Goal: Task Accomplishment & Management: Complete application form

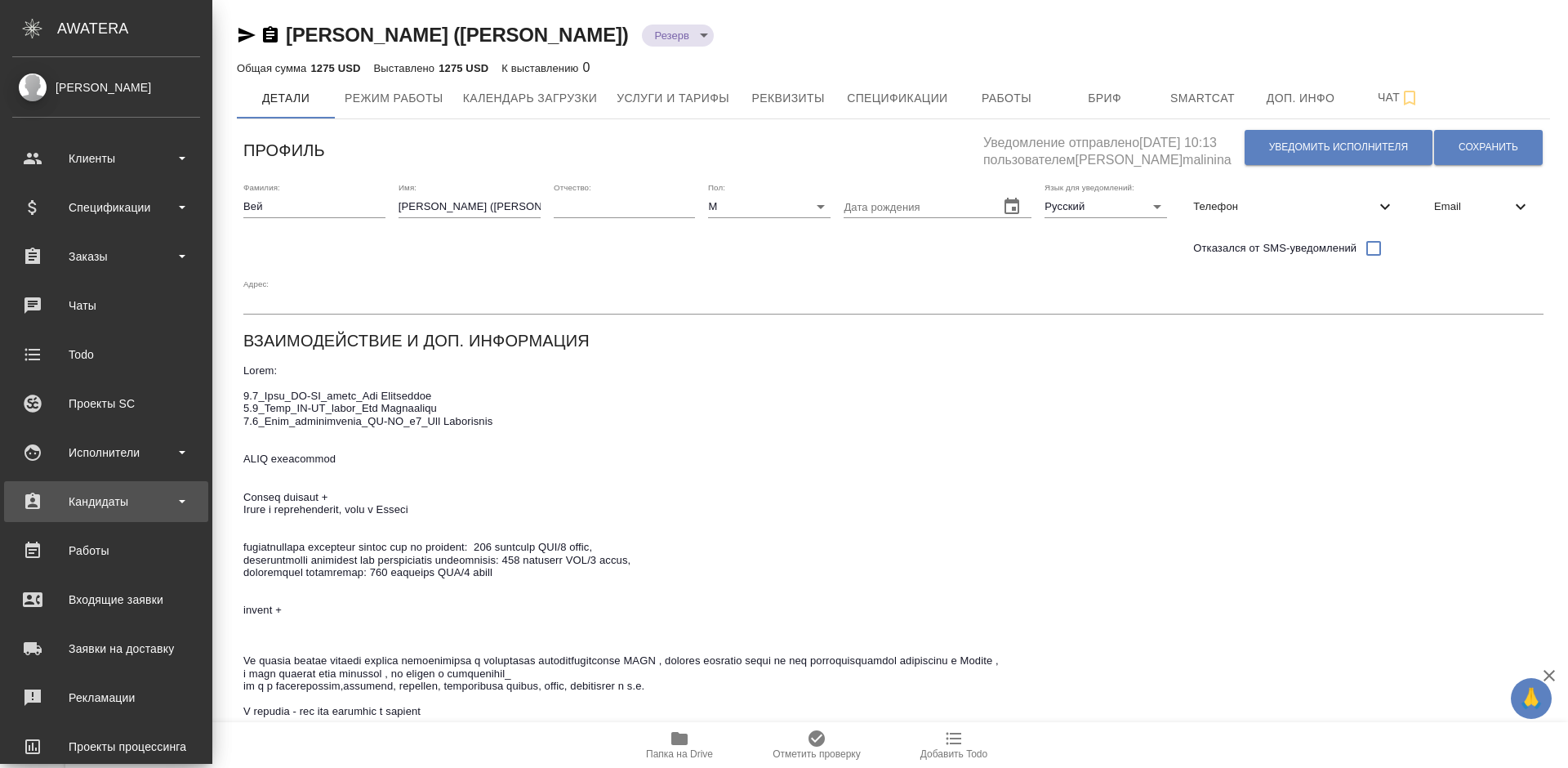
click at [131, 503] on div "Кандидаты" at bounding box center [106, 501] width 188 height 24
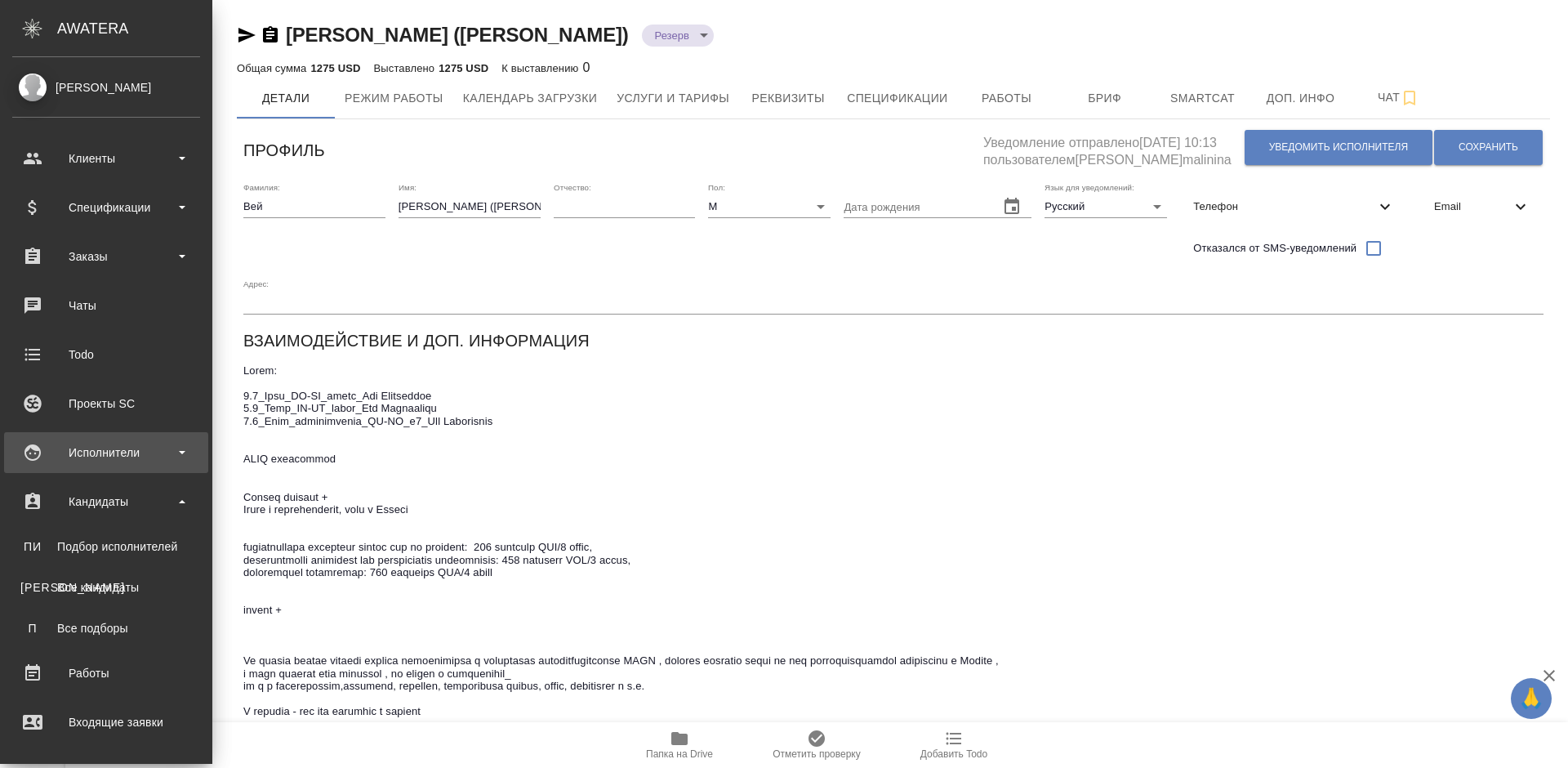
click at [127, 456] on div "Исполнители" at bounding box center [106, 452] width 188 height 24
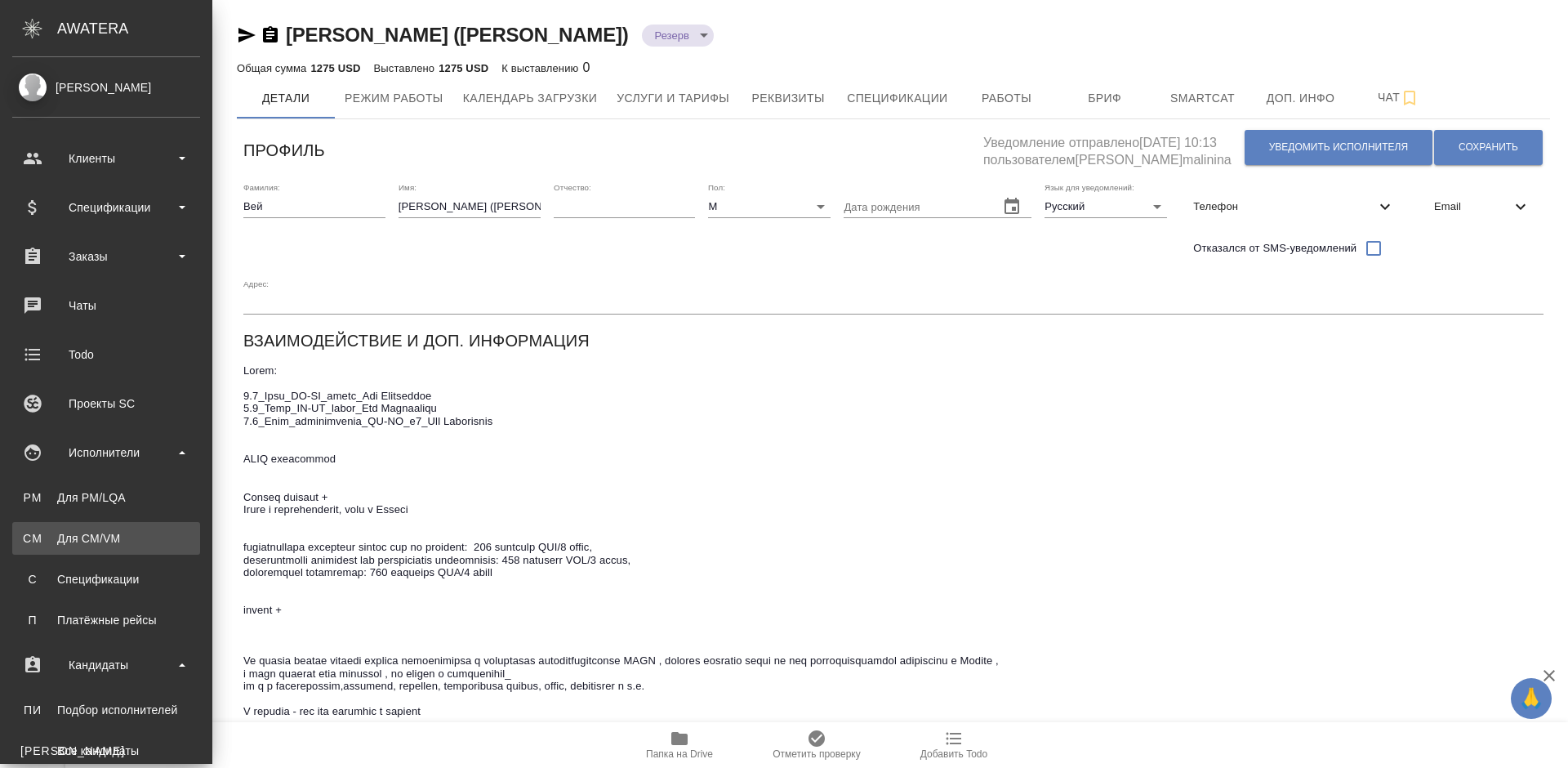
click at [117, 544] on div "Для CM/VM" at bounding box center [106, 538] width 171 height 16
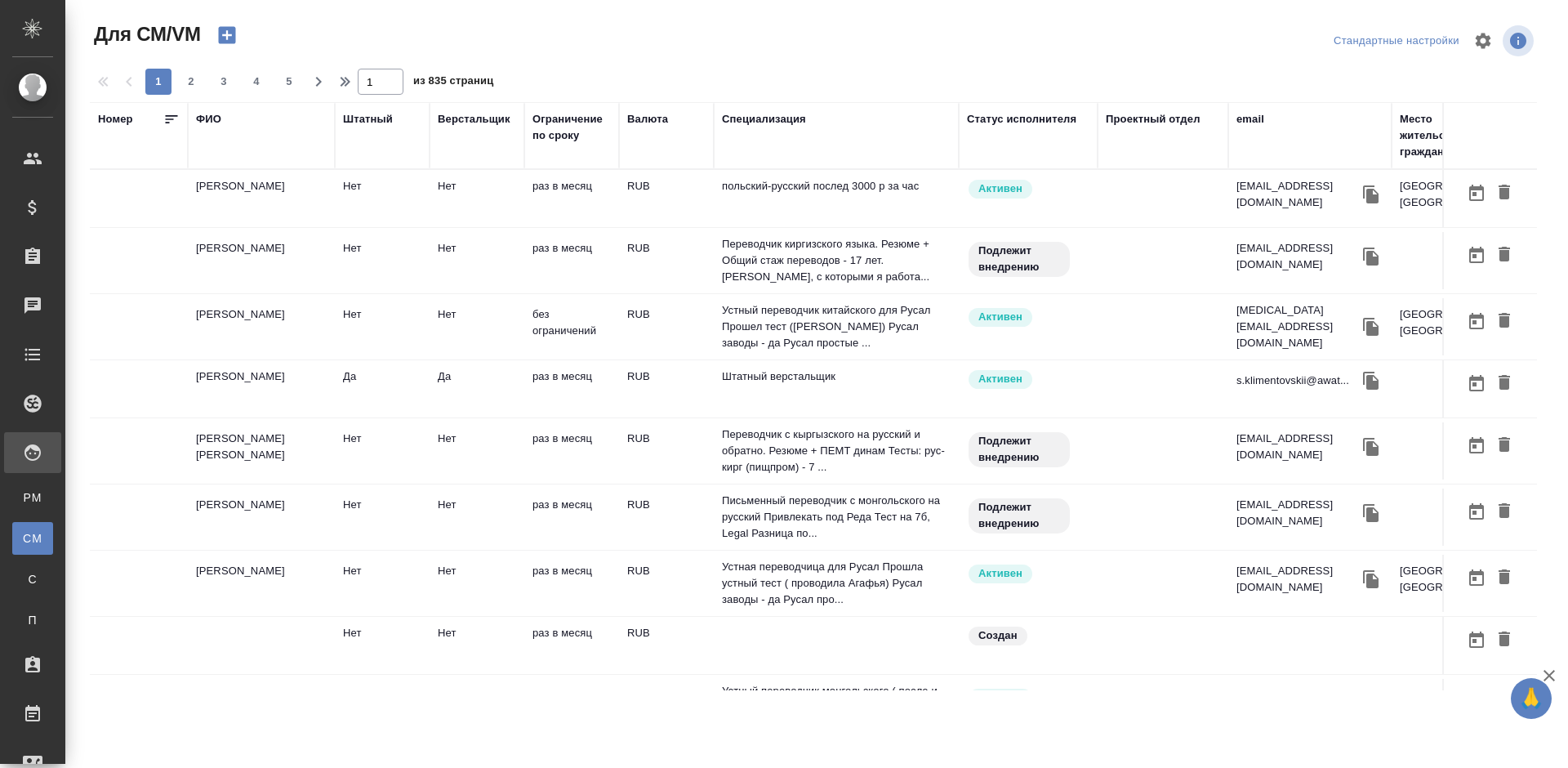
click at [225, 37] on icon "button" at bounding box center [227, 36] width 17 height 17
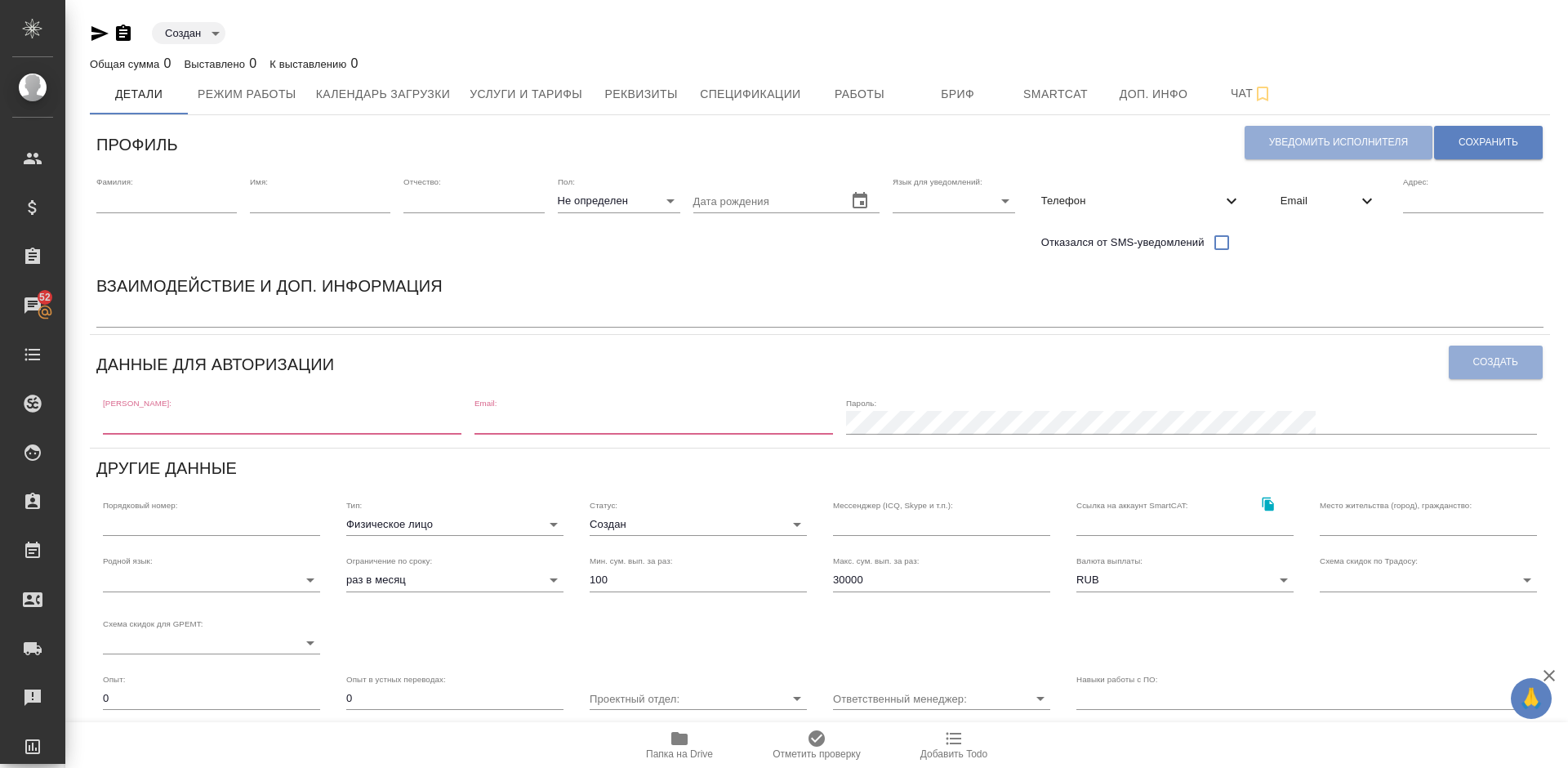
click at [214, 421] on input "text" at bounding box center [282, 422] width 359 height 22
paste input "[PERSON_NAME], здравствуйте! Спасибо за обращение! Вам поступит системное сообщ…"
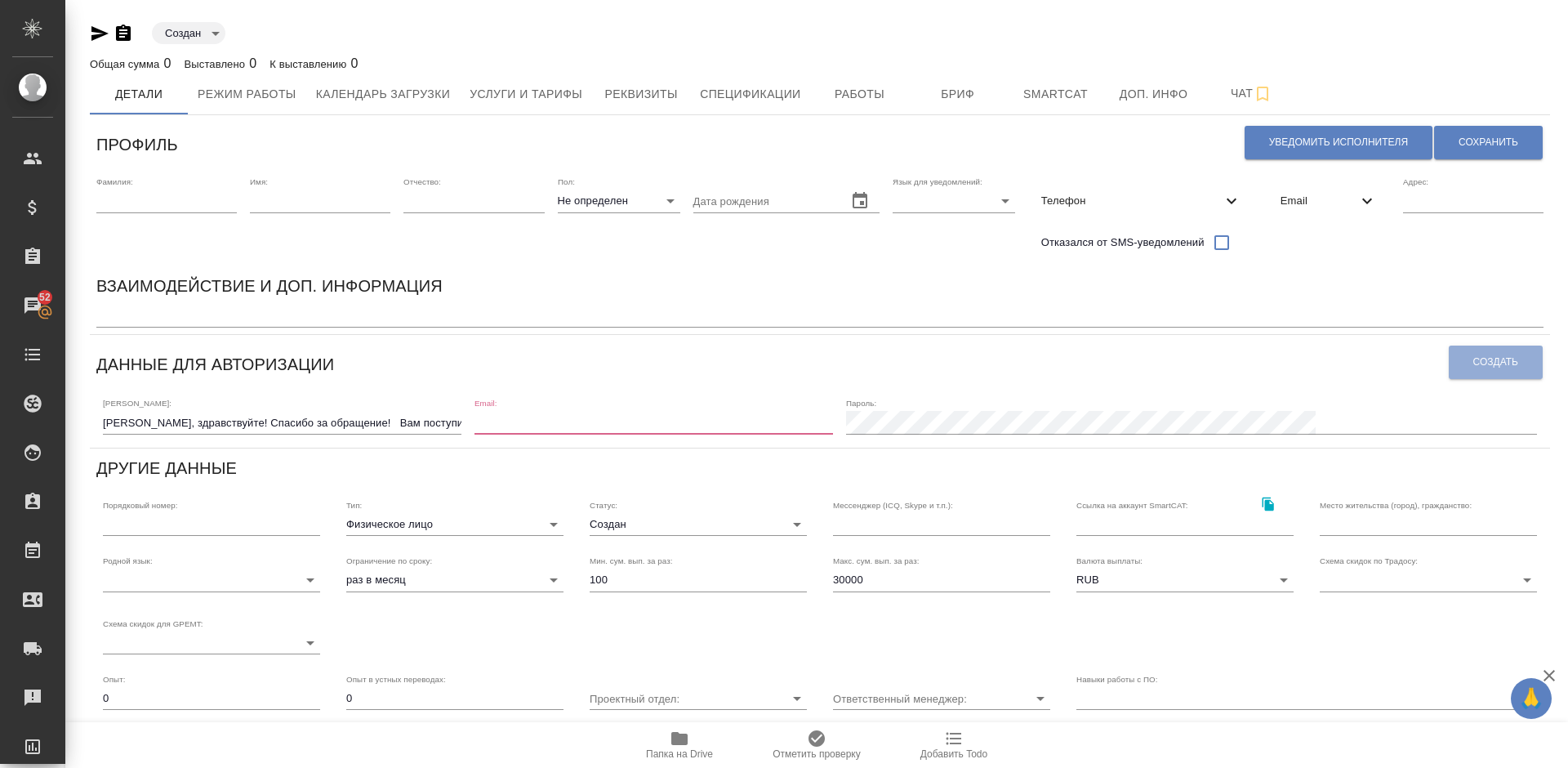
drag, startPoint x: 570, startPoint y: 423, endPoint x: 370, endPoint y: 428, distance: 200.1
click at [370, 428] on div "[PERSON_NAME]: [PERSON_NAME], здравствуйте! Спасибо за обращение! Вам поступит …" at bounding box center [820, 415] width 1447 height 51
drag, startPoint x: 104, startPoint y: 424, endPoint x: 612, endPoint y: 418, distance: 508.0
click at [612, 418] on div "[PERSON_NAME]: [PERSON_NAME], здравствуйте! Спасибо за обращение! Вам поступит …" at bounding box center [820, 415] width 1447 height 51
drag, startPoint x: 530, startPoint y: 420, endPoint x: 70, endPoint y: 423, distance: 460.0
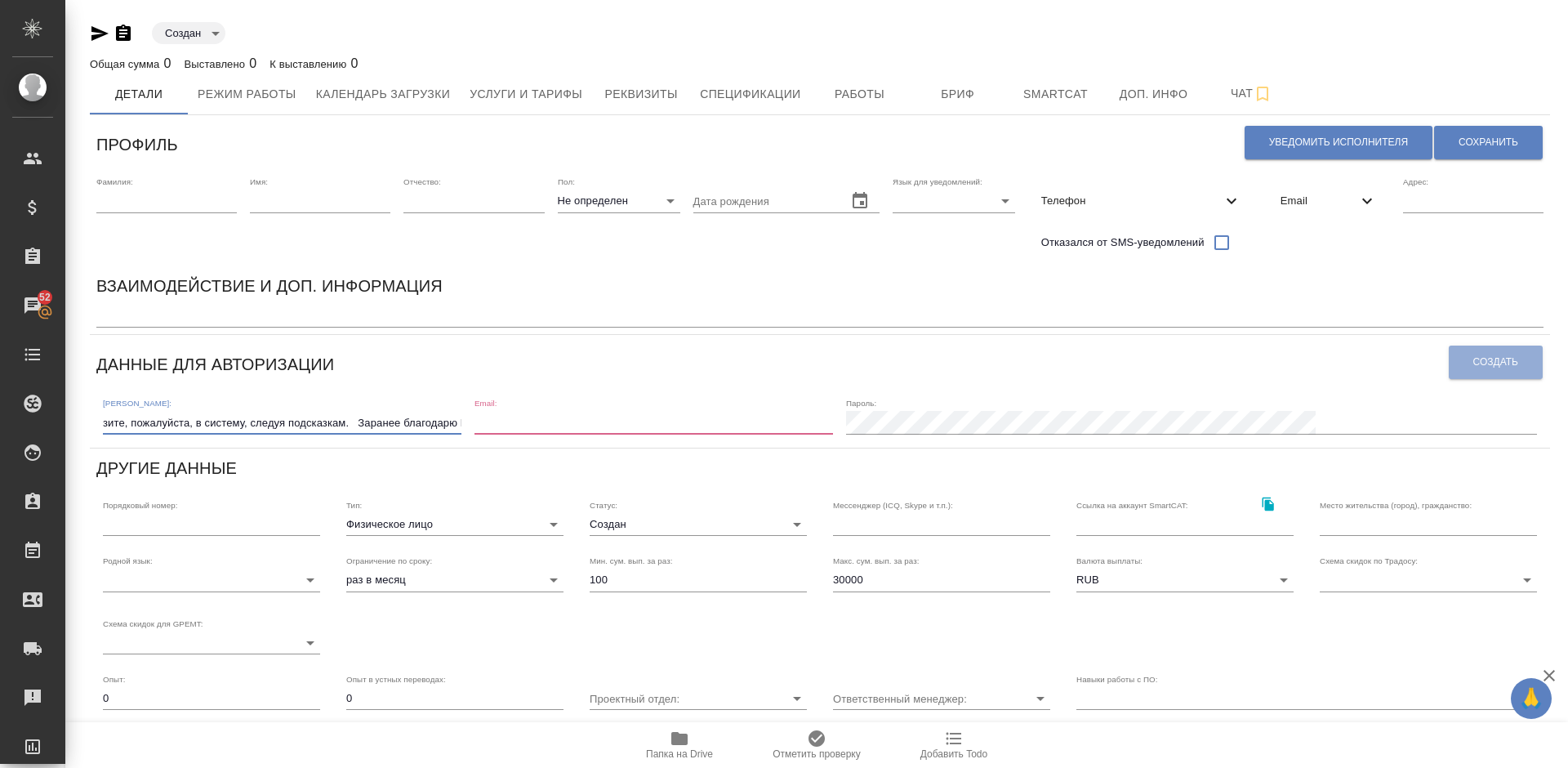
click at [70, 423] on div "Создан created Общая сумма 0 Выставлено 0 К выставлению 0 Детали Режим работы К…" at bounding box center [817, 492] width 1502 height 984
type input "ое время!"
drag, startPoint x: 153, startPoint y: 422, endPoint x: 79, endPoint y: 424, distance: 74.0
click at [79, 424] on div "Создан created Общая сумма 0 Выставлено 0 К выставлению 0 Детали Режим работы К…" at bounding box center [820, 492] width 1483 height 984
paste input "l: [EMAIL_ADDRESS][DOMAIN_NAME]"
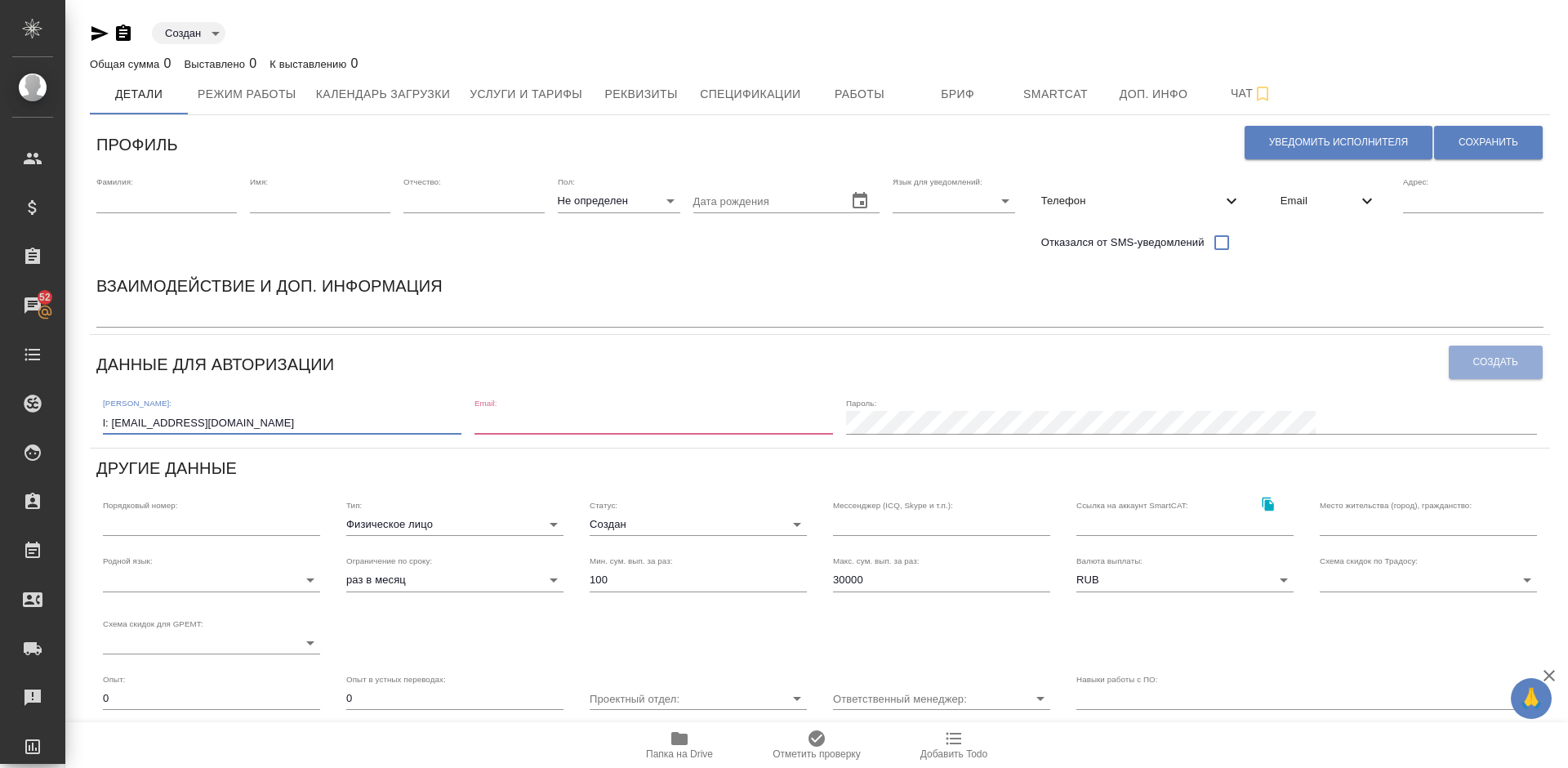
click at [111, 422] on input "l: [EMAIL_ADDRESS][DOMAIN_NAME]" at bounding box center [282, 422] width 359 height 22
type input "[EMAIL_ADDRESS][DOMAIN_NAME]"
click at [640, 426] on input "email" at bounding box center [654, 422] width 359 height 22
paste input "l: [EMAIL_ADDRESS][DOMAIN_NAME]"
click at [595, 424] on input "l: [EMAIL_ADDRESS][DOMAIN_NAME]" at bounding box center [654, 422] width 359 height 22
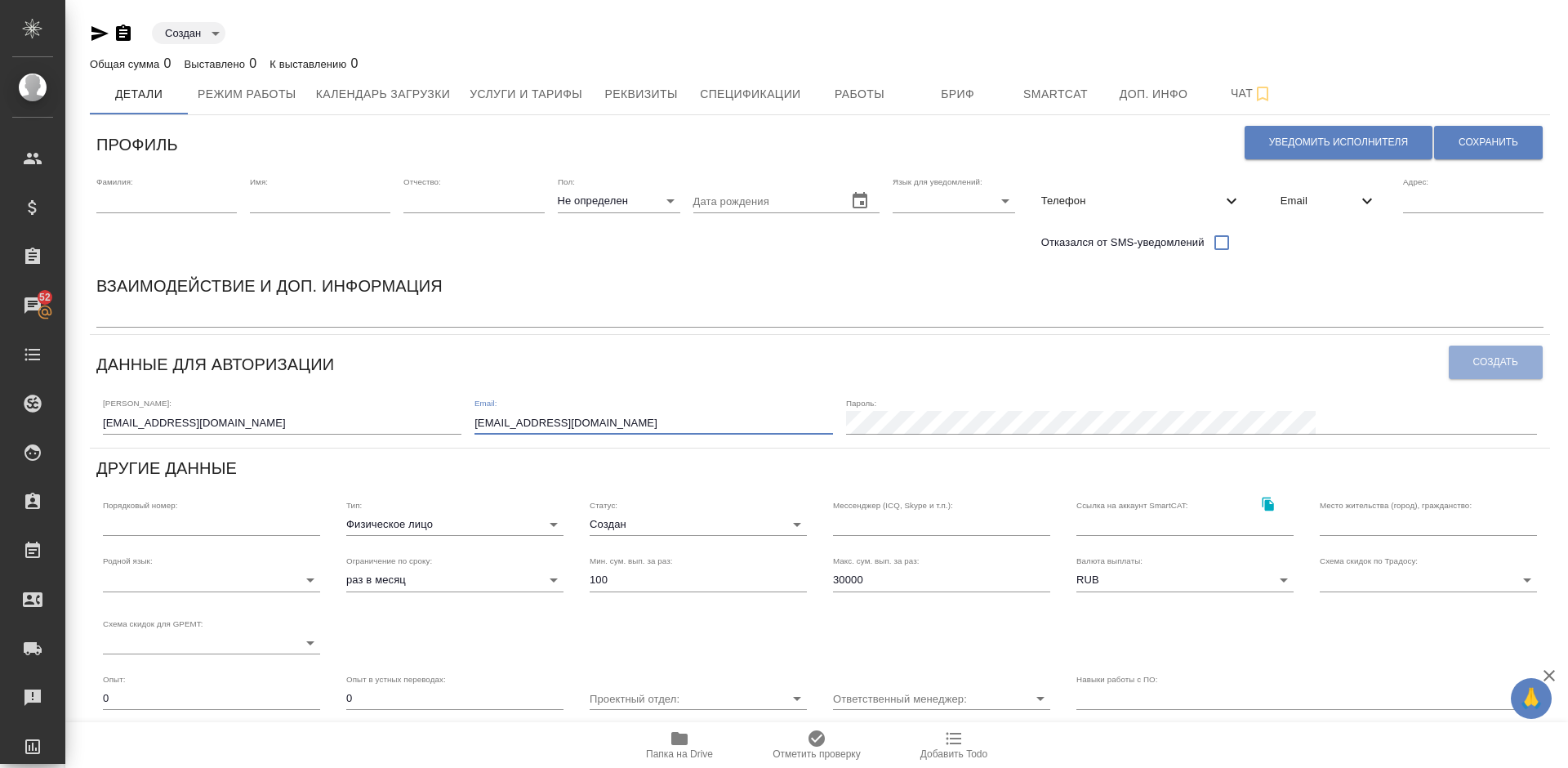
type input "[EMAIL_ADDRESS][DOMAIN_NAME]"
click at [1496, 364] on span "Создать" at bounding box center [1496, 362] width 45 height 14
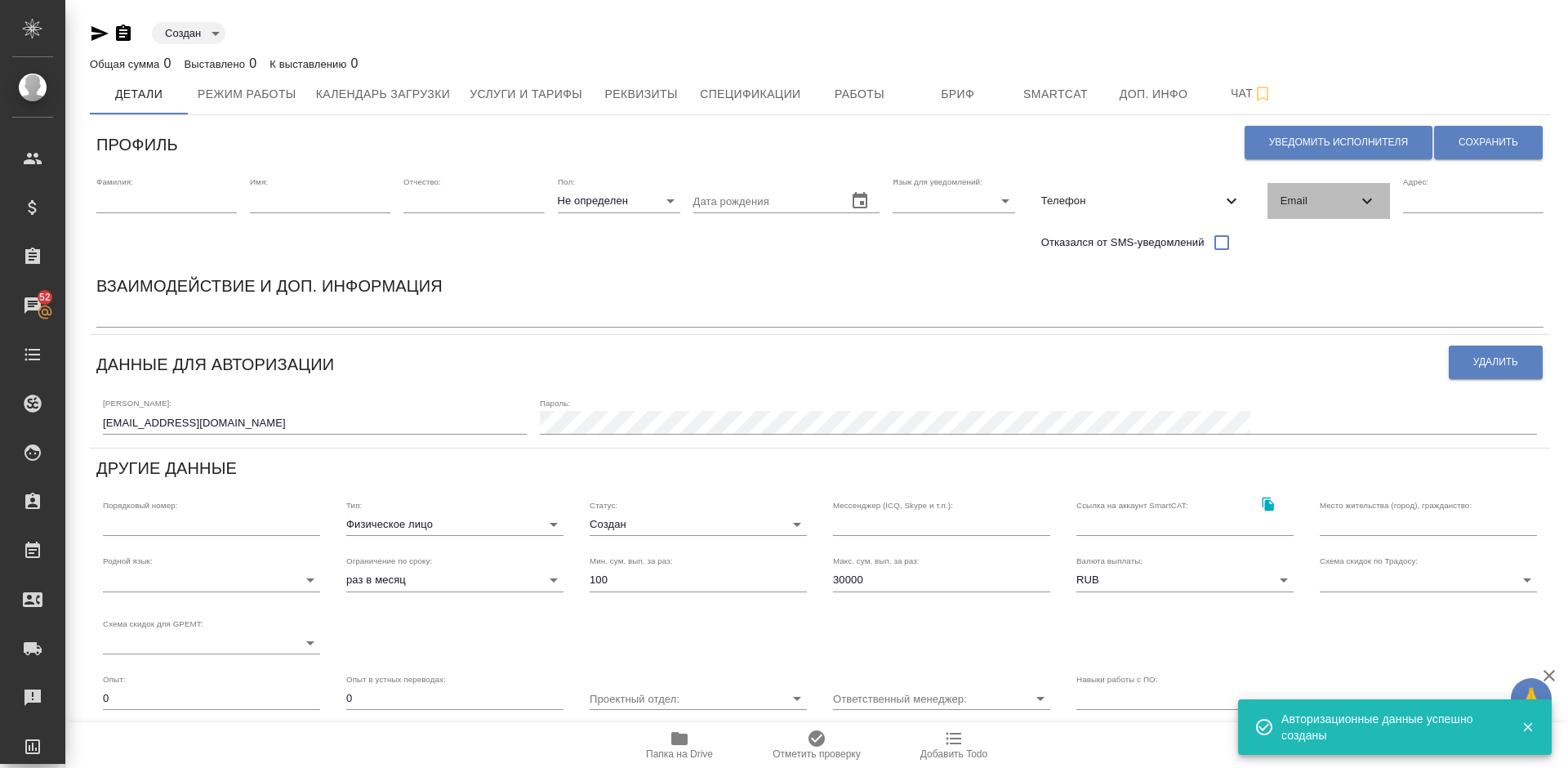
click at [1334, 188] on div "Email" at bounding box center [1328, 200] width 123 height 36
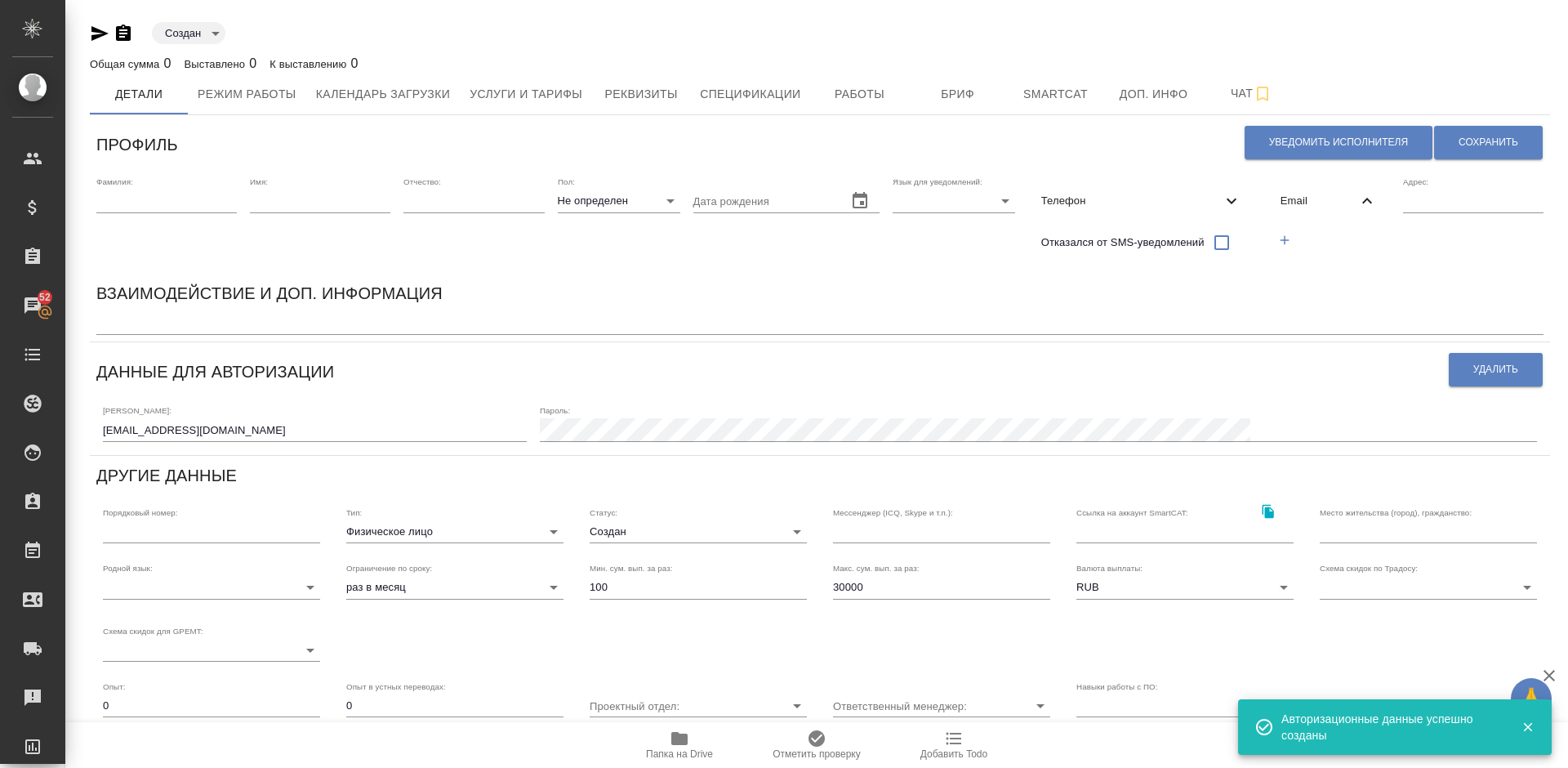
click at [1283, 239] on icon "button" at bounding box center [1285, 240] width 9 height 9
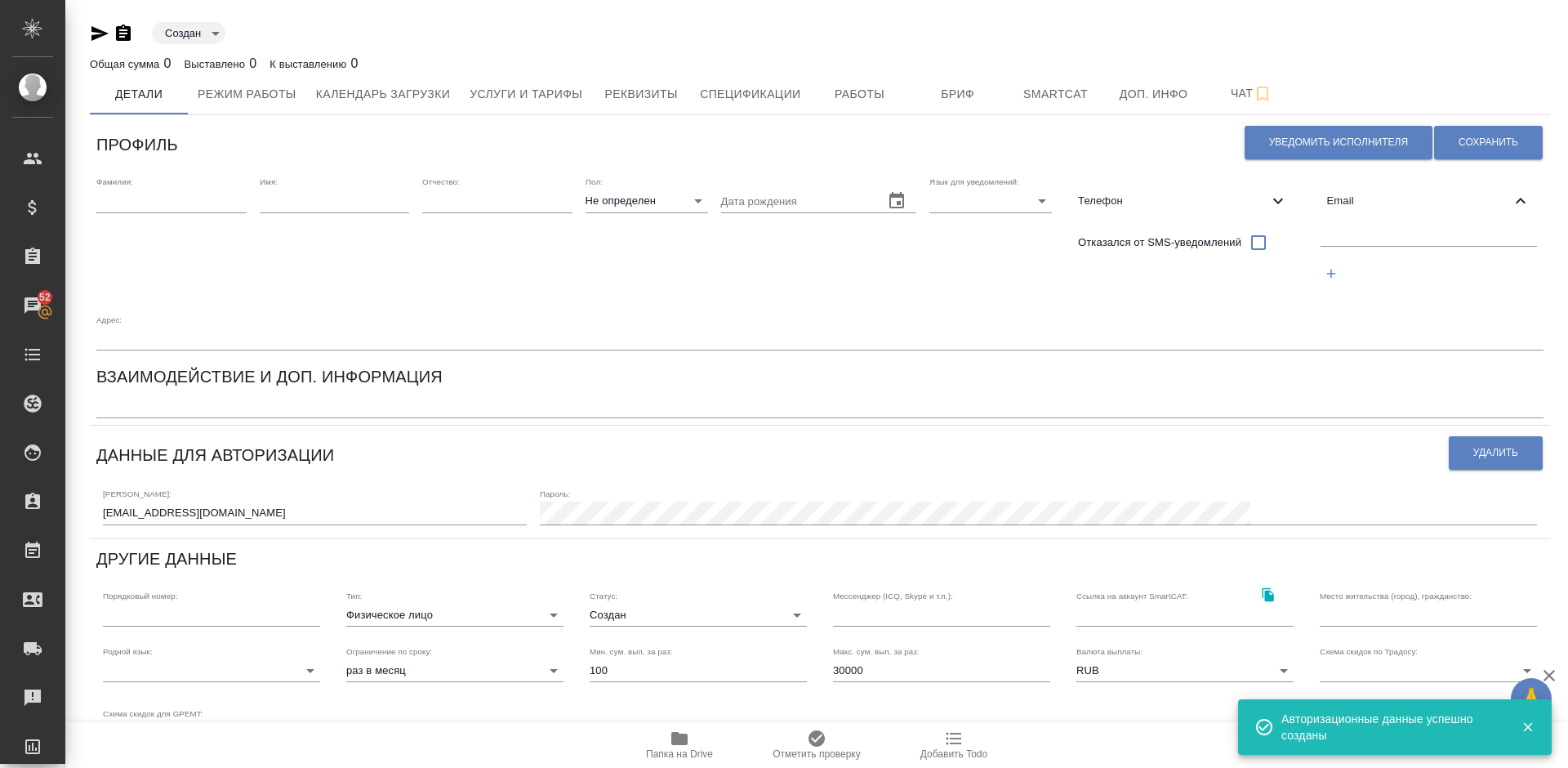
click at [1344, 233] on input "text" at bounding box center [1429, 236] width 217 height 21
paste input "l: [EMAIL_ADDRESS][DOMAIN_NAME]"
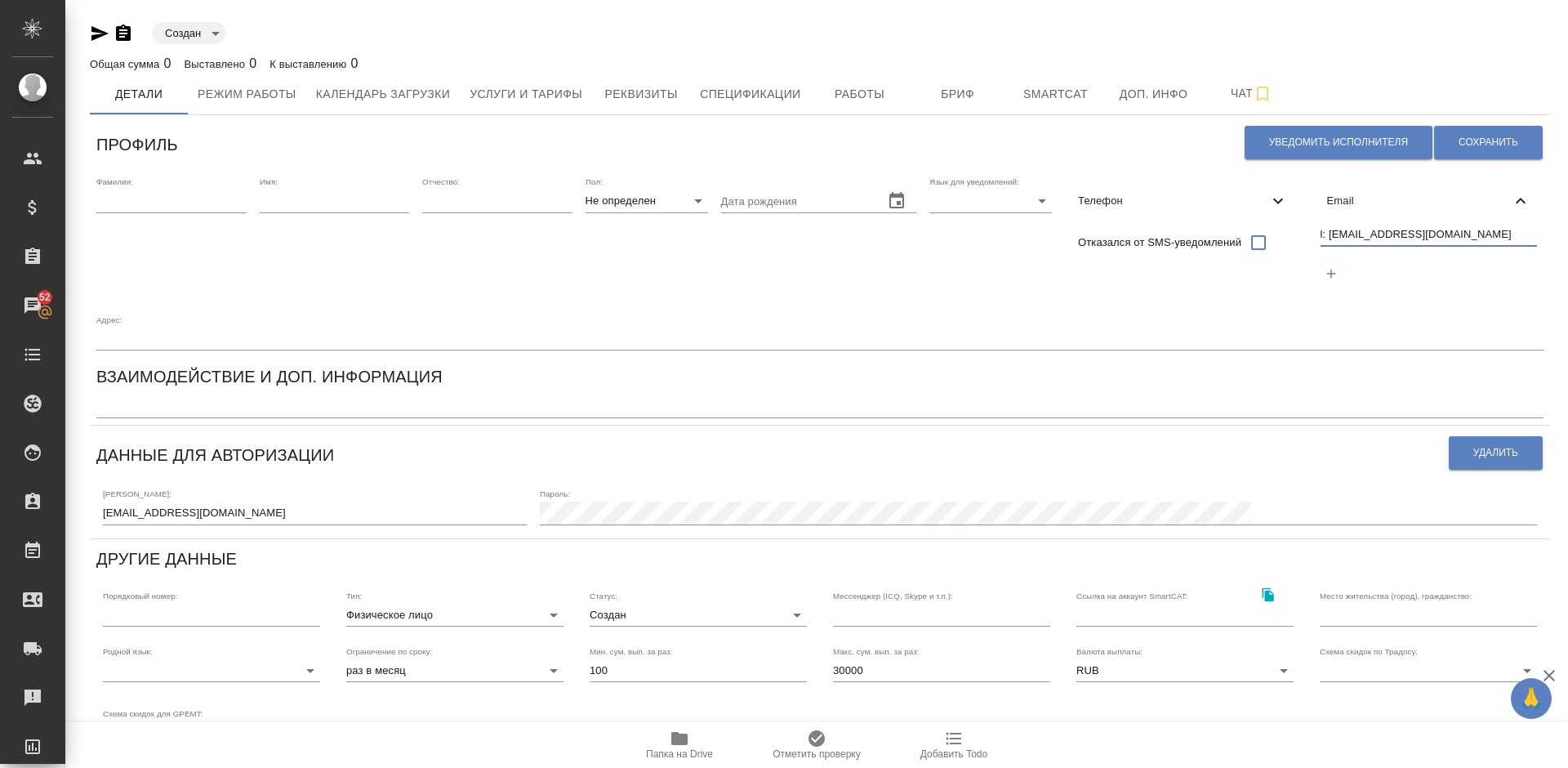
click at [1328, 232] on input "l: [EMAIL_ADDRESS][DOMAIN_NAME]" at bounding box center [1429, 236] width 217 height 21
type input "[EMAIL_ADDRESS][DOMAIN_NAME]"
click at [1466, 141] on span "Сохранить" at bounding box center [1488, 142] width 60 height 14
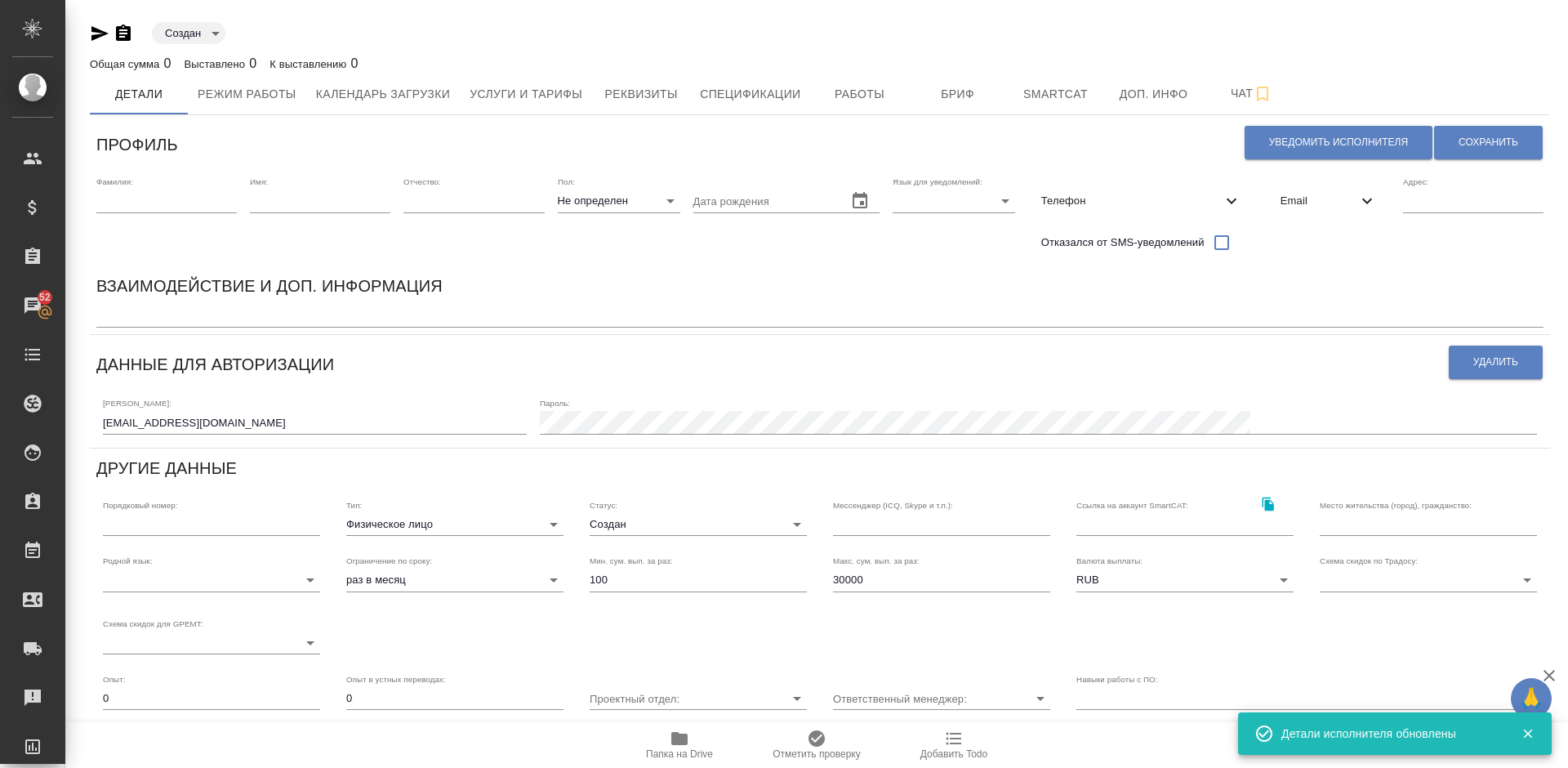
click at [1188, 198] on span "Телефон" at bounding box center [1132, 200] width 181 height 16
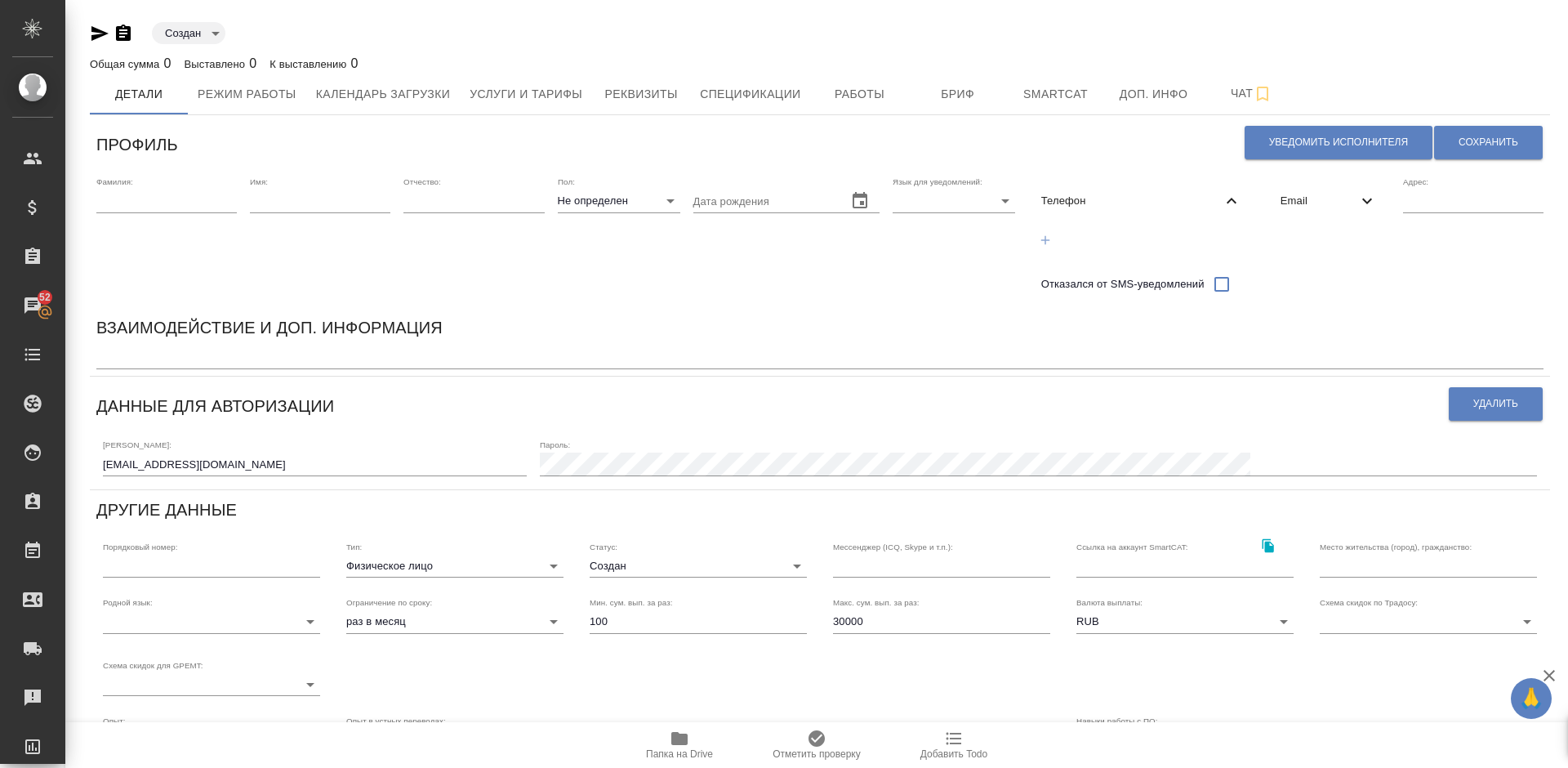
click at [1051, 240] on icon "button" at bounding box center [1045, 241] width 15 height 15
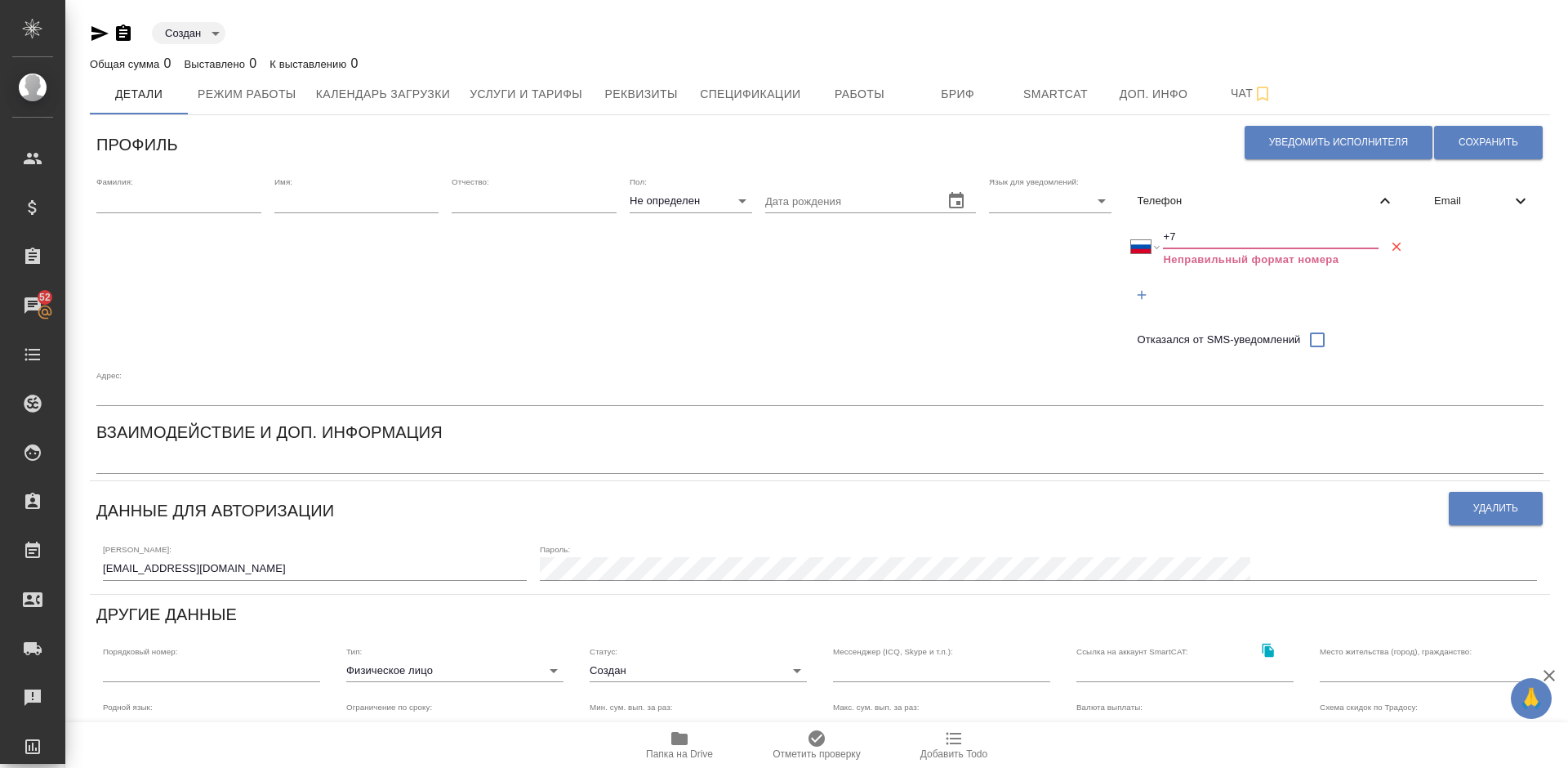
click at [1188, 235] on input "+7" at bounding box center [1271, 237] width 215 height 22
select select "ZZ"
type input "+"
paste input "[PHONE_NUMBER]"
select select "RU"
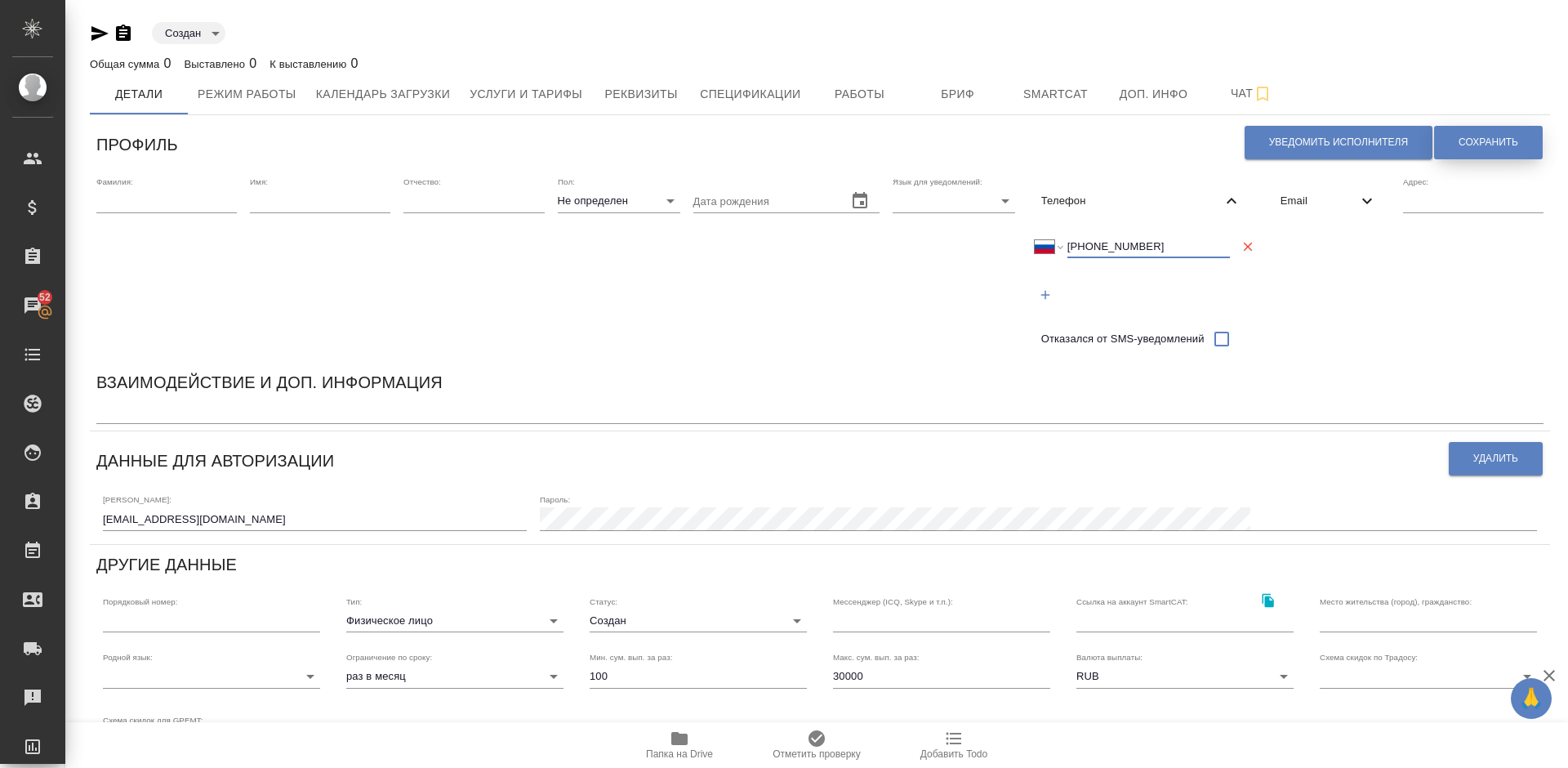
type input "[PHONE_NUMBER]"
click at [1472, 134] on button "Сохранить" at bounding box center [1488, 142] width 109 height 34
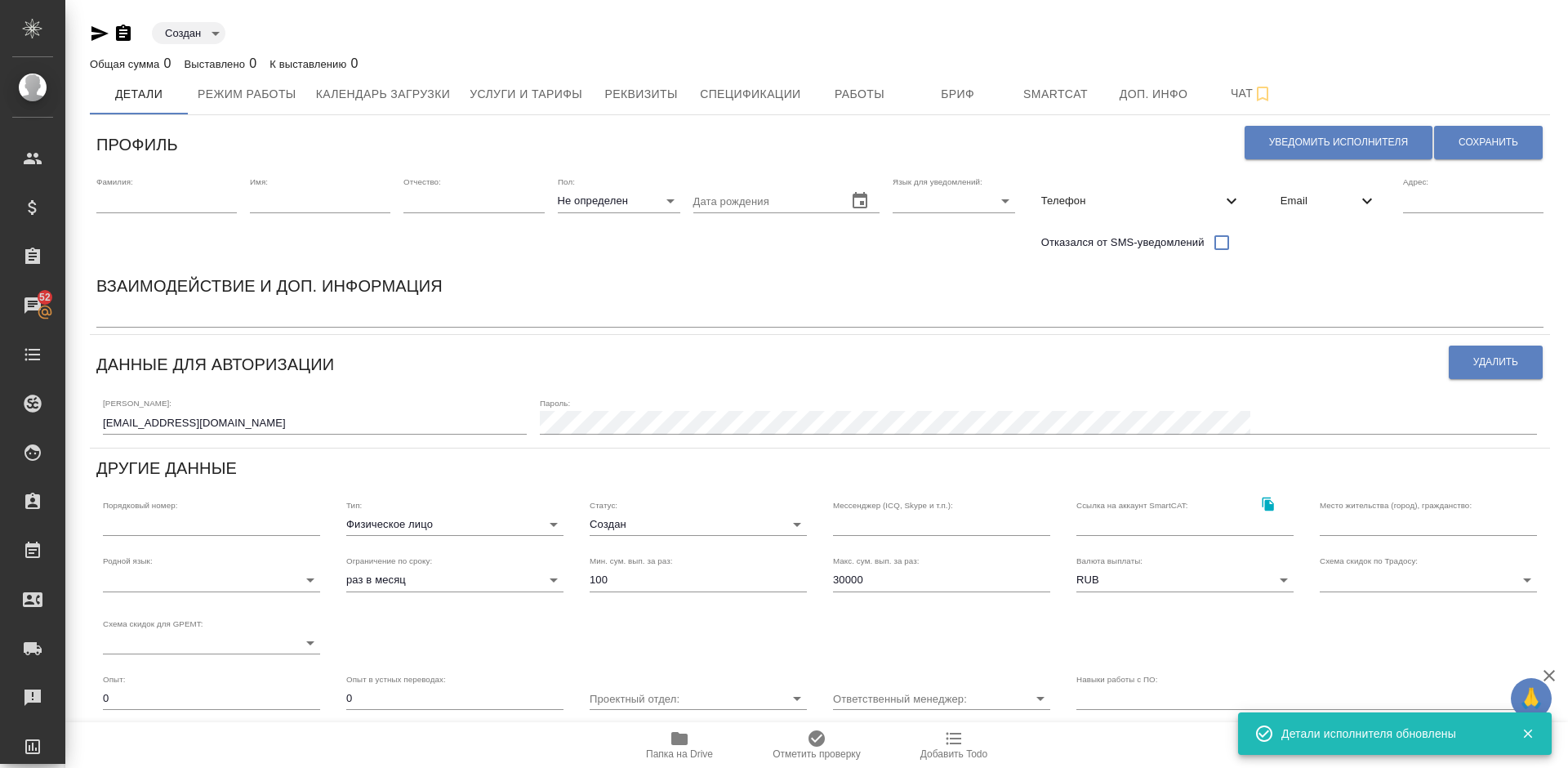
click at [145, 210] on input "text" at bounding box center [167, 200] width 141 height 22
paste input "[DEMOGRAPHIC_DATA][PERSON_NAME]"
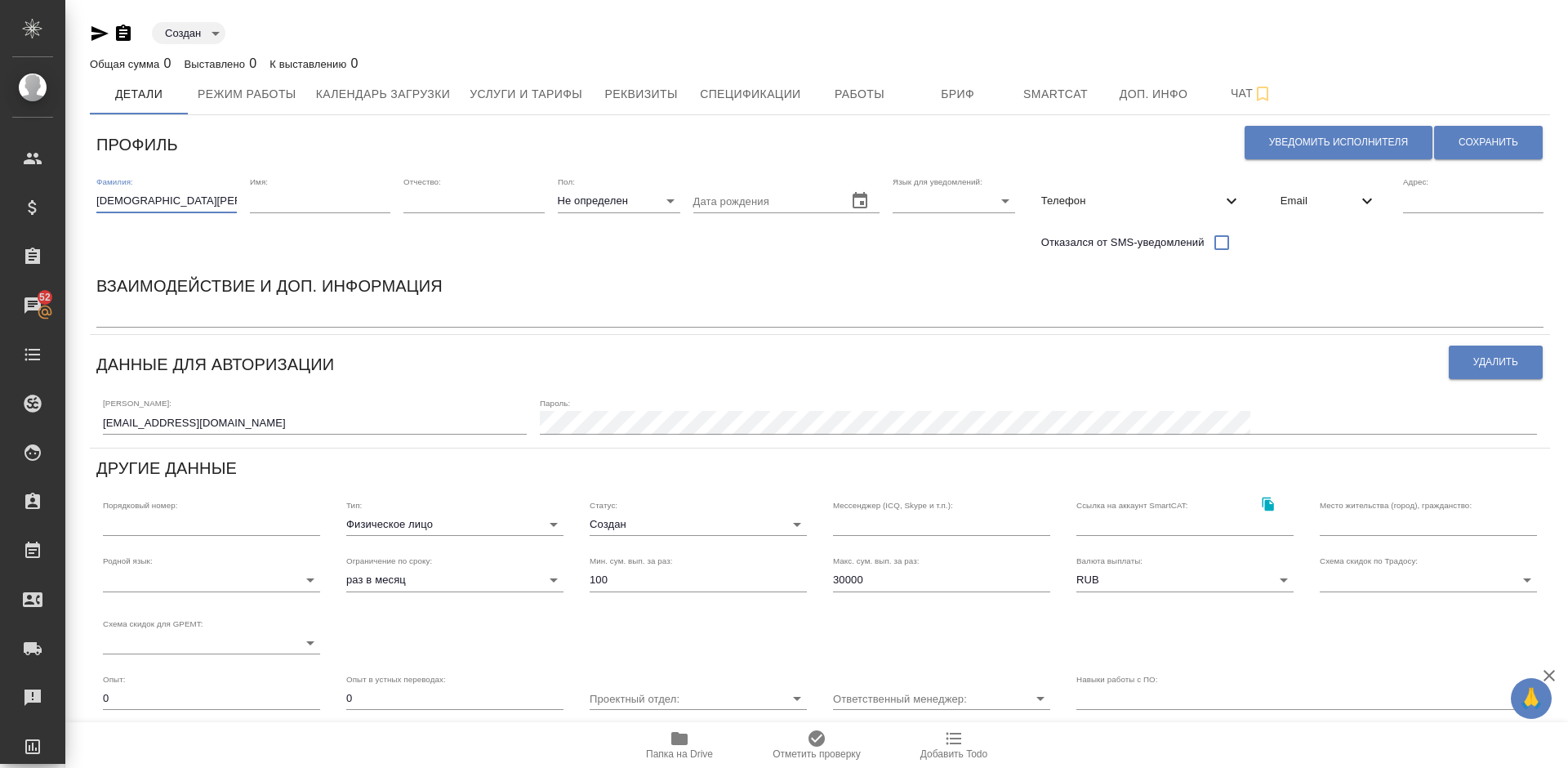
drag, startPoint x: 194, startPoint y: 206, endPoint x: 153, endPoint y: 200, distance: 41.4
click at [153, 200] on input "[DEMOGRAPHIC_DATA][PERSON_NAME]" at bounding box center [167, 200] width 141 height 22
click at [156, 195] on input "[DEMOGRAPHIC_DATA][PERSON_NAME]" at bounding box center [167, 200] width 141 height 22
click at [188, 201] on input "[DEMOGRAPHIC_DATA] львина" at bounding box center [167, 200] width 141 height 22
type input "[DEMOGRAPHIC_DATA]"
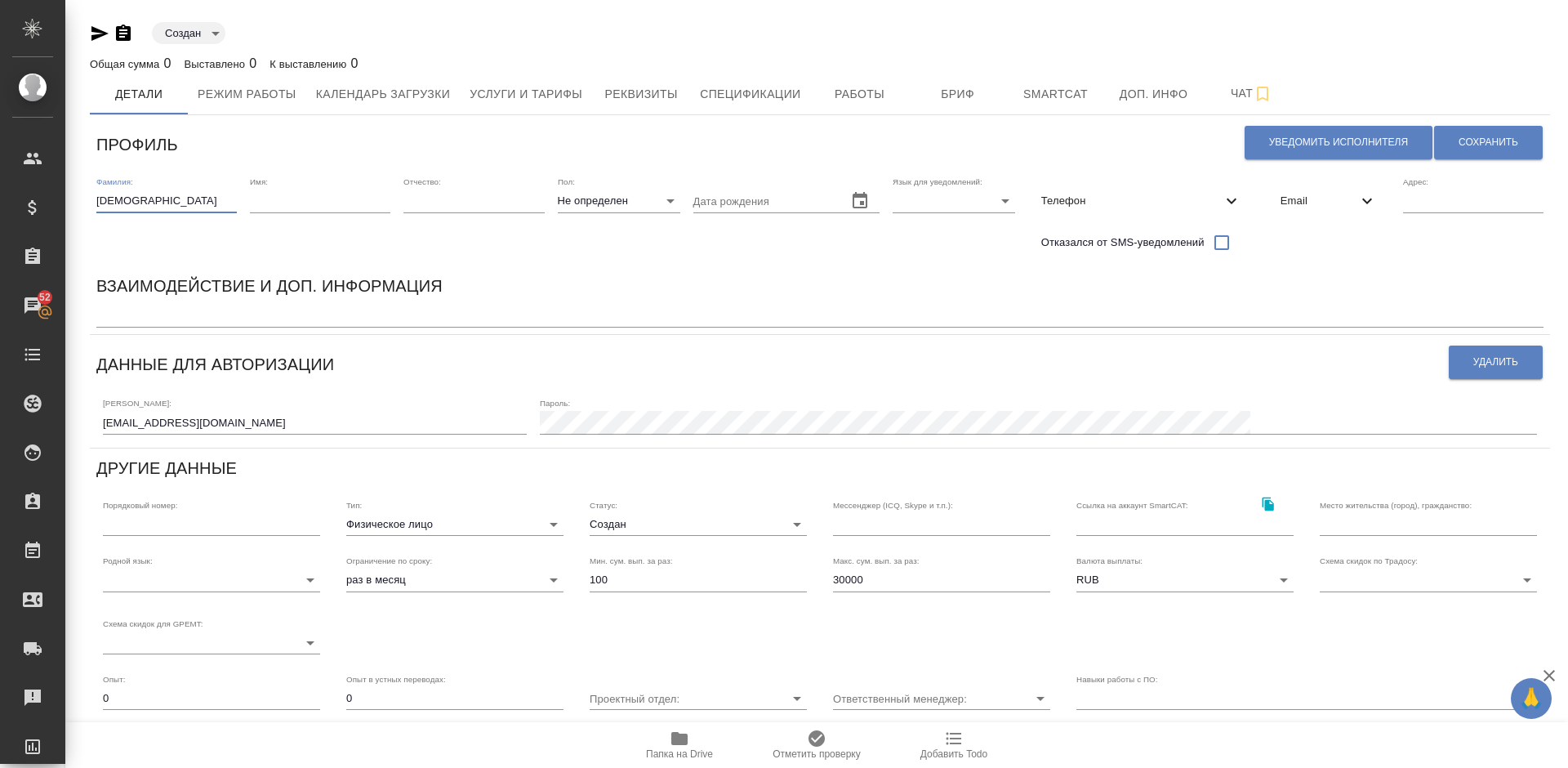
paste input "Эльвина"
click at [267, 207] on input "text" at bounding box center [320, 200] width 141 height 22
type input "Эльвина"
click at [647, 198] on body "🙏 .cls-1 fill:#fff; AWATERA [PERSON_NAME] Спецификации Заказы 52 Чаты Todo Прое…" at bounding box center [784, 384] width 1568 height 768
click at [610, 247] on li "Ж" at bounding box center [619, 253] width 123 height 26
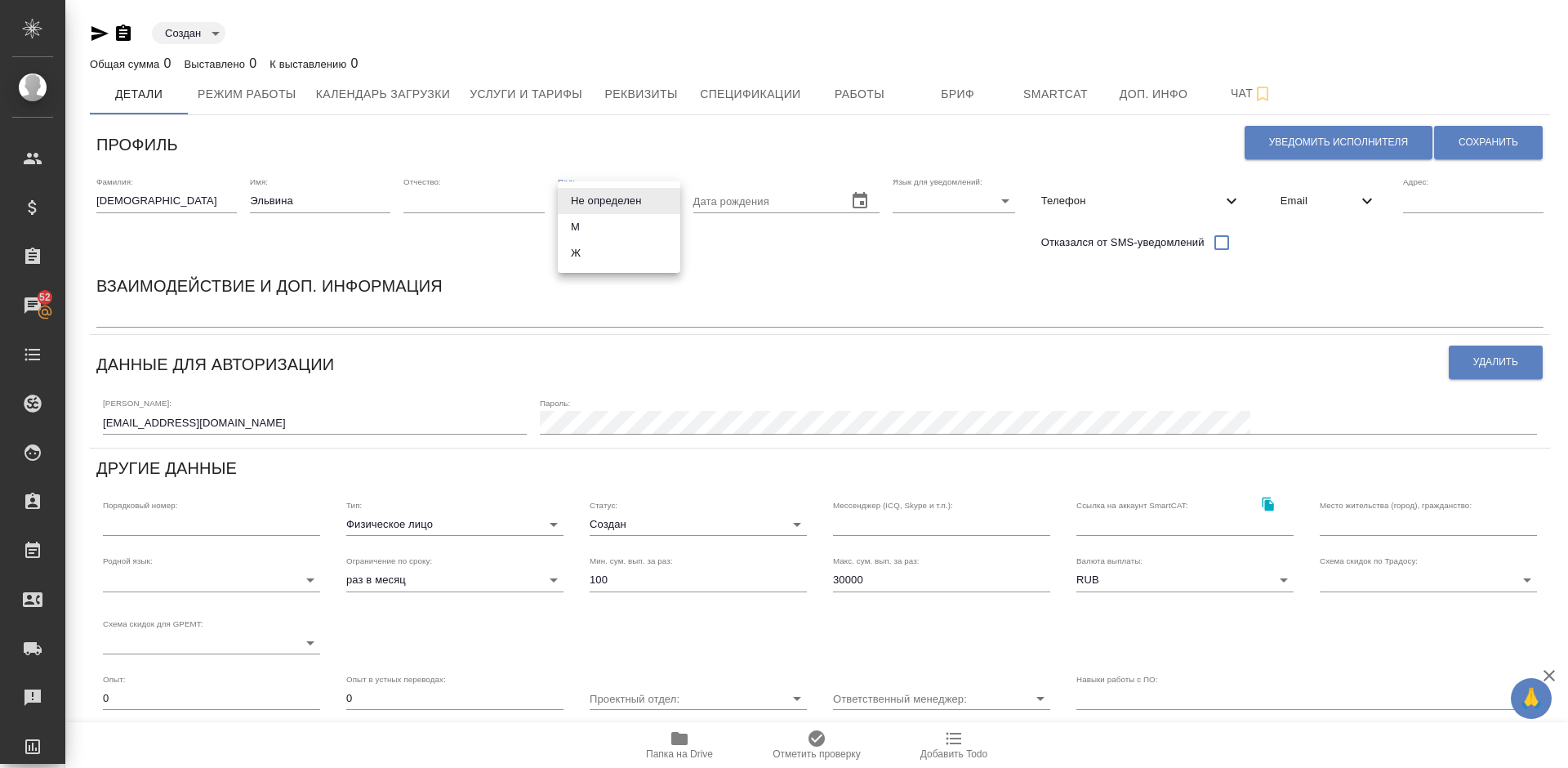
type input "[DEMOGRAPHIC_DATA]"
click at [939, 208] on body "🙏 .cls-1 fill:#fff; AWATERA [PERSON_NAME] Спецификации Заказы 52 Чаты Todo Прое…" at bounding box center [784, 384] width 1568 height 768
click at [940, 202] on li "Русский" at bounding box center [954, 201] width 123 height 26
type input "RU"
click at [1480, 140] on span "Сохранить" at bounding box center [1488, 142] width 60 height 14
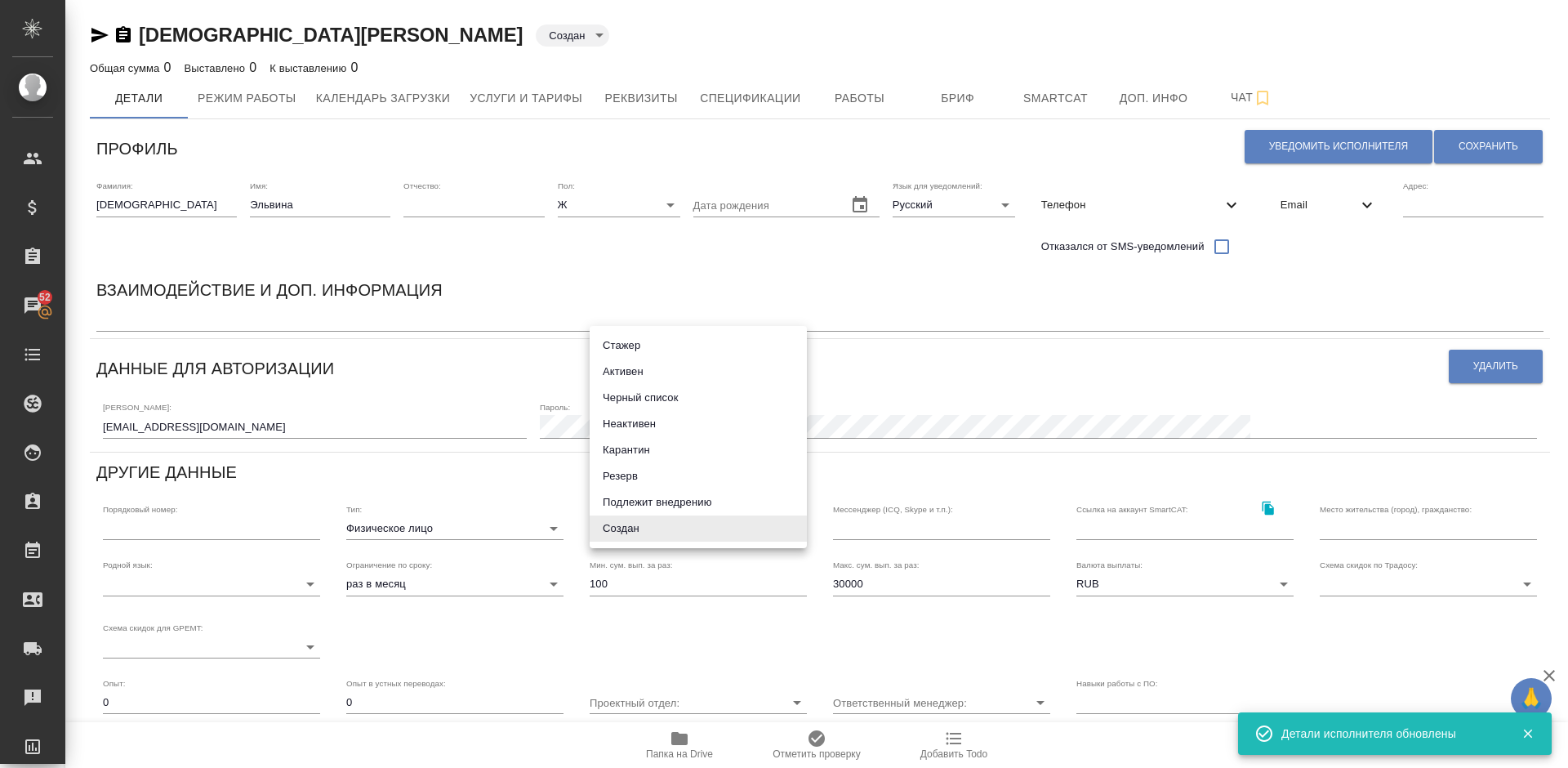
click at [677, 527] on body "🙏 .cls-1 fill:#fff; AWATERA [PERSON_NAME] Спецификации Заказы 52 Чаты Todo Прое…" at bounding box center [784, 384] width 1568 height 768
click at [666, 376] on li "Активен" at bounding box center [699, 372] width 217 height 26
type input "active"
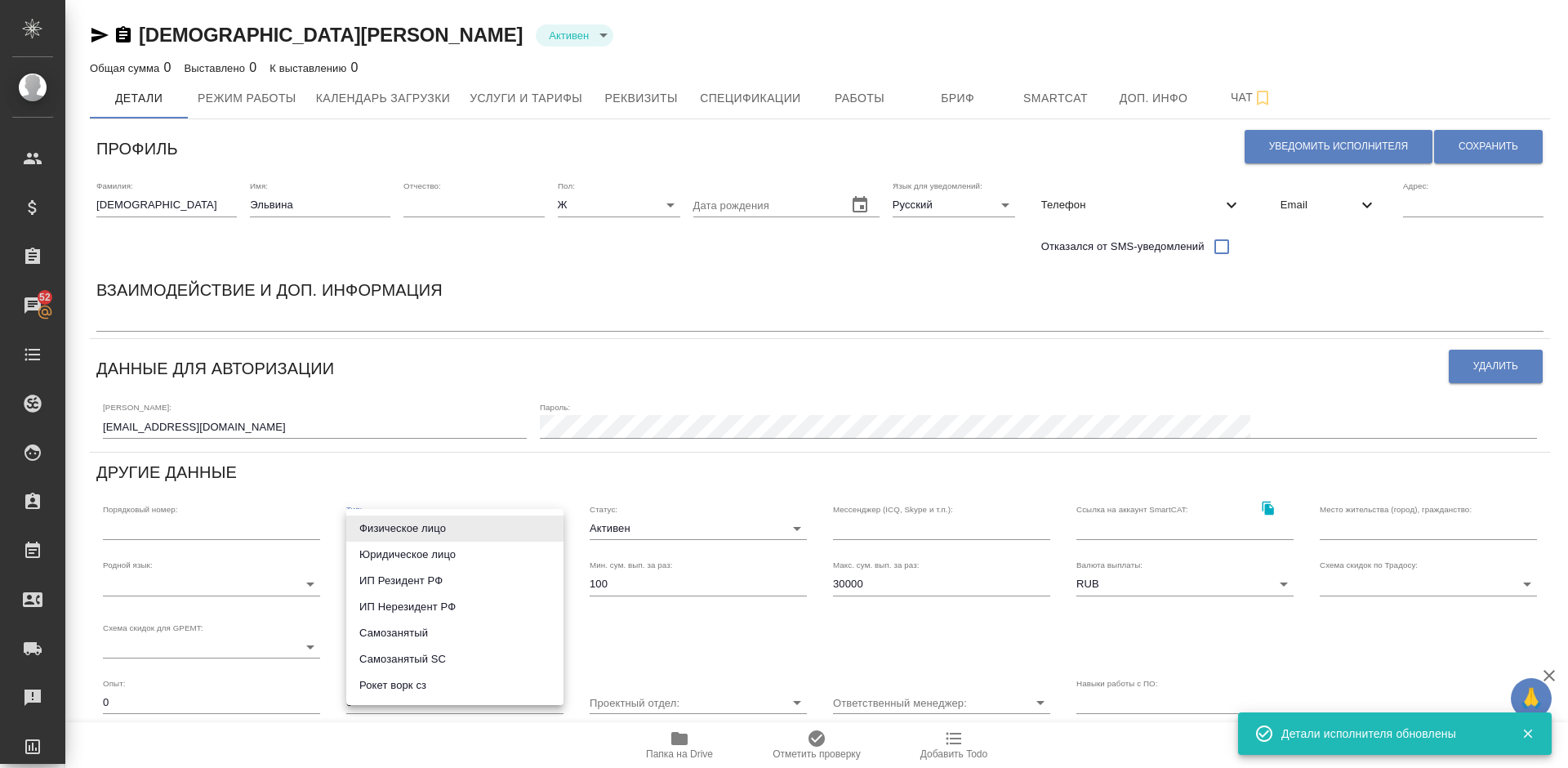
click at [479, 526] on body "🙏 .cls-1 fill:#fff; AWATERA [PERSON_NAME] Спецификации Заказы 52 Чаты Todo Прое…" at bounding box center [784, 384] width 1568 height 768
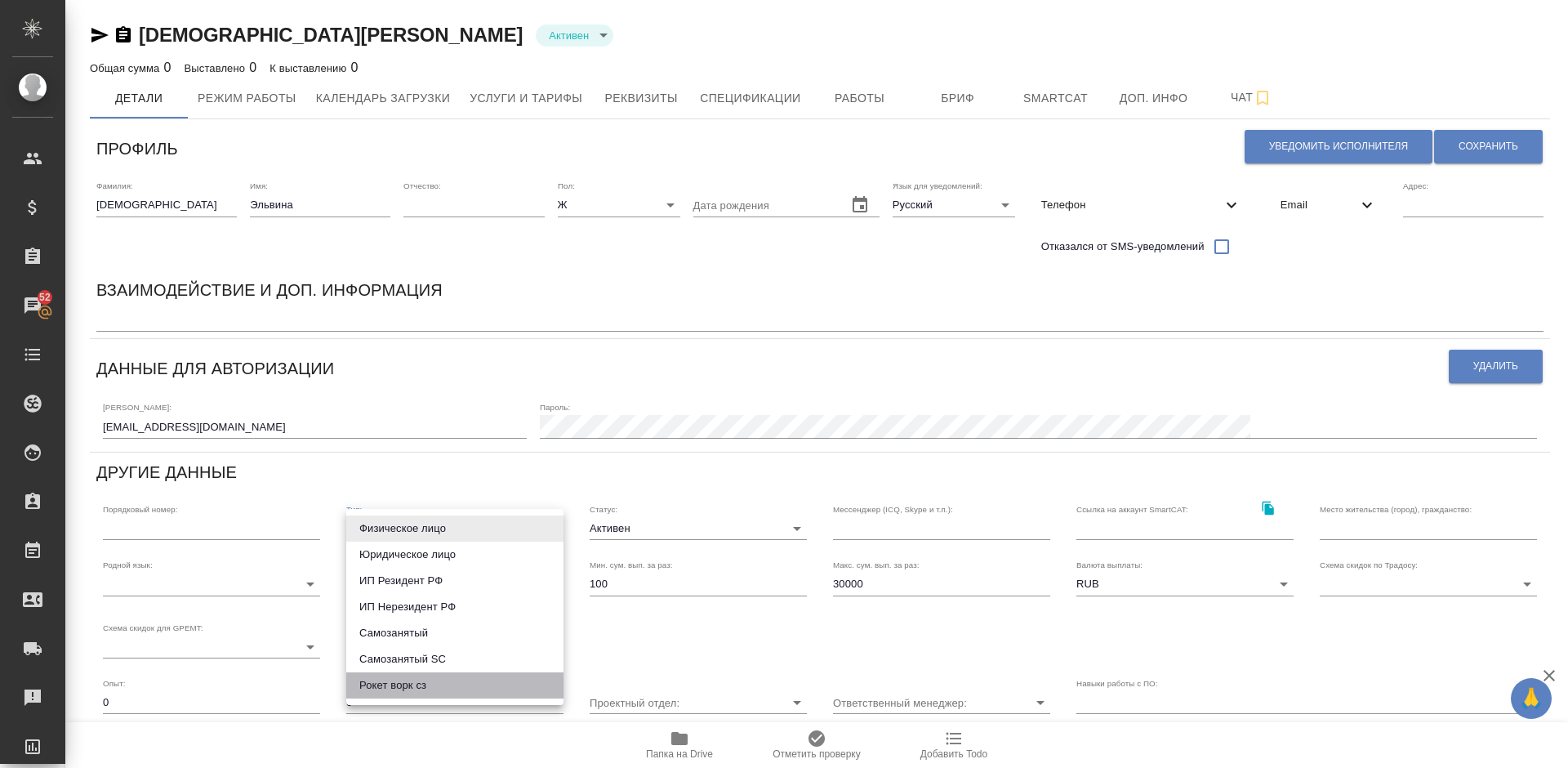
click at [452, 697] on li "Рокет ворк сз" at bounding box center [455, 686] width 217 height 26
type input "rocketWorkSelfEmployed"
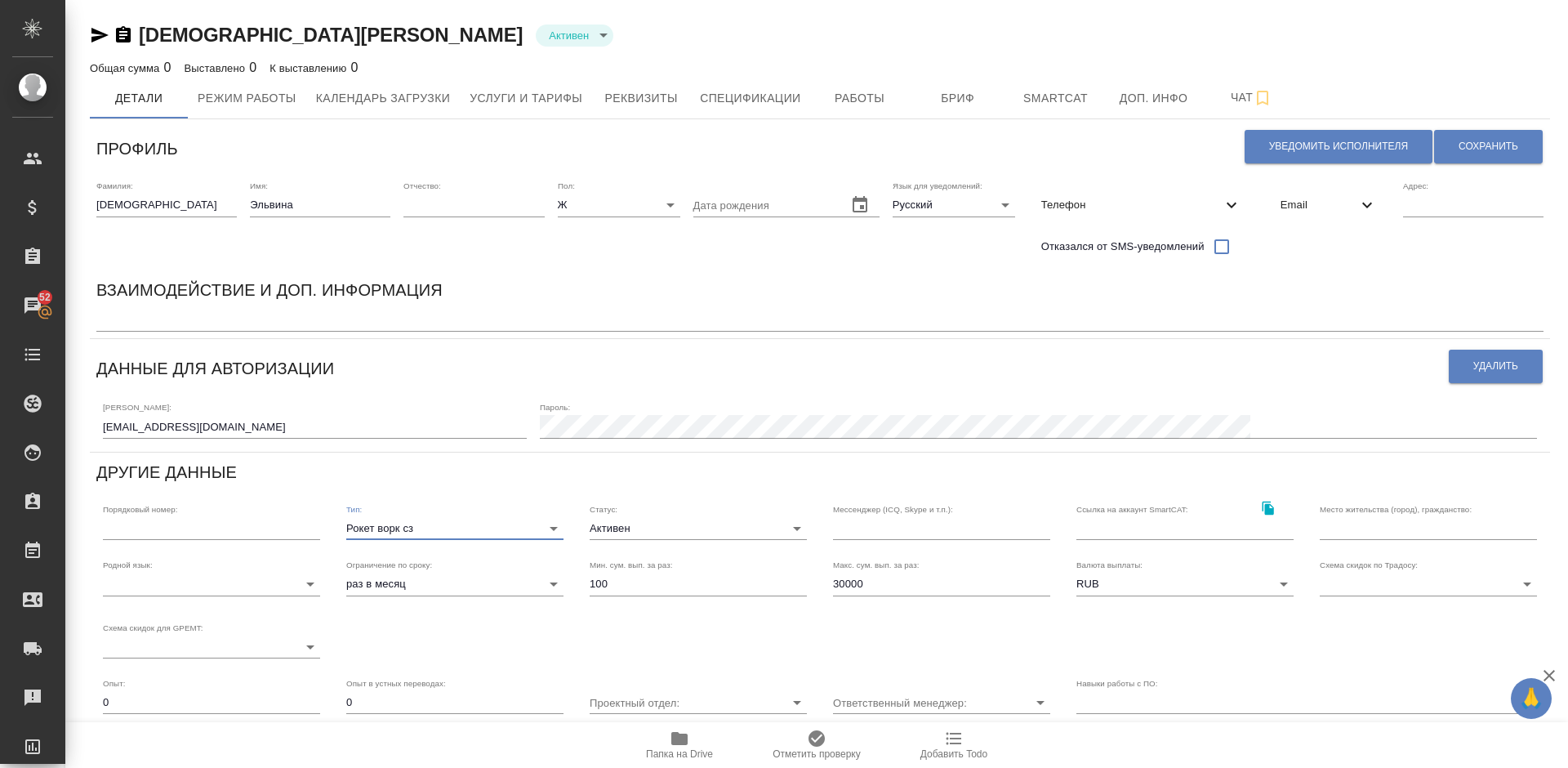
click at [1355, 520] on input "text" at bounding box center [1428, 528] width 217 height 22
type input "[GEOGRAPHIC_DATA], [GEOGRAPHIC_DATA]"
click at [882, 583] on input "30000" at bounding box center [941, 583] width 217 height 22
type input "3"
type input "100000"
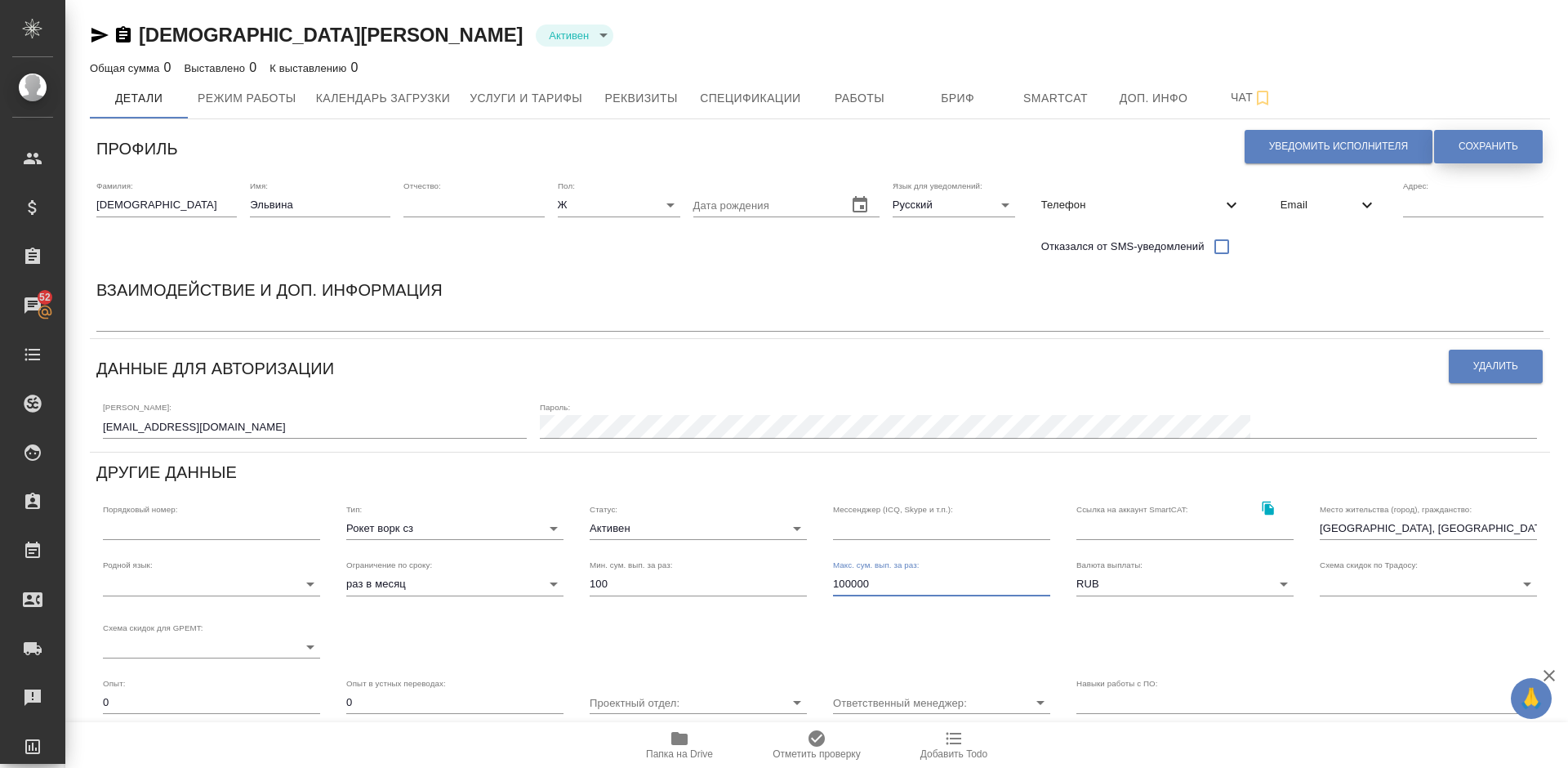
click at [1478, 159] on button "Сохранить" at bounding box center [1488, 147] width 109 height 34
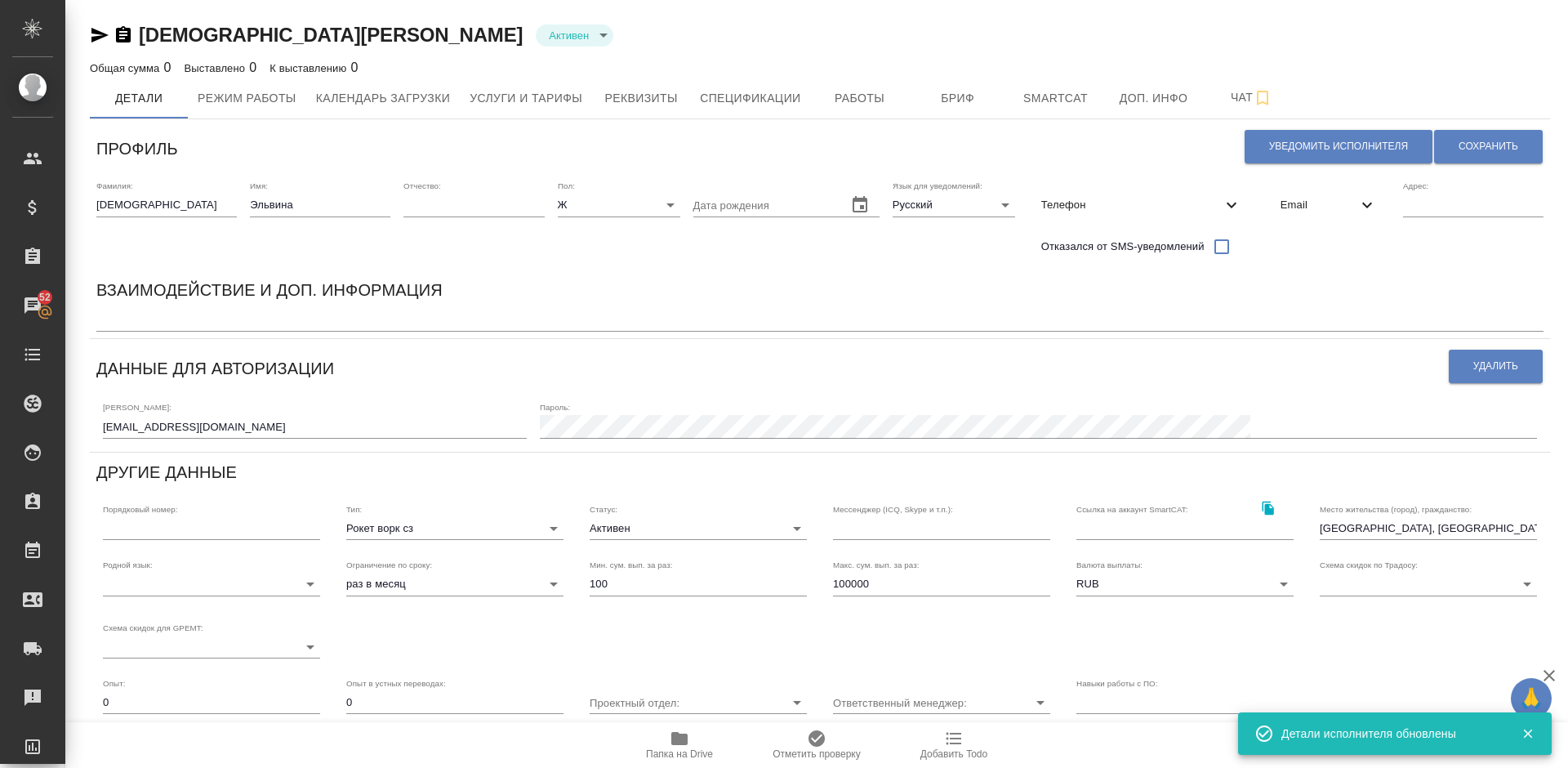
click at [182, 589] on body "🙏 .cls-1 fill:#fff; AWATERA [PERSON_NAME] Спецификации Заказы 52 Чаты Todo Прое…" at bounding box center [784, 384] width 1568 height 768
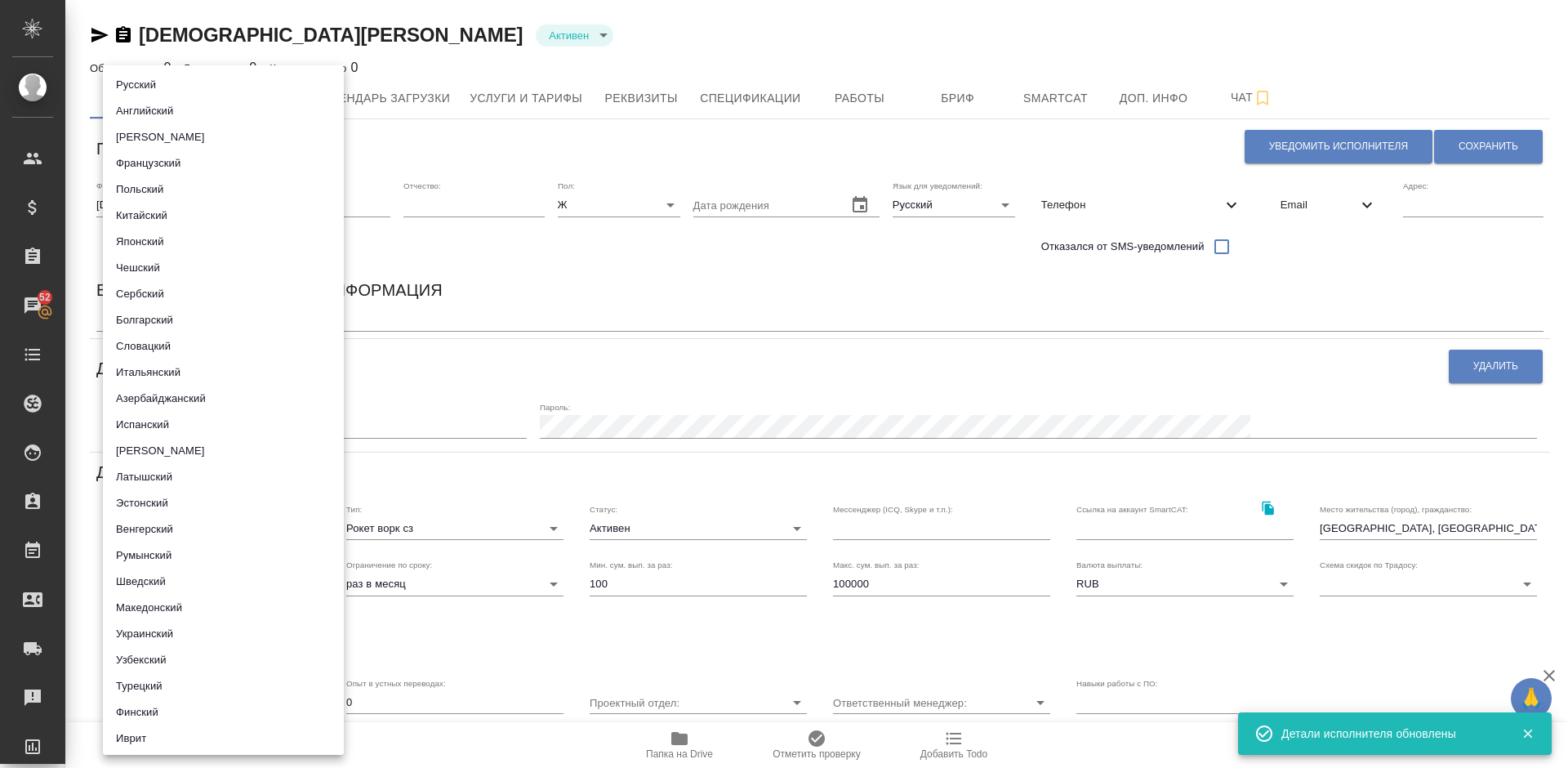
click at [232, 73] on li "Русский" at bounding box center [223, 85] width 241 height 26
type input "5b23e16b512f265610b605f7"
click at [498, 301] on div at bounding box center [784, 384] width 1568 height 768
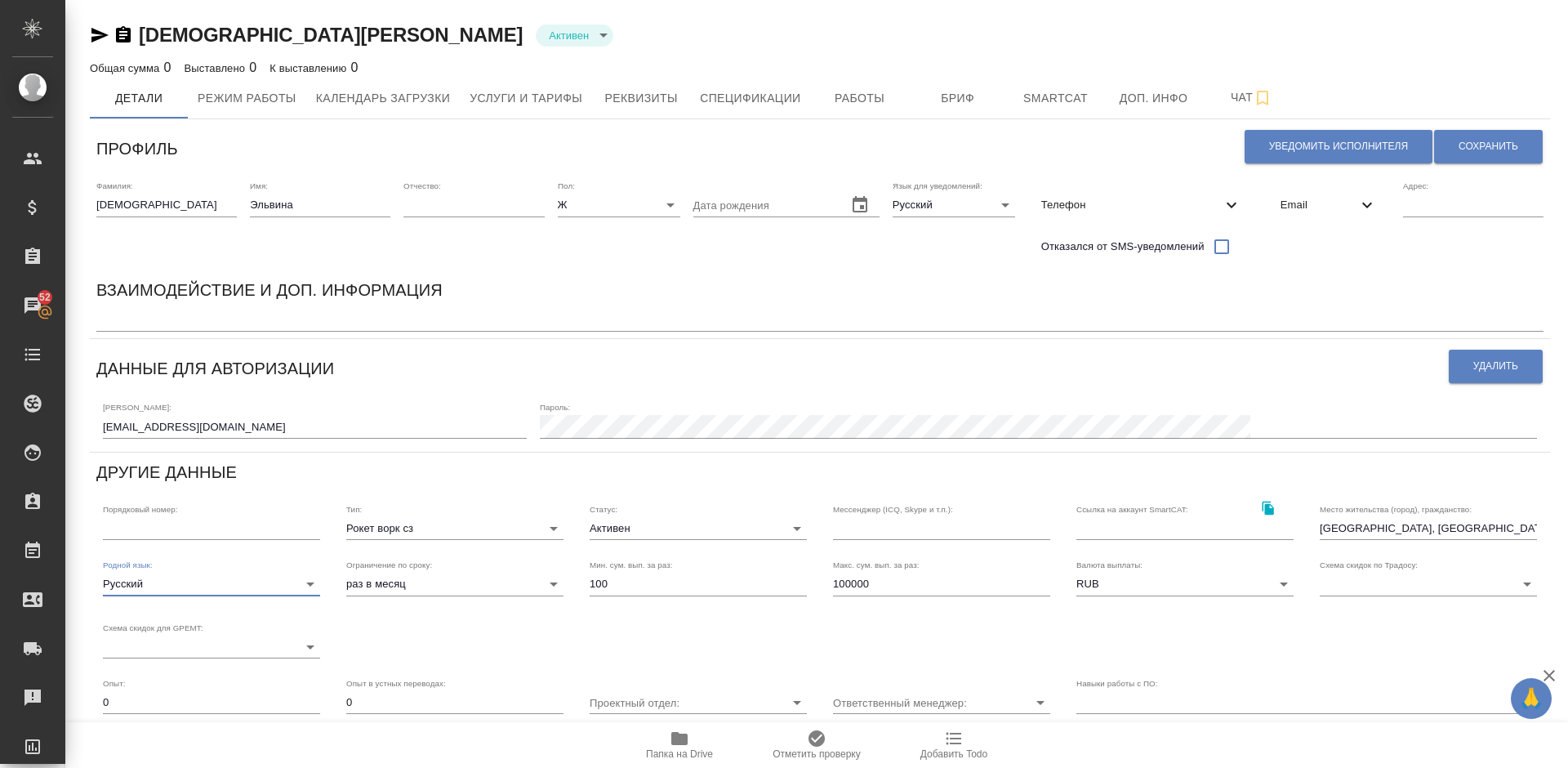
click at [202, 323] on textarea at bounding box center [820, 319] width 1447 height 12
type textarea "Устная переводчик китайского ( на Русал тест не прошла, для других клиентов Да)"
click at [1473, 146] on span "Сохранить" at bounding box center [1488, 146] width 60 height 14
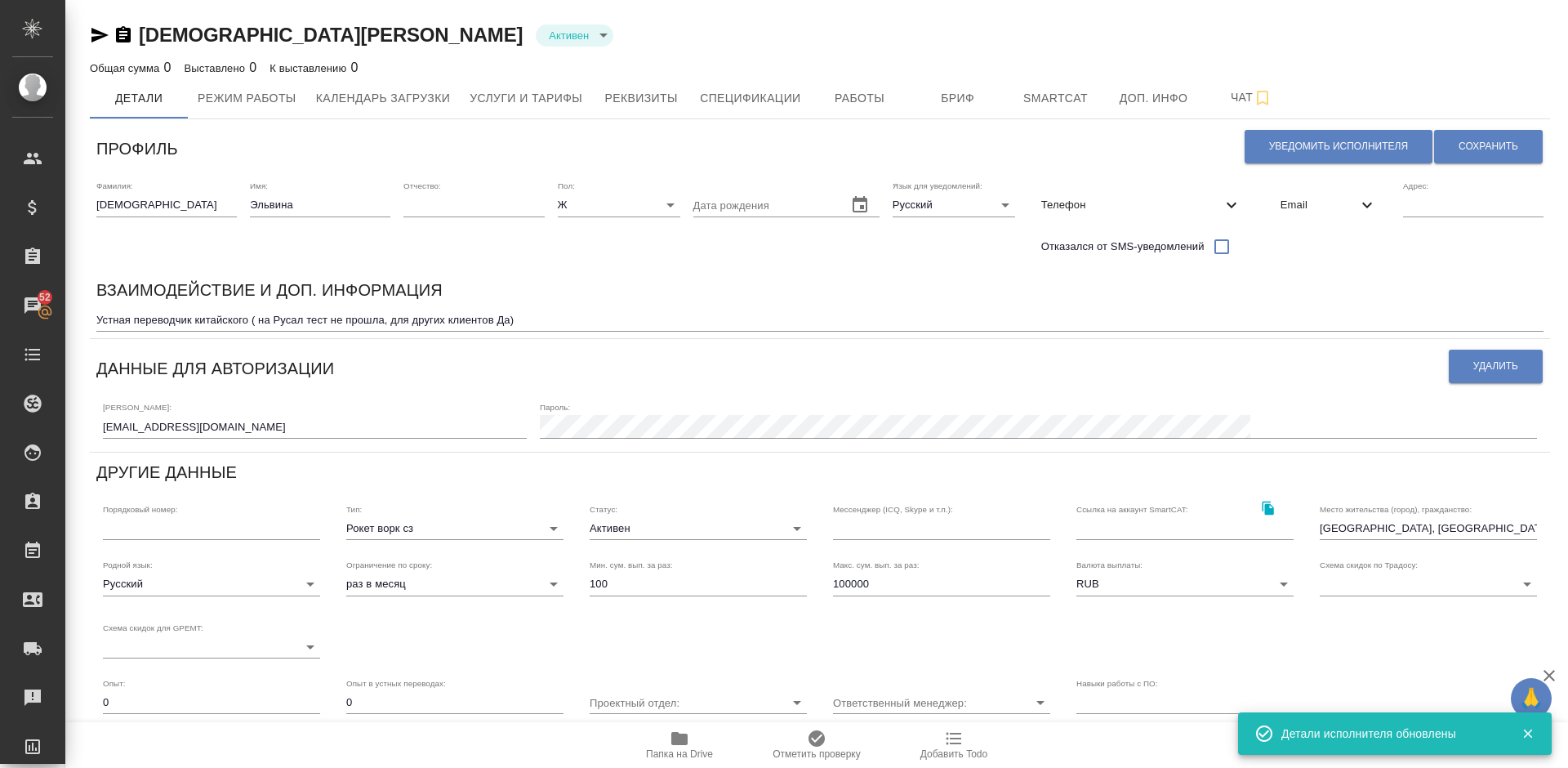
click at [532, 321] on textarea "Устная переводчик китайского ( на Русал тест не прошла, для других клиентов Да)" at bounding box center [820, 319] width 1447 height 12
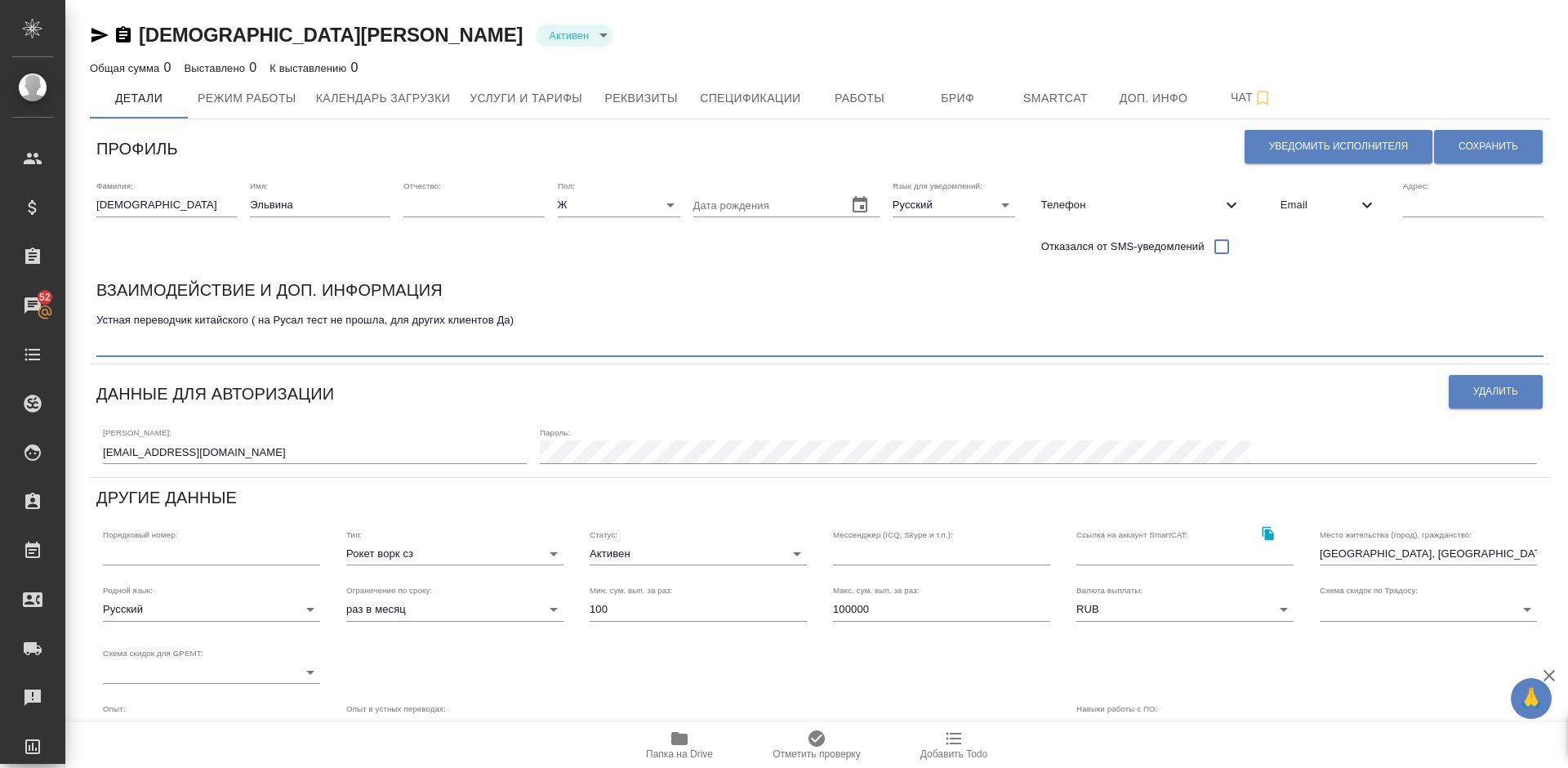
paste textarea "Русал заводы - нет Русал простые переговоры - нет Русал топ - нет Другие клиент…"
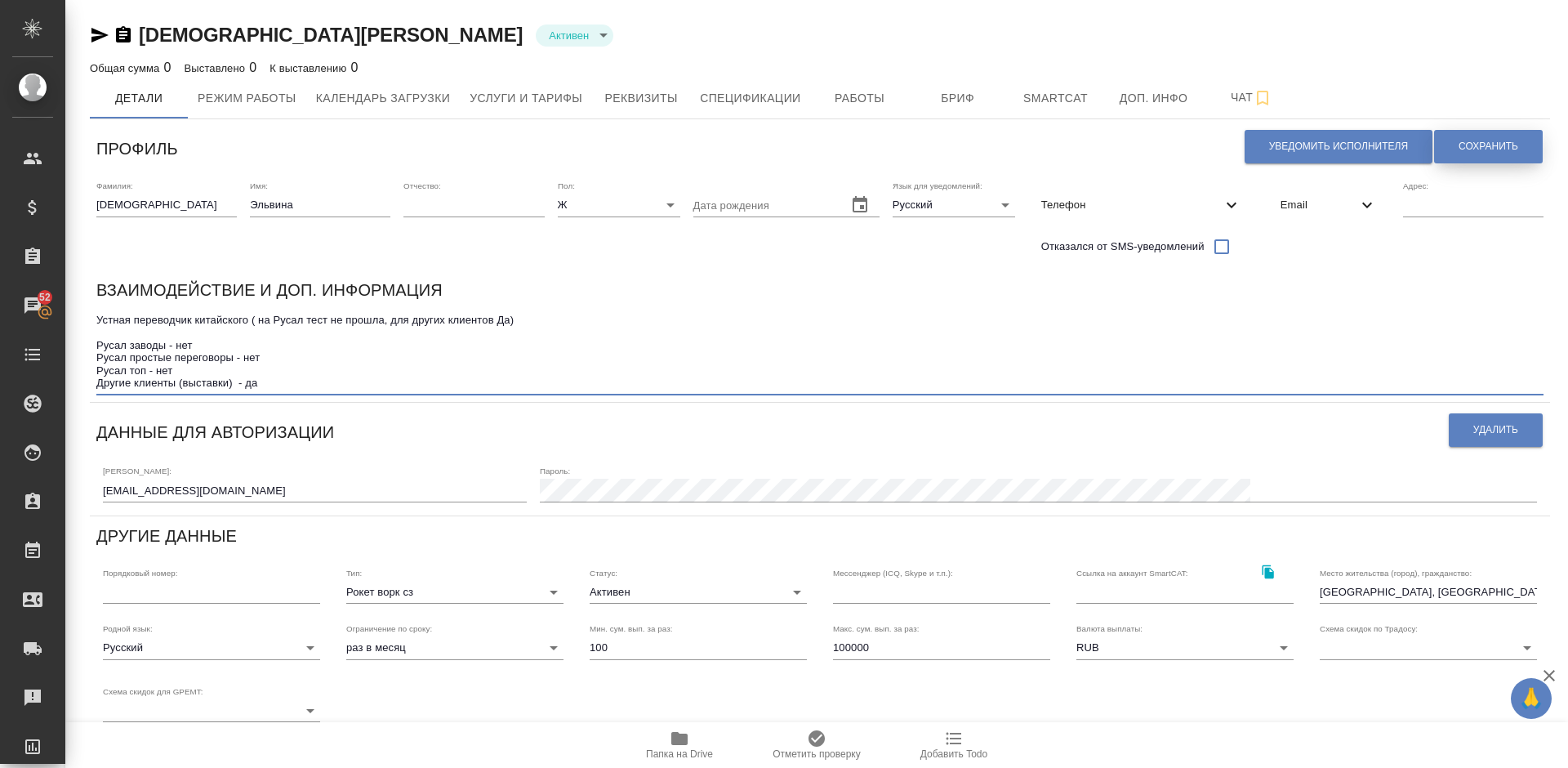
type textarea "Устная переводчик китайского ( на Русал тест не прошла, для других клиентов Да)…"
click at [1501, 143] on span "Сохранить" at bounding box center [1488, 146] width 60 height 14
click at [274, 381] on textarea "Устная переводчик китайского ( на Русал тест не прошла, для других клиентов Да)…" at bounding box center [820, 351] width 1447 height 76
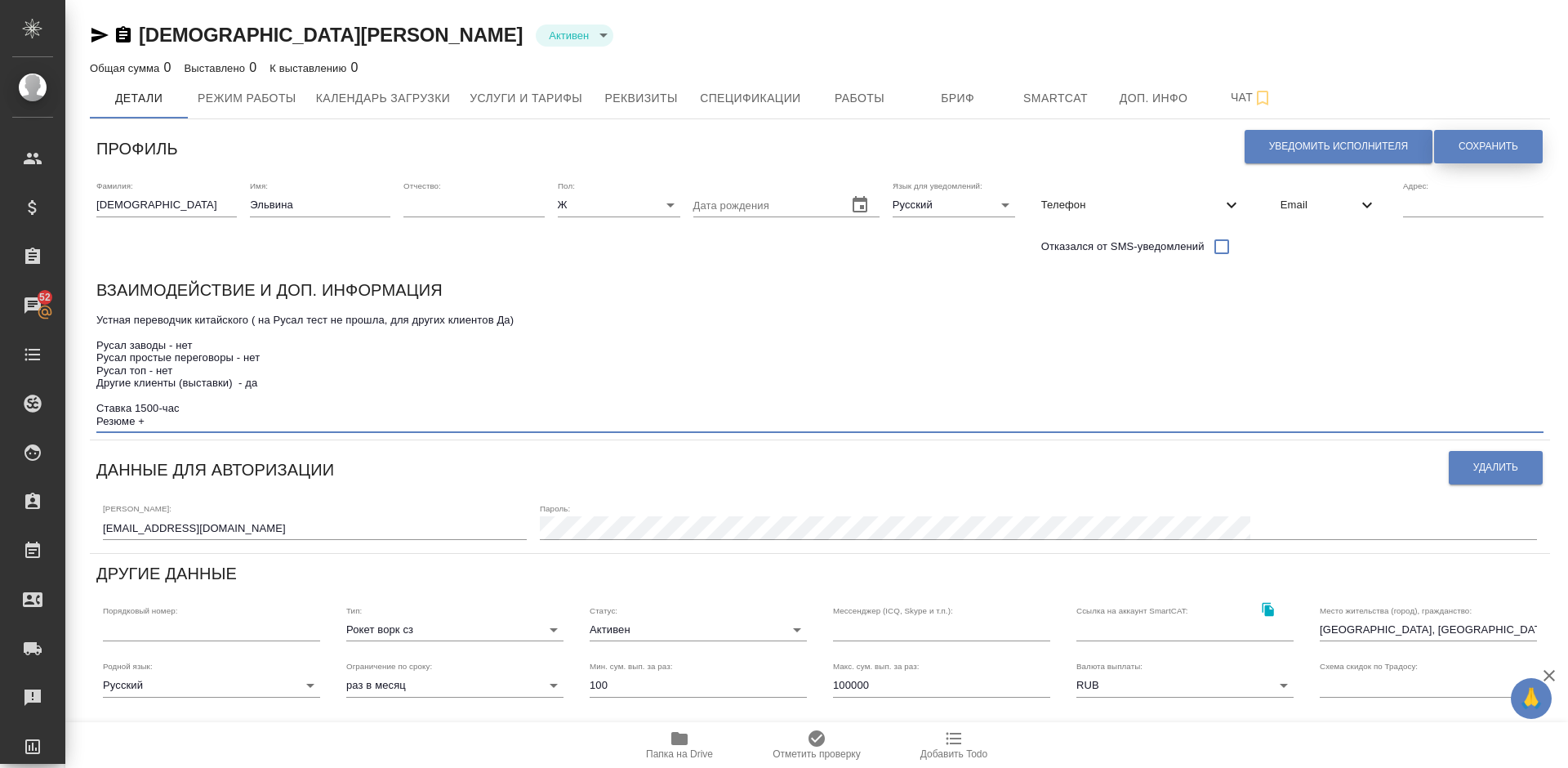
type textarea "Устная переводчик китайского ( на Русал тест не прошла, для других клиентов Да)…"
click at [1485, 147] on span "Сохранить" at bounding box center [1488, 146] width 60 height 14
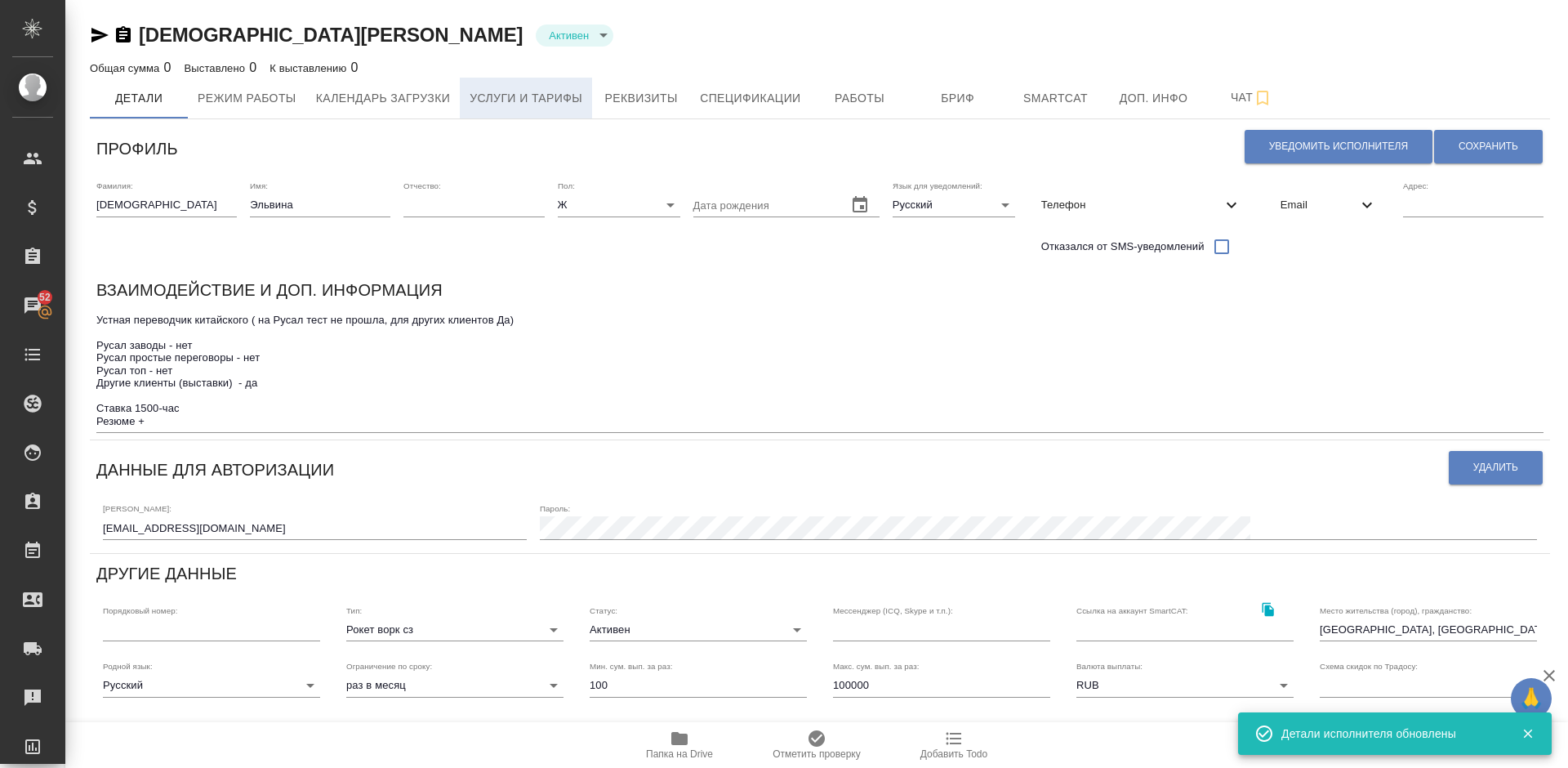
click at [538, 106] on span "Услуги и тарифы" at bounding box center [525, 98] width 112 height 21
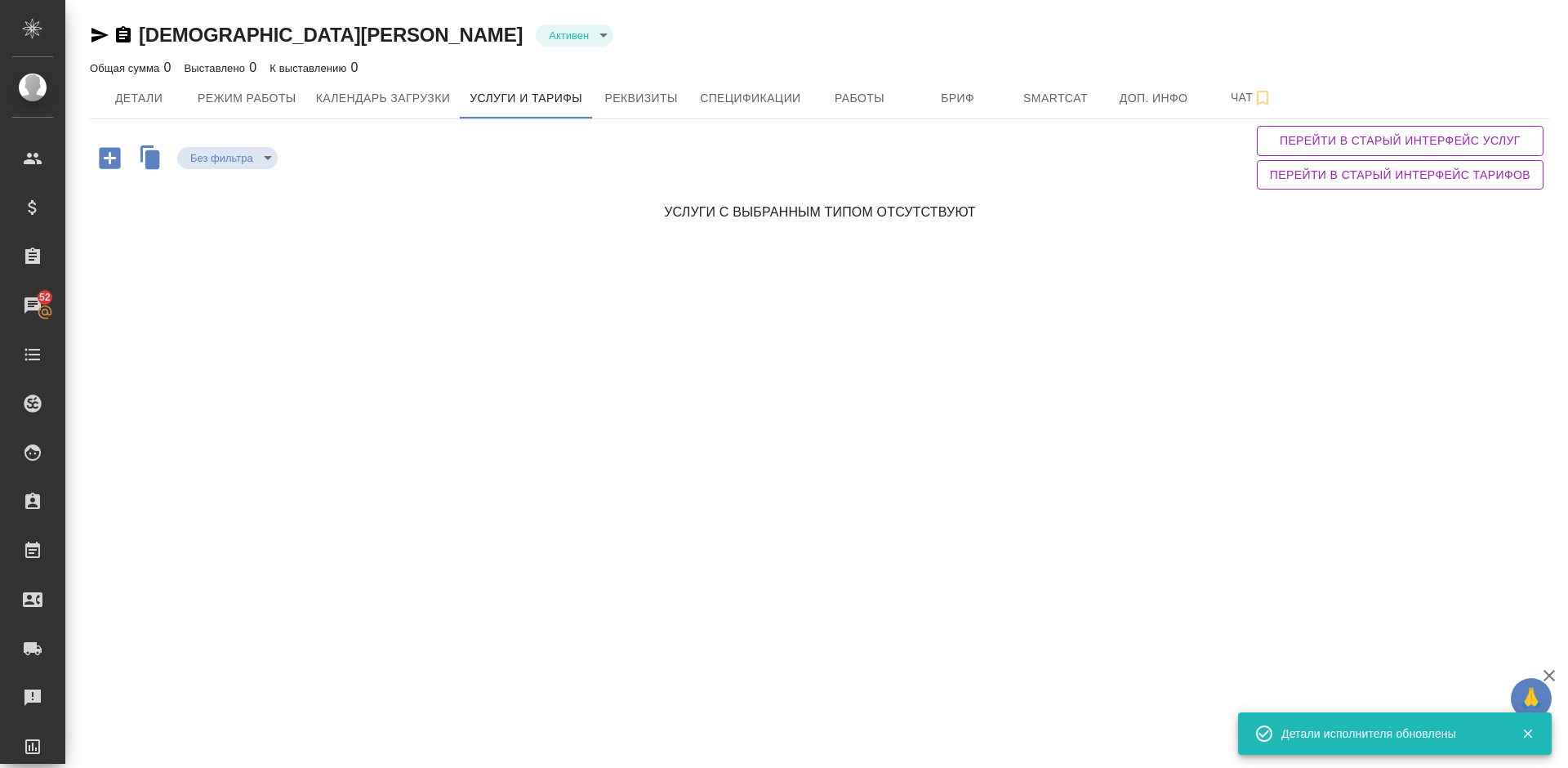
click at [109, 161] on icon "button" at bounding box center [110, 157] width 22 height 22
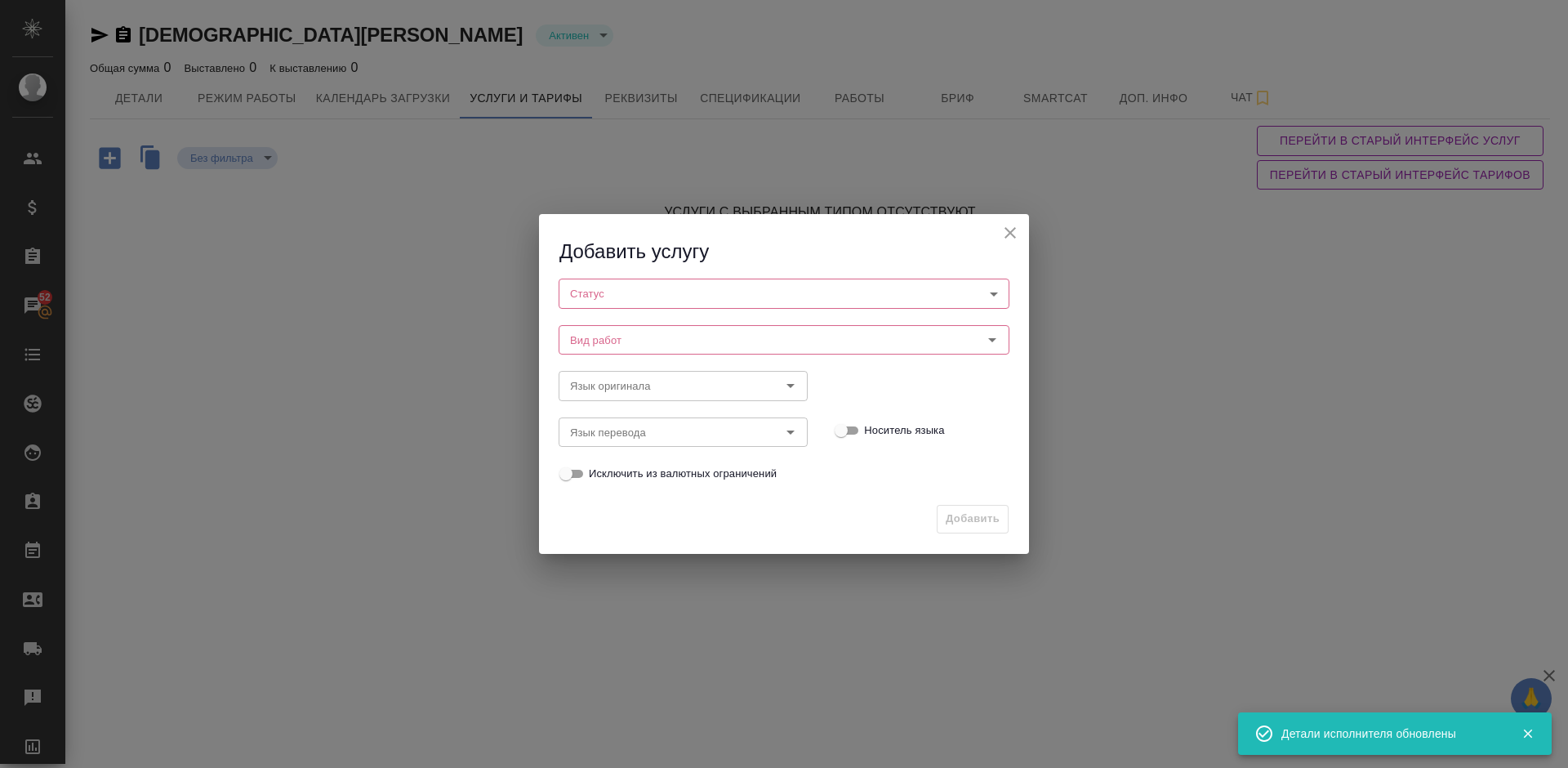
click at [636, 296] on body "🙏 .cls-1 fill:#fff; AWATERA [PERSON_NAME] Спецификации Заказы 52 Чаты Todo Прое…" at bounding box center [784, 384] width 1568 height 768
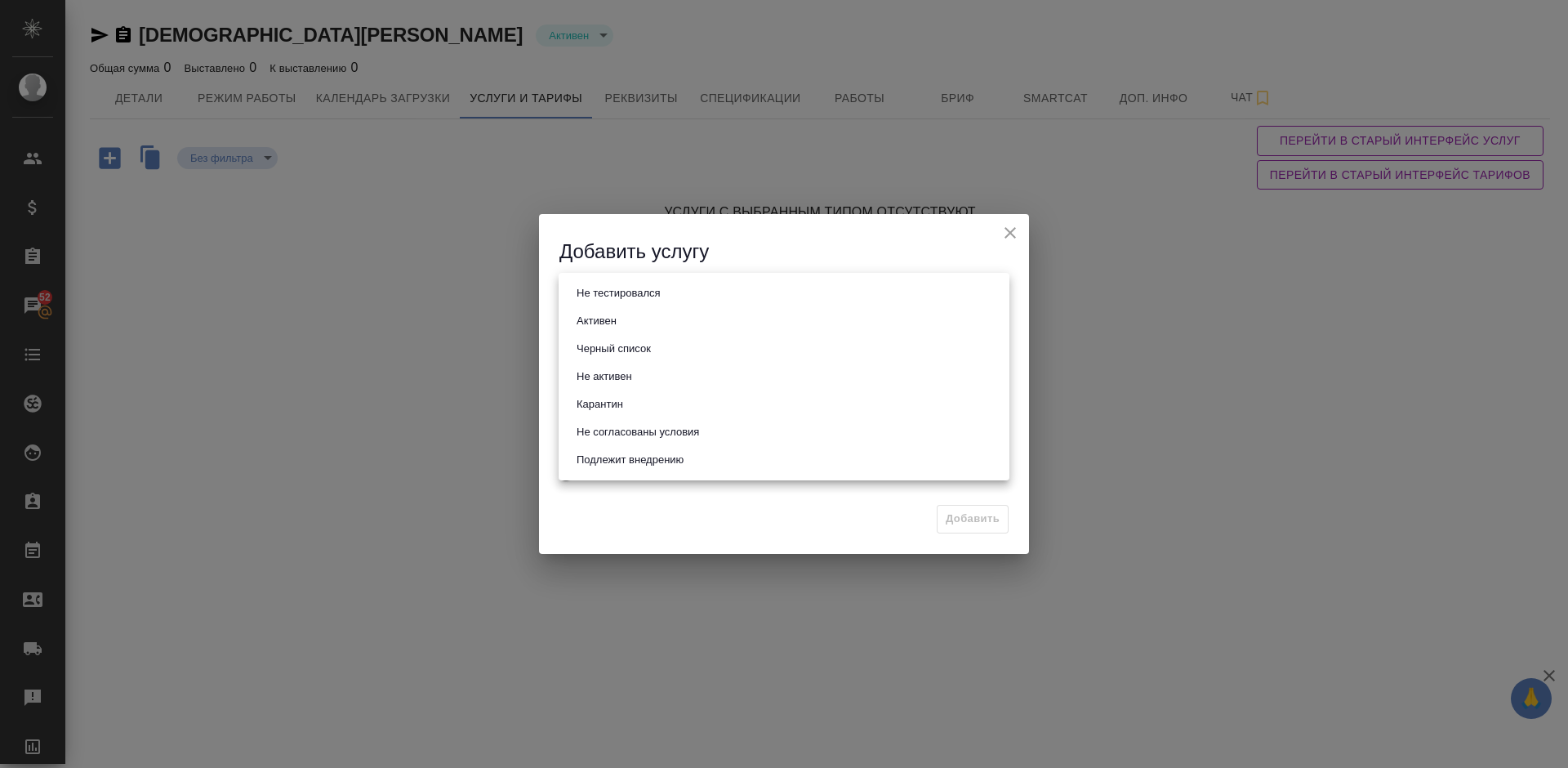
click at [637, 324] on li "Активен" at bounding box center [783, 321] width 451 height 28
type input "active"
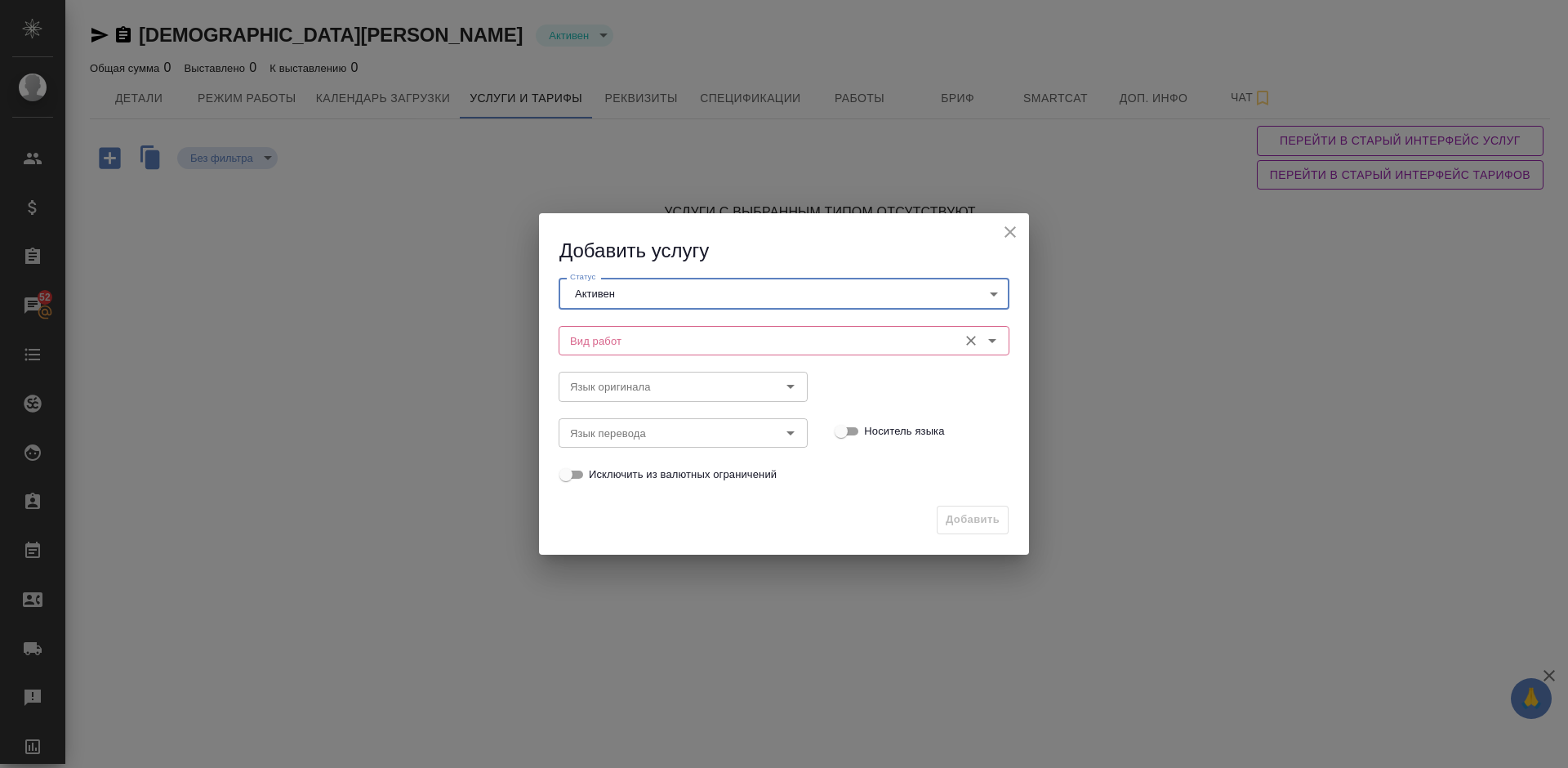
click at [681, 343] on input "Вид работ" at bounding box center [757, 340] width 386 height 20
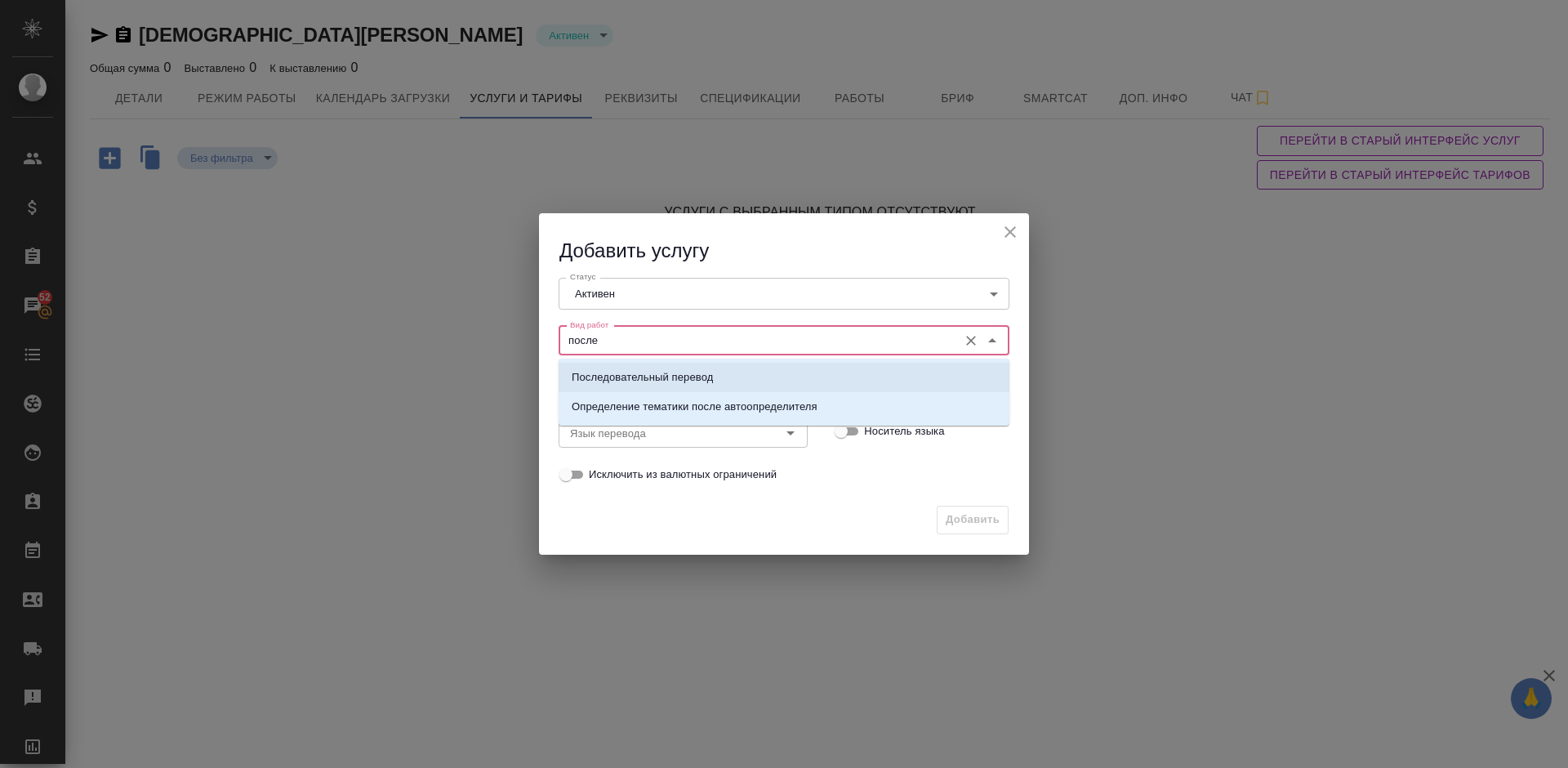
click at [703, 364] on li "Последовательный перевод" at bounding box center [783, 377] width 451 height 29
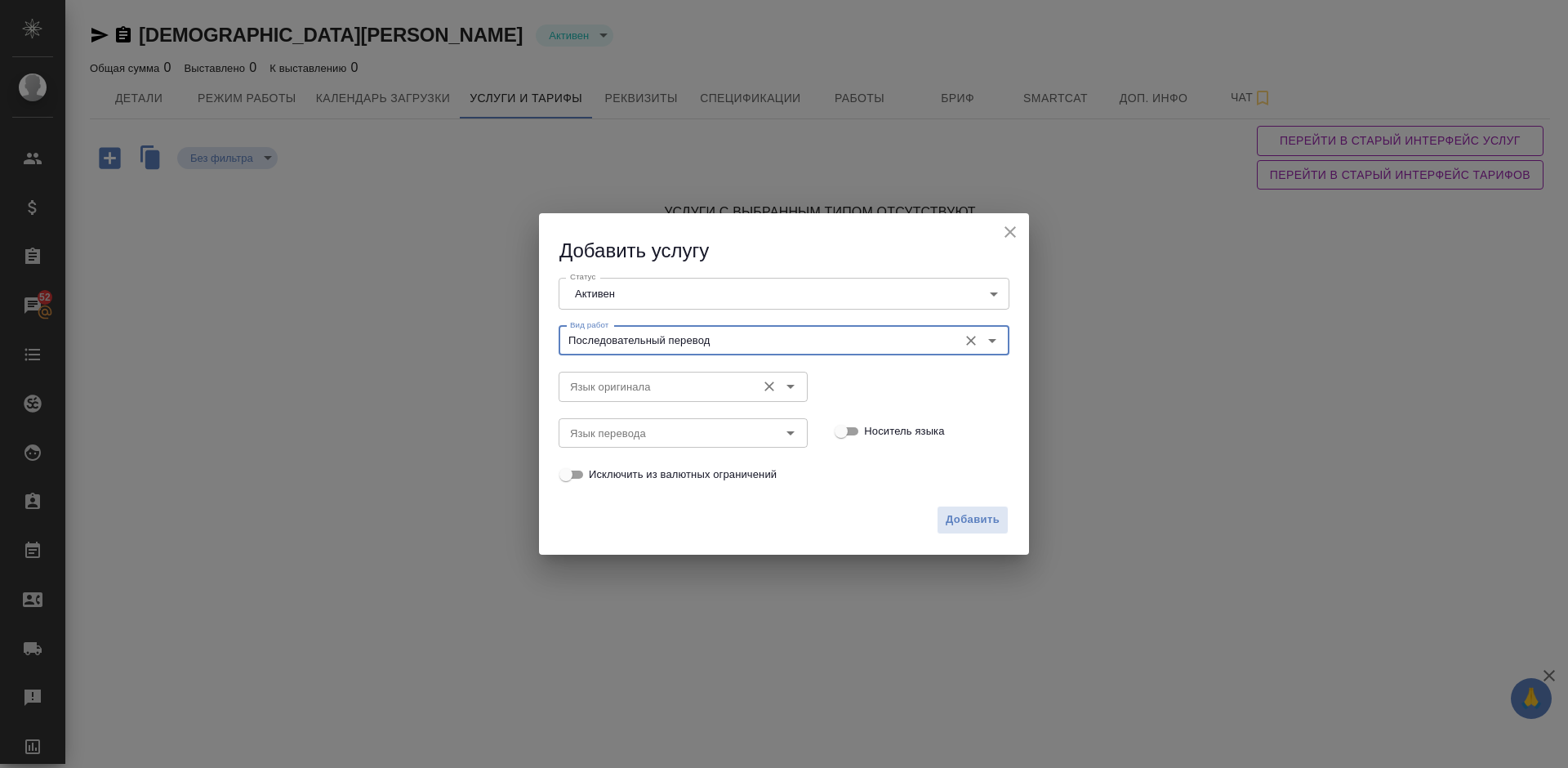
type input "Последовательный перевод"
click at [640, 377] on input "Язык оригинала" at bounding box center [656, 386] width 185 height 20
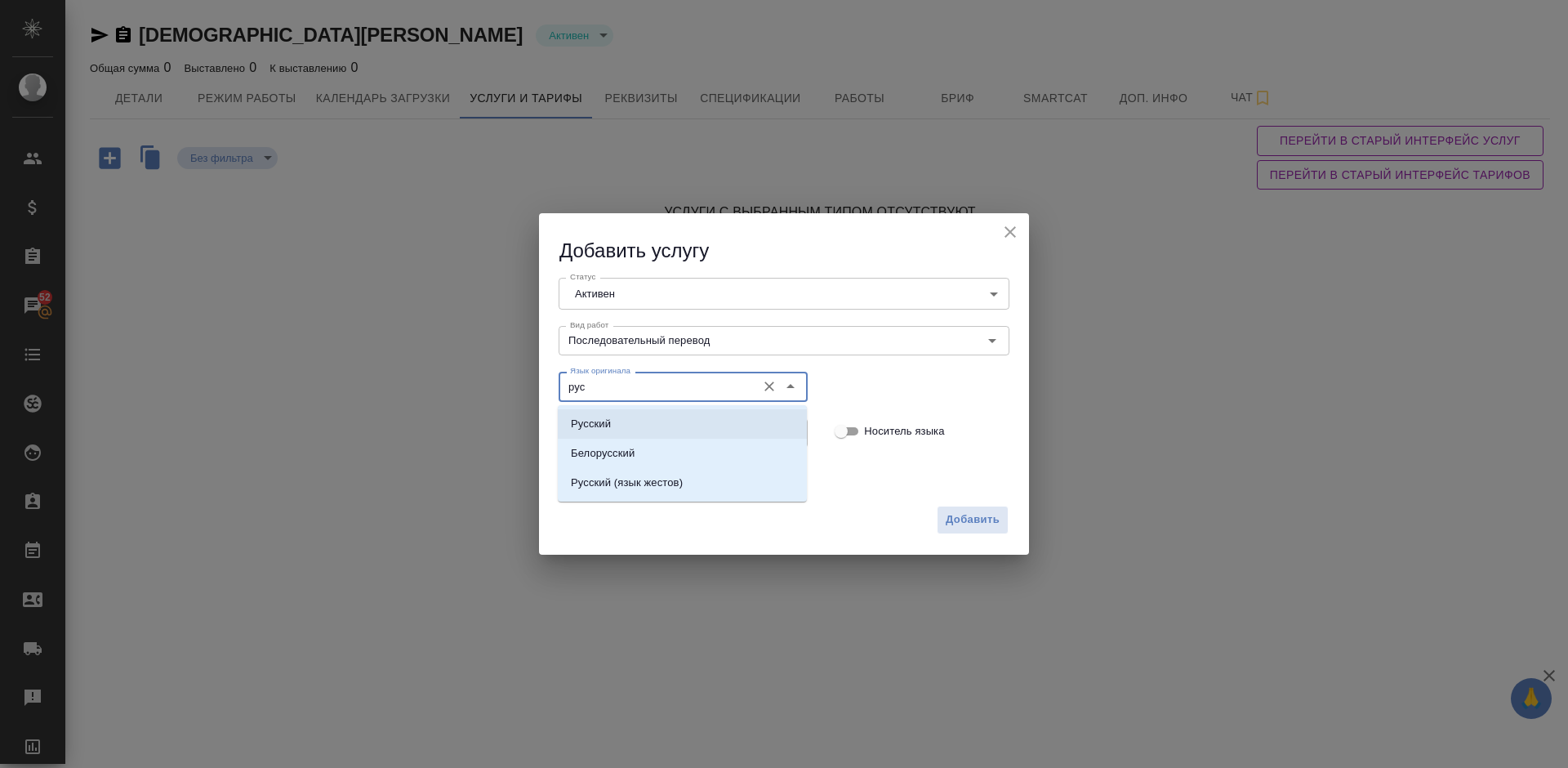
click at [624, 427] on li "Русский" at bounding box center [683, 423] width 249 height 29
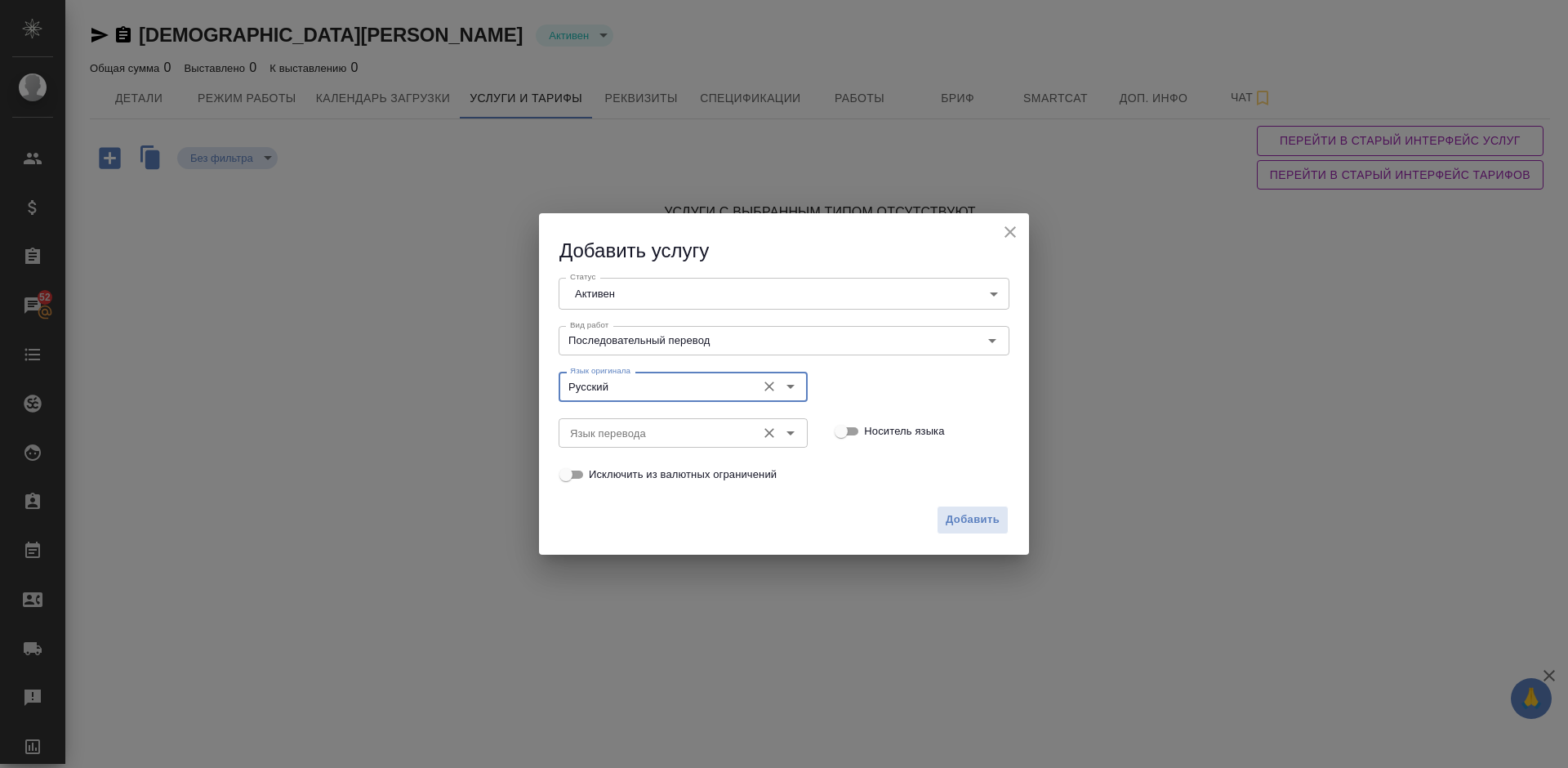
type input "Русский"
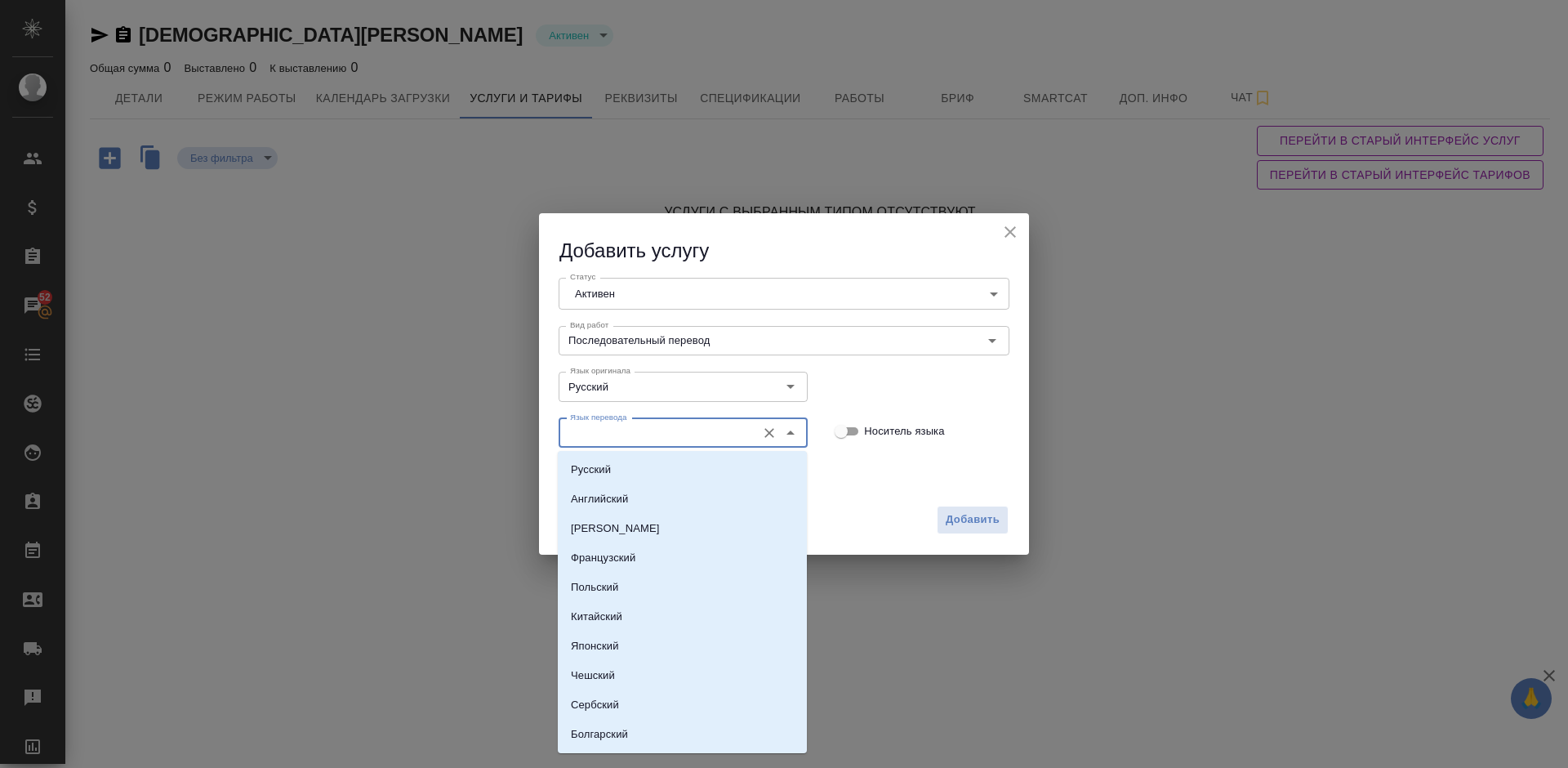
click at [634, 429] on input "Язык перевода" at bounding box center [656, 433] width 185 height 20
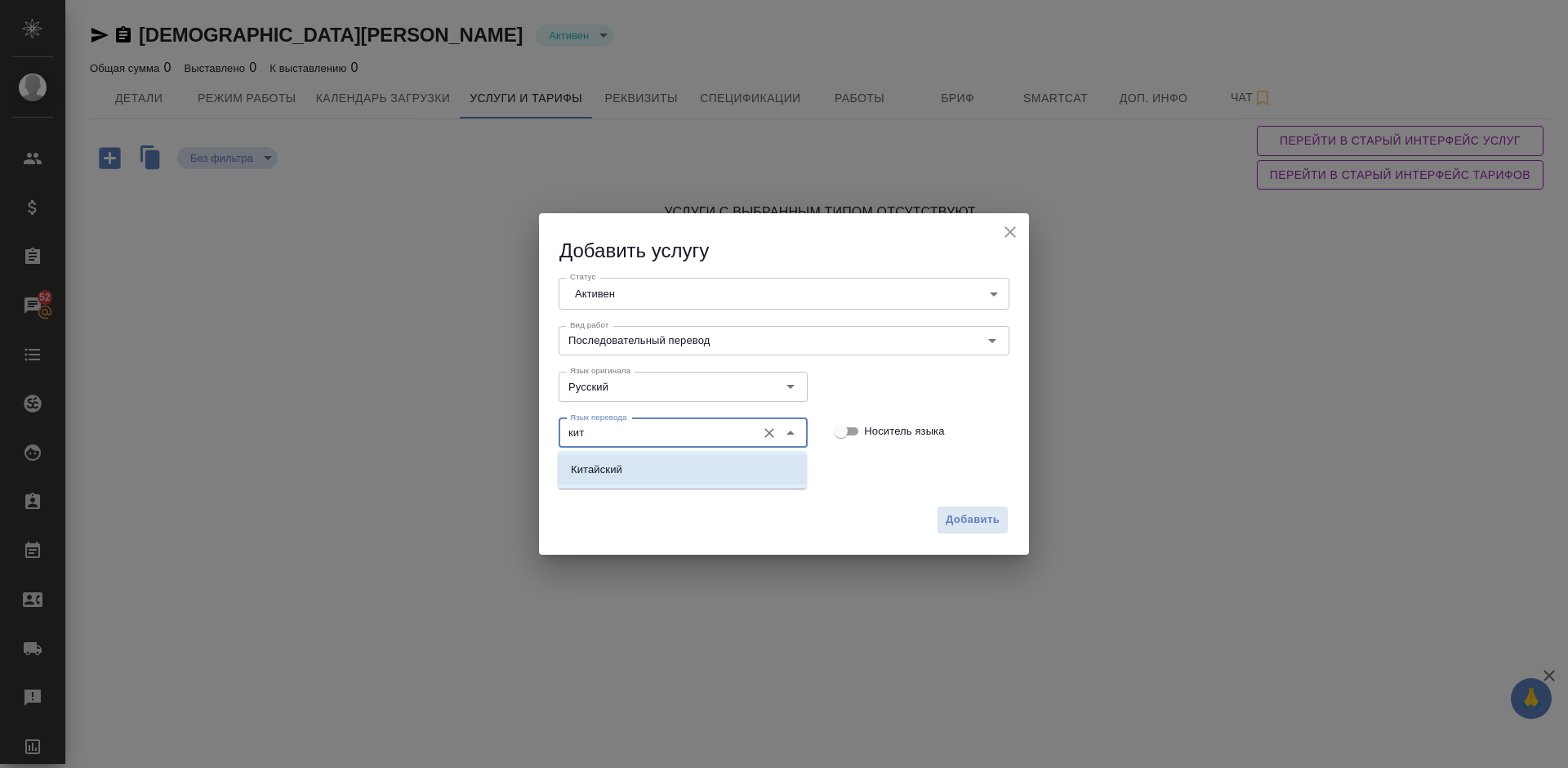
click at [656, 465] on li "Китайский" at bounding box center [683, 469] width 249 height 29
type input "Китайский"
click at [963, 513] on span "Добавить" at bounding box center [973, 520] width 54 height 19
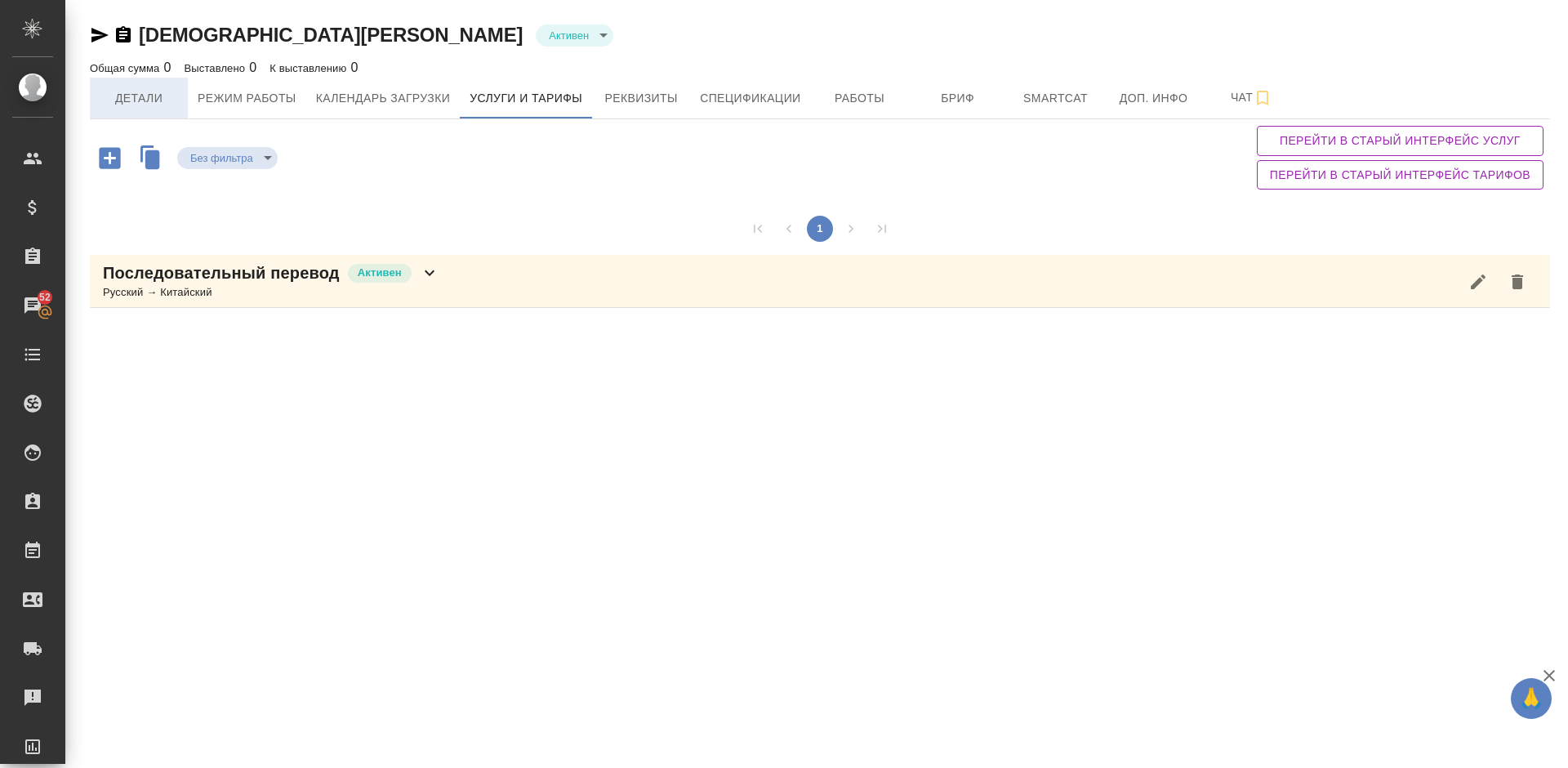
click at [139, 94] on span "Детали" at bounding box center [139, 98] width 79 height 21
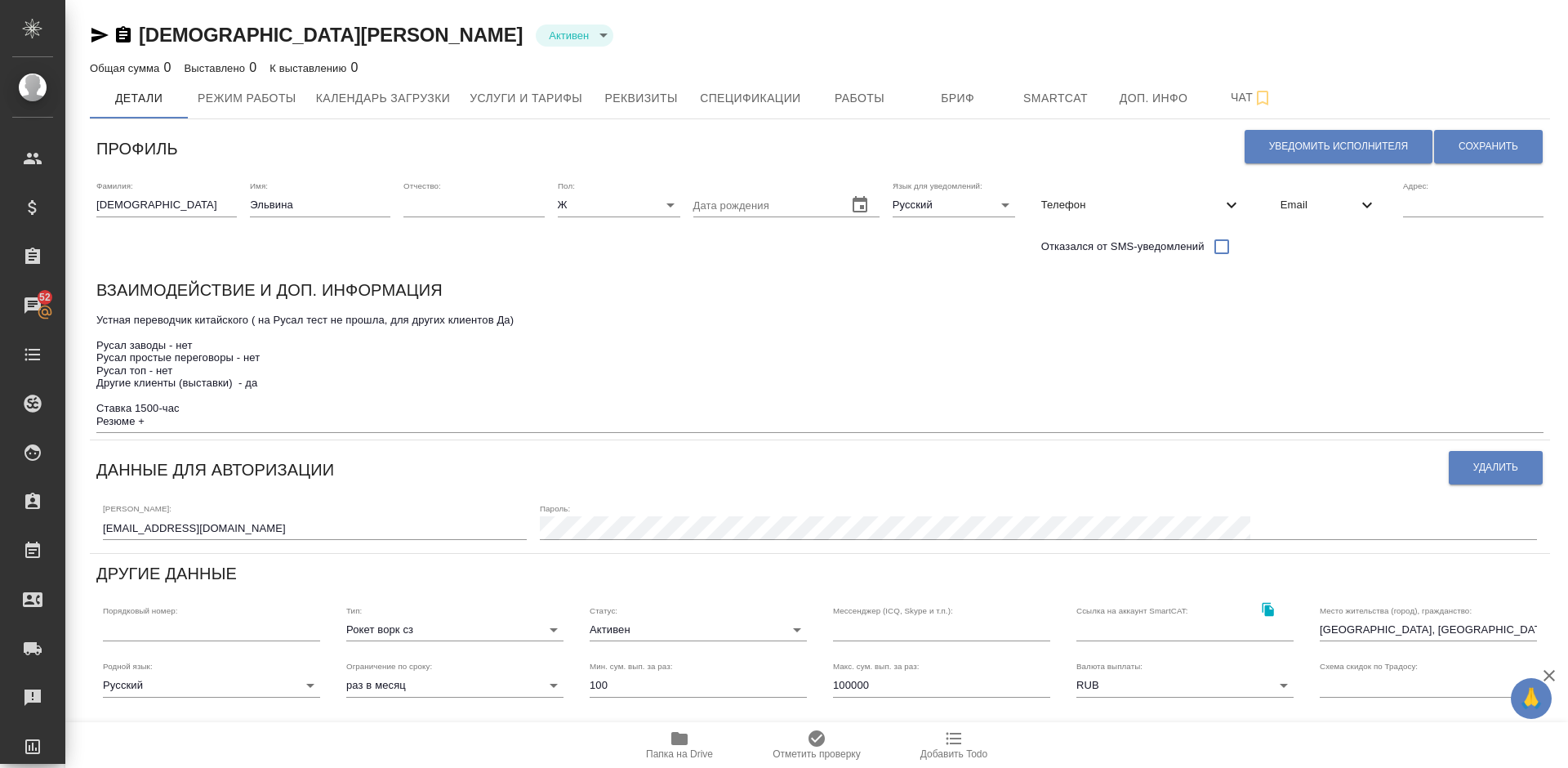
click at [279, 382] on textarea "Устная переводчик китайского ( на Русал тест не прошла, для других клиентов Да)…" at bounding box center [820, 370] width 1447 height 113
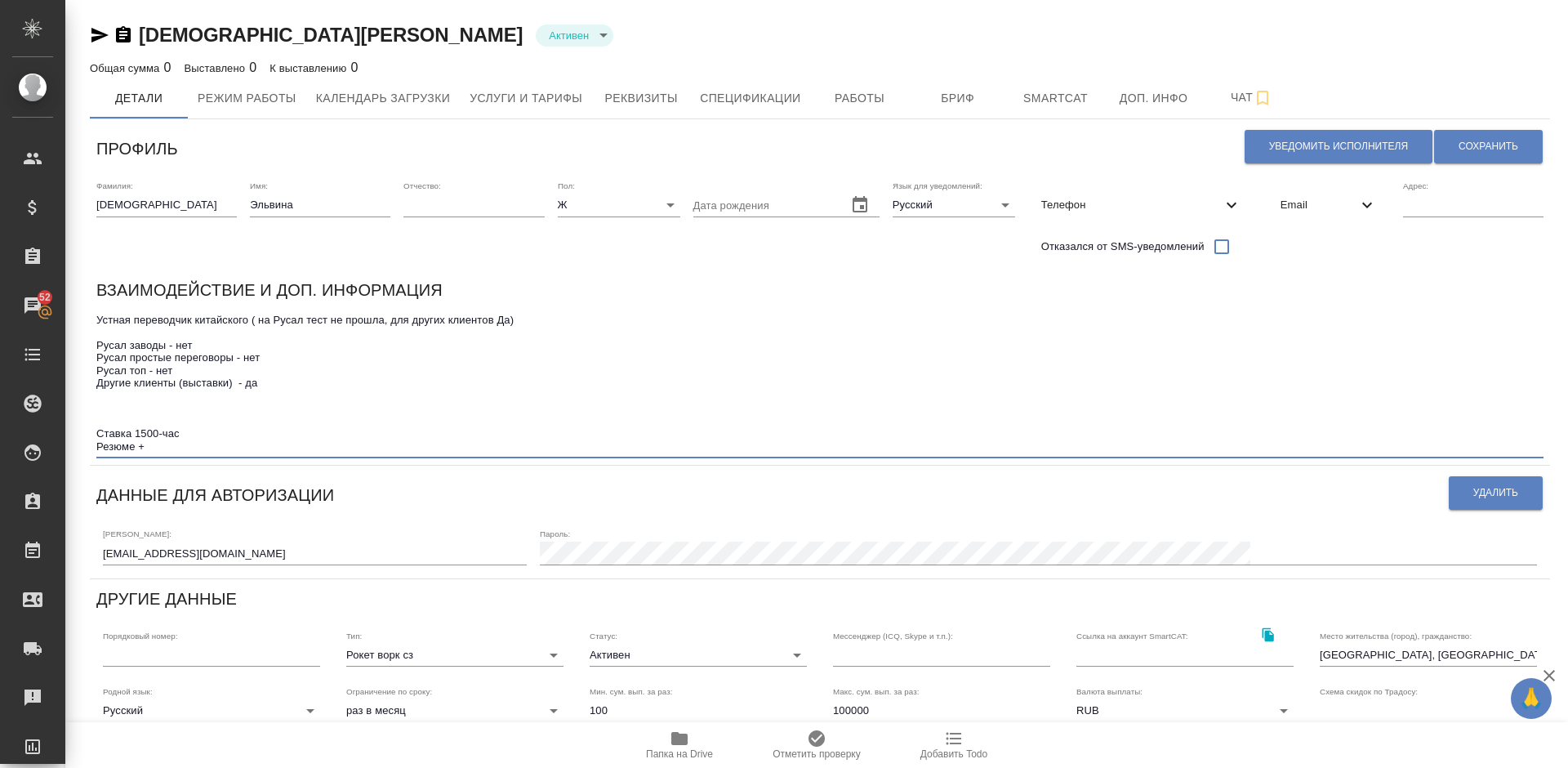
paste textarea "Lor-ips. Dolorsita conse adipisc e seddoeiusm temporinc, utlabo etdolor magnaal…"
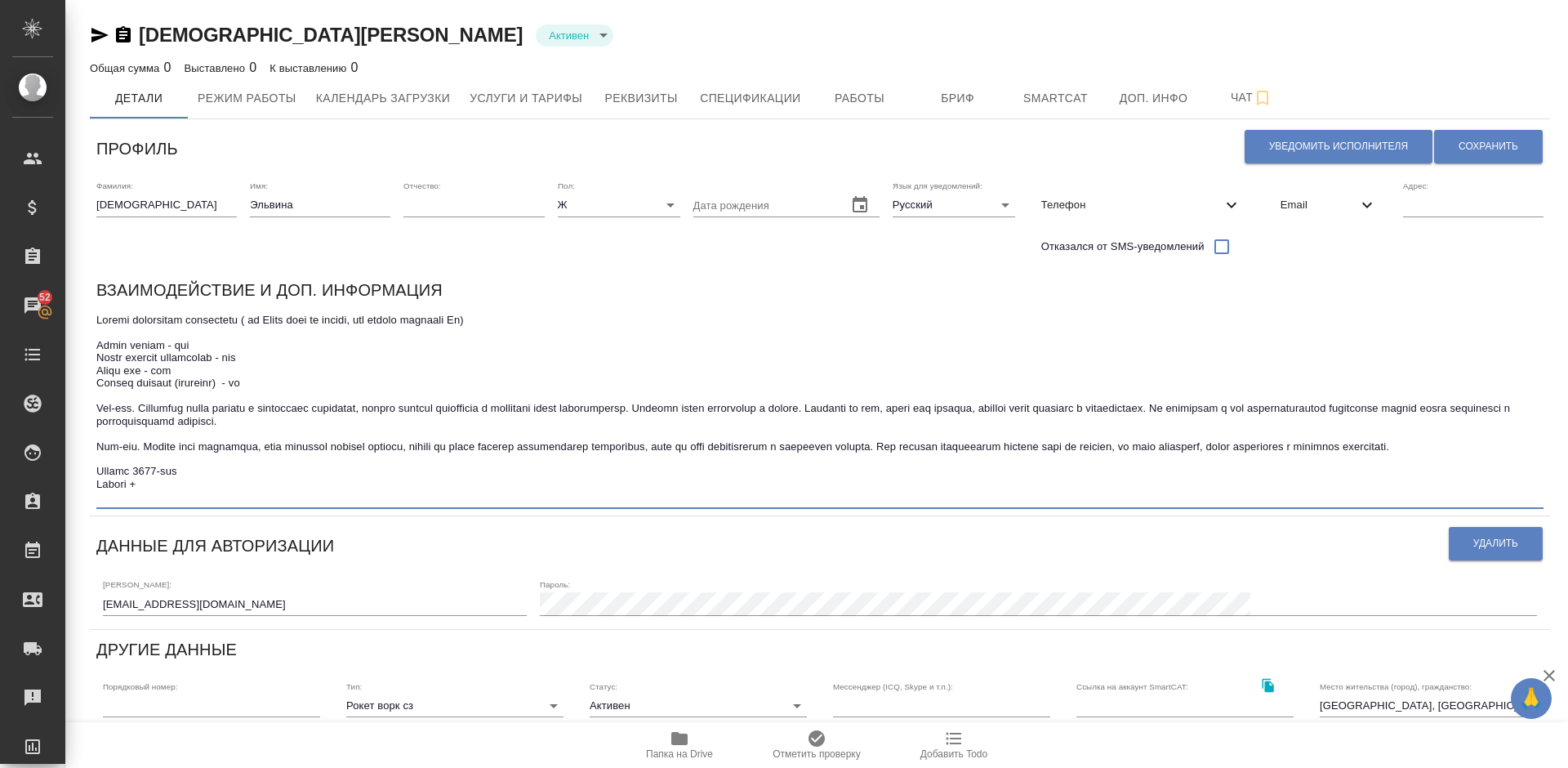
click at [717, 407] on textarea at bounding box center [820, 408] width 1447 height 189
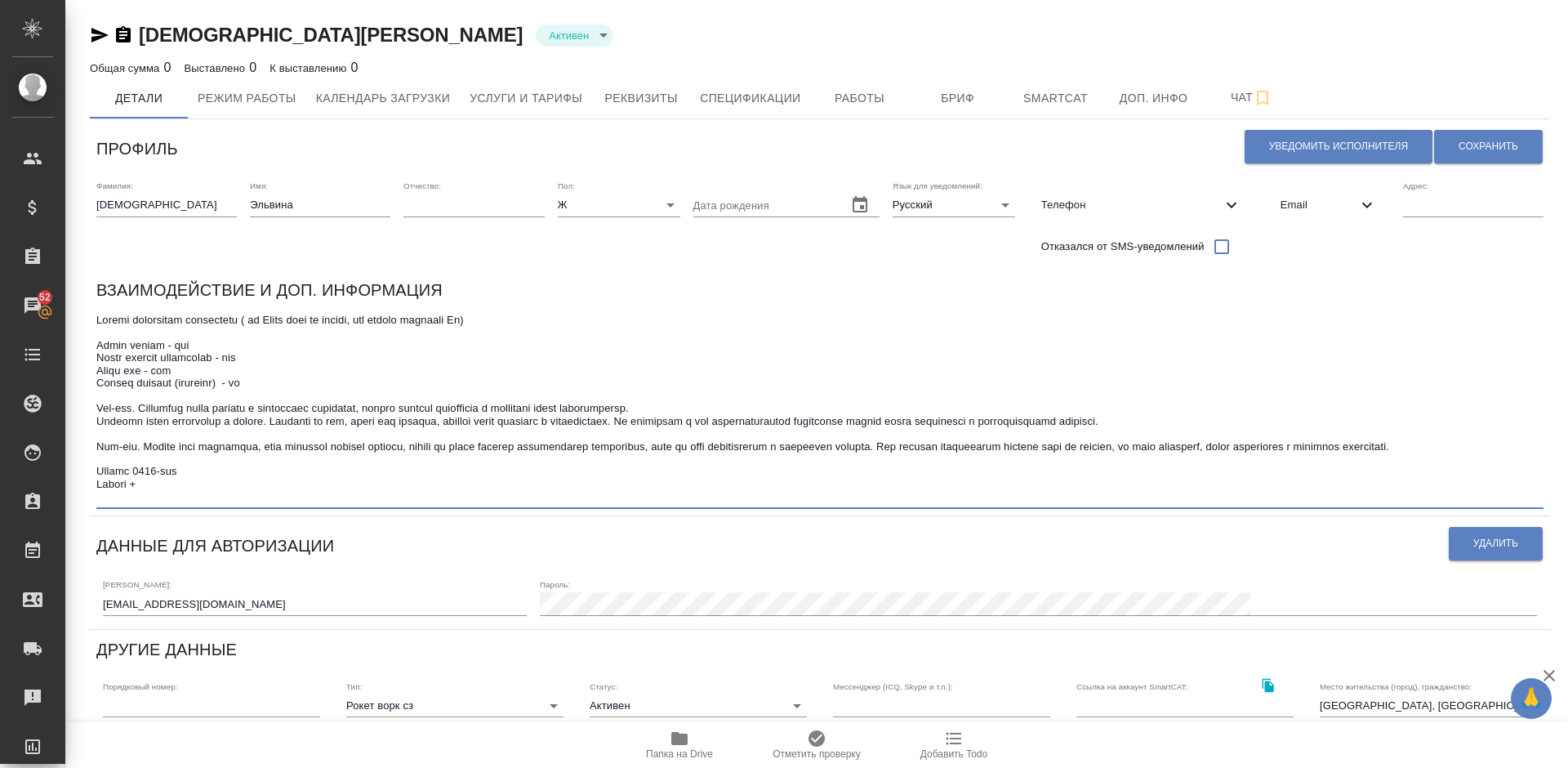
click at [701, 419] on textarea at bounding box center [820, 408] width 1447 height 189
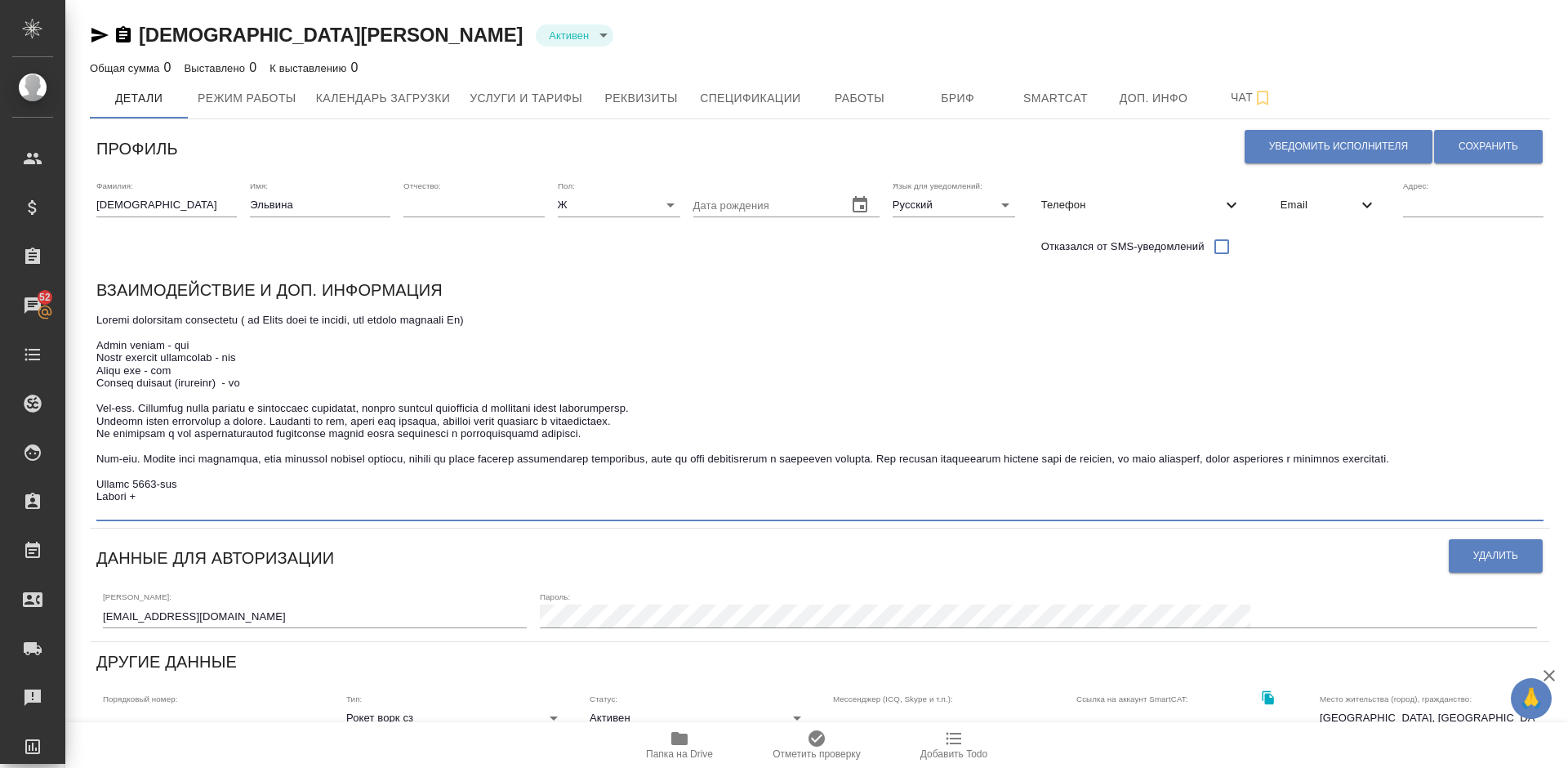
click at [659, 459] on textarea at bounding box center [820, 414] width 1447 height 201
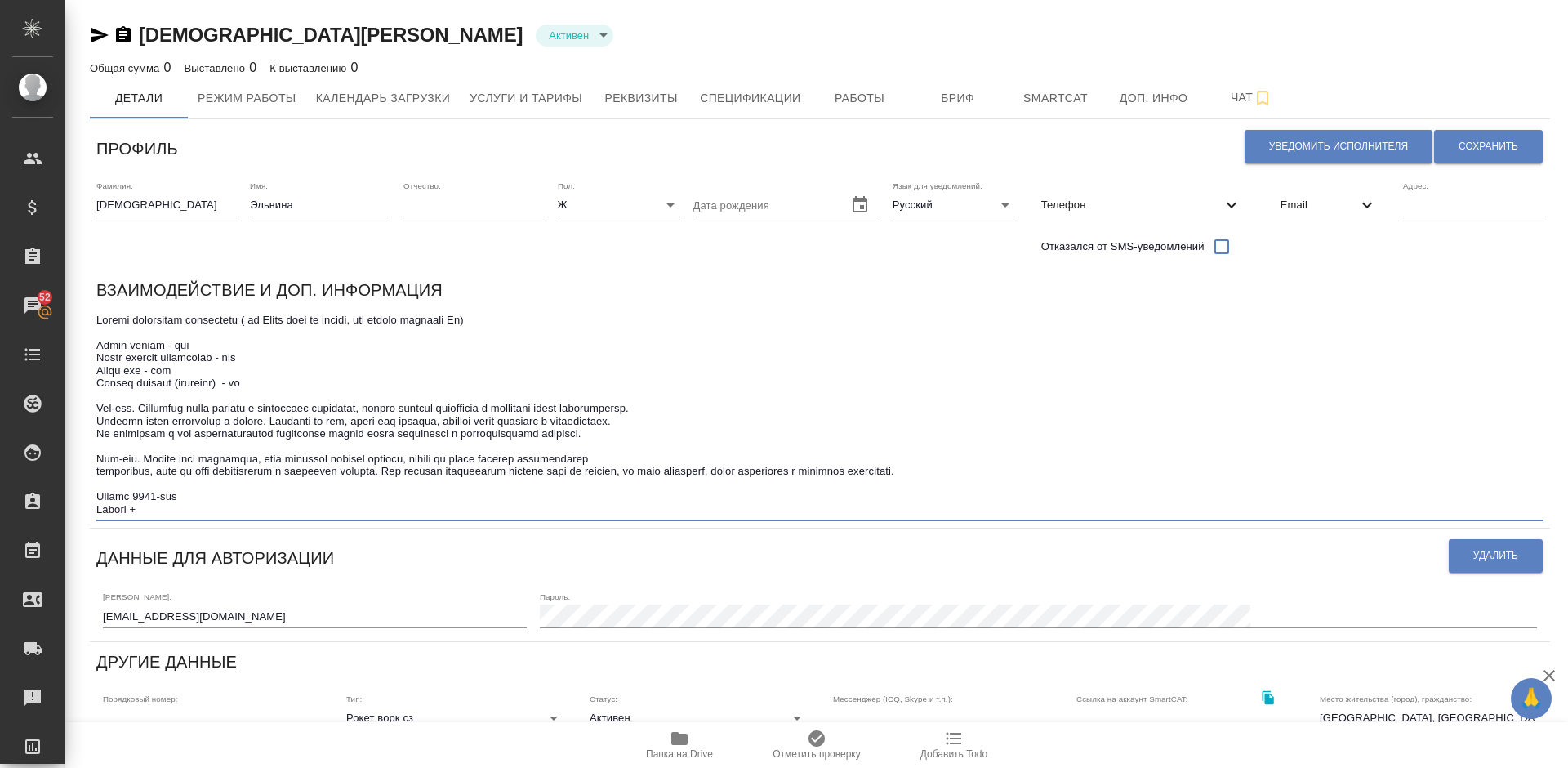
click at [681, 470] on textarea at bounding box center [820, 414] width 1447 height 201
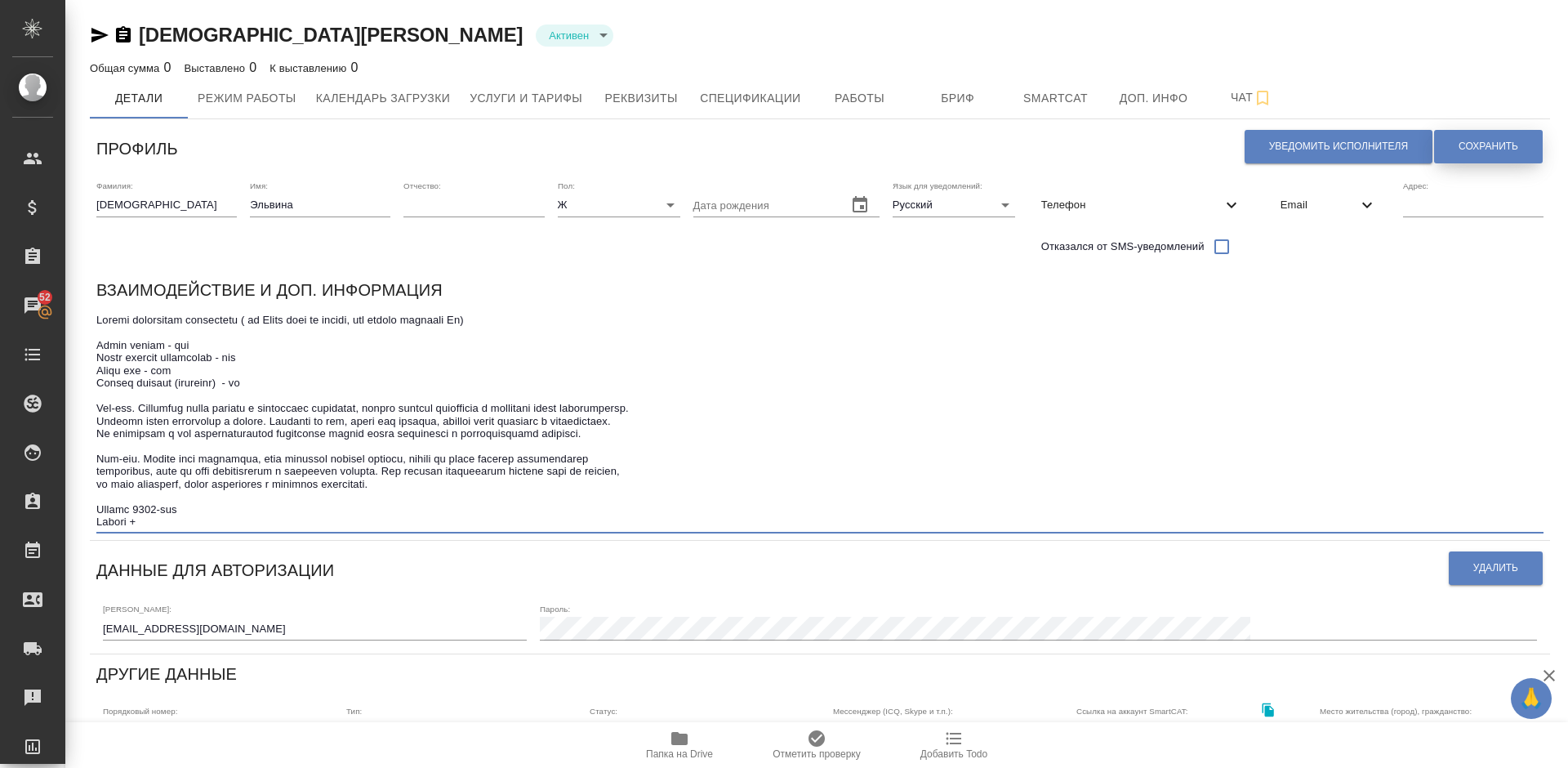
type textarea "Loremi dolorsitam consectetu ( ad Elits doei te incidi, utl etdolo magnaali En)…"
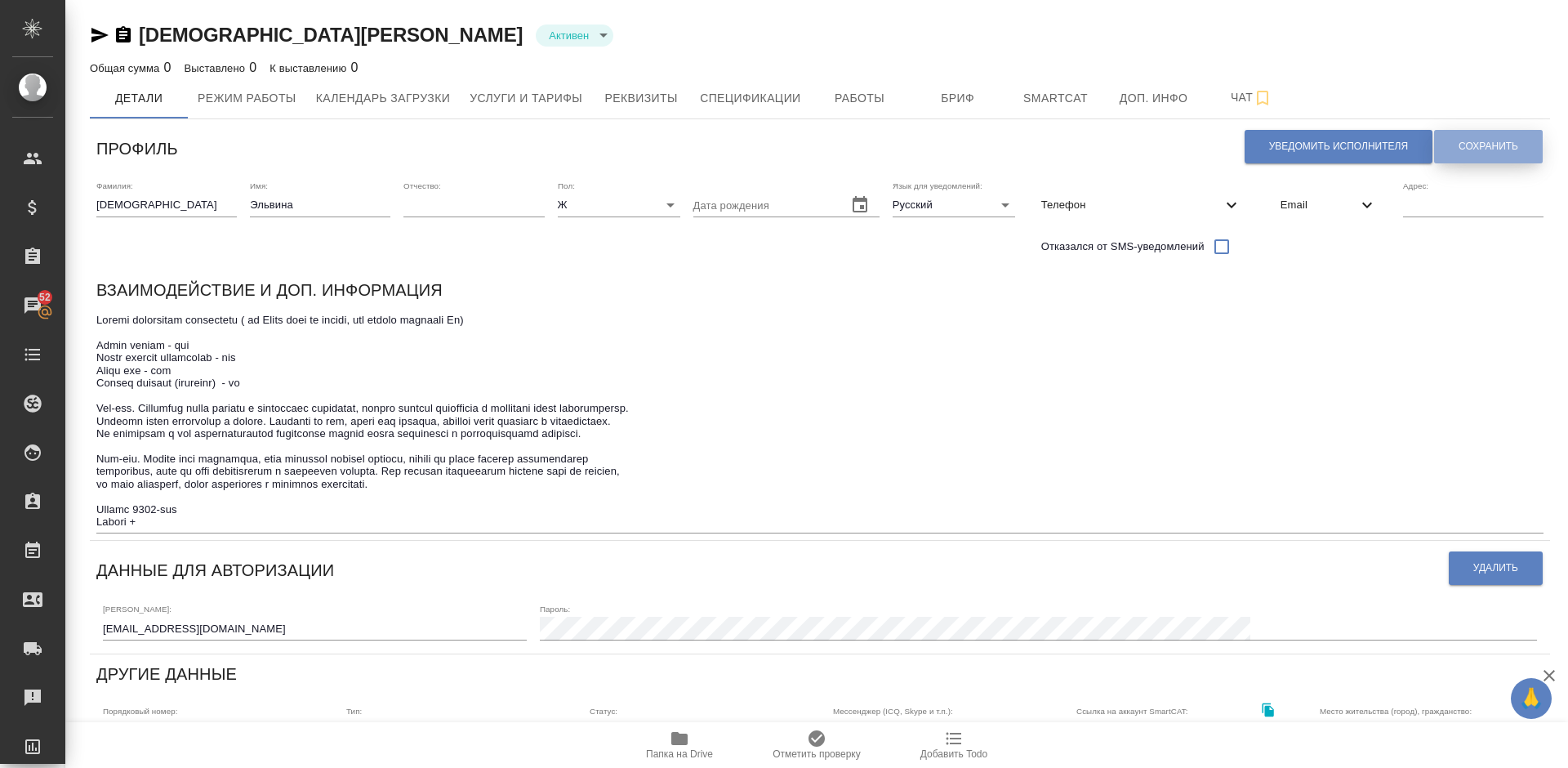
click at [1477, 141] on span "Сохранить" at bounding box center [1488, 146] width 60 height 14
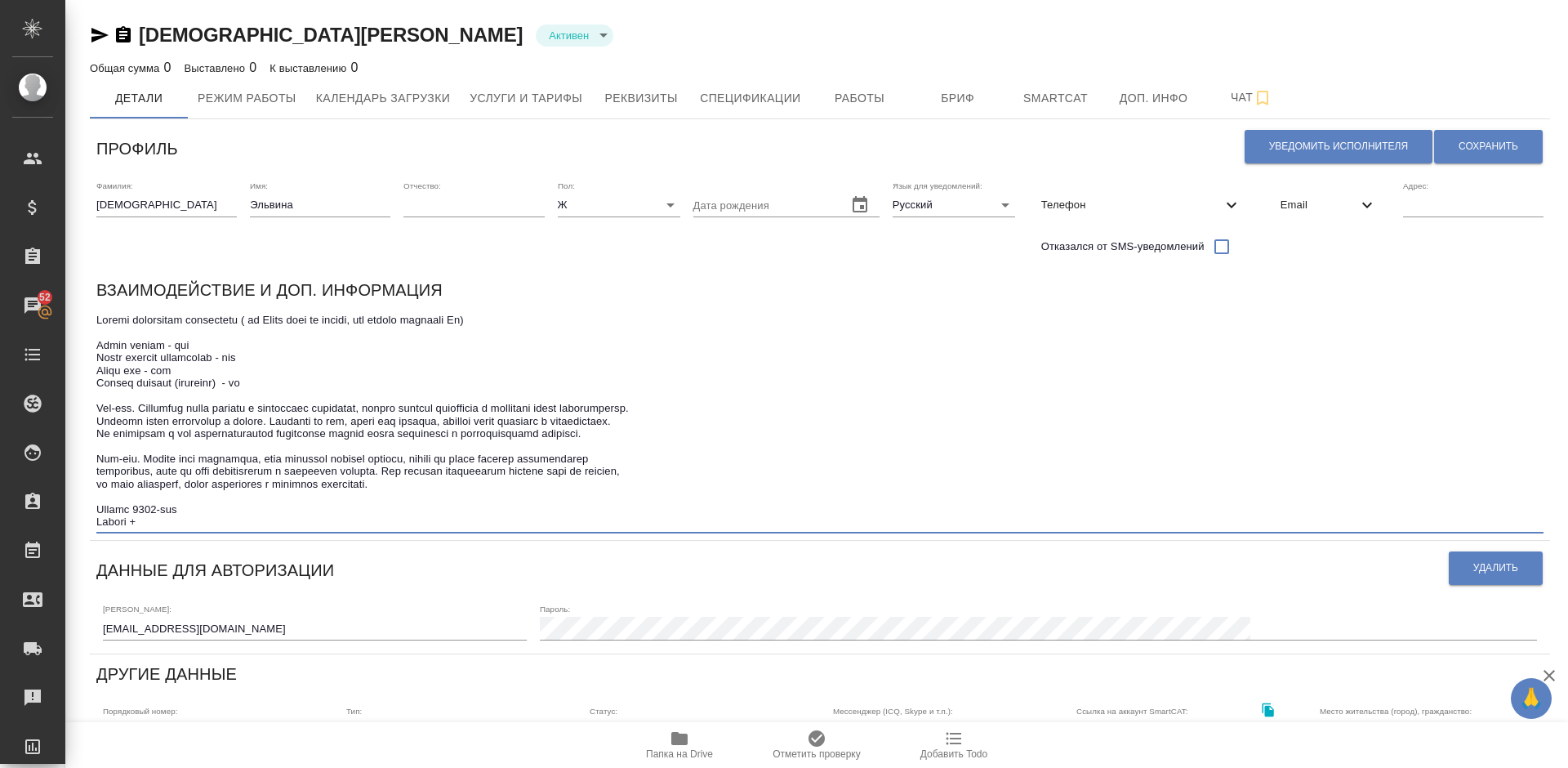
drag, startPoint x: 420, startPoint y: 489, endPoint x: 98, endPoint y: 346, distance: 352.3
click at [98, 346] on textarea at bounding box center [820, 421] width 1447 height 214
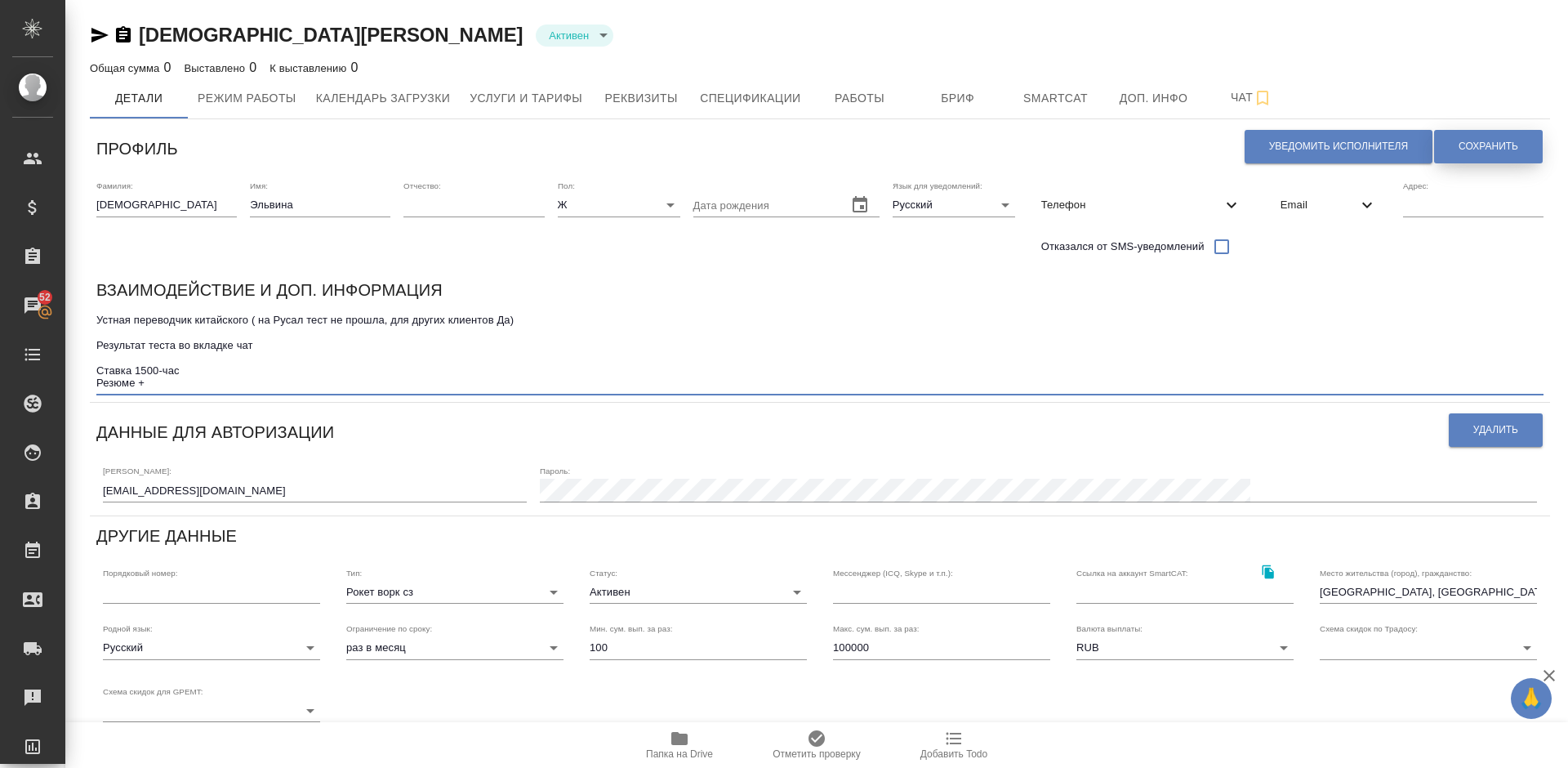
type textarea "Устная переводчик китайского ( на Русал тест не прошла, для других клиентов Да)…"
click at [1467, 153] on span "Сохранить" at bounding box center [1488, 146] width 60 height 14
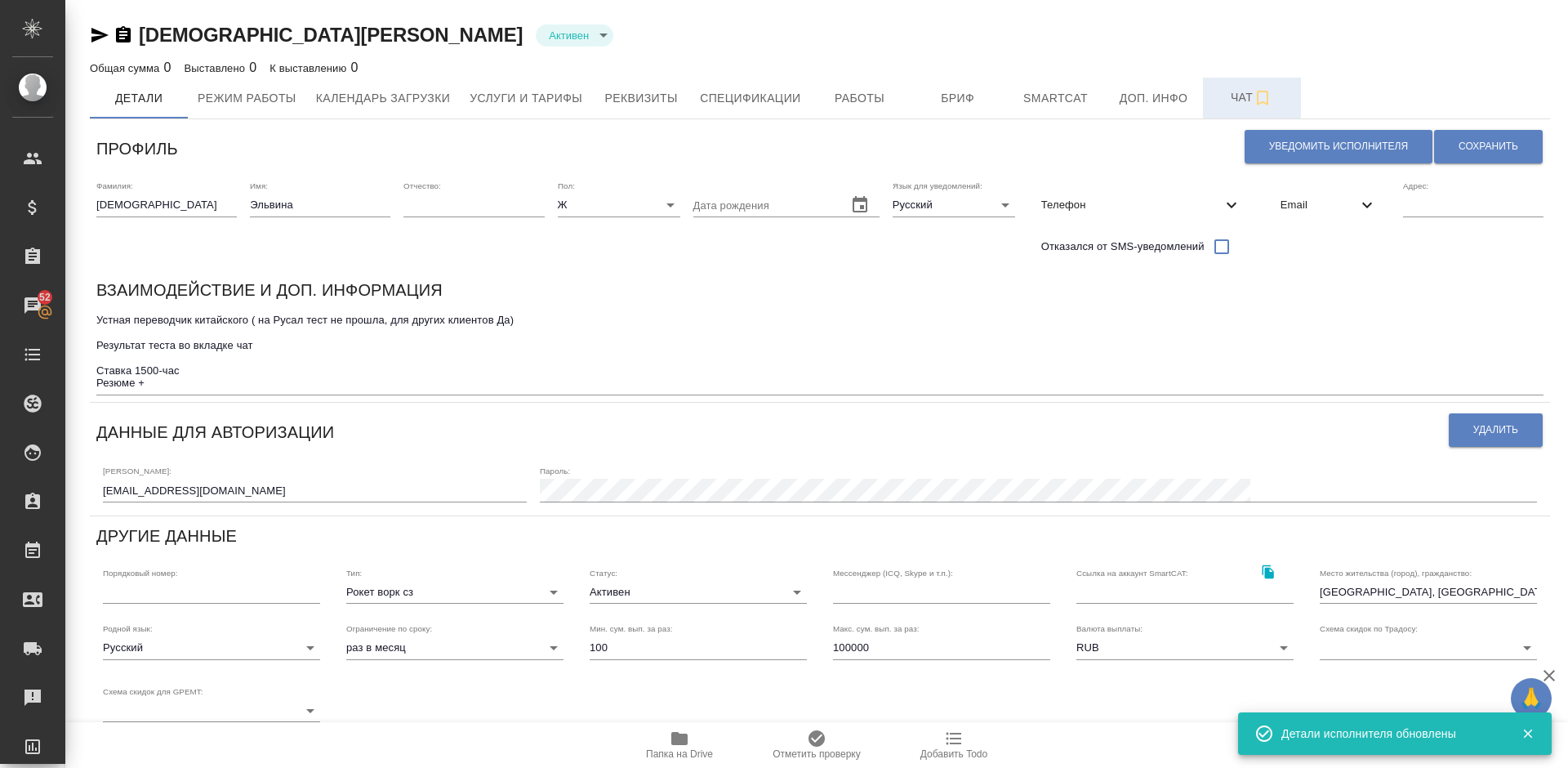
click at [1227, 103] on span "Чат" at bounding box center [1252, 97] width 79 height 21
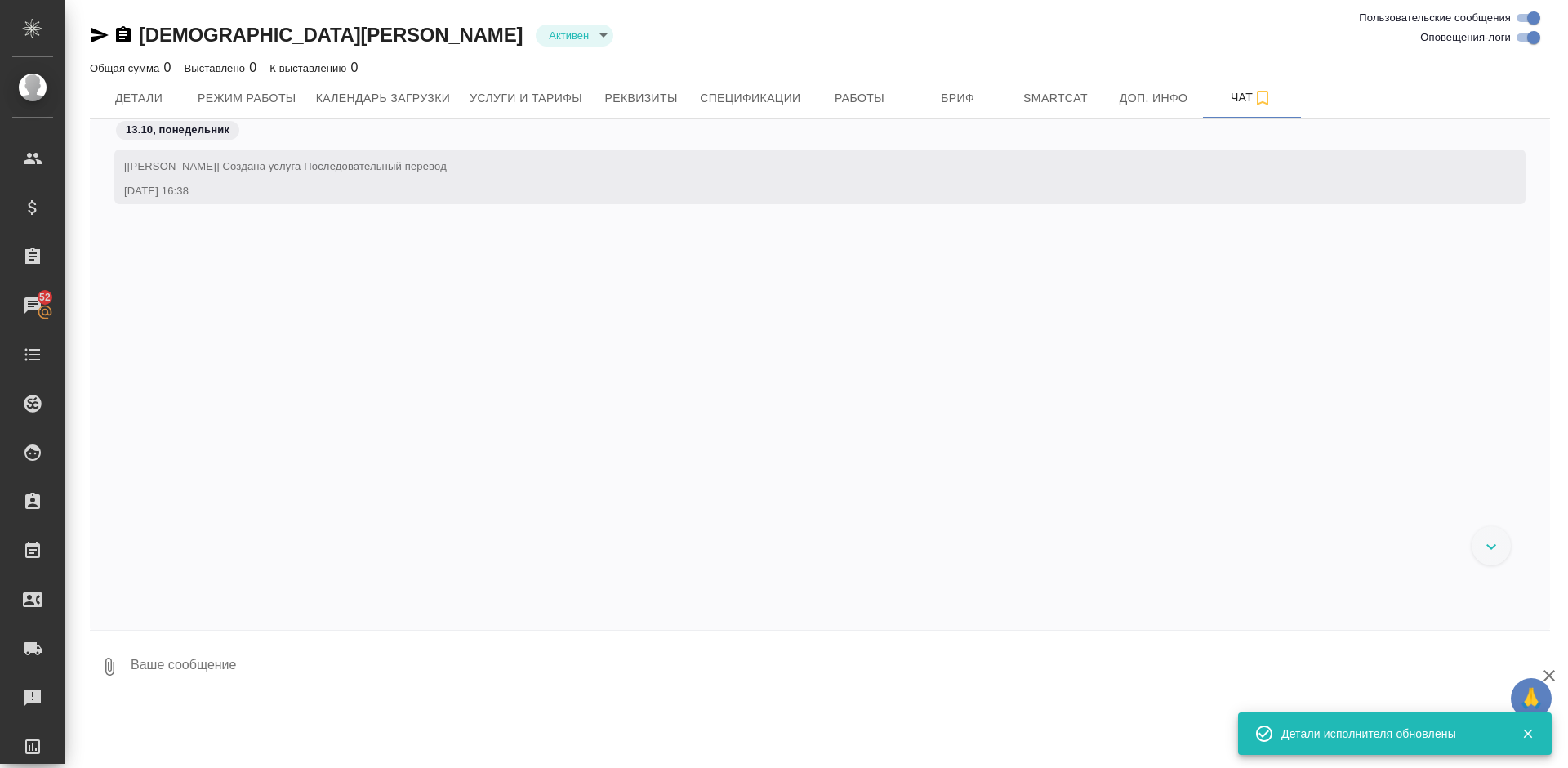
click at [199, 668] on textarea at bounding box center [839, 666] width 1421 height 55
paste textarea "Lorem ipsumd - sit Ametc adipisc elitseddoe - tem Incid utl - etd Magnaa enimad…"
type textarea "Lorem ipsumd - sit Ametc adipisc elitseddoe - tem Incid utl - etd Magnaa enimad…"
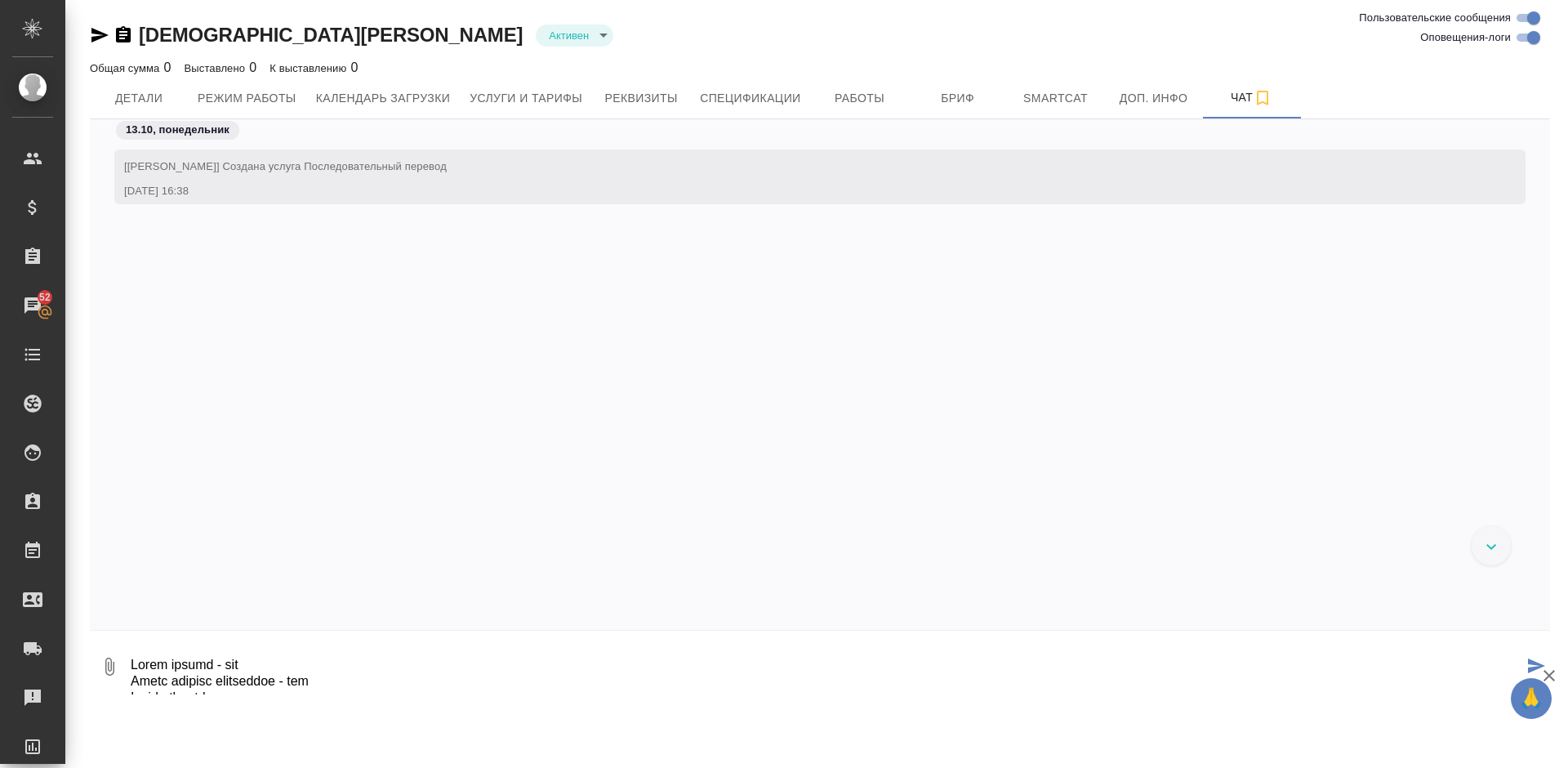
drag, startPoint x: 531, startPoint y: 690, endPoint x: 117, endPoint y: 632, distance: 418.0
click at [117, 632] on form "0" at bounding box center [820, 662] width 1460 height 64
click at [1489, 547] on icon at bounding box center [1491, 547] width 9 height 6
click at [279, 655] on textarea at bounding box center [839, 666] width 1421 height 55
paste textarea "Lorem ipsumd - sit Ametc adipisc elitseddoe - tem Incid utl - etd Magnaa enimad…"
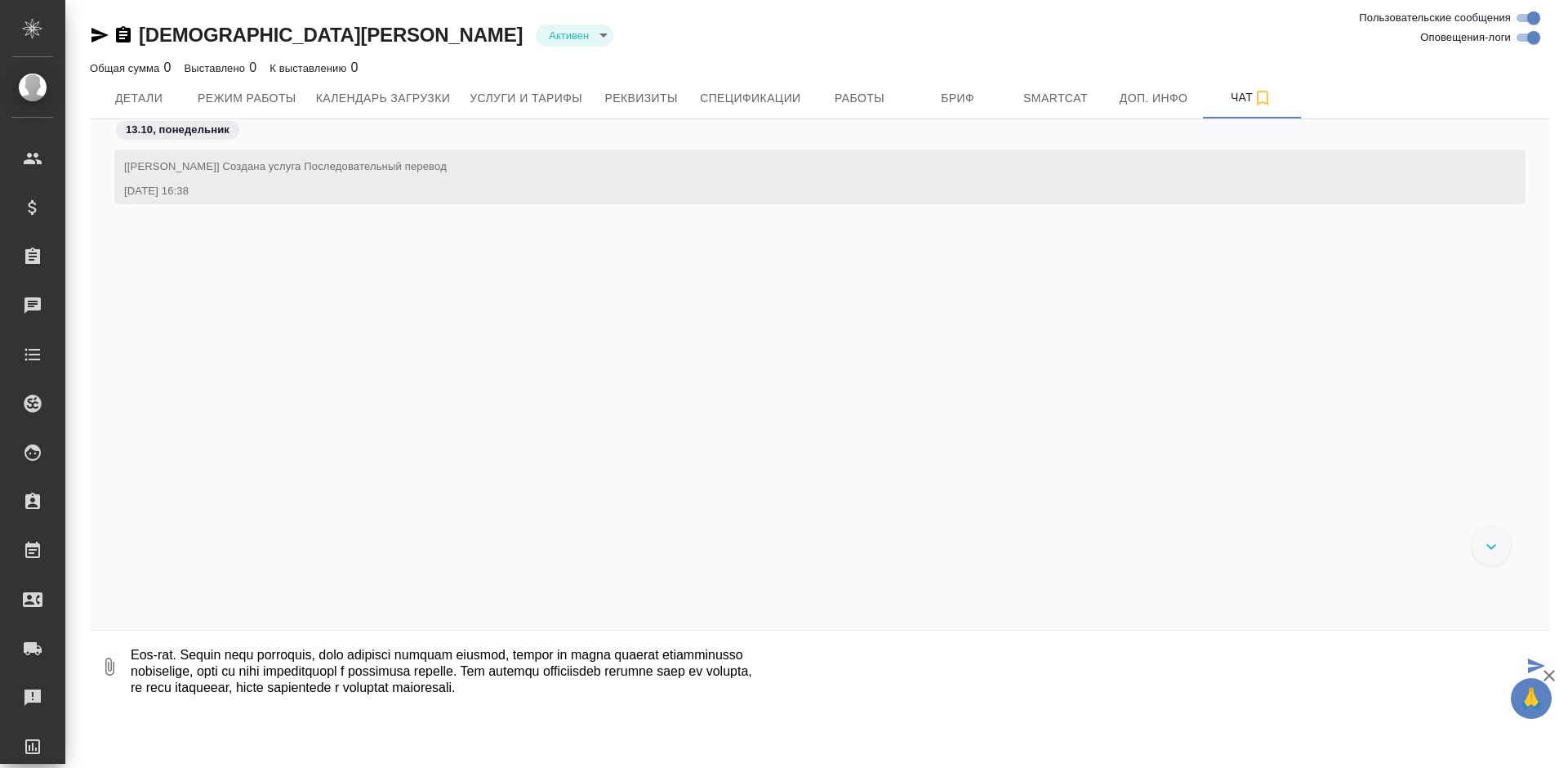
type textarea "Русал заводы - нет Русал простые переговоры - нет Русал топ - нет Другие клиент…"
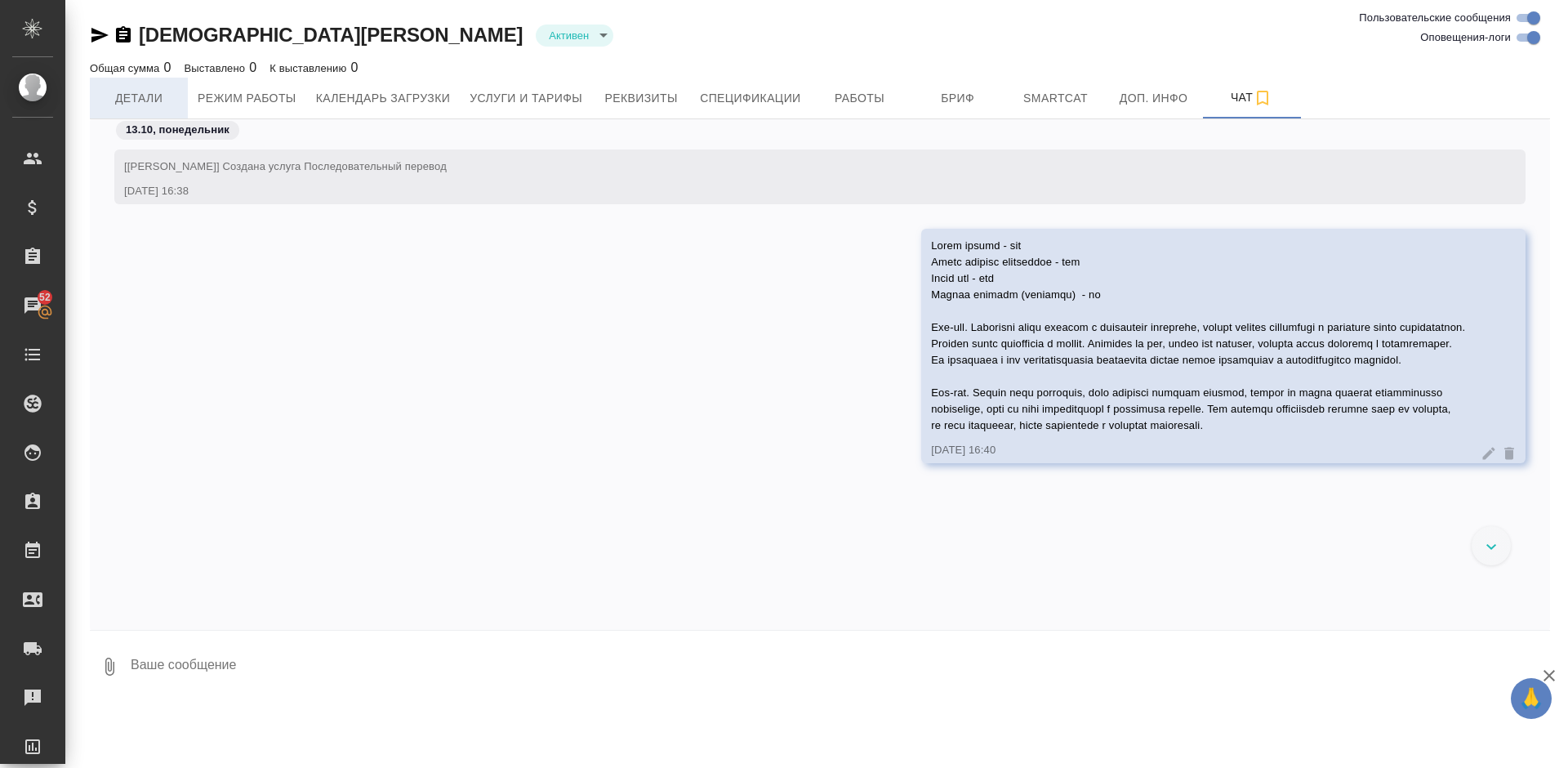
click at [145, 97] on span "Детали" at bounding box center [139, 98] width 79 height 21
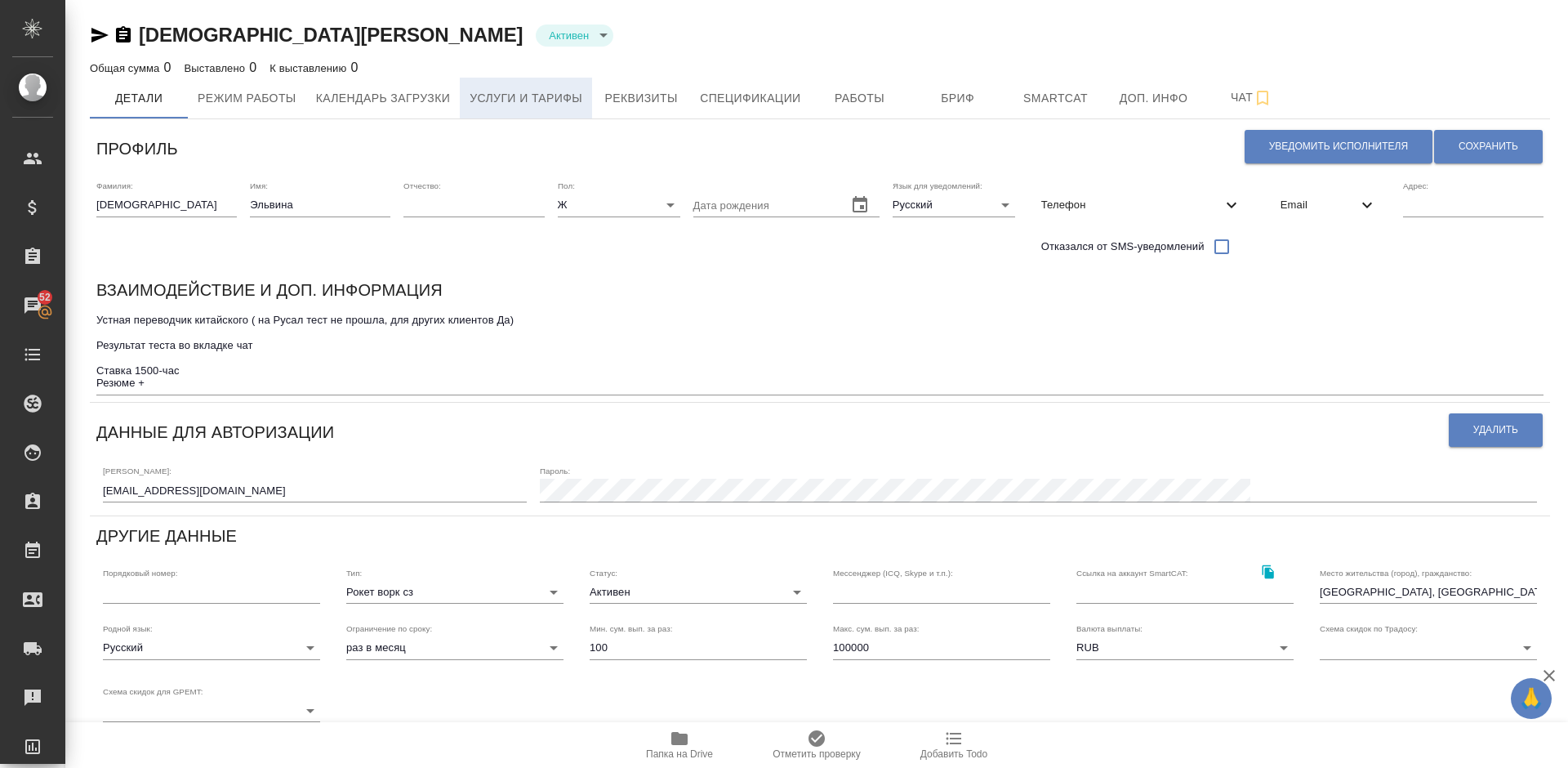
click at [540, 81] on button "Услуги и тарифы" at bounding box center [525, 98] width 132 height 41
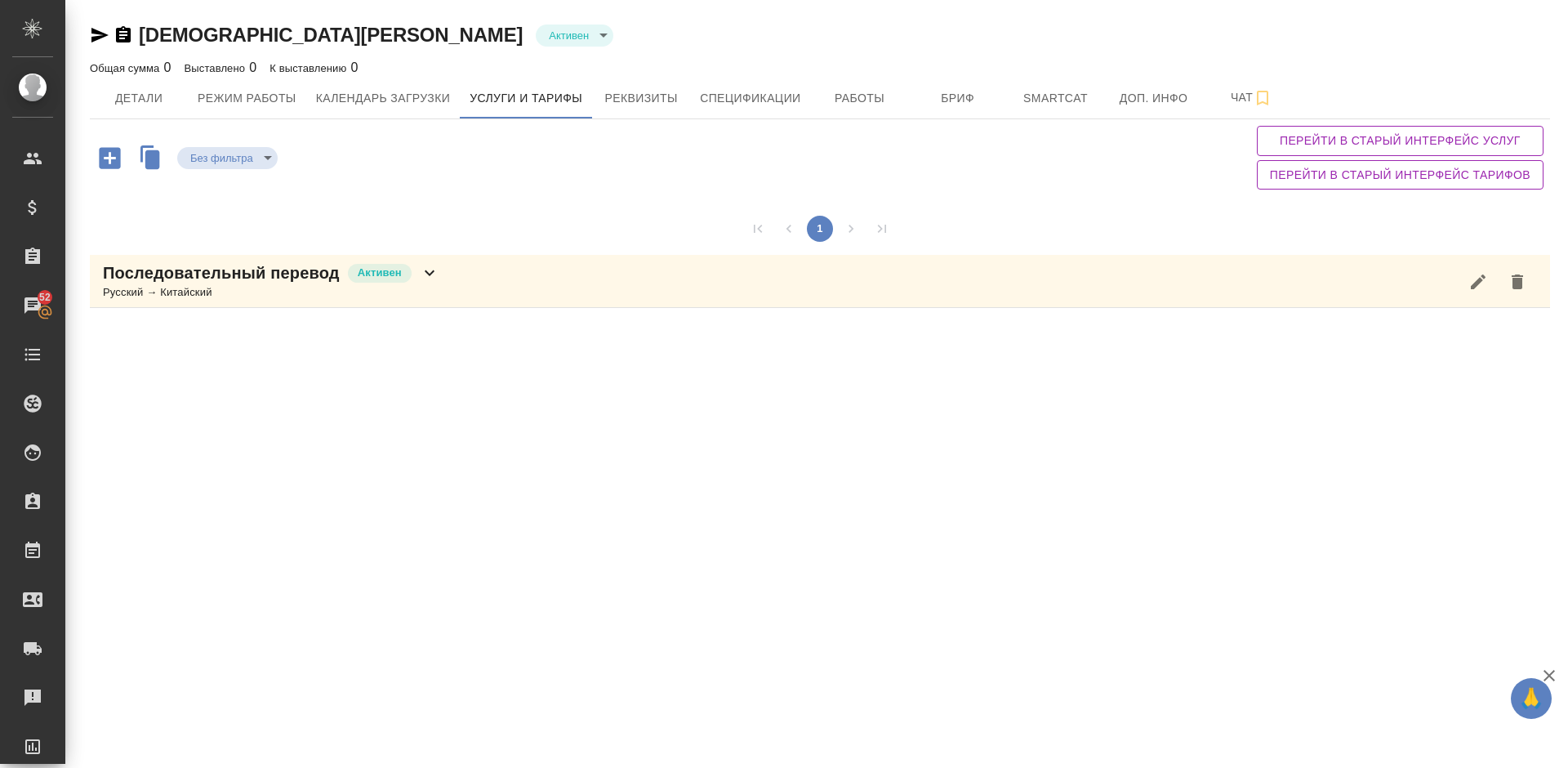
click at [108, 157] on icon "button" at bounding box center [110, 157] width 29 height 29
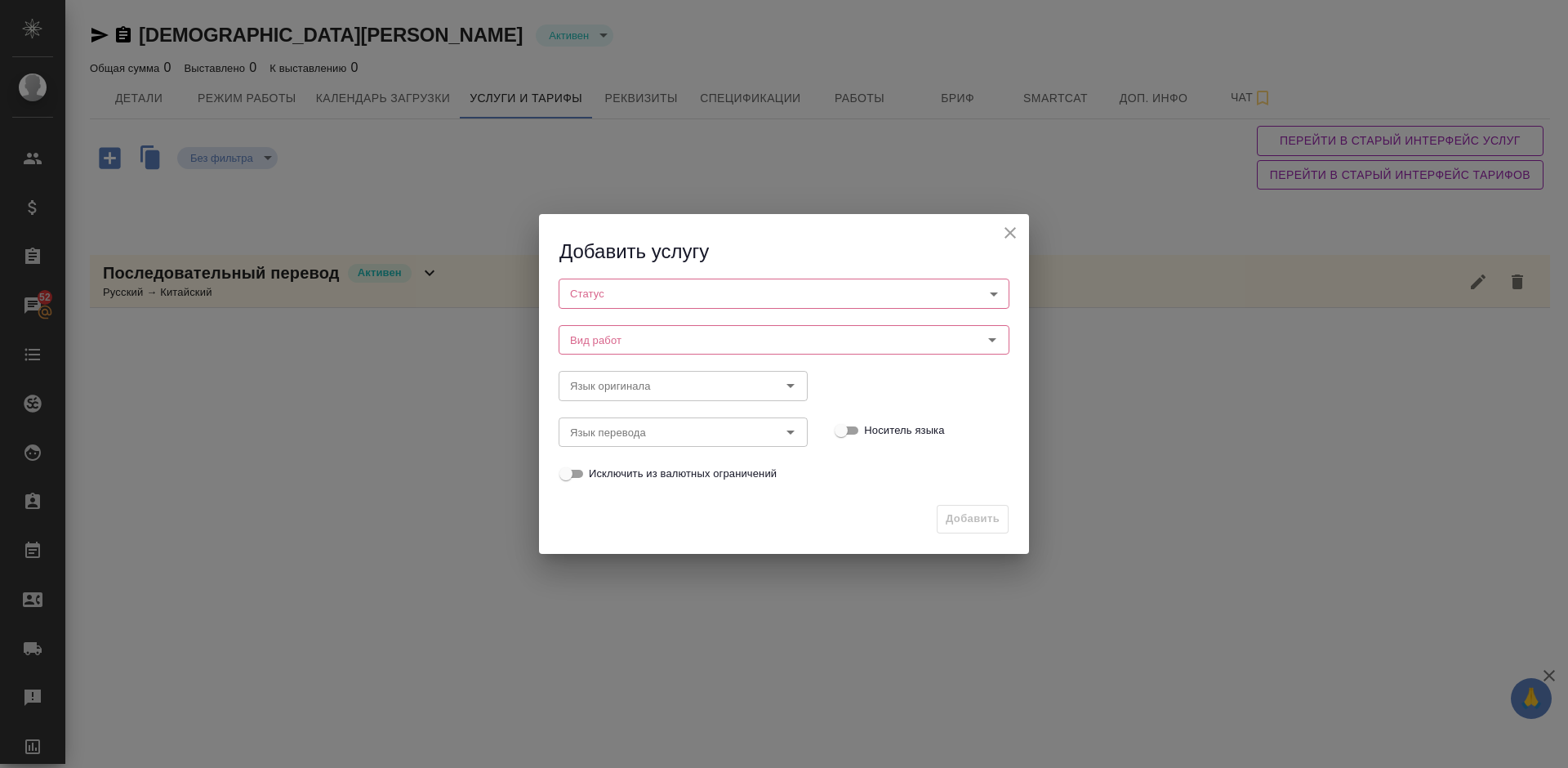
click at [681, 281] on body "🙏 .cls-1 fill:#fff; AWATERA Lazareva Anastasia Клиенты Спецификации Заказы 52 Ч…" at bounding box center [784, 384] width 1568 height 768
click at [632, 316] on li "Активен" at bounding box center [783, 321] width 451 height 28
type input "active"
click at [643, 337] on input "Вид работ" at bounding box center [757, 340] width 386 height 20
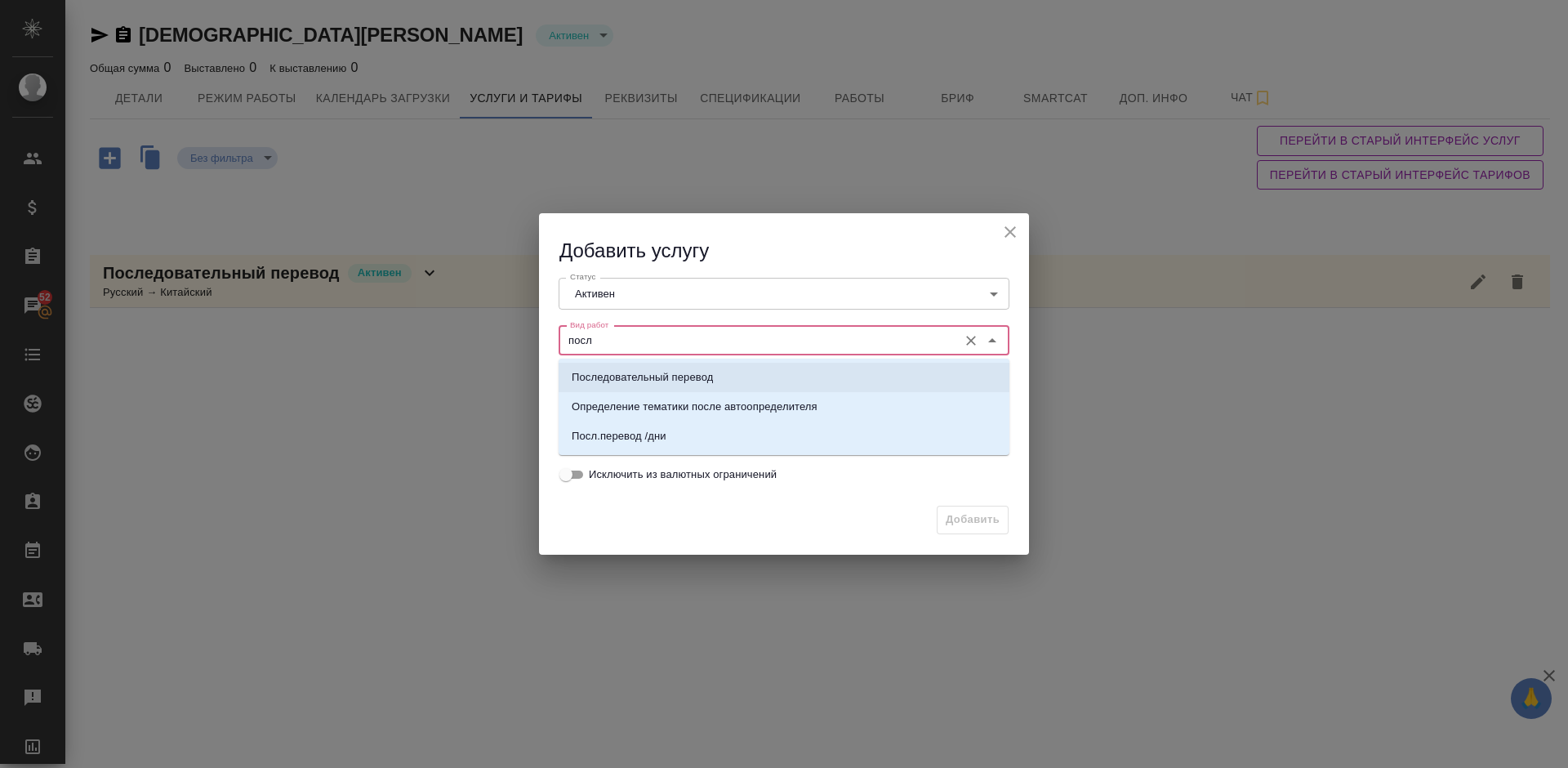
click at [672, 372] on p "Последовательный перевод" at bounding box center [642, 377] width 141 height 16
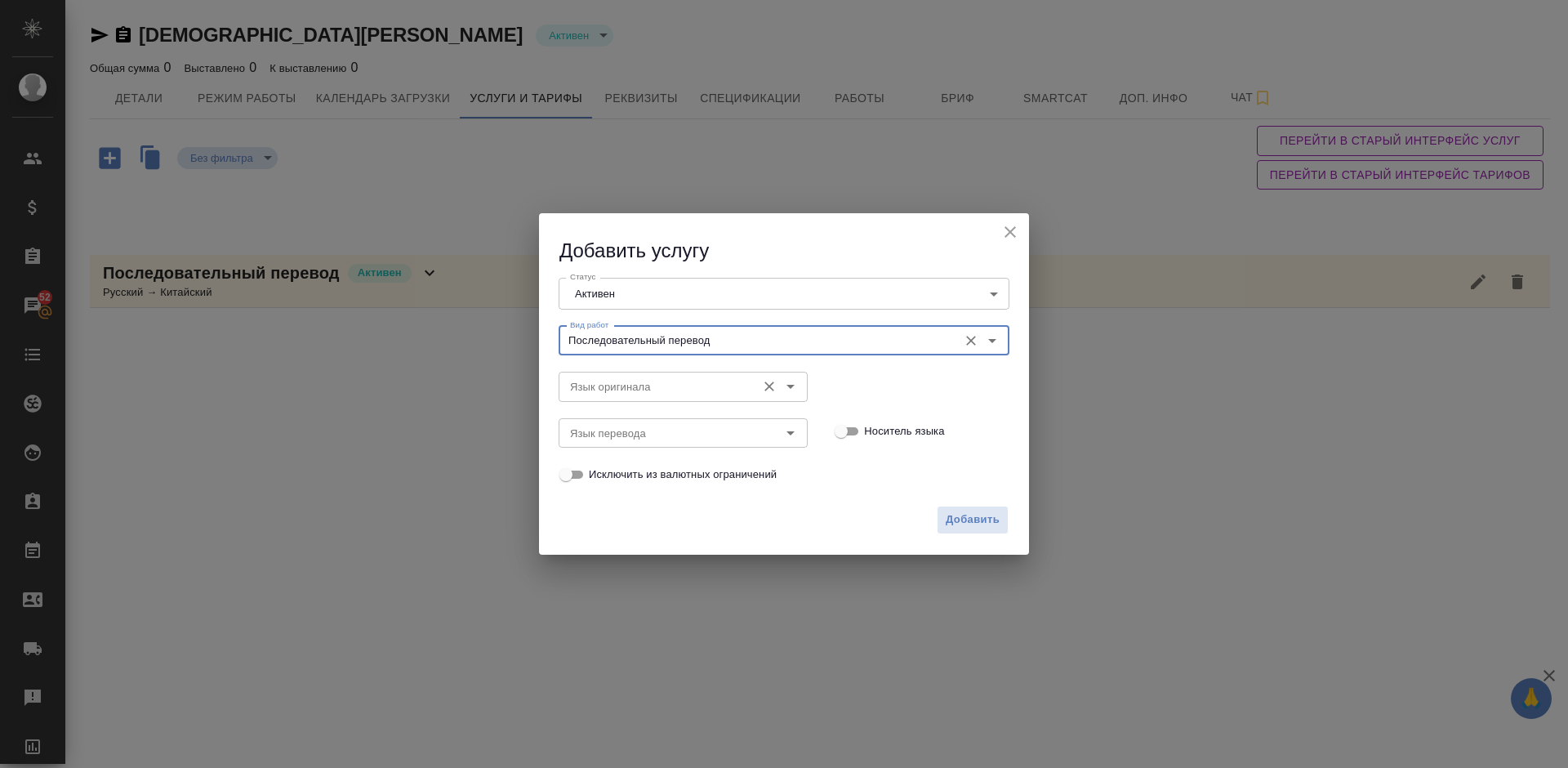
type input "Последовательный перевод"
click at [630, 380] on input "Язык оригинала" at bounding box center [656, 386] width 185 height 20
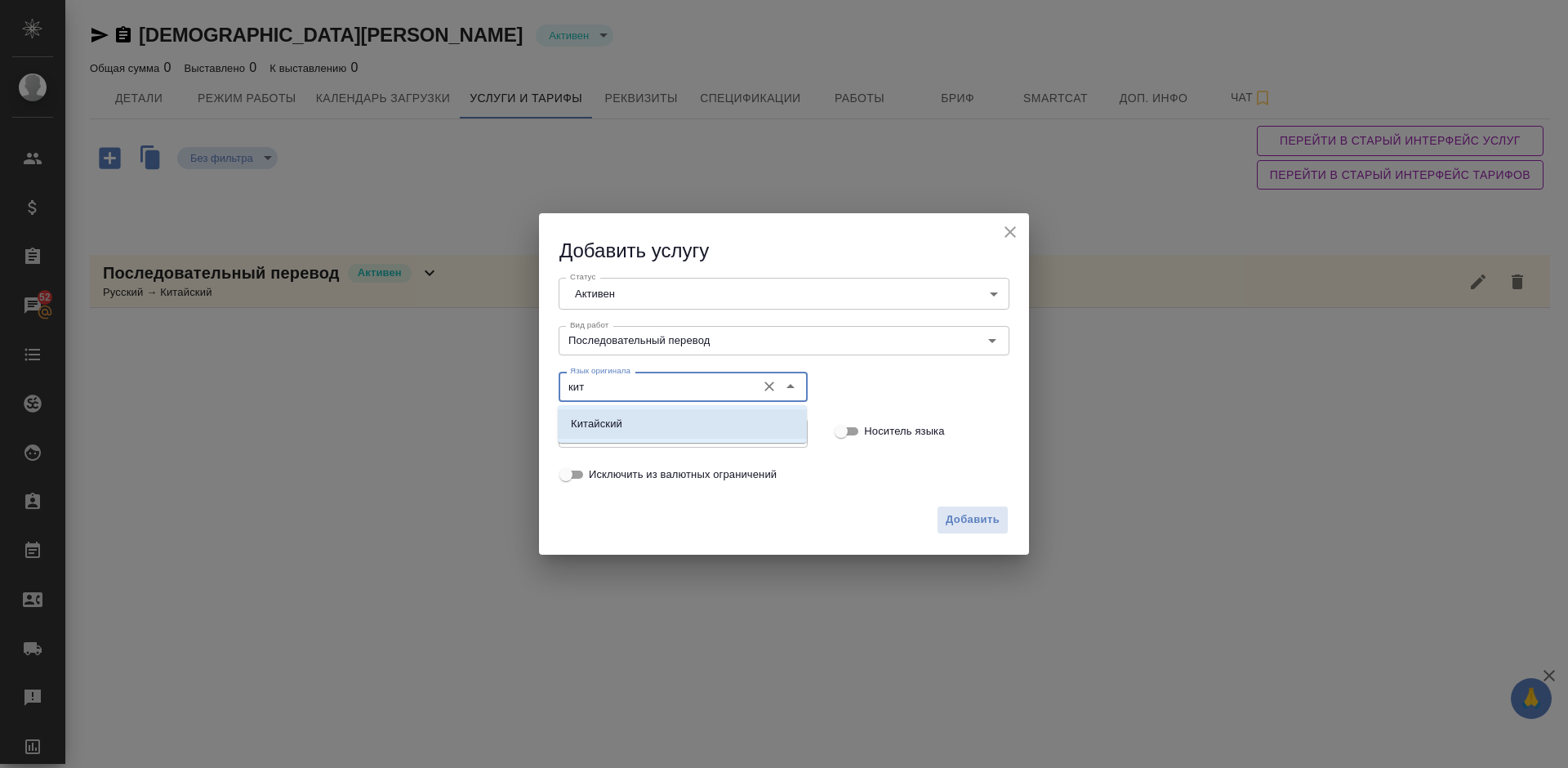
click at [651, 409] on li "Китайский" at bounding box center [683, 423] width 249 height 29
type input "Китайский"
click at [628, 436] on input "Язык перевода" at bounding box center [656, 433] width 185 height 20
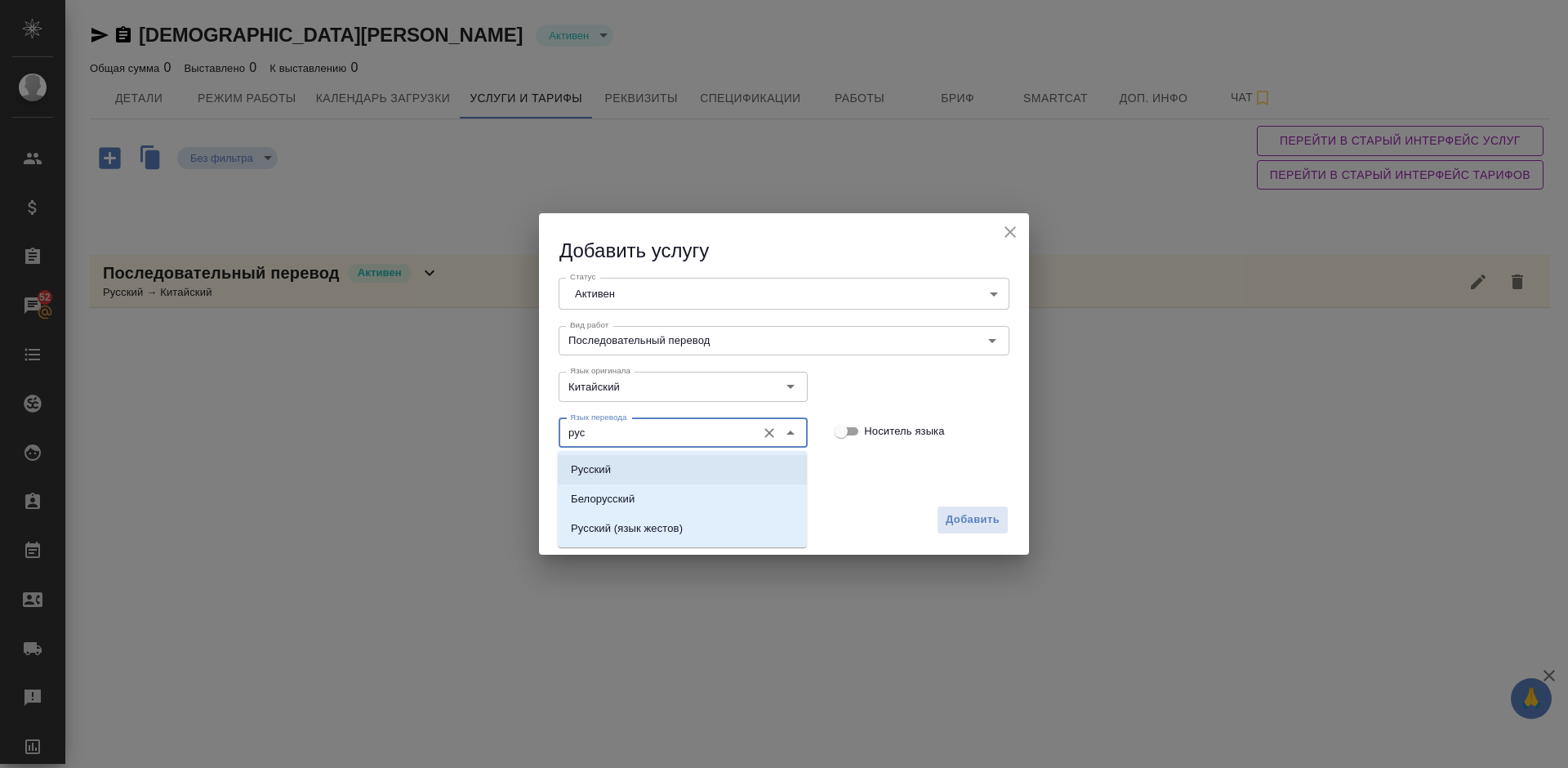
click at [762, 475] on li "Русский" at bounding box center [683, 469] width 249 height 29
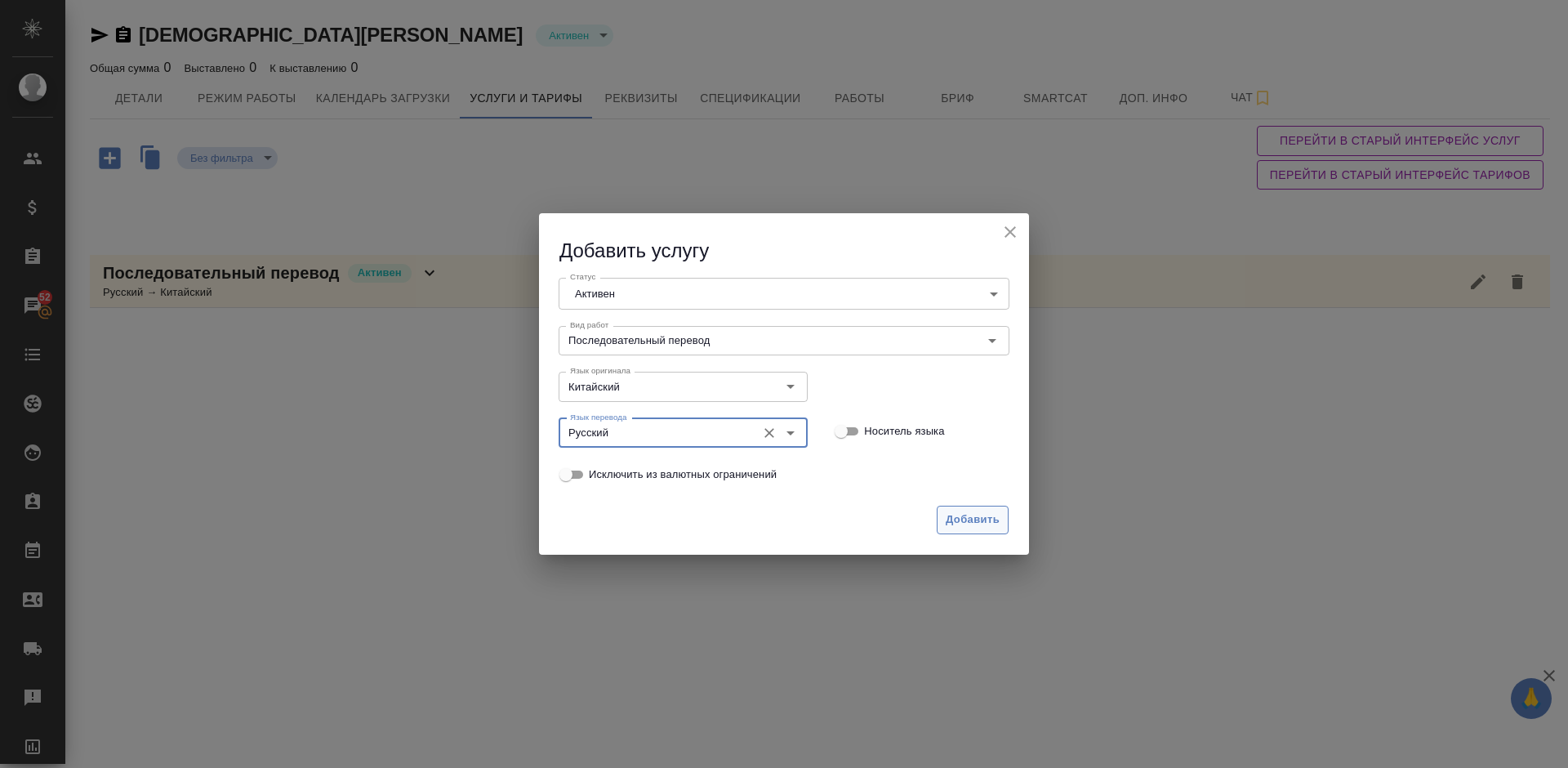
type input "Русский"
click at [976, 513] on span "Добавить" at bounding box center [973, 520] width 54 height 19
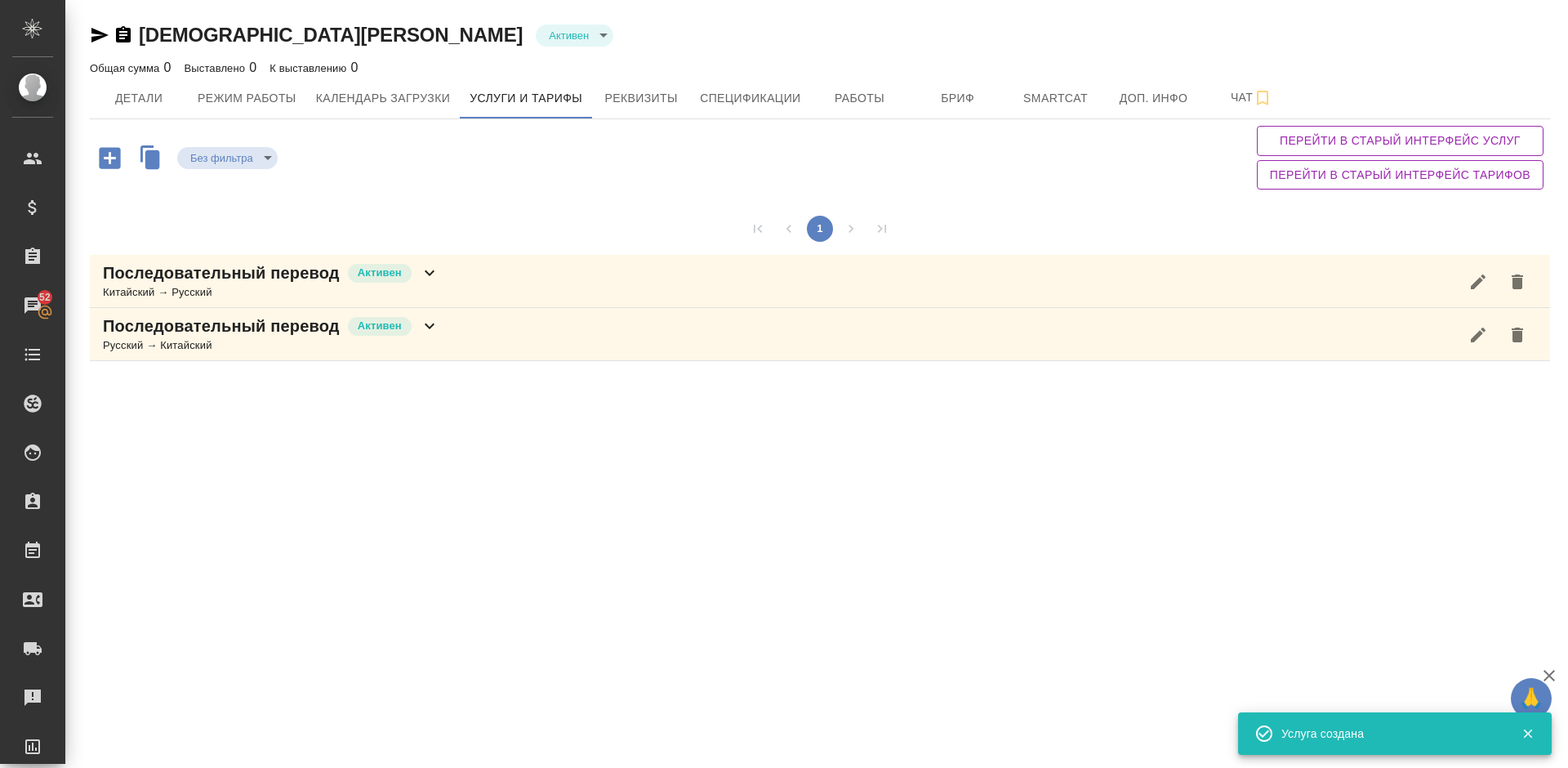
click at [451, 273] on div "Последовательный перевод Активен Китайский → Русский" at bounding box center [820, 281] width 1460 height 53
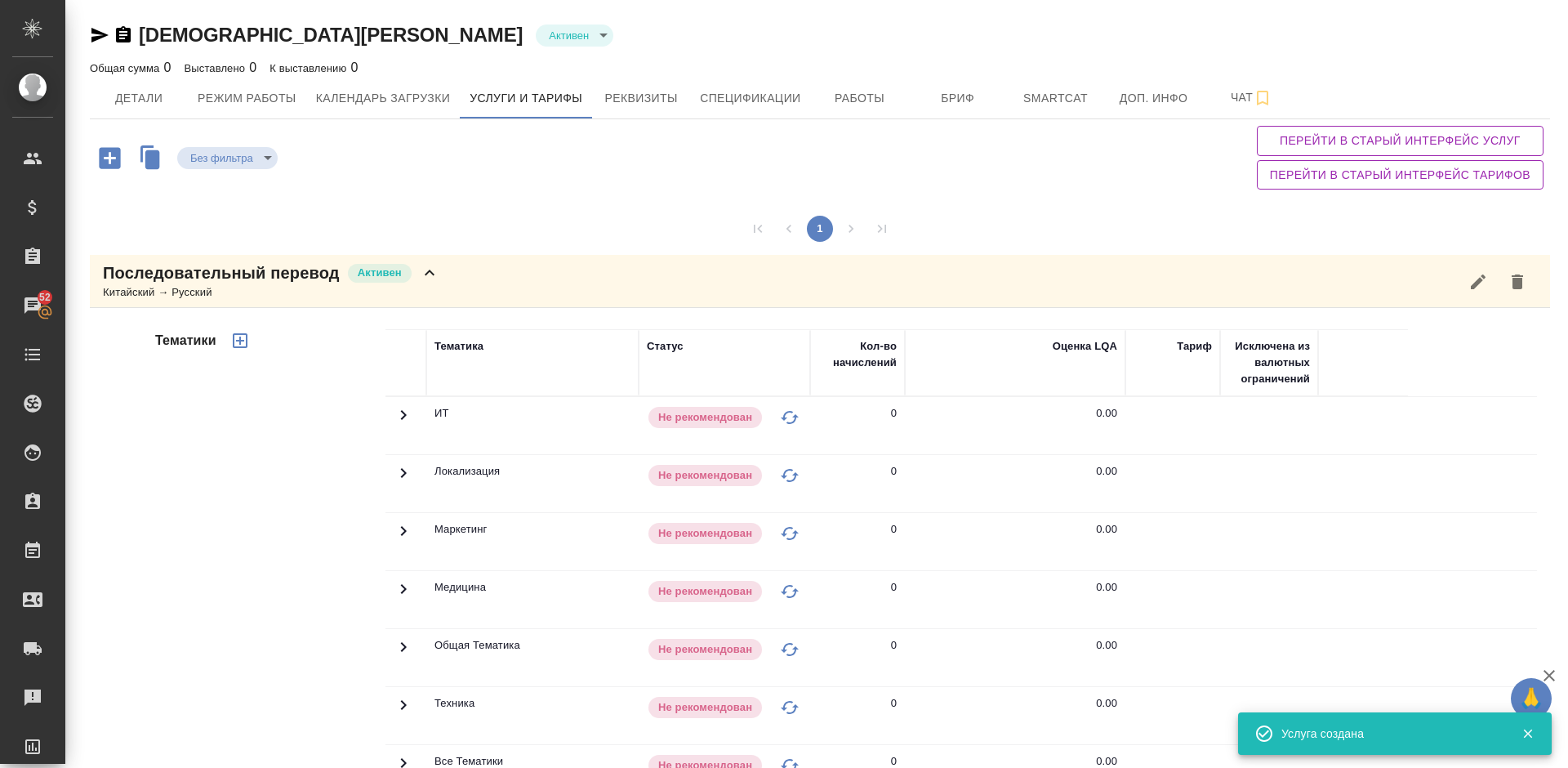
click at [1191, 144] on div "Без фильтра no filters Перейти в старый интерфейс услуг Перейти в старый интерф…" at bounding box center [820, 157] width 1460 height 77
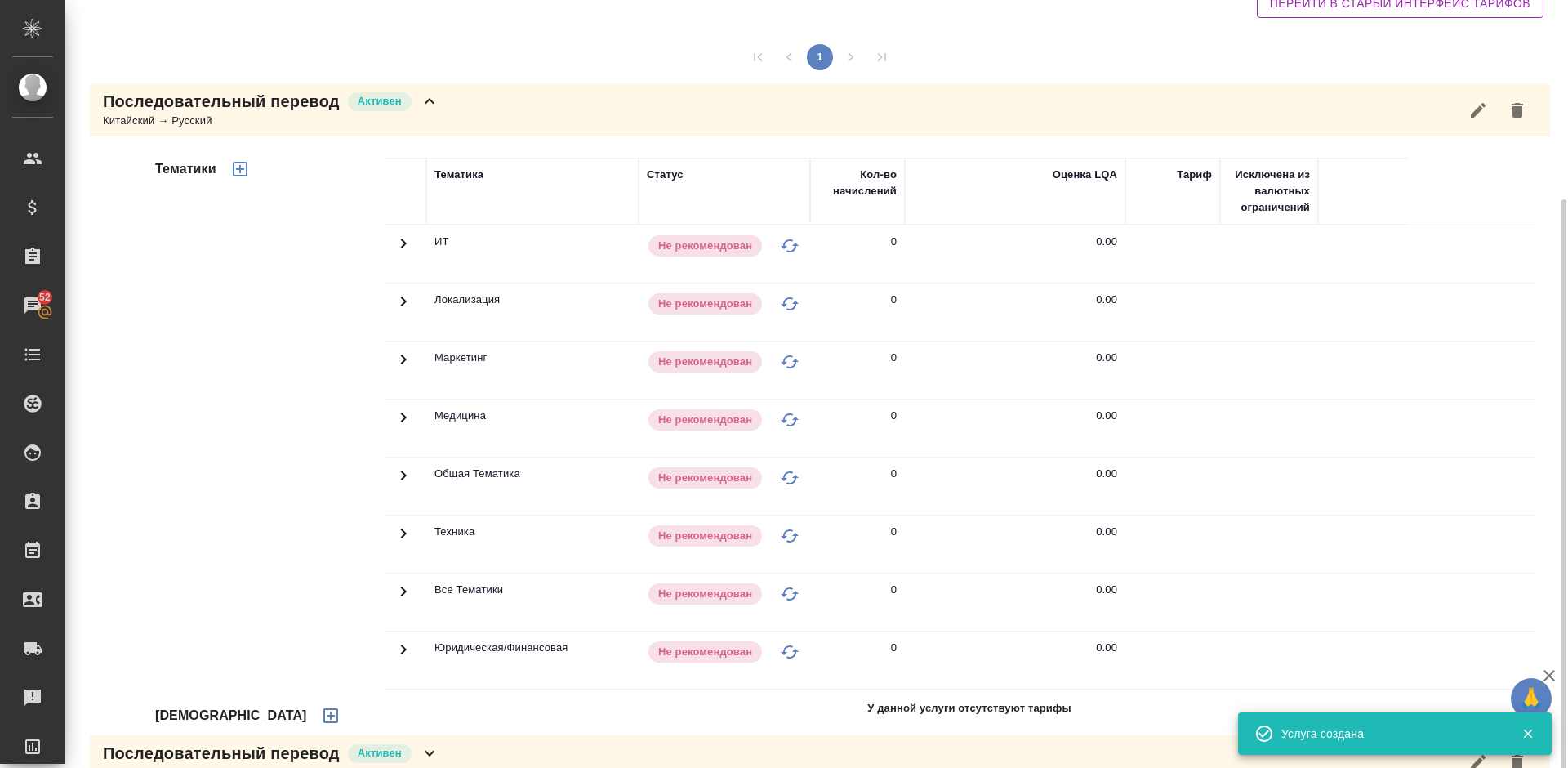
scroll to position [207, 0]
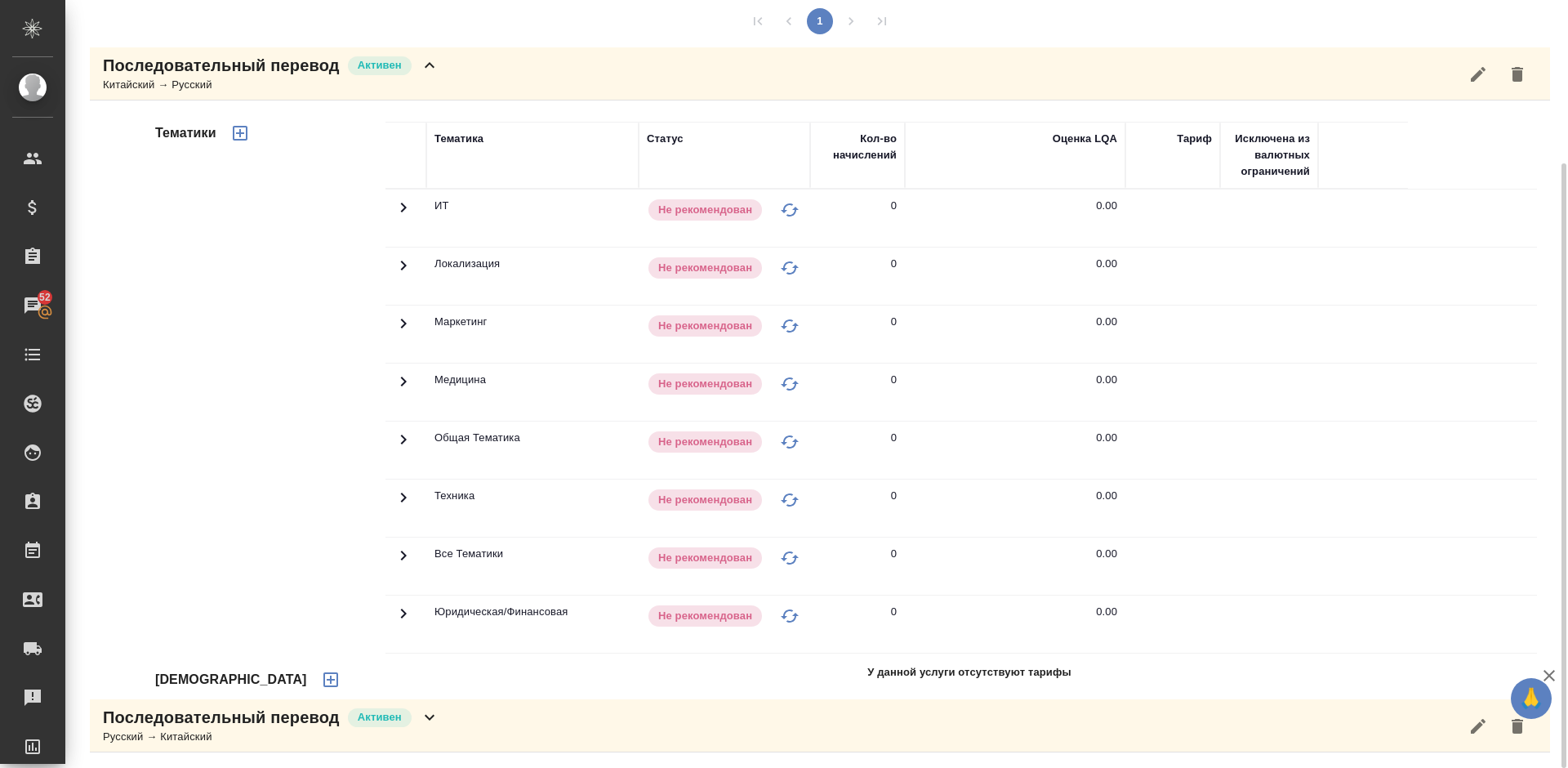
click at [321, 677] on icon "button" at bounding box center [331, 679] width 20 height 20
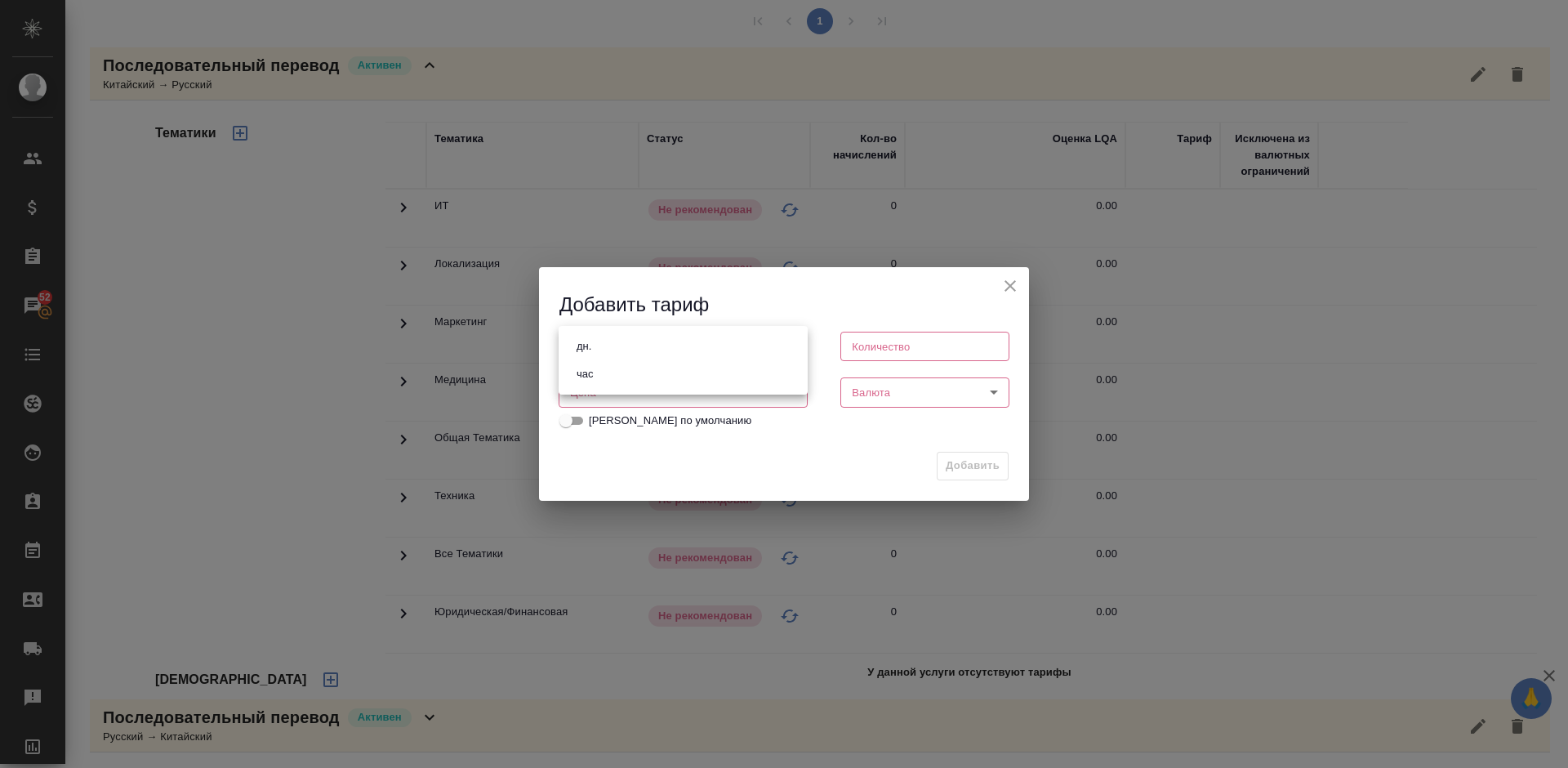
click at [694, 336] on body "🙏 .cls-1 fill:#fff; AWATERA Lazareva Anastasia Клиенты Спецификации Заказы 52 Ч…" at bounding box center [784, 384] width 1568 height 768
click at [609, 379] on li "час" at bounding box center [683, 375] width 249 height 28
type input "5a8b1489cc6b4906c91bfd93"
click at [895, 341] on input "number" at bounding box center [925, 346] width 169 height 29
type input "1"
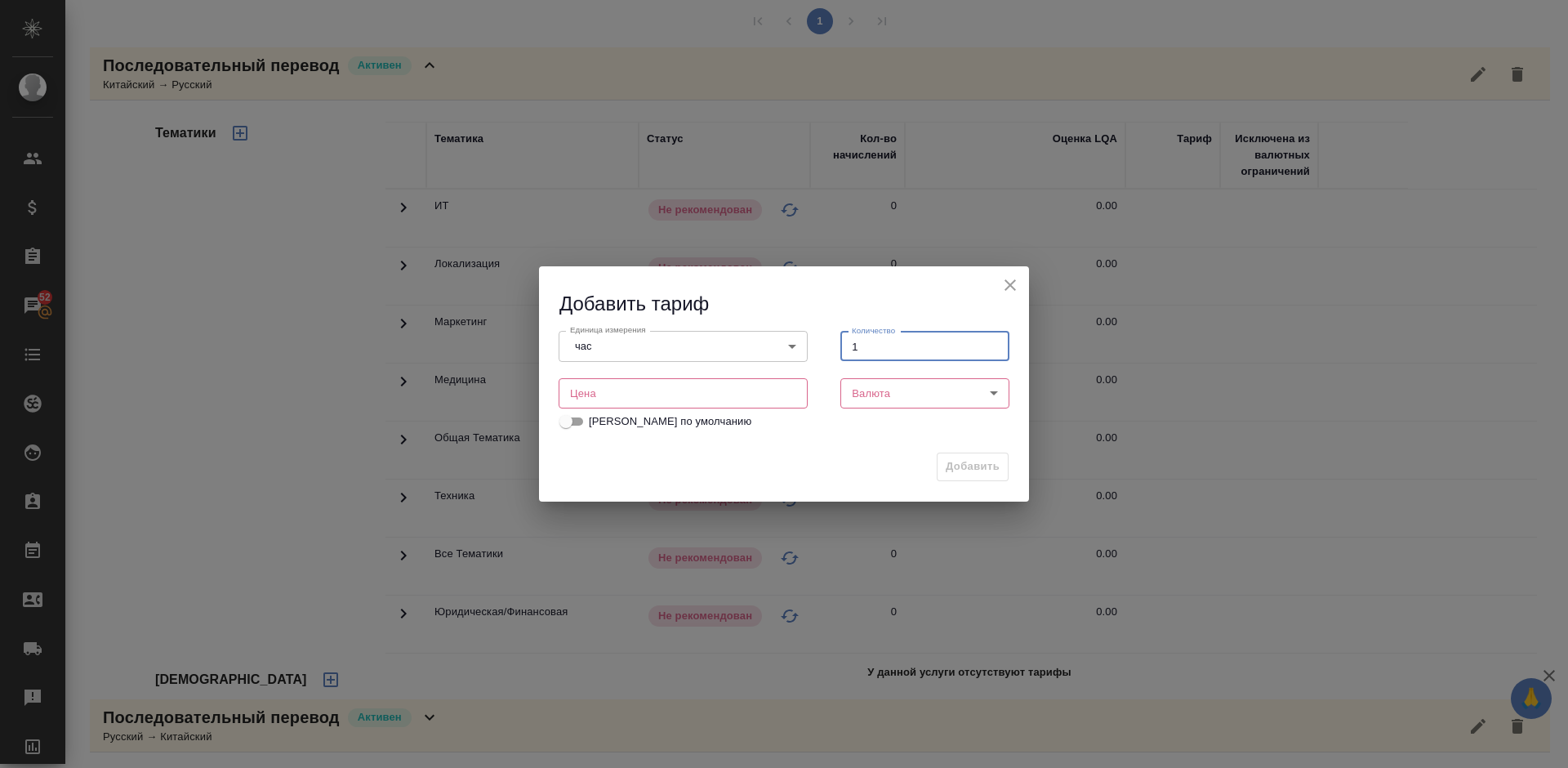
click at [699, 389] on input "number" at bounding box center [683, 392] width 249 height 29
type input "1500"
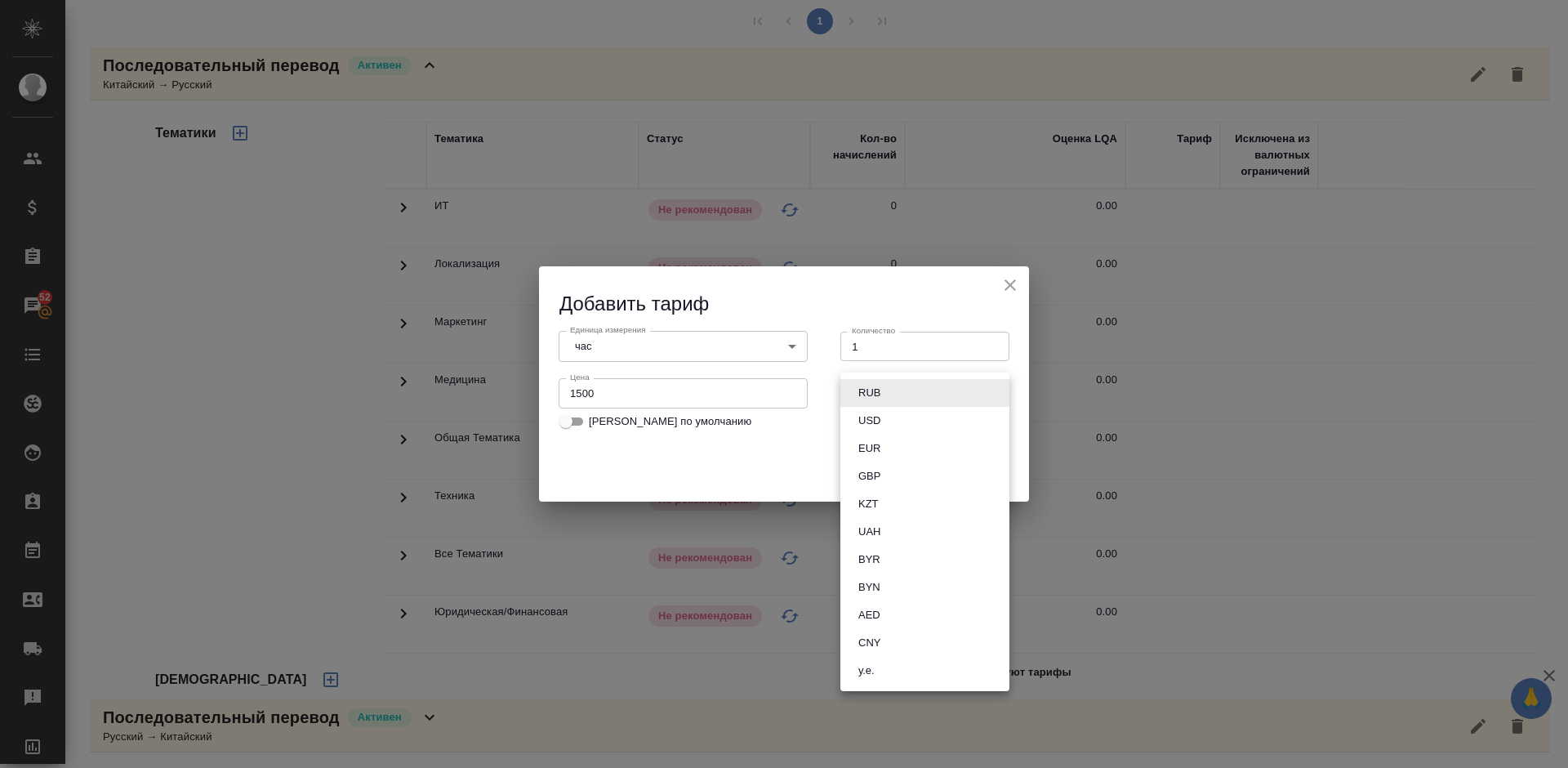
click at [947, 391] on body "🙏 .cls-1 fill:#fff; AWATERA Lazareva Anastasia Клиенты Спецификации Заказы 52 Ч…" at bounding box center [784, 384] width 1568 height 768
click at [911, 393] on li "RUB" at bounding box center [925, 393] width 169 height 28
type input "RUB"
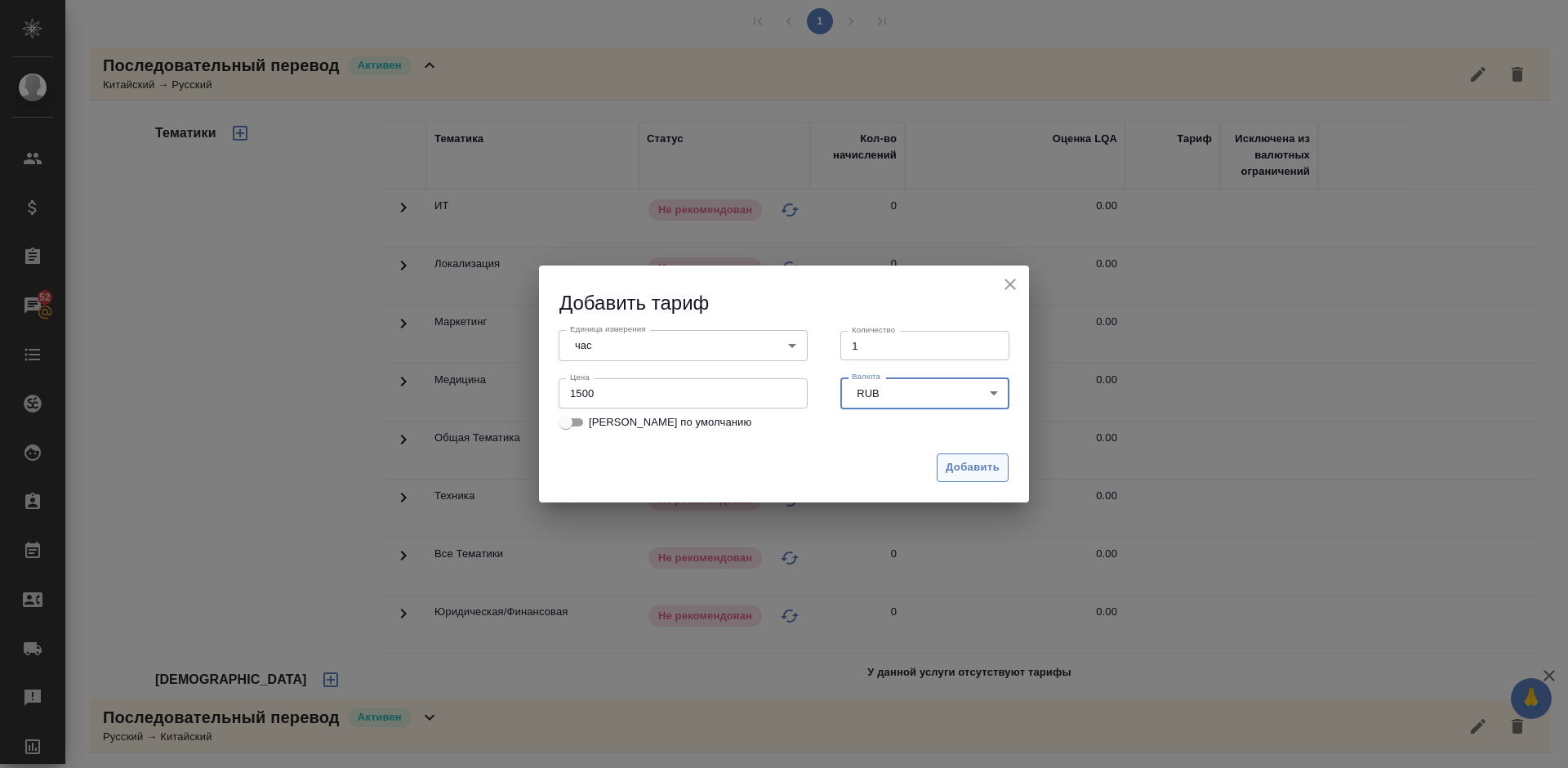
click at [967, 465] on span "Добавить" at bounding box center [973, 467] width 54 height 19
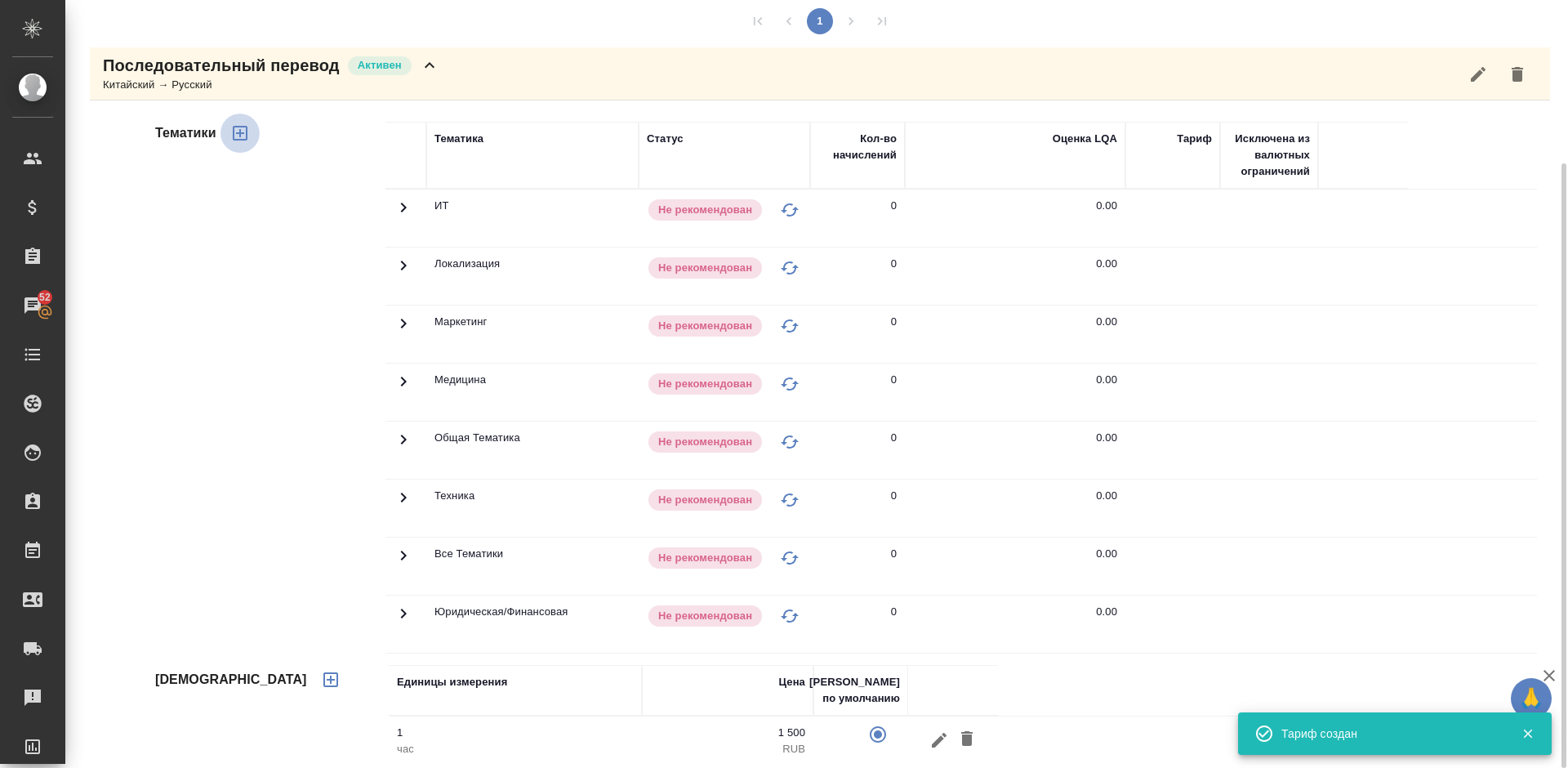
click at [239, 137] on icon "button" at bounding box center [241, 133] width 15 height 15
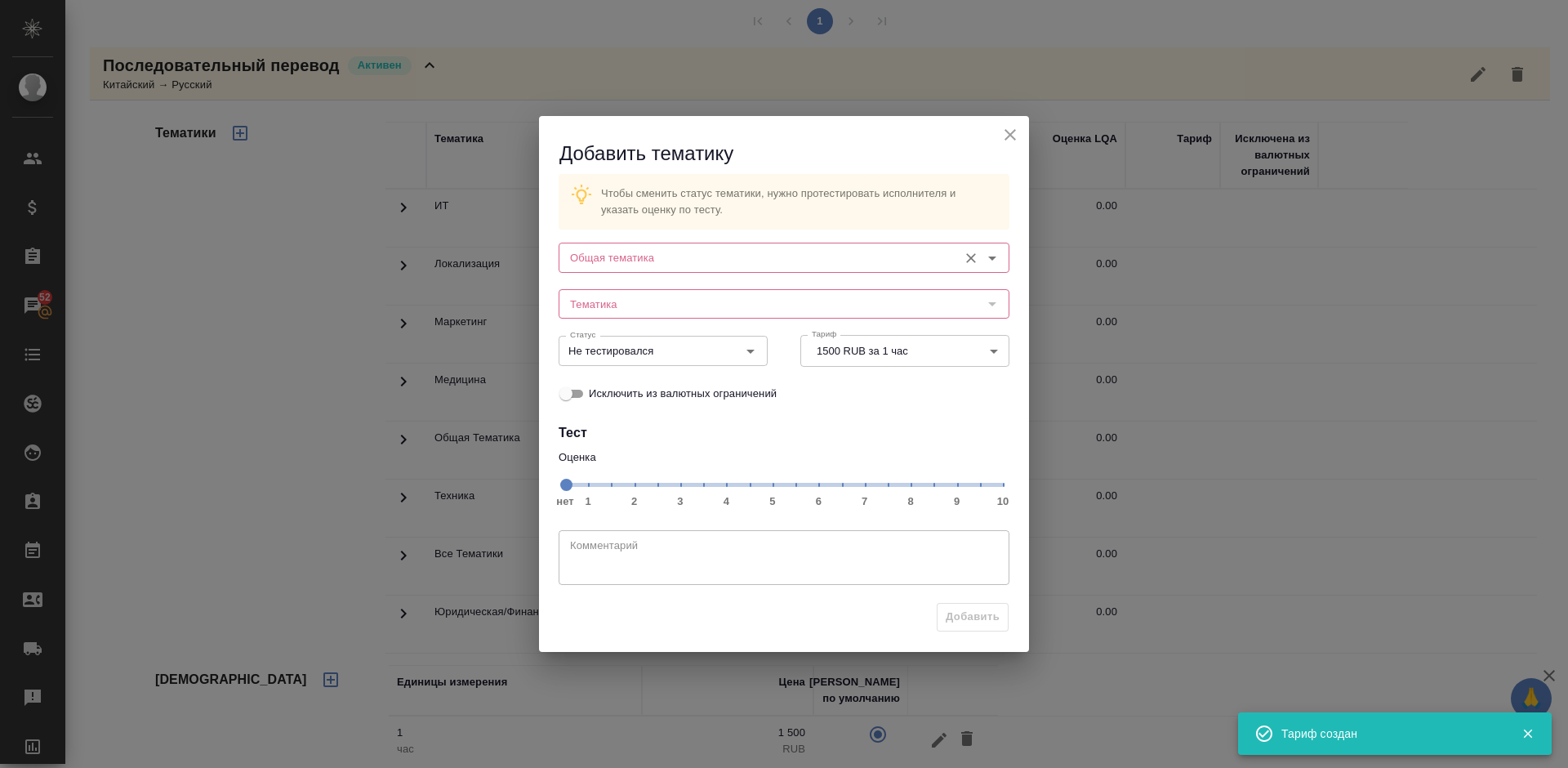
click at [669, 258] on input "Общая тематика" at bounding box center [757, 257] width 386 height 20
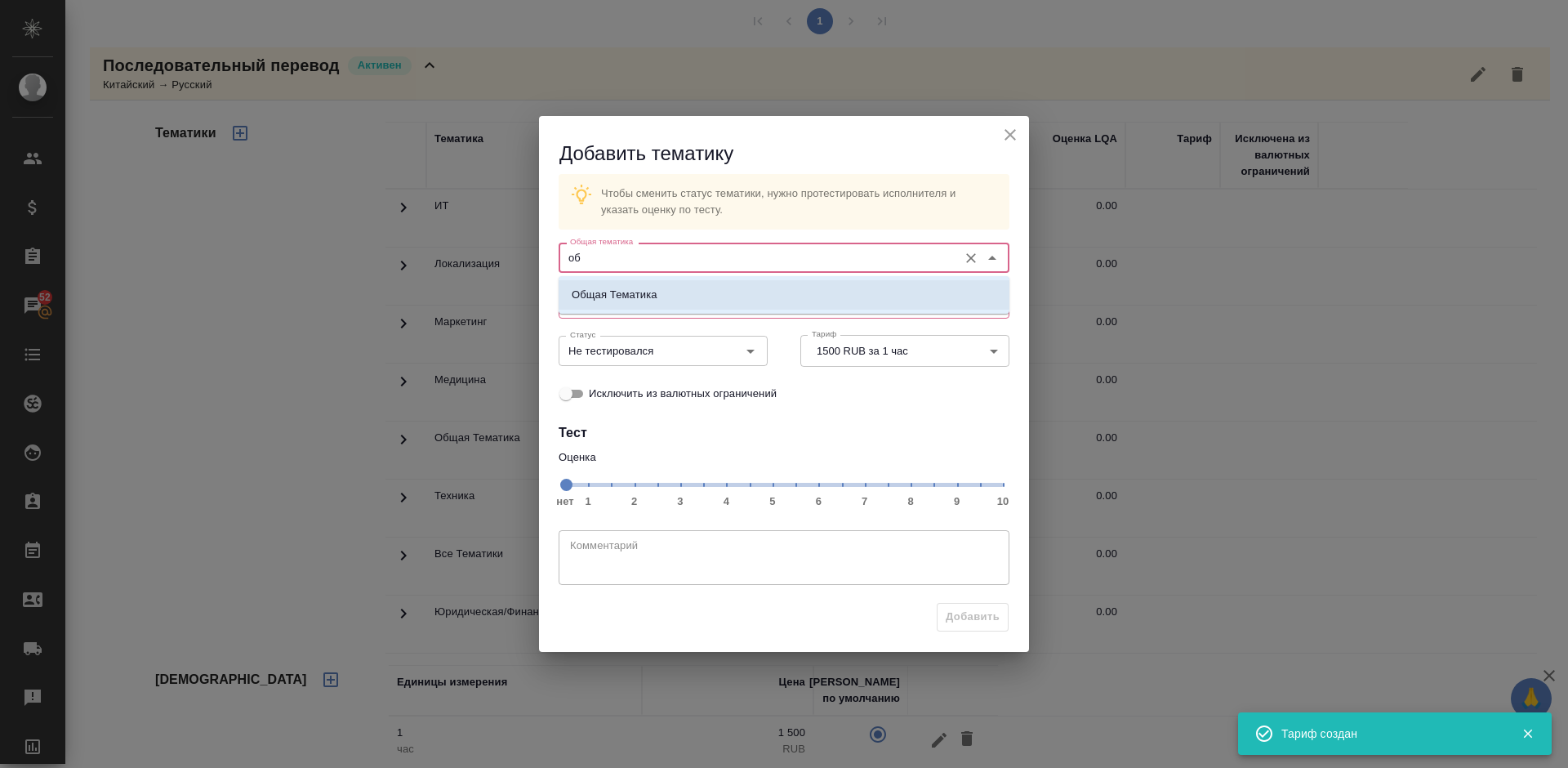
click at [692, 296] on li "Общая Тематика" at bounding box center [783, 294] width 451 height 29
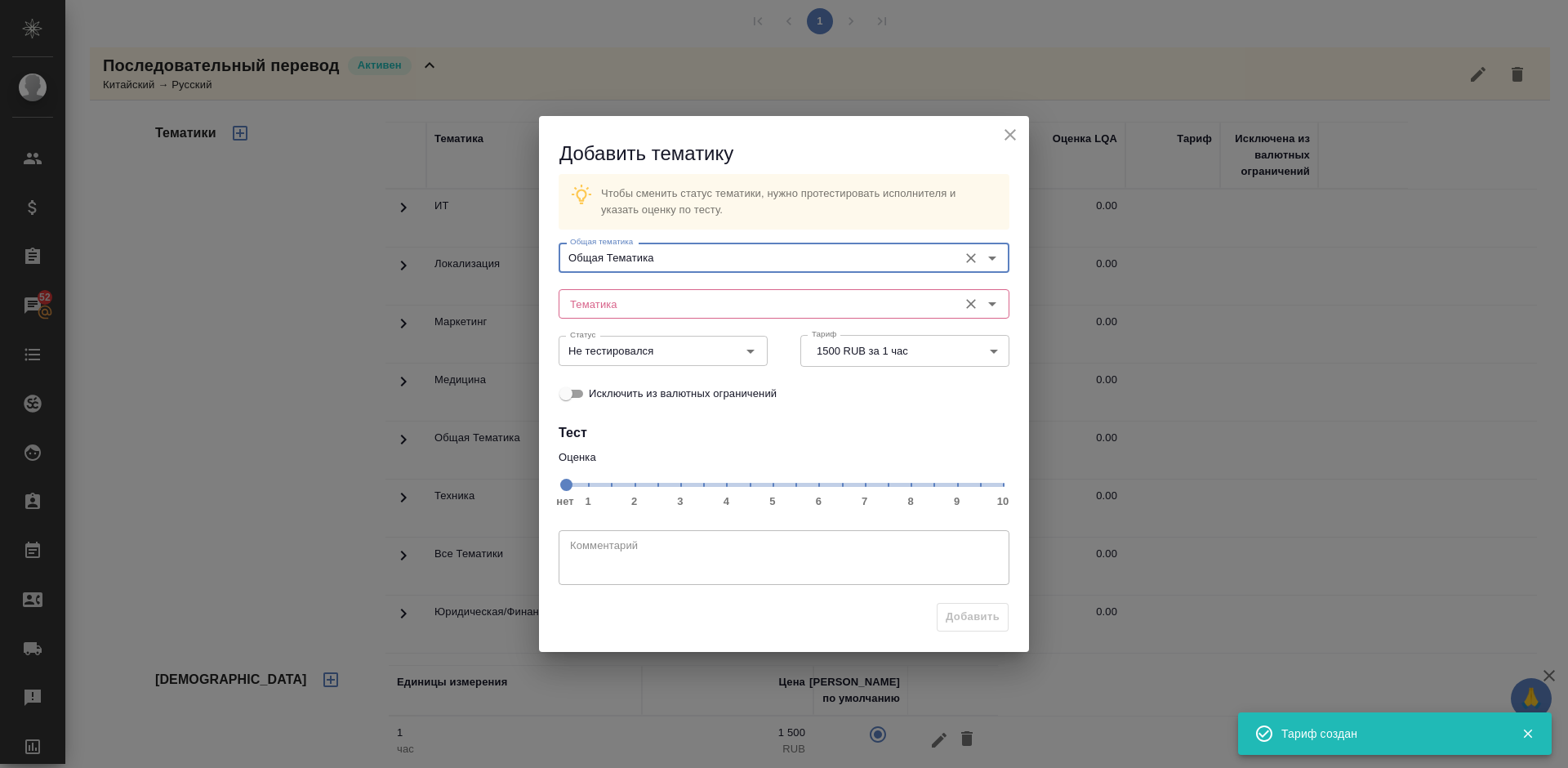
type input "Общая Тематика"
click at [643, 301] on input "Тематика" at bounding box center [757, 303] width 386 height 20
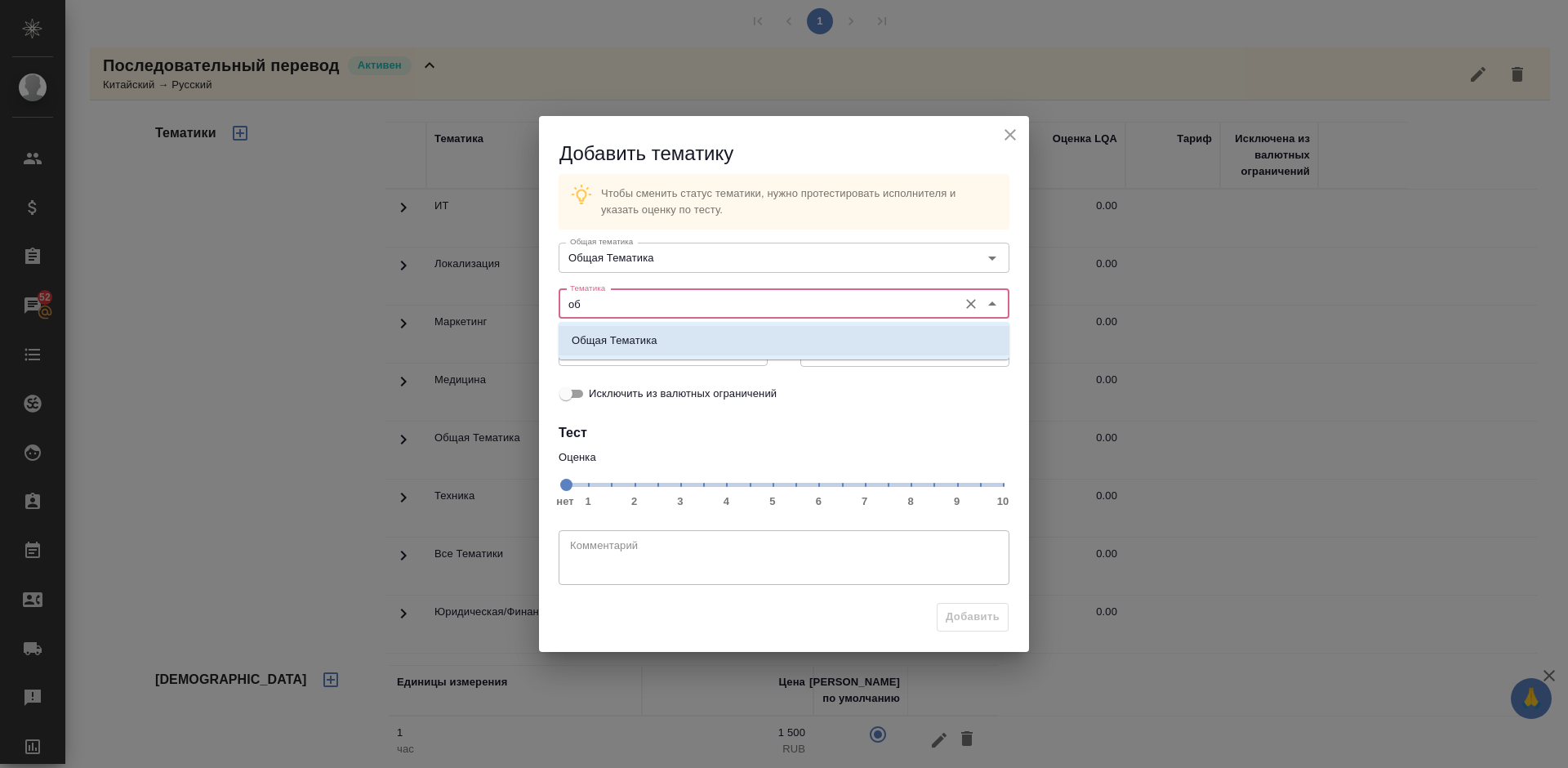
click at [665, 337] on li "Общая Тематика" at bounding box center [783, 340] width 451 height 29
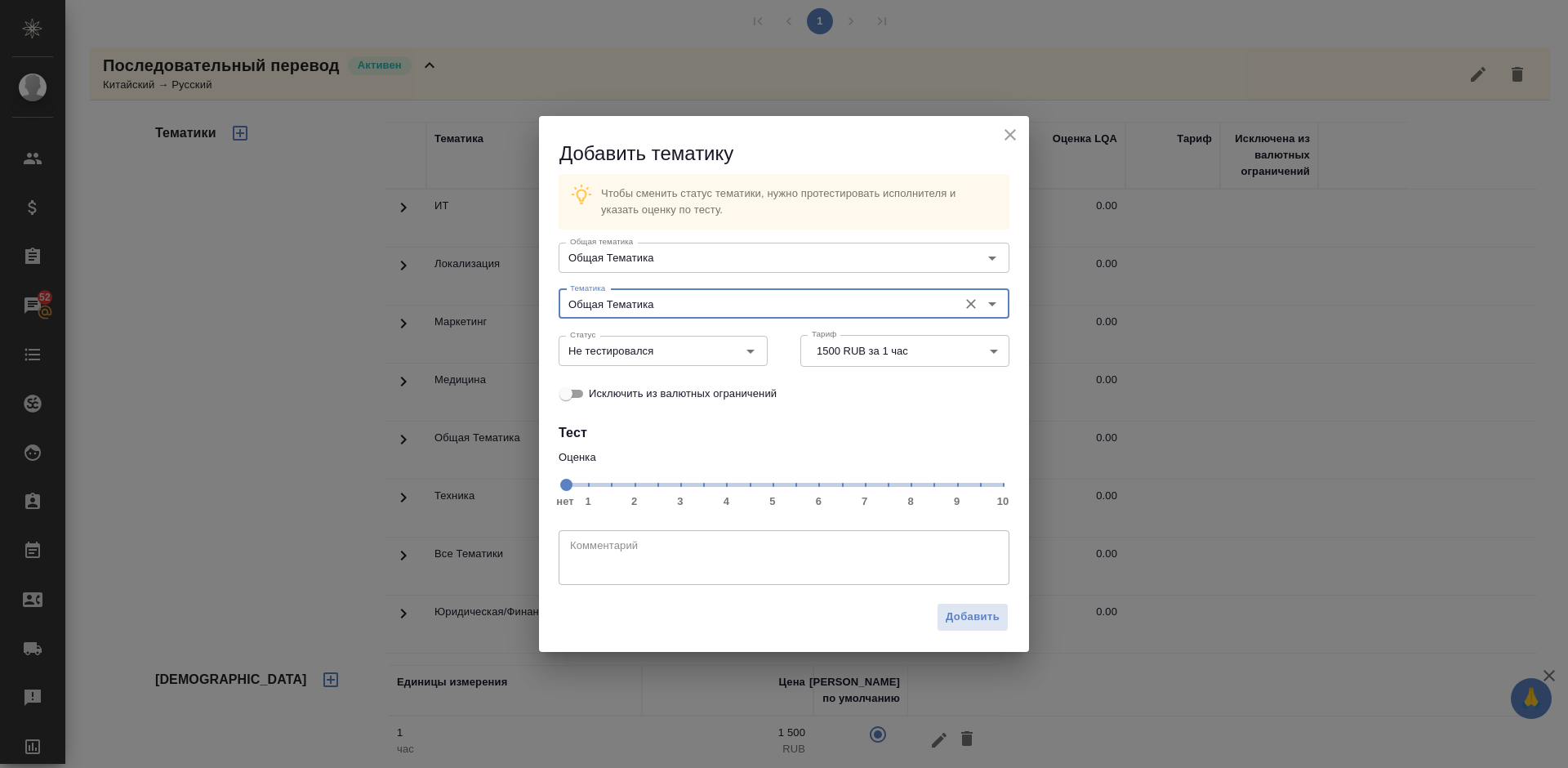
type input "Общая Тематика"
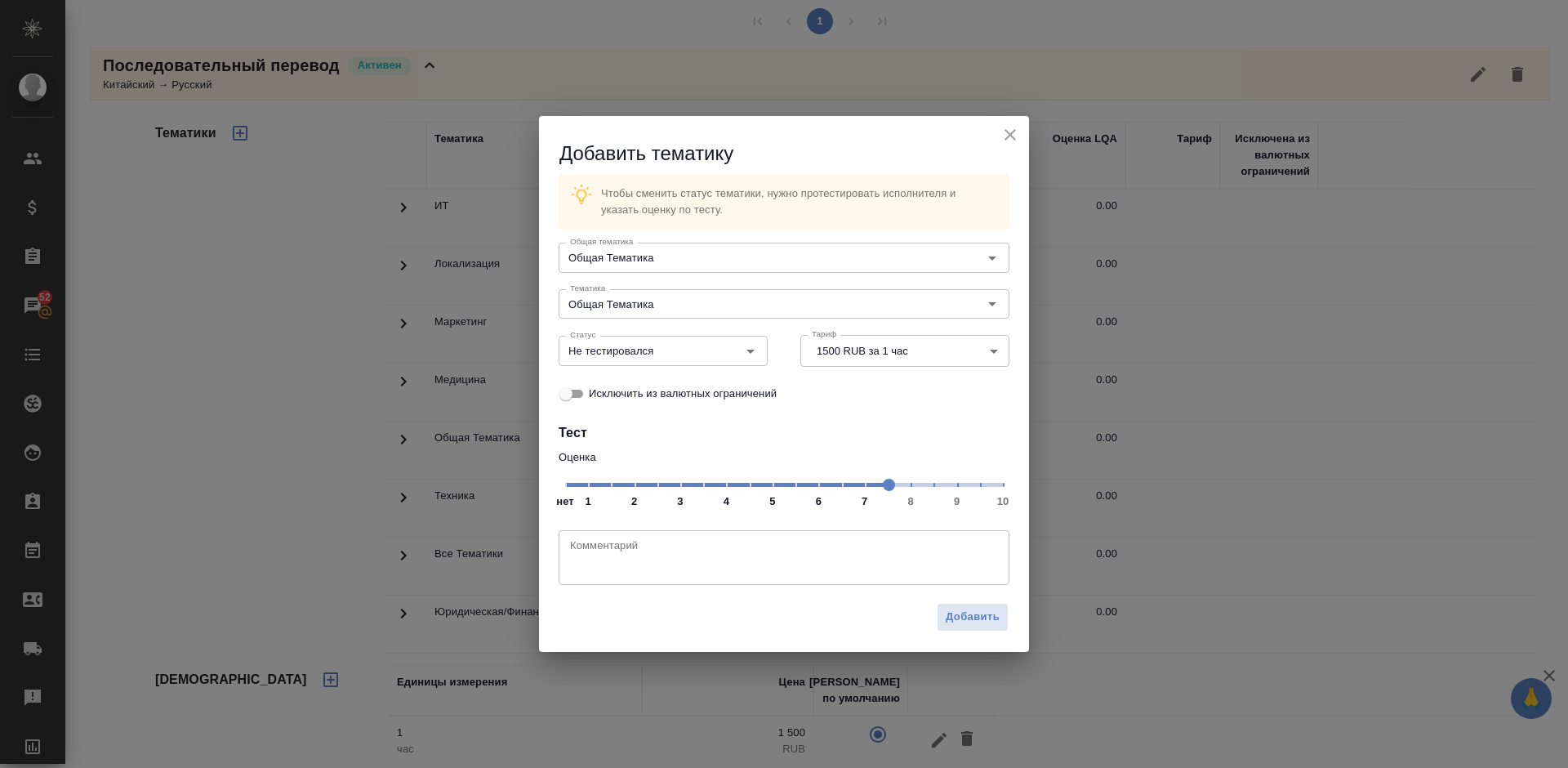
drag, startPoint x: 808, startPoint y: 481, endPoint x: 877, endPoint y: 485, distance: 69.1
click at [883, 485] on span at bounding box center [889, 484] width 12 height 12
click at [680, 347] on input "Не тестировался" at bounding box center [636, 350] width 144 height 20
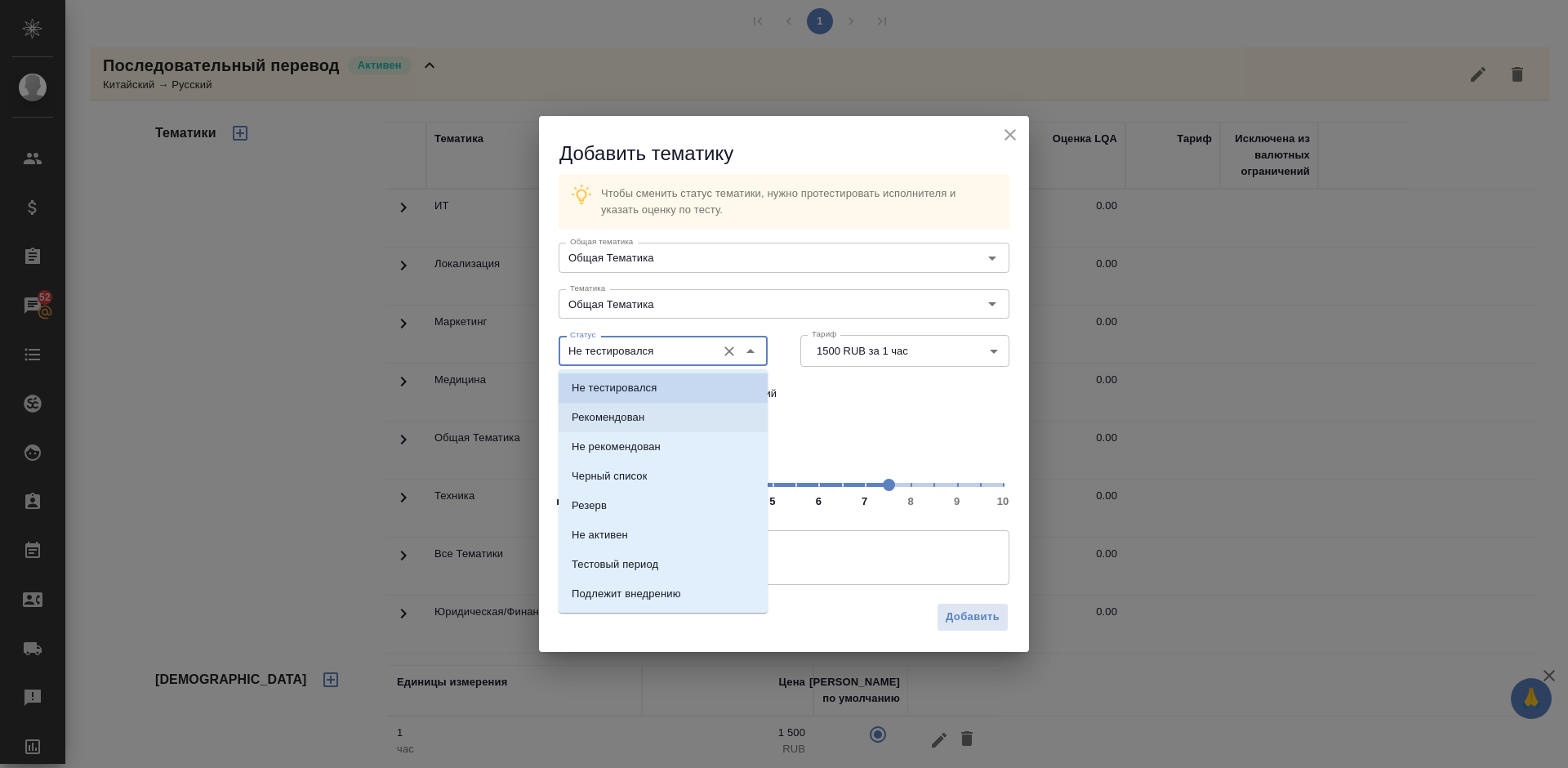
click at [677, 416] on li "Рекомендован" at bounding box center [662, 417] width 209 height 29
type input "Рекомендован"
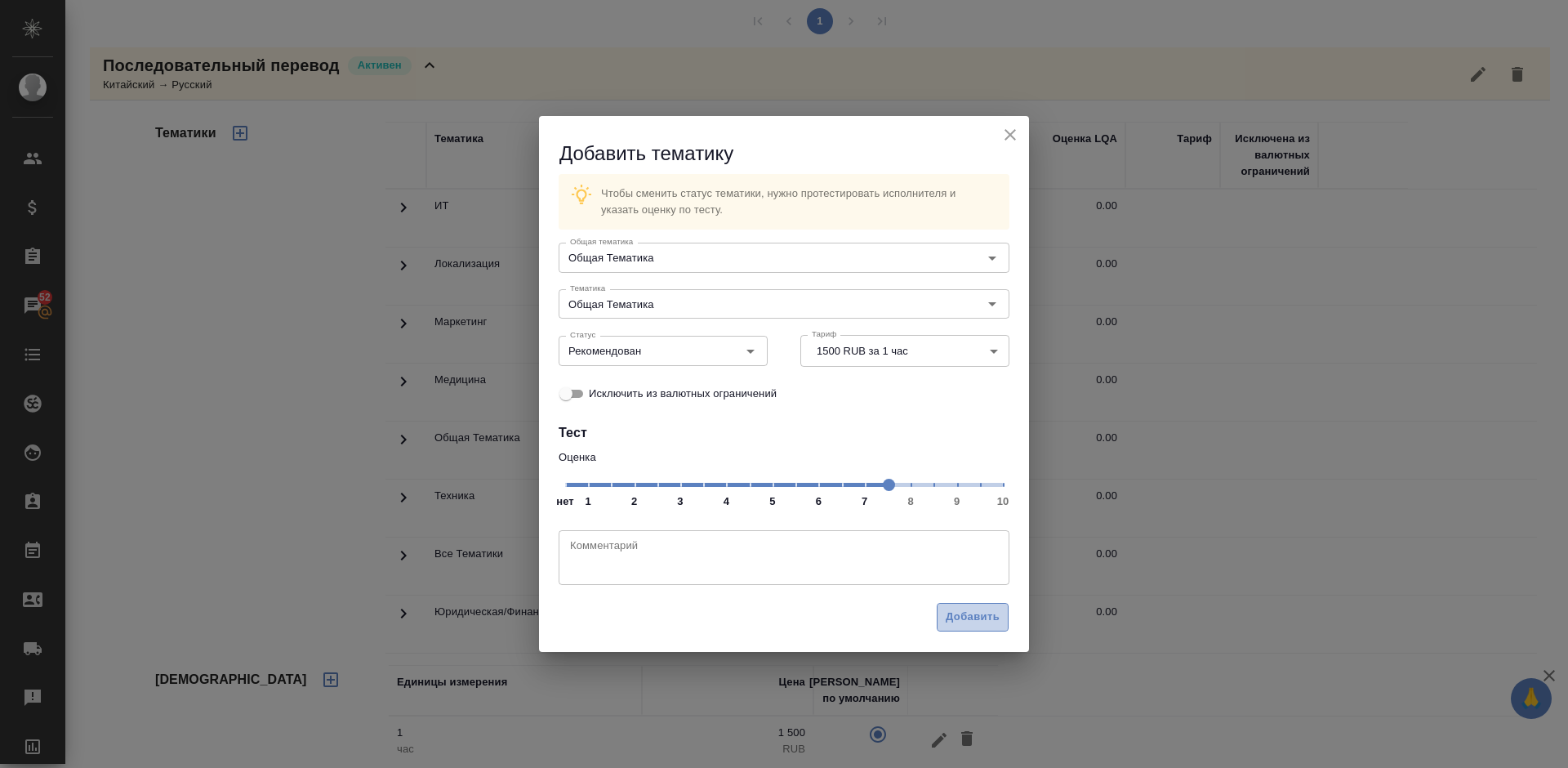
click at [959, 609] on span "Добавить" at bounding box center [973, 617] width 54 height 19
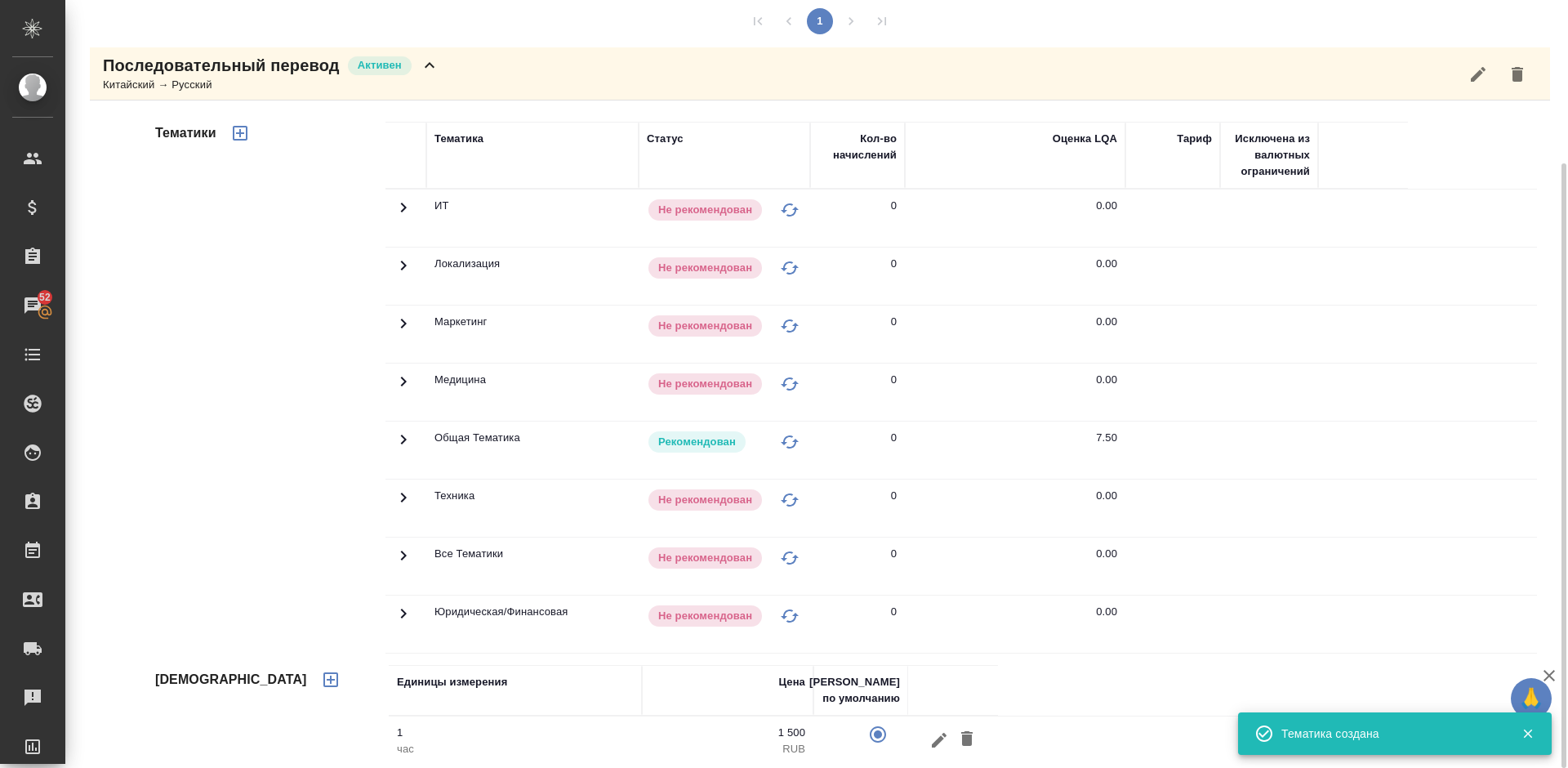
click at [443, 75] on div "Последовательный перевод Активен Китайский → Русский" at bounding box center [820, 74] width 1460 height 53
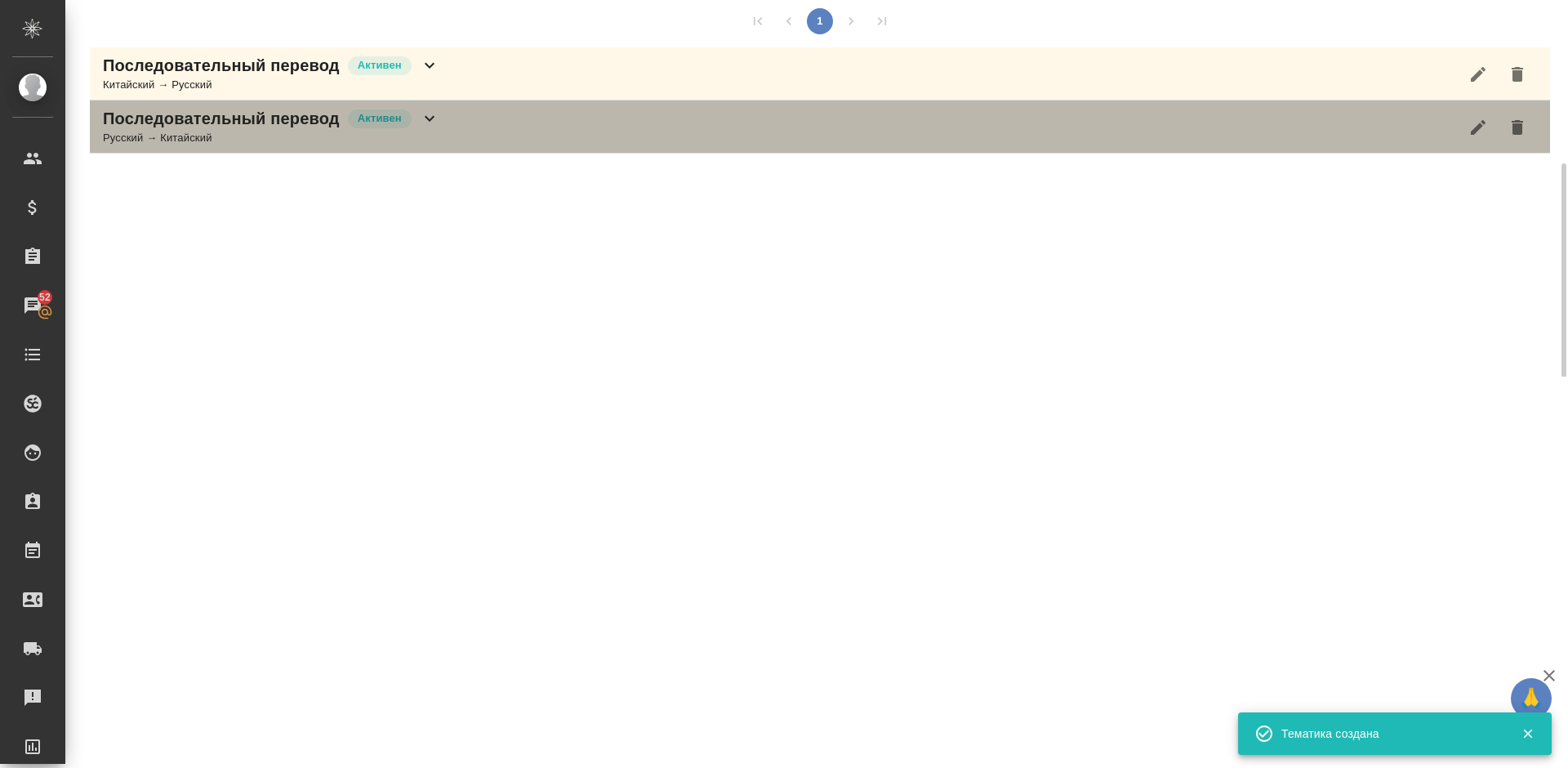
click at [442, 144] on div "Последовательный перевод Активен Русский → Китайский" at bounding box center [820, 126] width 1460 height 53
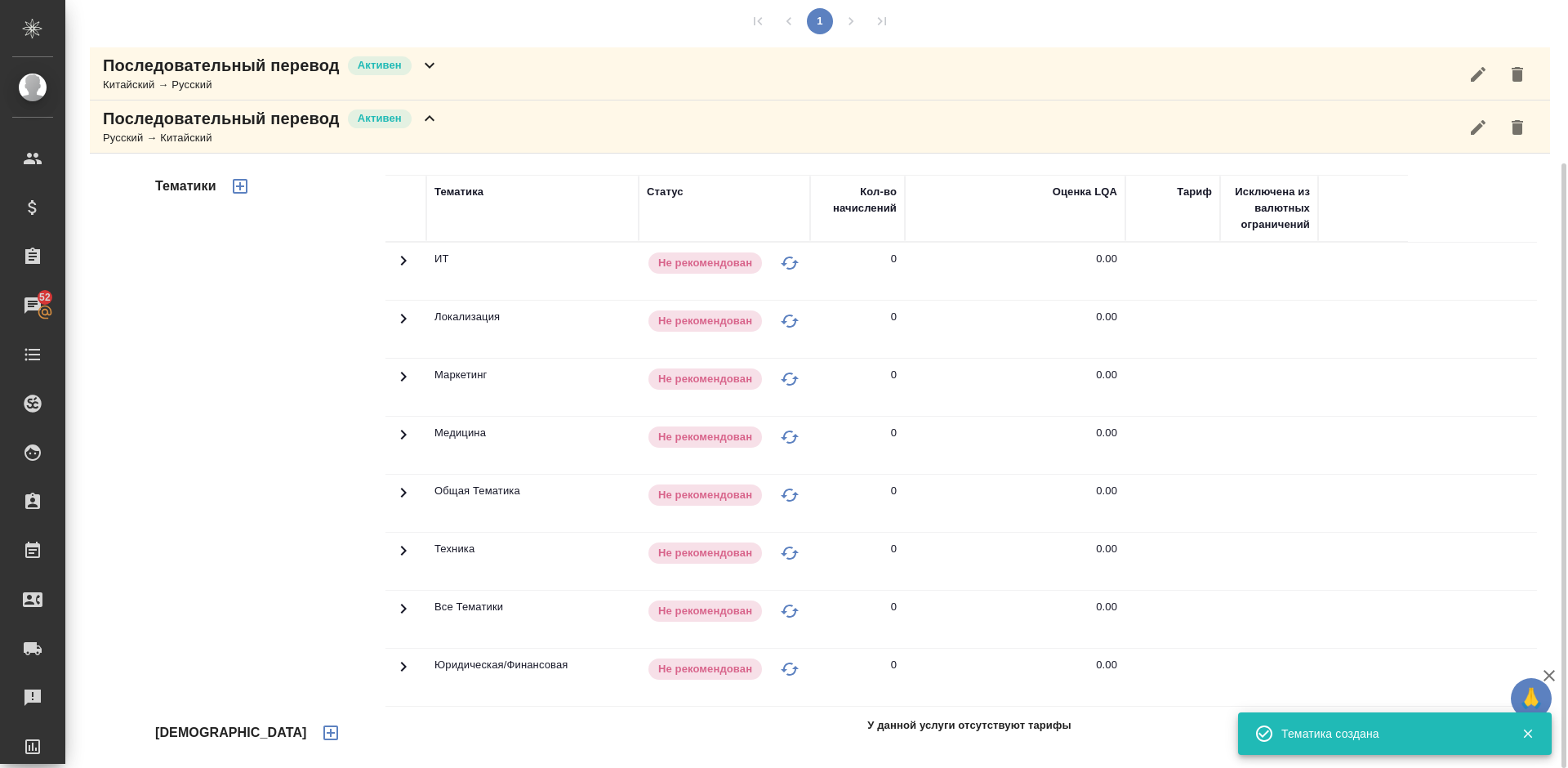
click at [288, 520] on div "Тематики" at bounding box center [268, 436] width 233 height 546
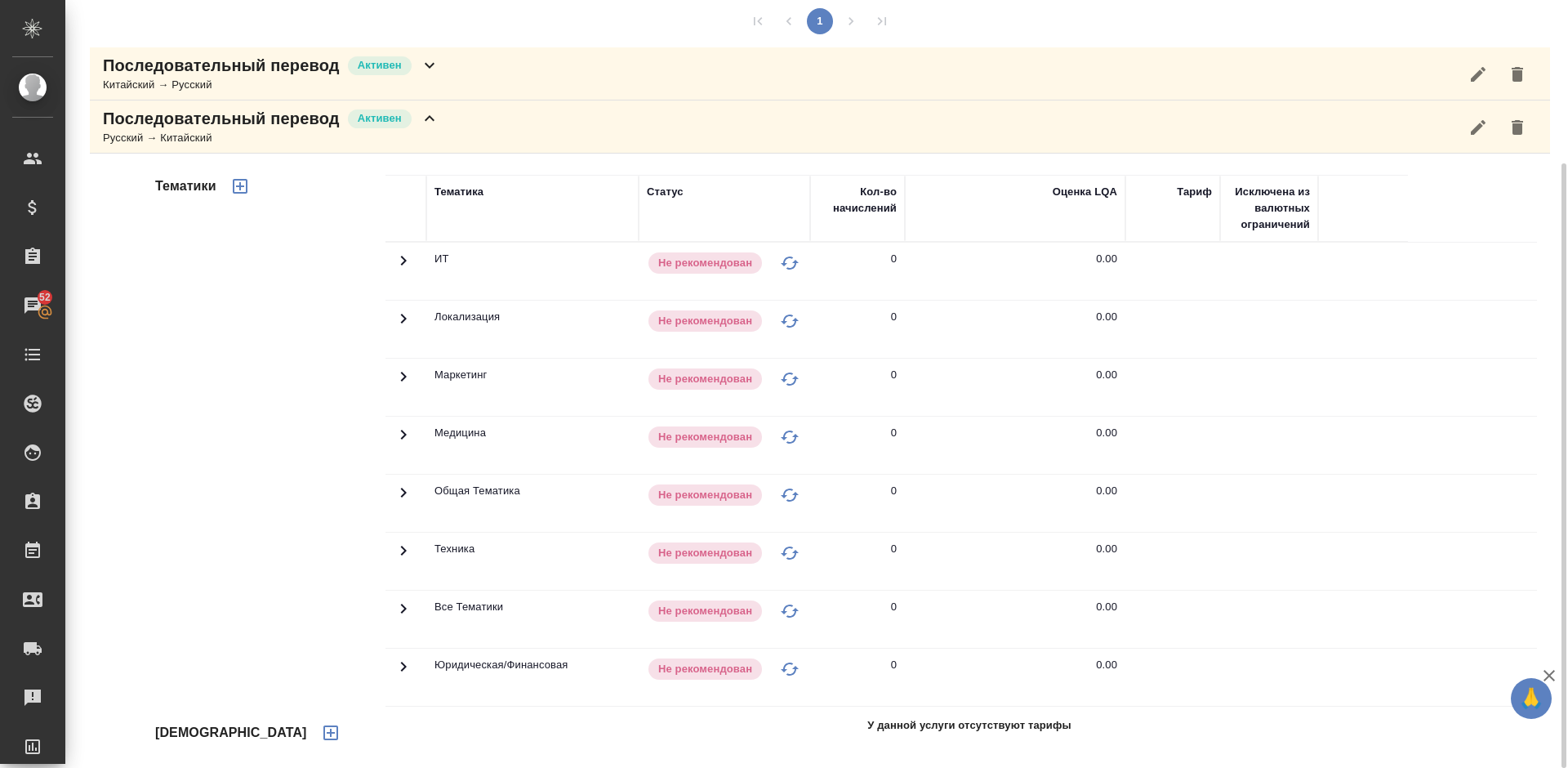
click at [321, 723] on icon "button" at bounding box center [331, 732] width 20 height 20
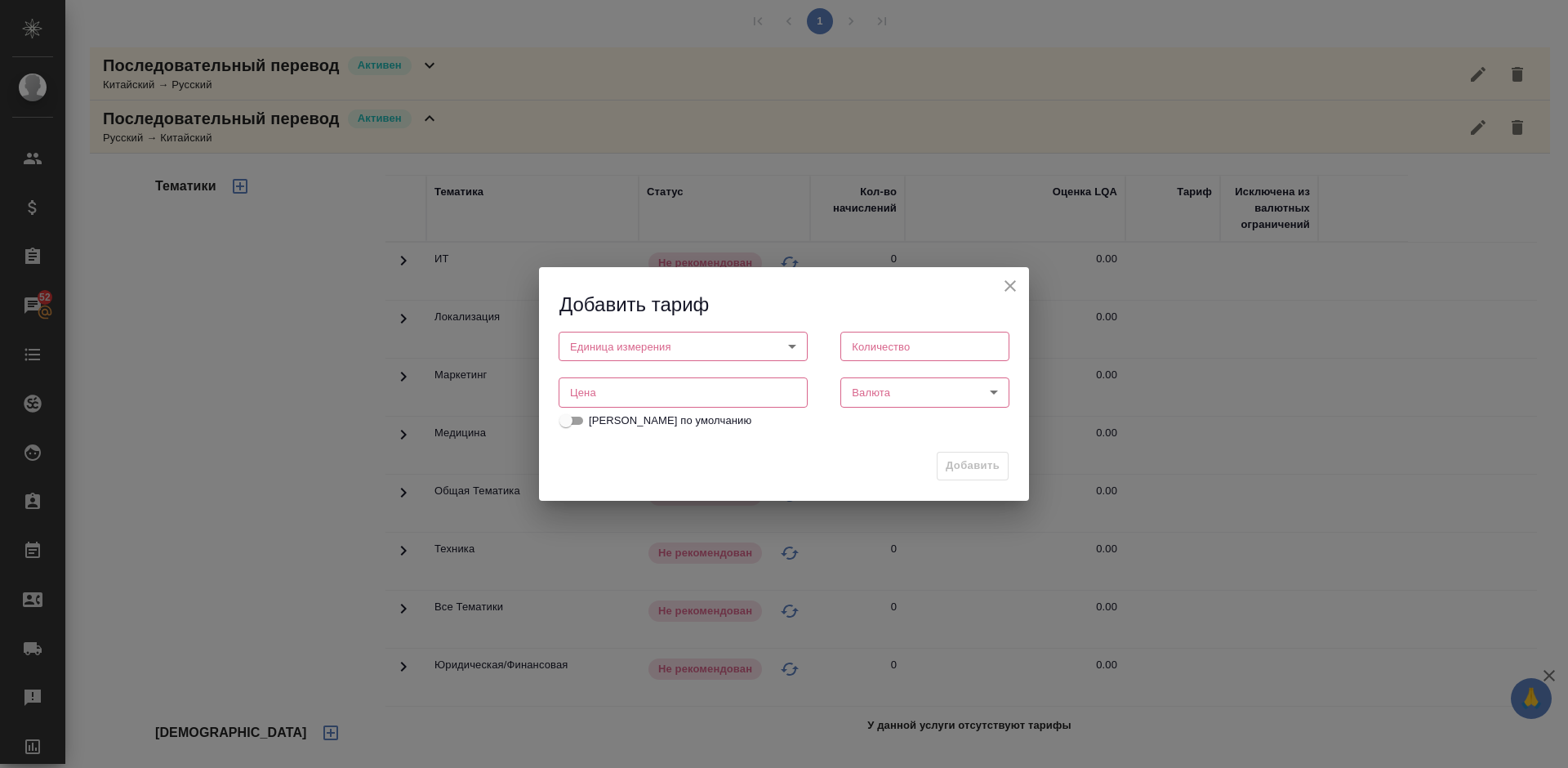
click at [692, 346] on body "🙏 .cls-1 fill:#fff; AWATERA Lazareva Anastasia Клиенты Спецификации Заказы 52 Ч…" at bounding box center [784, 384] width 1568 height 768
click at [657, 372] on li "час" at bounding box center [683, 375] width 249 height 28
type input "5a8b1489cc6b4906c91bfd93"
click at [881, 349] on input "number" at bounding box center [925, 346] width 169 height 29
type input "1"
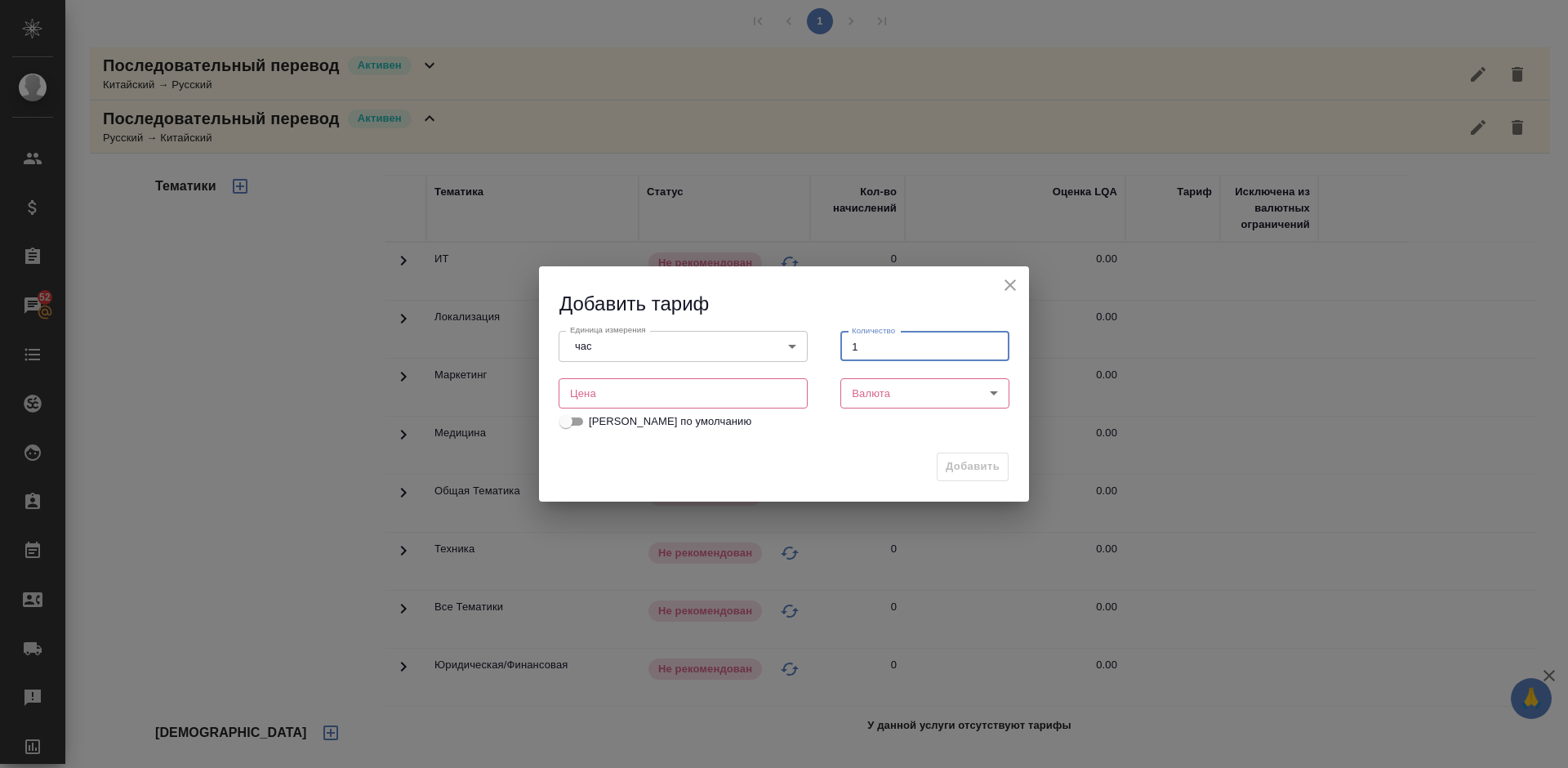
click at [724, 377] on div "Цена Цена" at bounding box center [683, 391] width 282 height 72
click at [695, 387] on input "number" at bounding box center [683, 392] width 249 height 29
type input "1500"
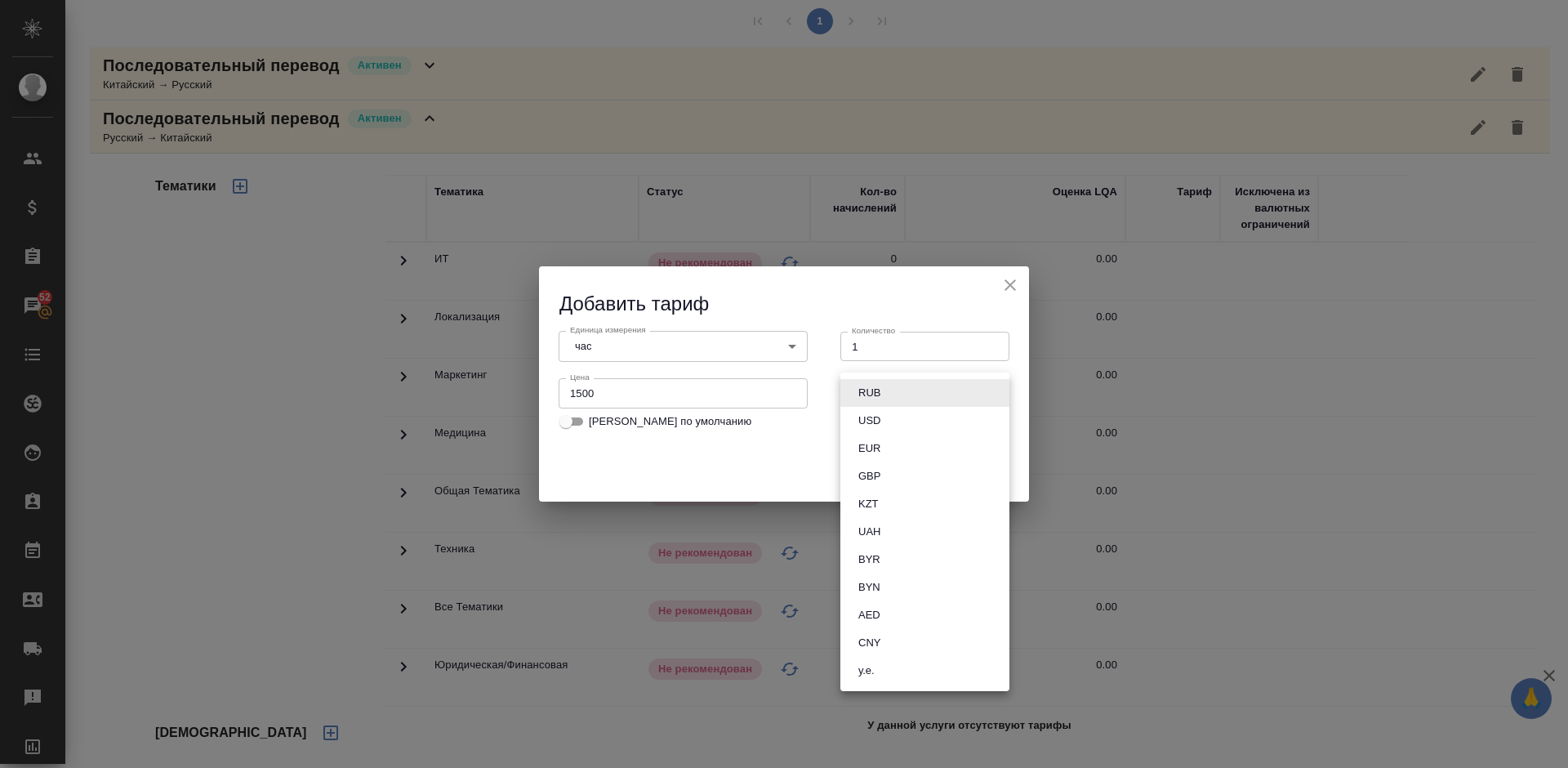
click at [882, 396] on body "🙏 .cls-1 fill:#fff; AWATERA Lazareva Anastasia Клиенты Спецификации Заказы 52 Ч…" at bounding box center [784, 384] width 1568 height 768
click at [896, 398] on li "RUB" at bounding box center [925, 393] width 169 height 28
type input "RUB"
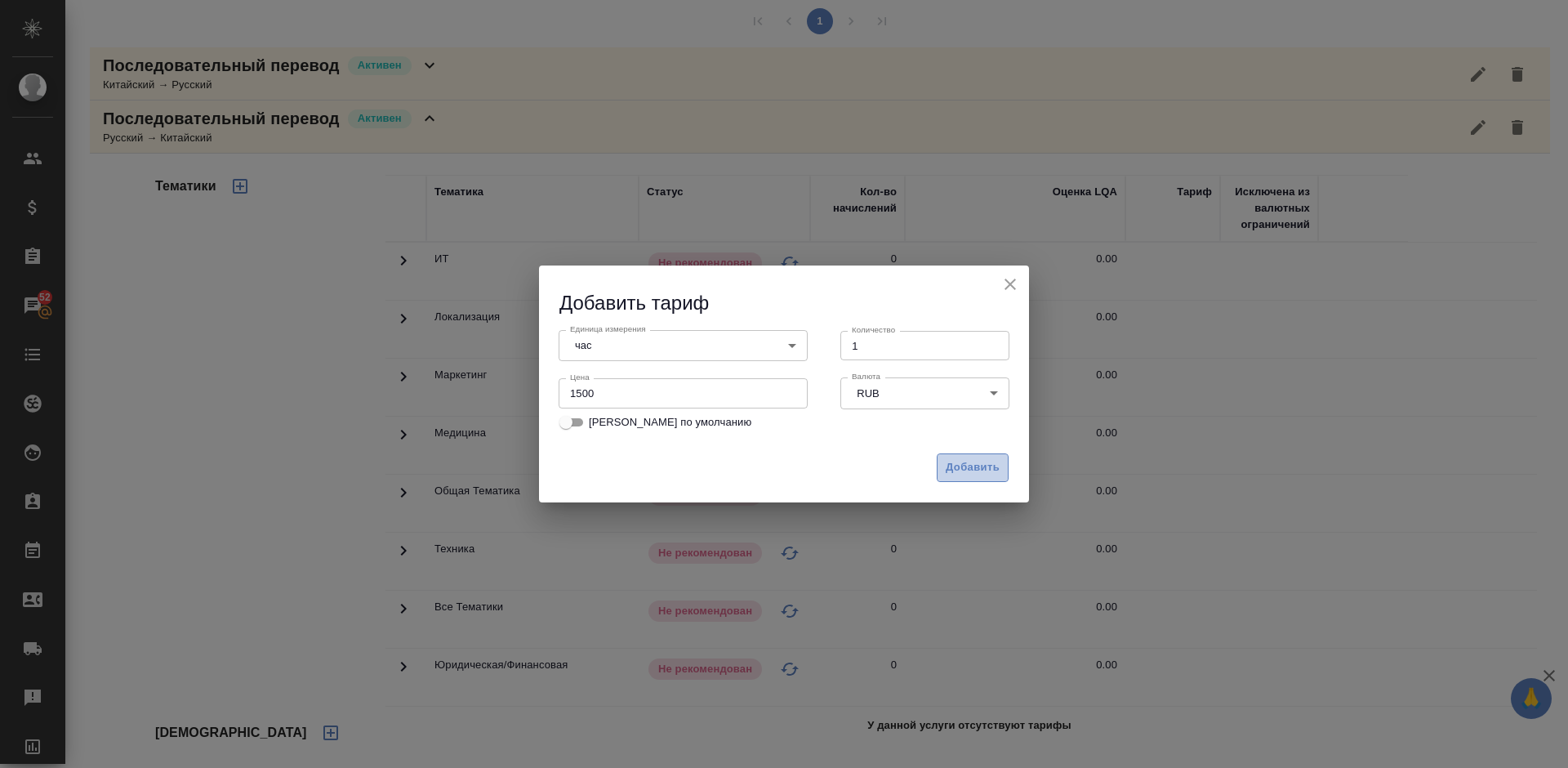
click at [965, 469] on span "Добавить" at bounding box center [973, 467] width 54 height 19
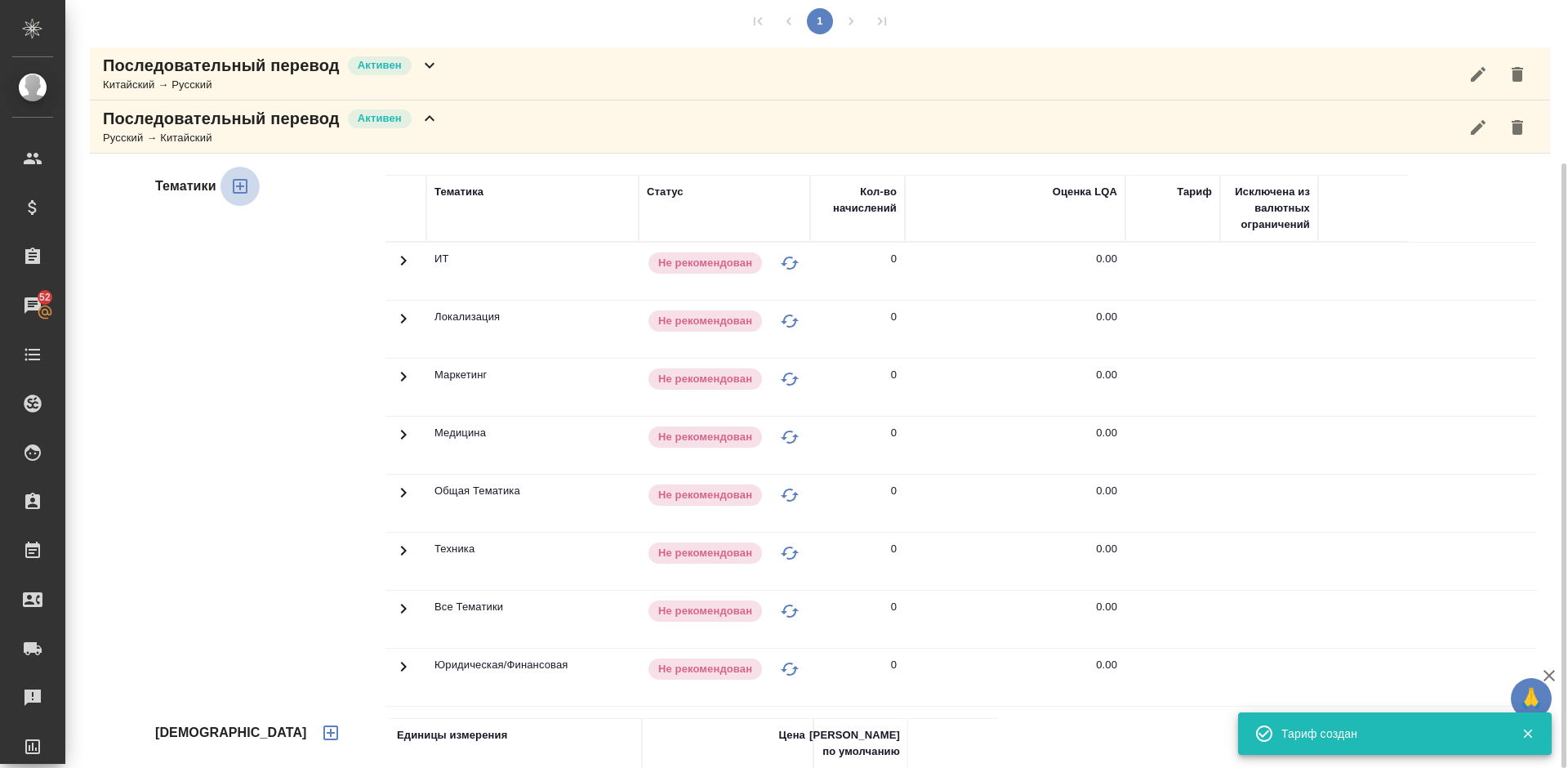
click at [240, 191] on icon "button" at bounding box center [240, 185] width 20 height 20
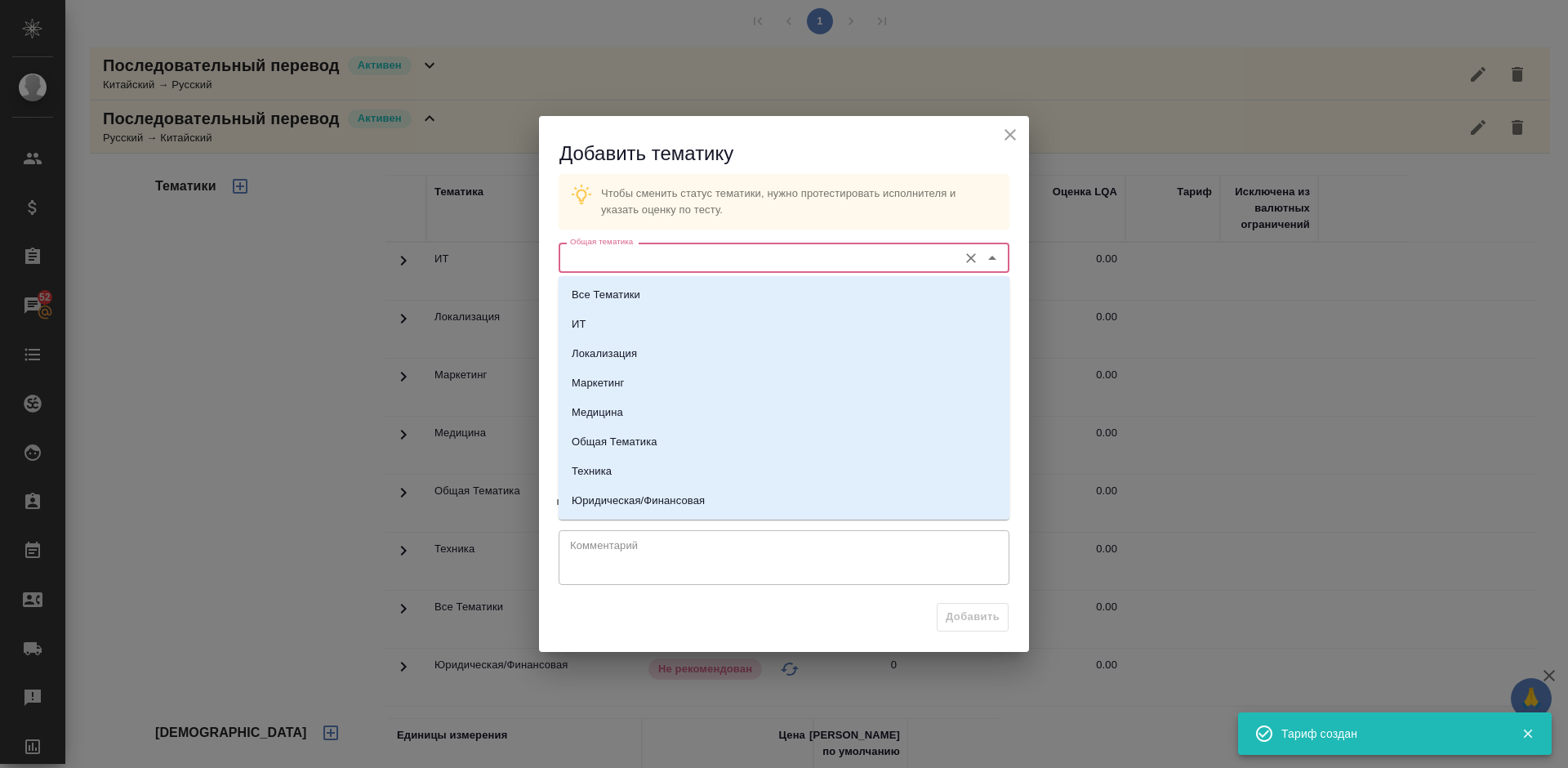
click at [658, 258] on input "Общая тематика" at bounding box center [757, 257] width 386 height 20
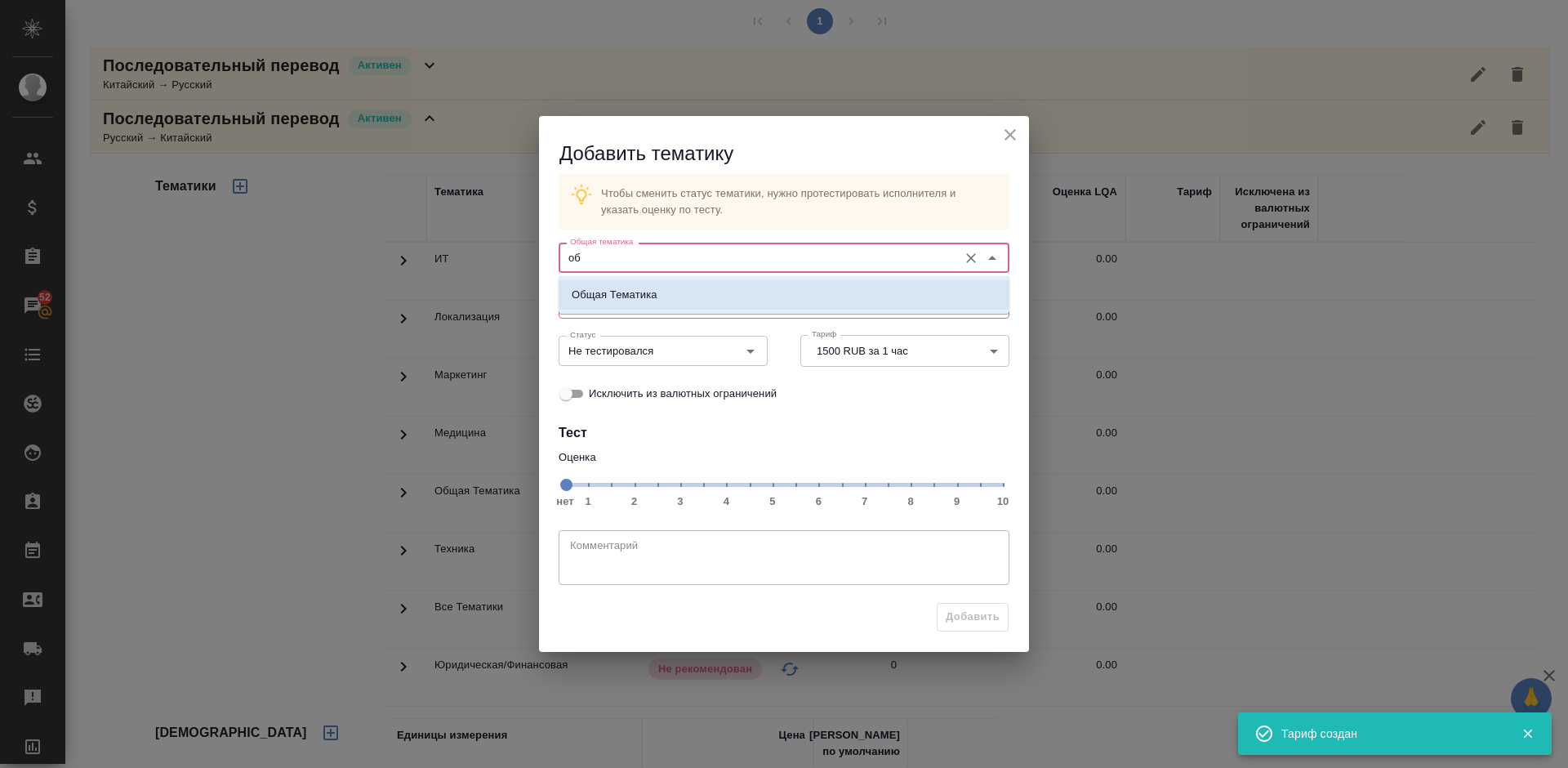
click at [693, 297] on li "Общая Тематика" at bounding box center [783, 294] width 451 height 29
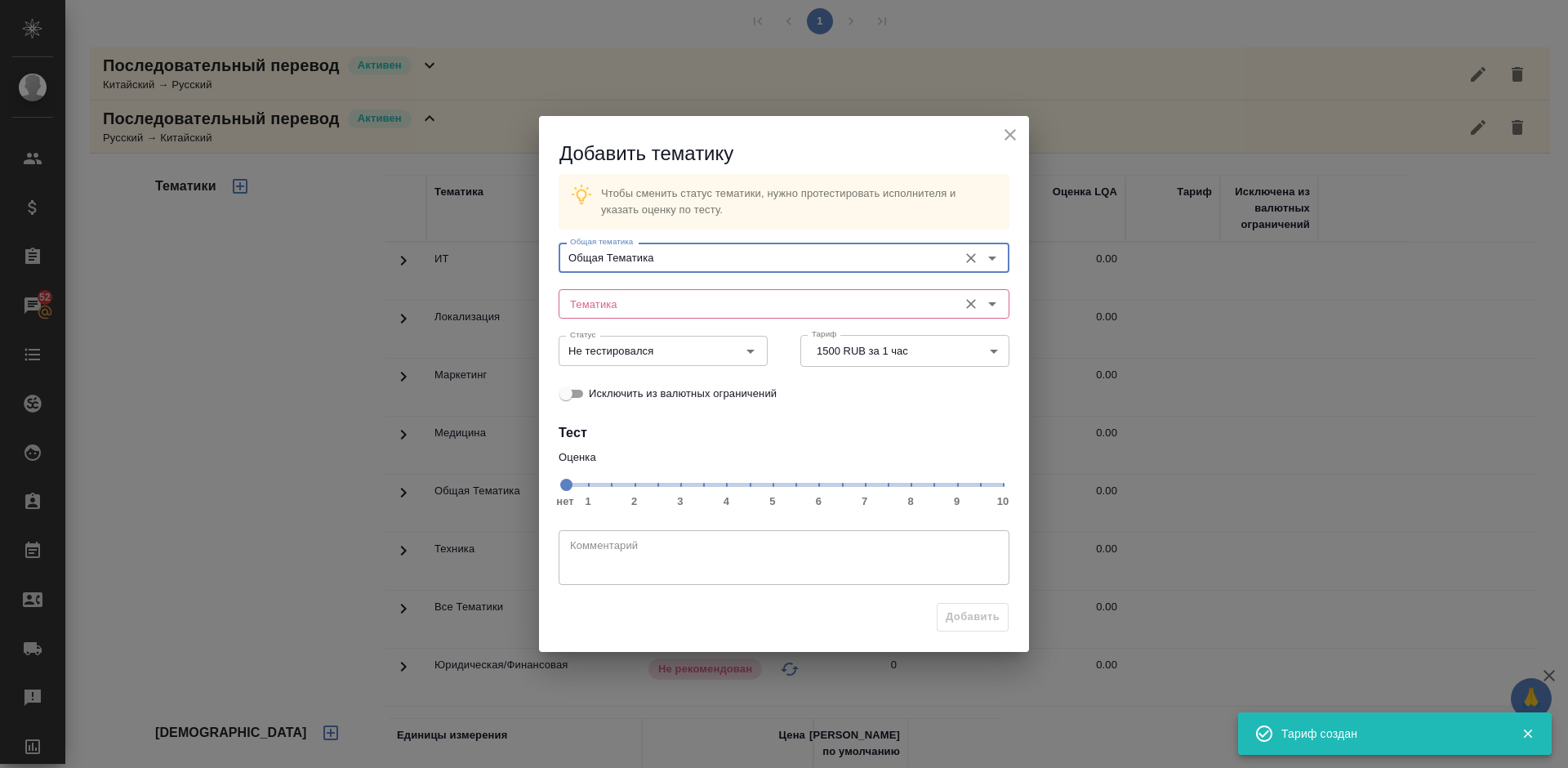
type input "Общая Тематика"
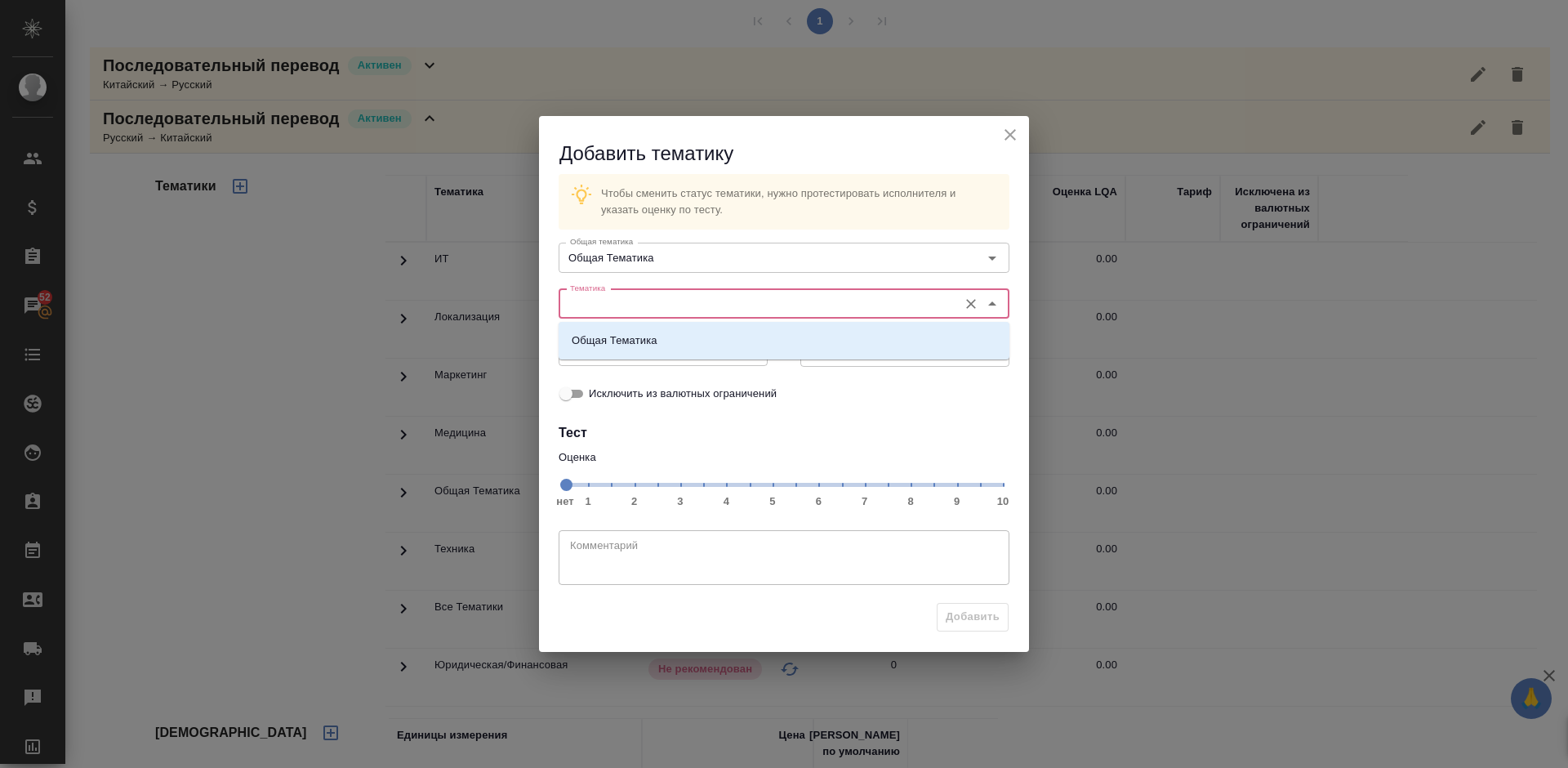
click at [629, 305] on input "Тематика" at bounding box center [757, 303] width 386 height 20
click at [658, 335] on li "Общая Тематика" at bounding box center [783, 340] width 451 height 29
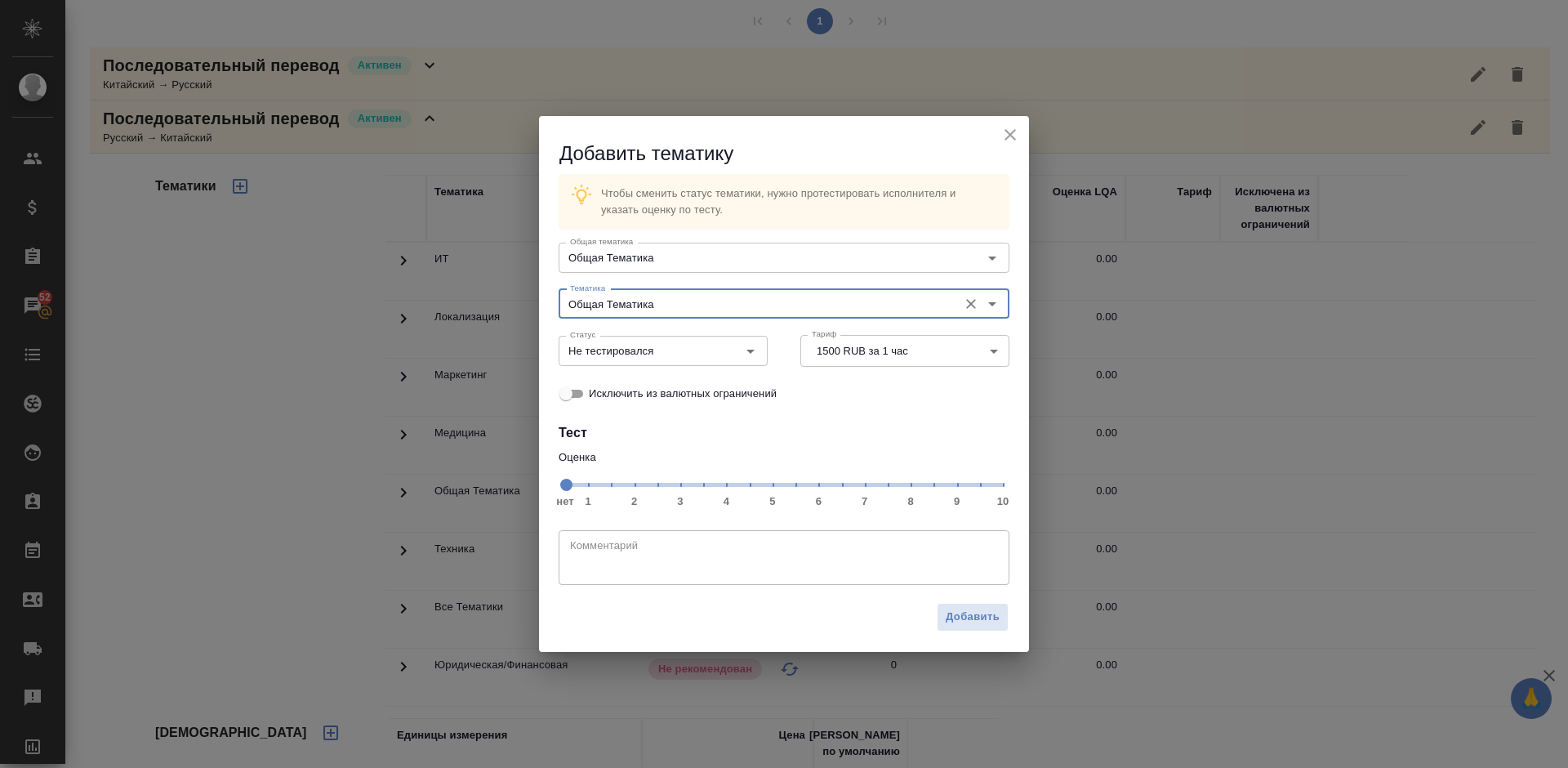
type input "Общая Тематика"
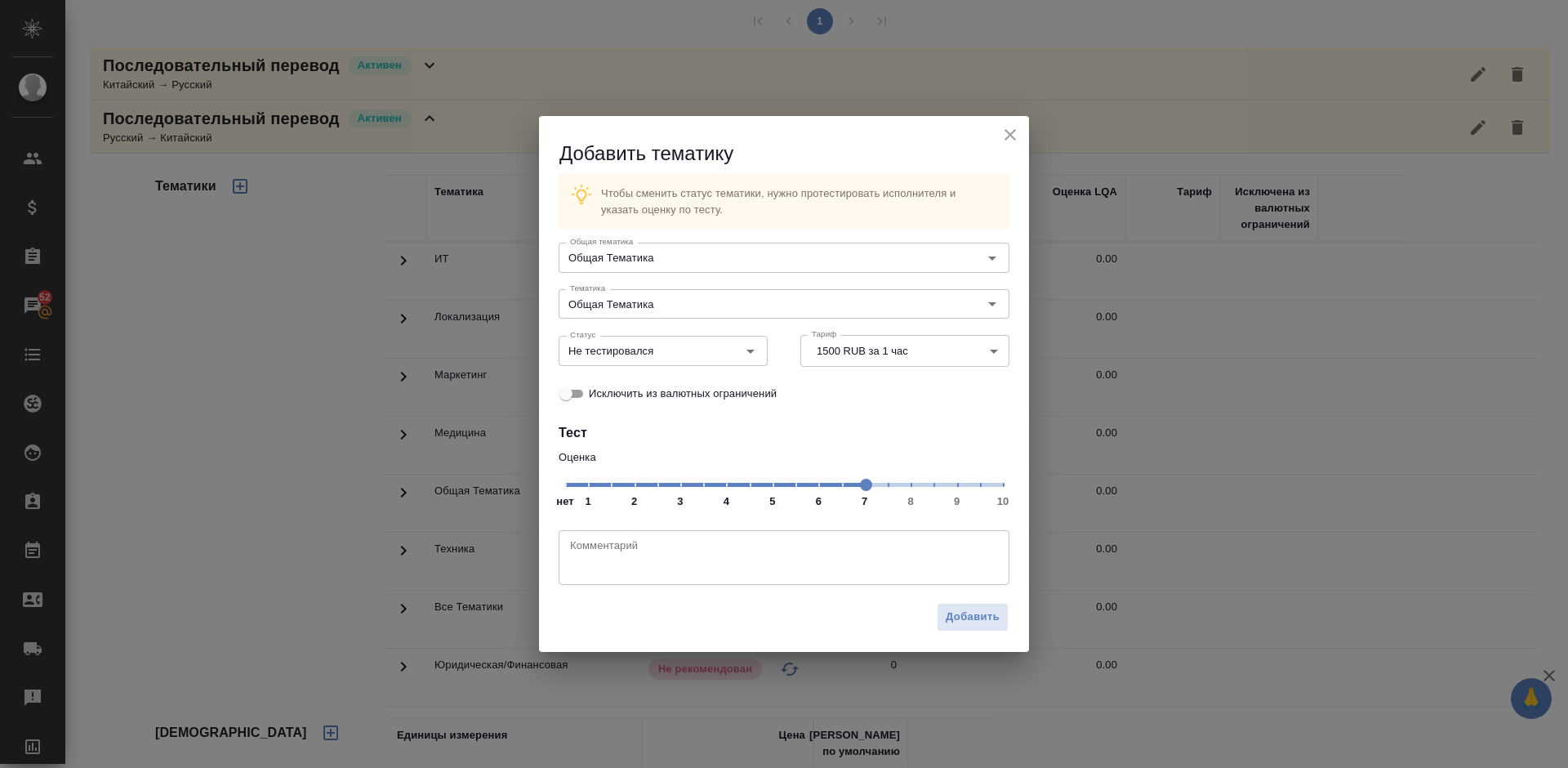
drag, startPoint x: 826, startPoint y: 494, endPoint x: 869, endPoint y: 488, distance: 43.4
click at [869, 488] on span at bounding box center [865, 484] width 12 height 12
click at [707, 347] on input "Не тестировался" at bounding box center [636, 350] width 144 height 20
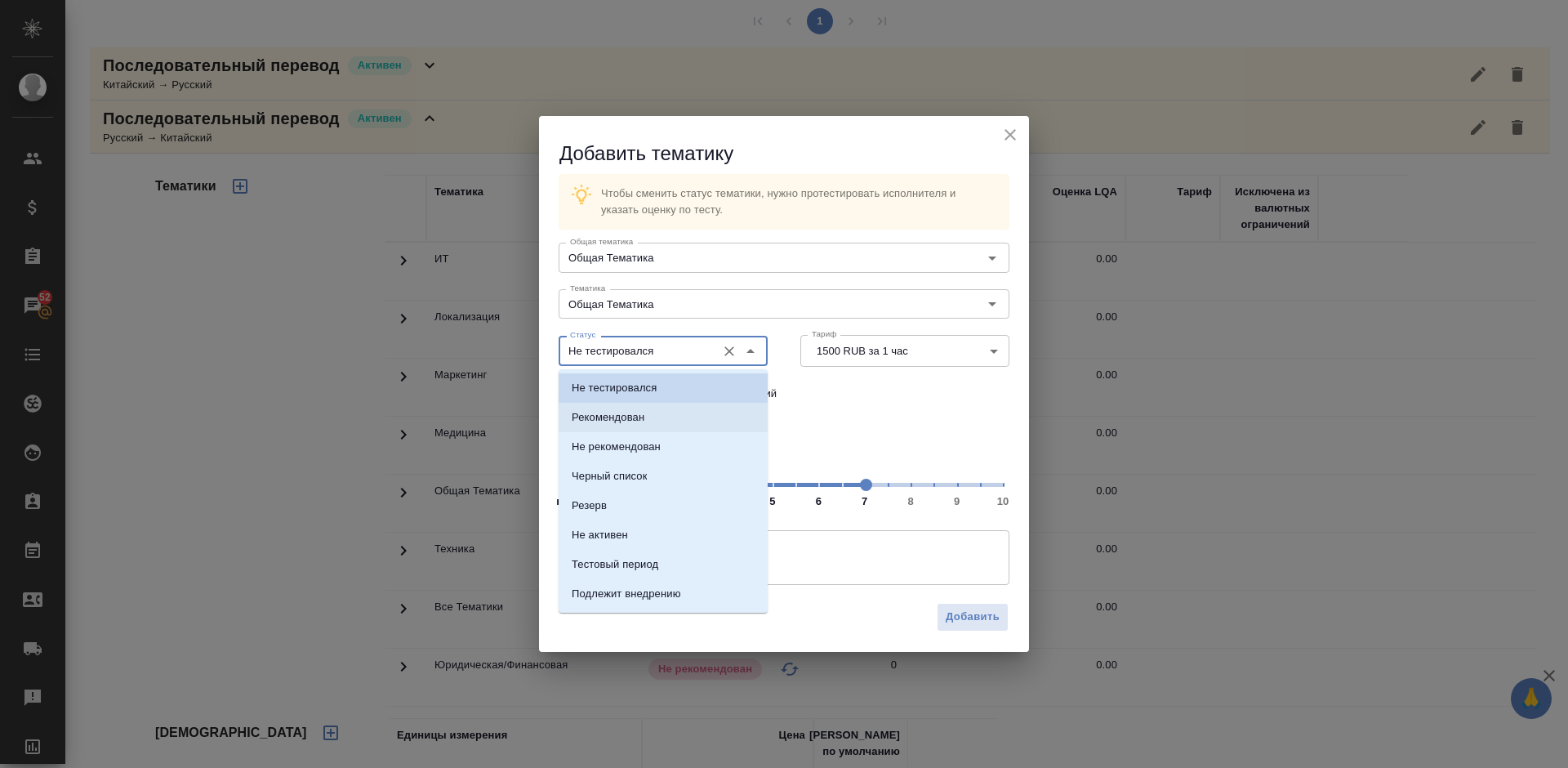
click at [706, 419] on li "Рекомендован" at bounding box center [662, 417] width 209 height 29
type input "Рекомендован"
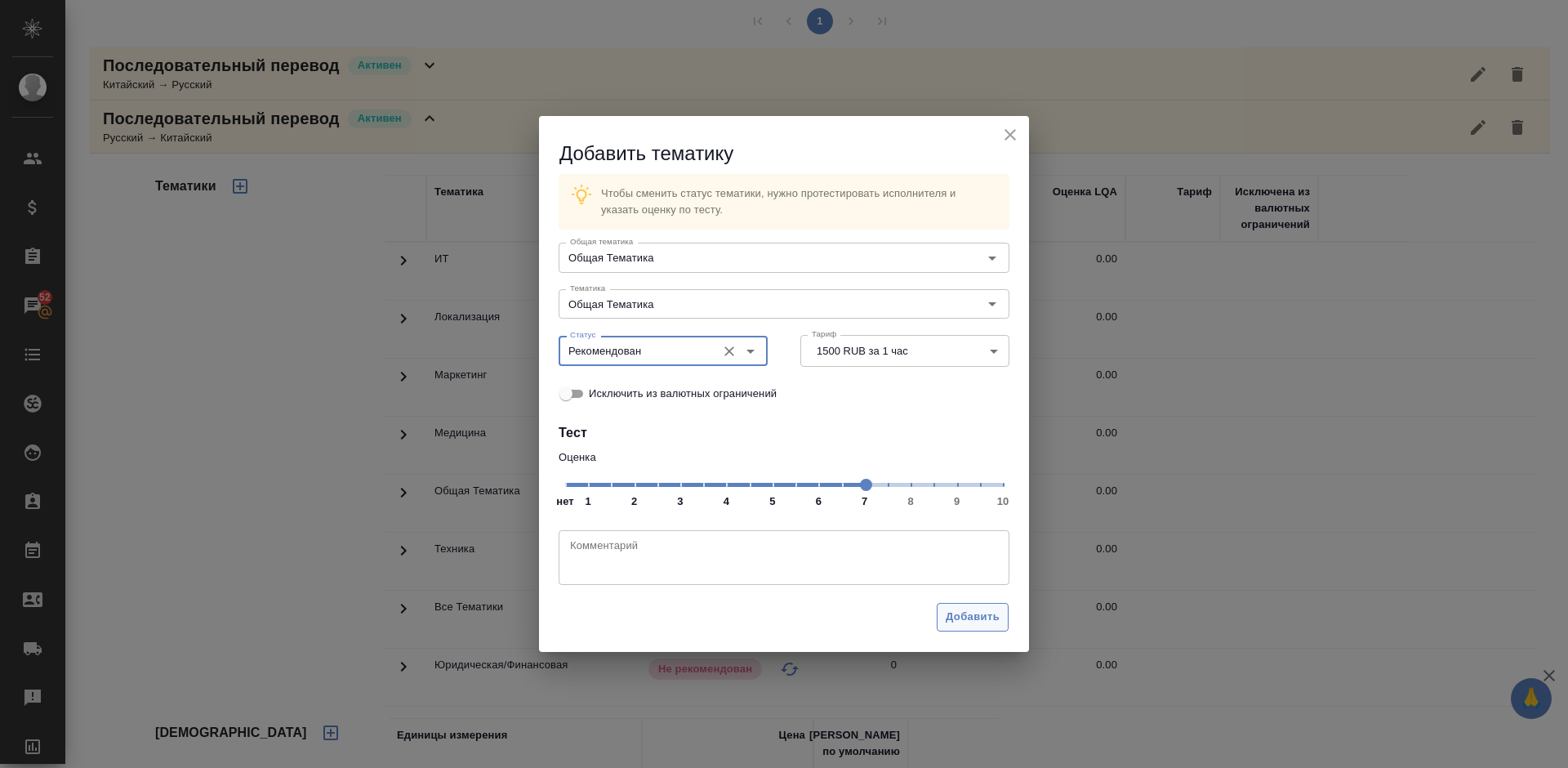
click at [976, 615] on span "Добавить" at bounding box center [973, 617] width 54 height 19
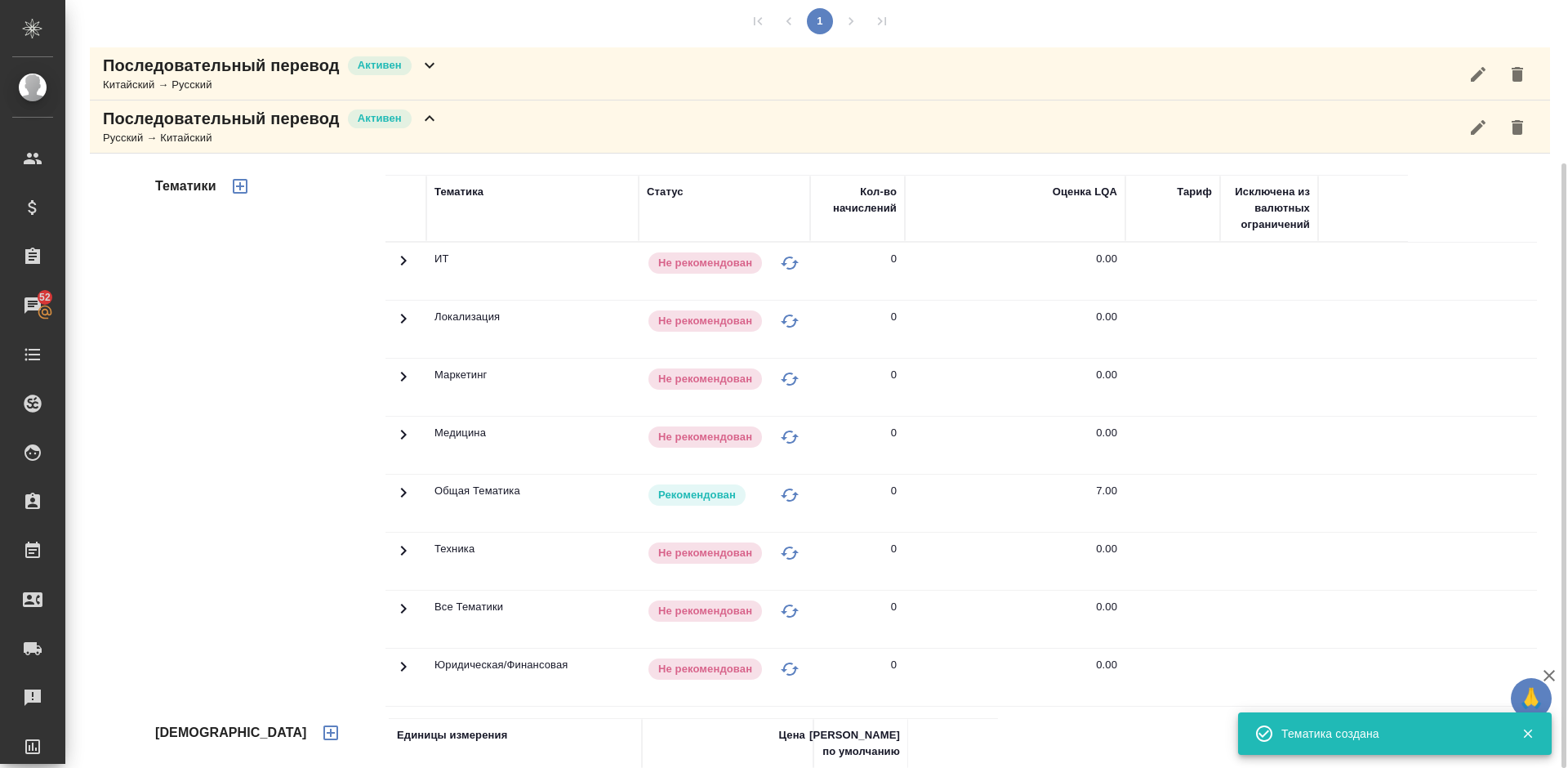
click at [488, 140] on div "Последовательный перевод Активен Русский → Китайский" at bounding box center [820, 126] width 1460 height 53
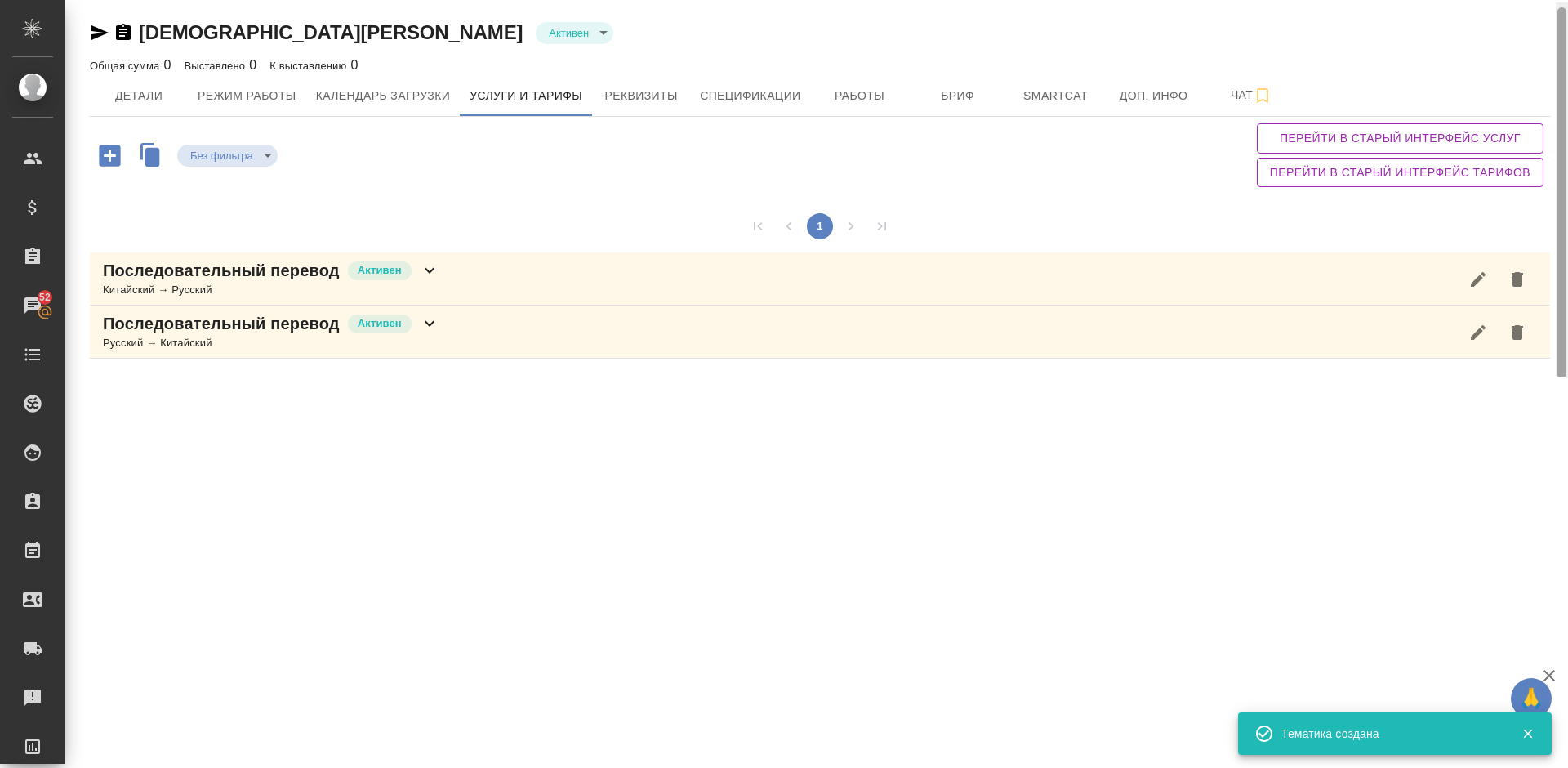
scroll to position [1, 0]
drag, startPoint x: 1562, startPoint y: 272, endPoint x: 1561, endPoint y: 110, distance: 162.0
click at [1561, 110] on div at bounding box center [1562, 195] width 9 height 372
click at [563, 244] on div "1" at bounding box center [820, 228] width 1460 height 52
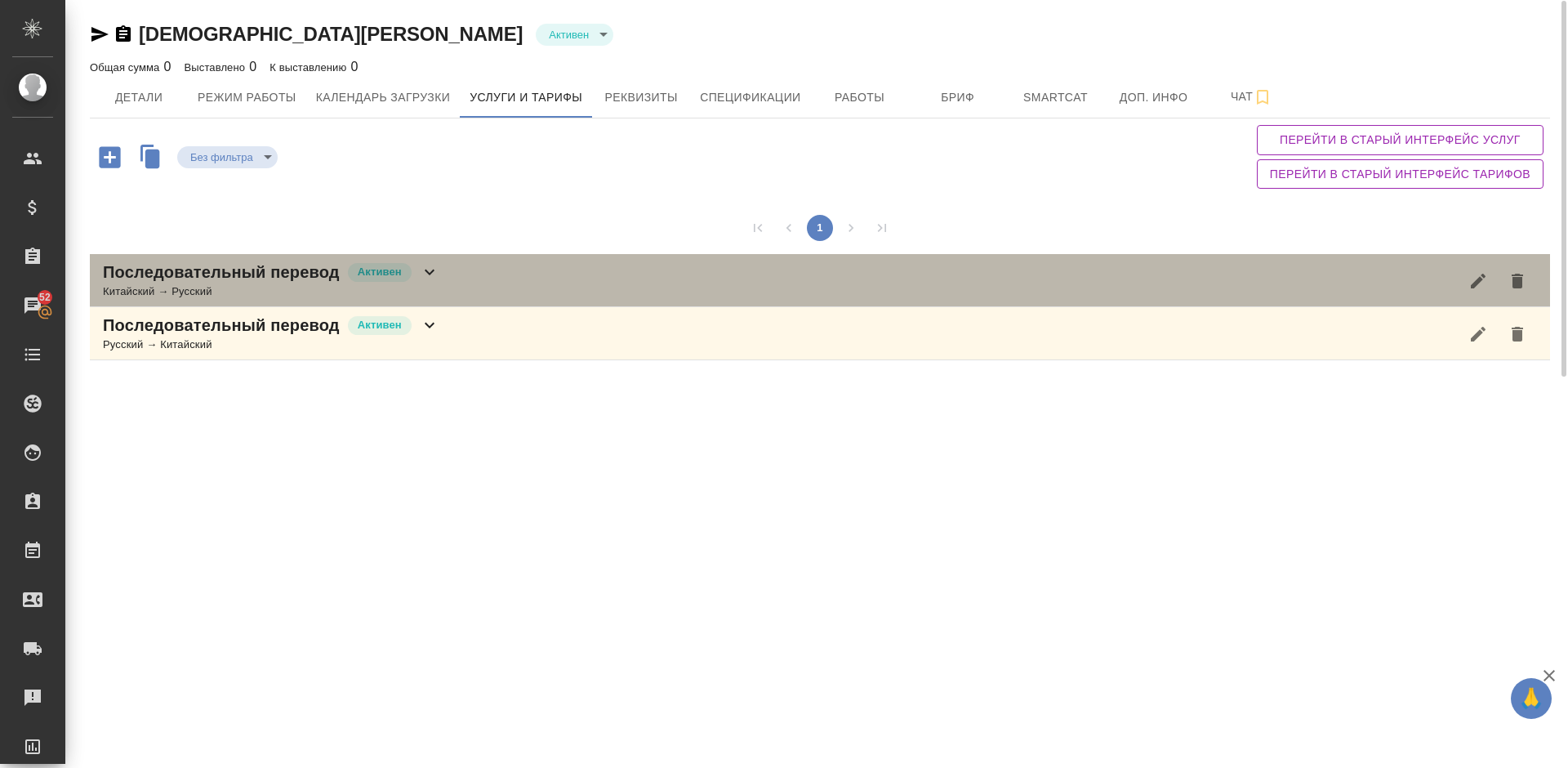
click at [502, 271] on div "Последовательный перевод Активен Китайский → Русский" at bounding box center [820, 280] width 1460 height 53
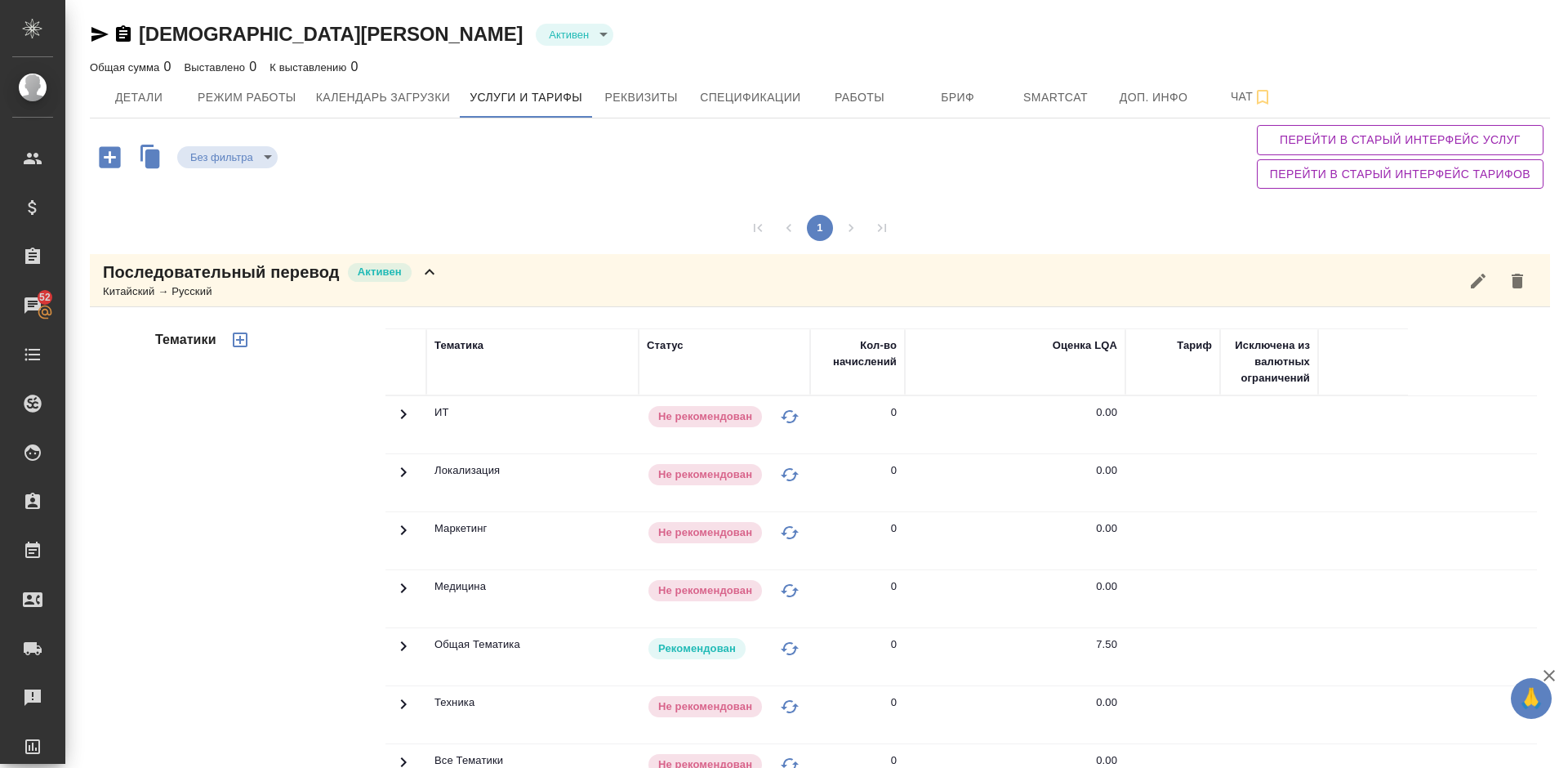
scroll to position [0, 0]
click at [411, 642] on icon at bounding box center [403, 646] width 20 height 20
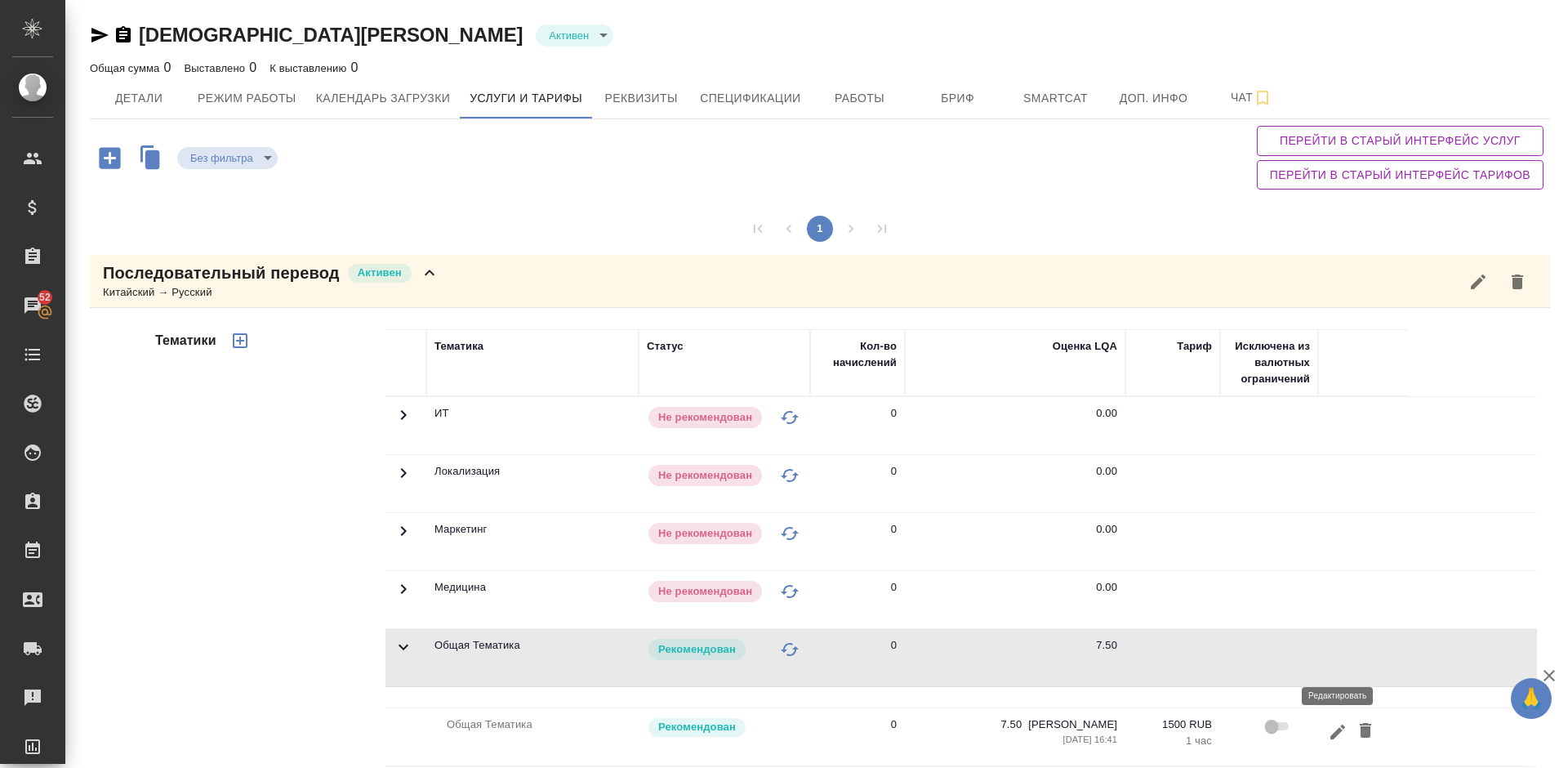
click at [1339, 736] on icon "button" at bounding box center [1338, 733] width 20 height 20
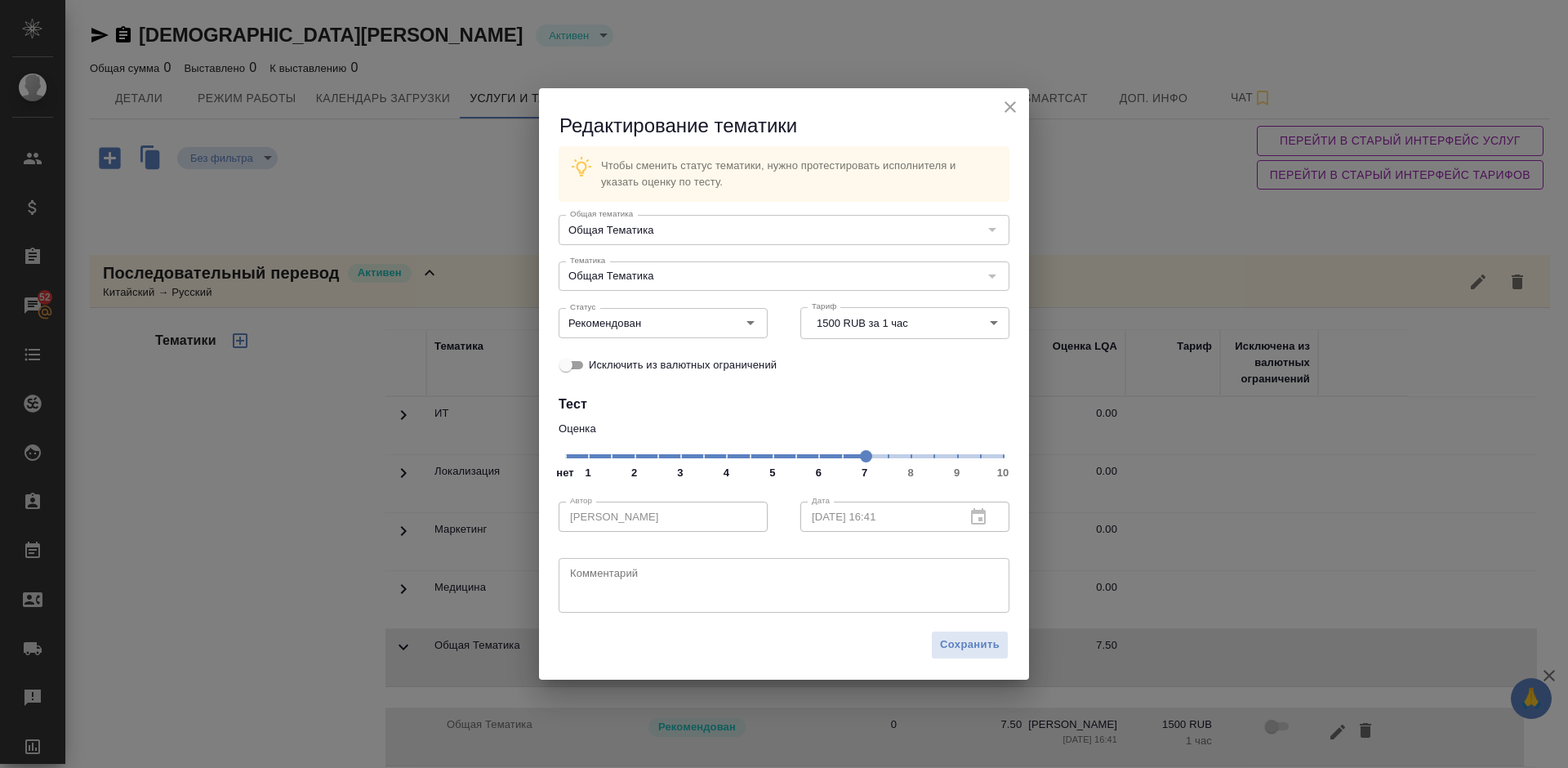
drag, startPoint x: 890, startPoint y: 453, endPoint x: 862, endPoint y: 453, distance: 28.0
click at [862, 453] on span at bounding box center [865, 455] width 12 height 12
click at [954, 642] on span "Сохранить" at bounding box center [970, 644] width 60 height 19
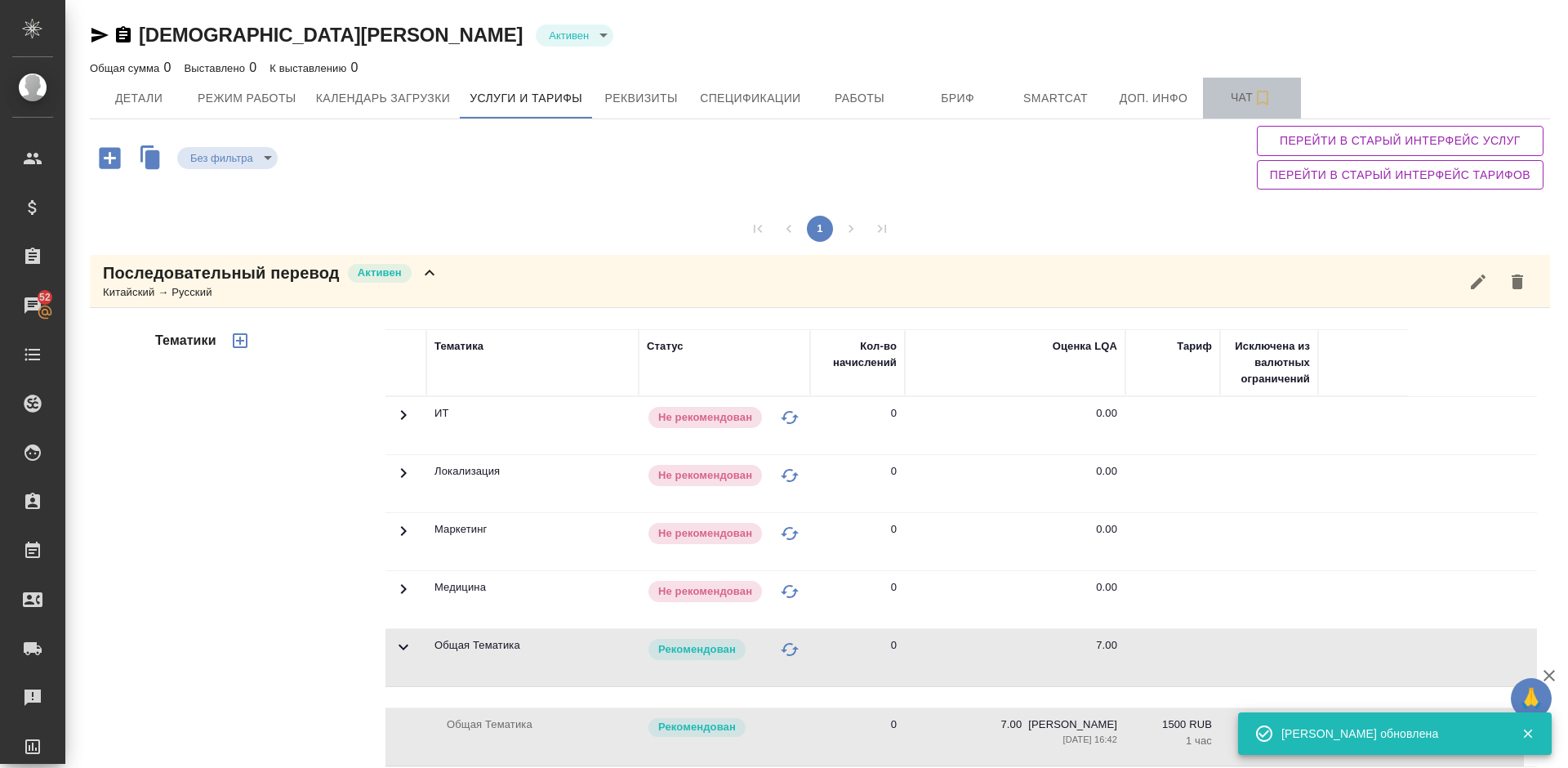
click at [1237, 96] on span "Чат" at bounding box center [1252, 97] width 79 height 21
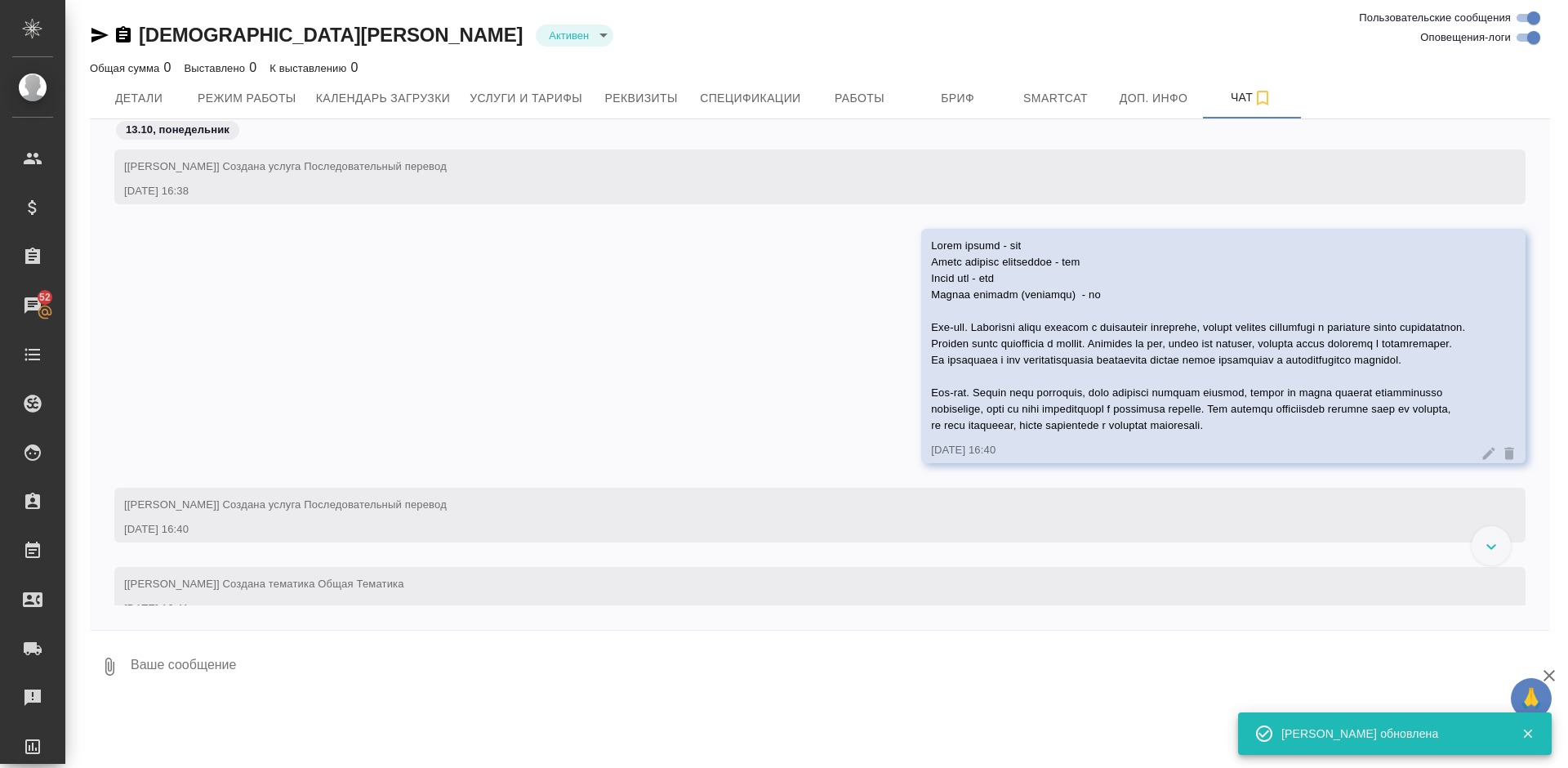
scroll to position [199, 0]
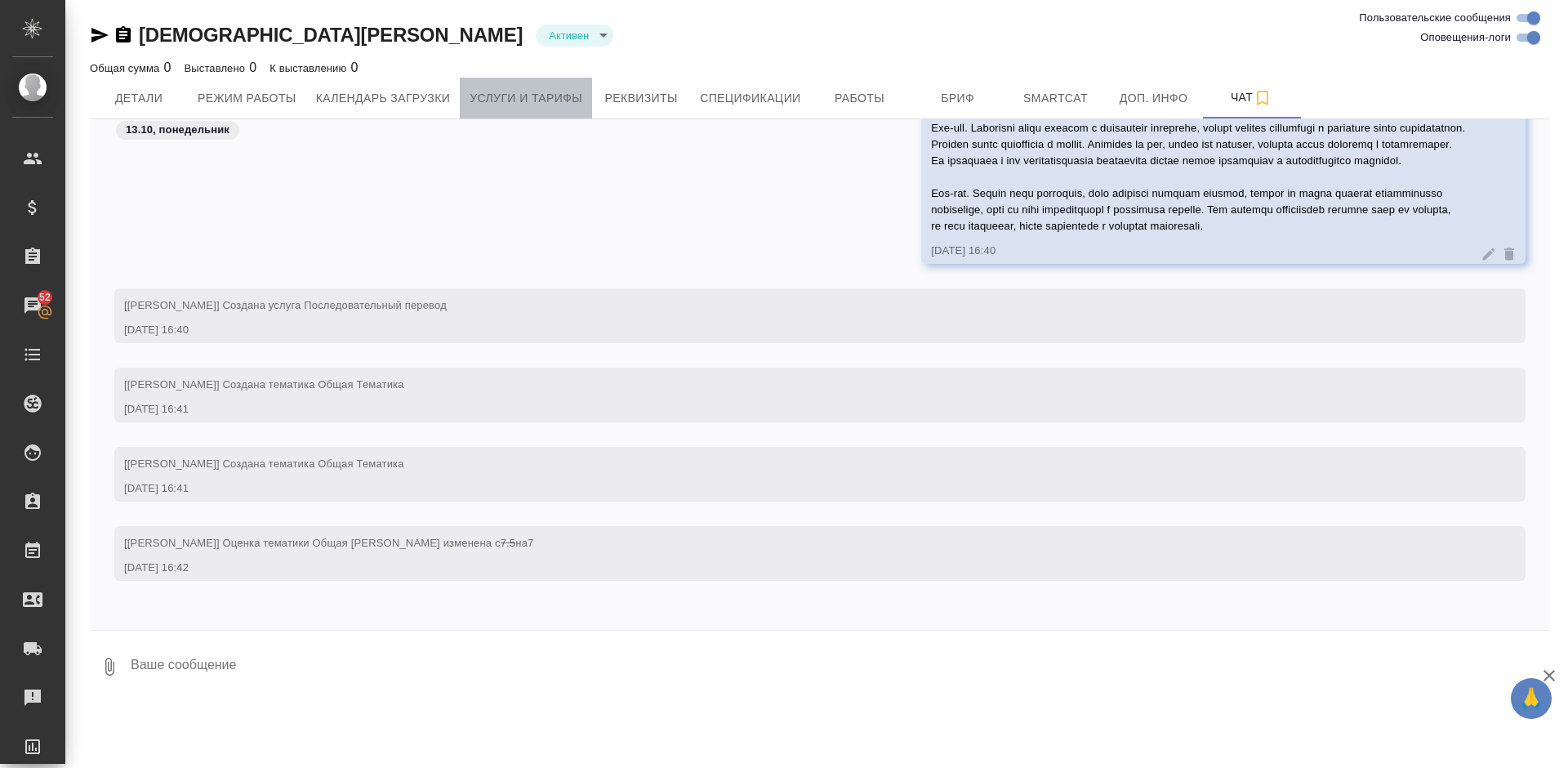
click at [526, 98] on span "Услуги и тарифы" at bounding box center [525, 98] width 112 height 21
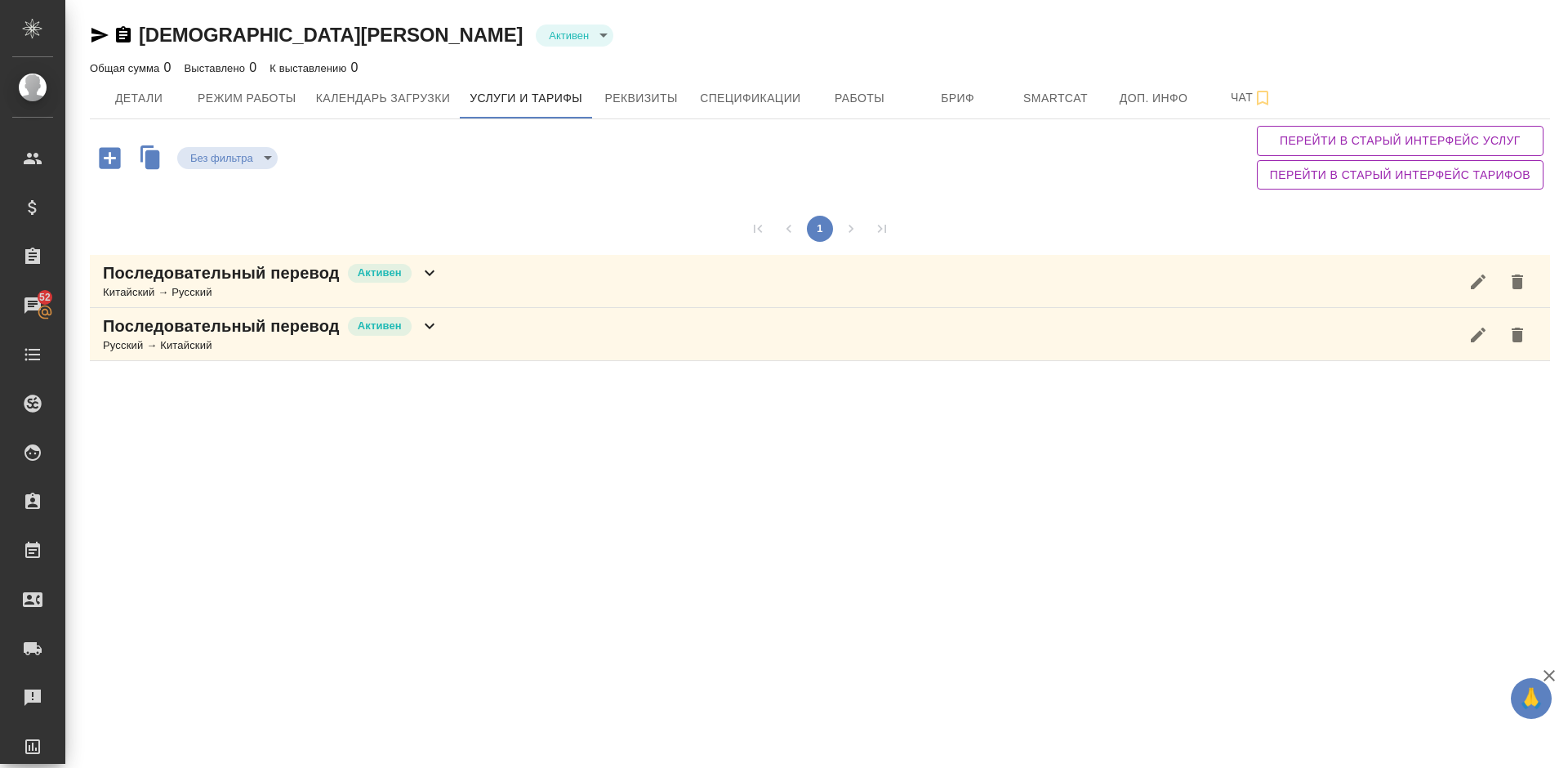
click at [484, 340] on div "Последовательный перевод Активен Русский → Китайский" at bounding box center [820, 334] width 1460 height 53
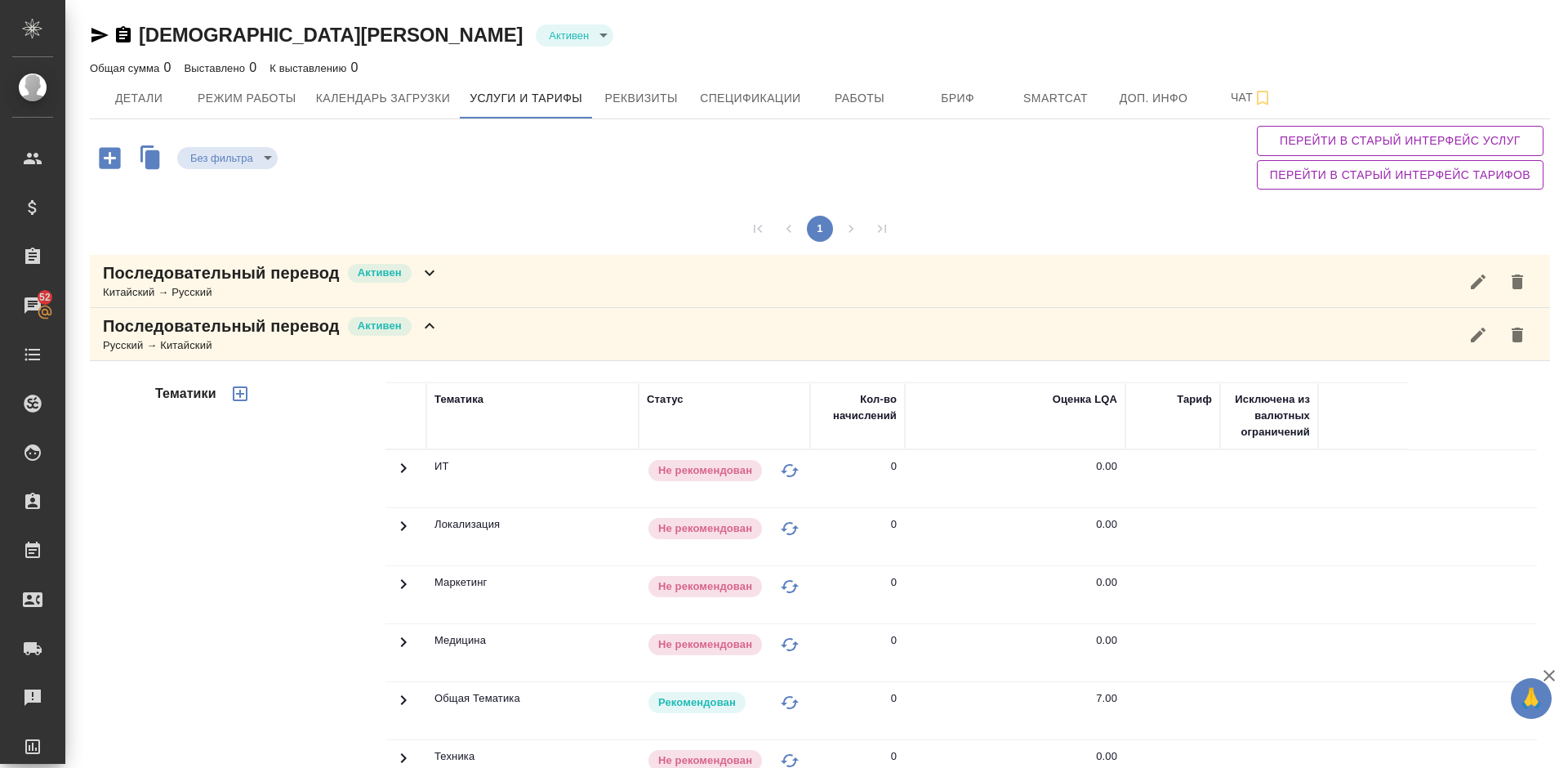
click at [400, 698] on icon at bounding box center [403, 700] width 20 height 20
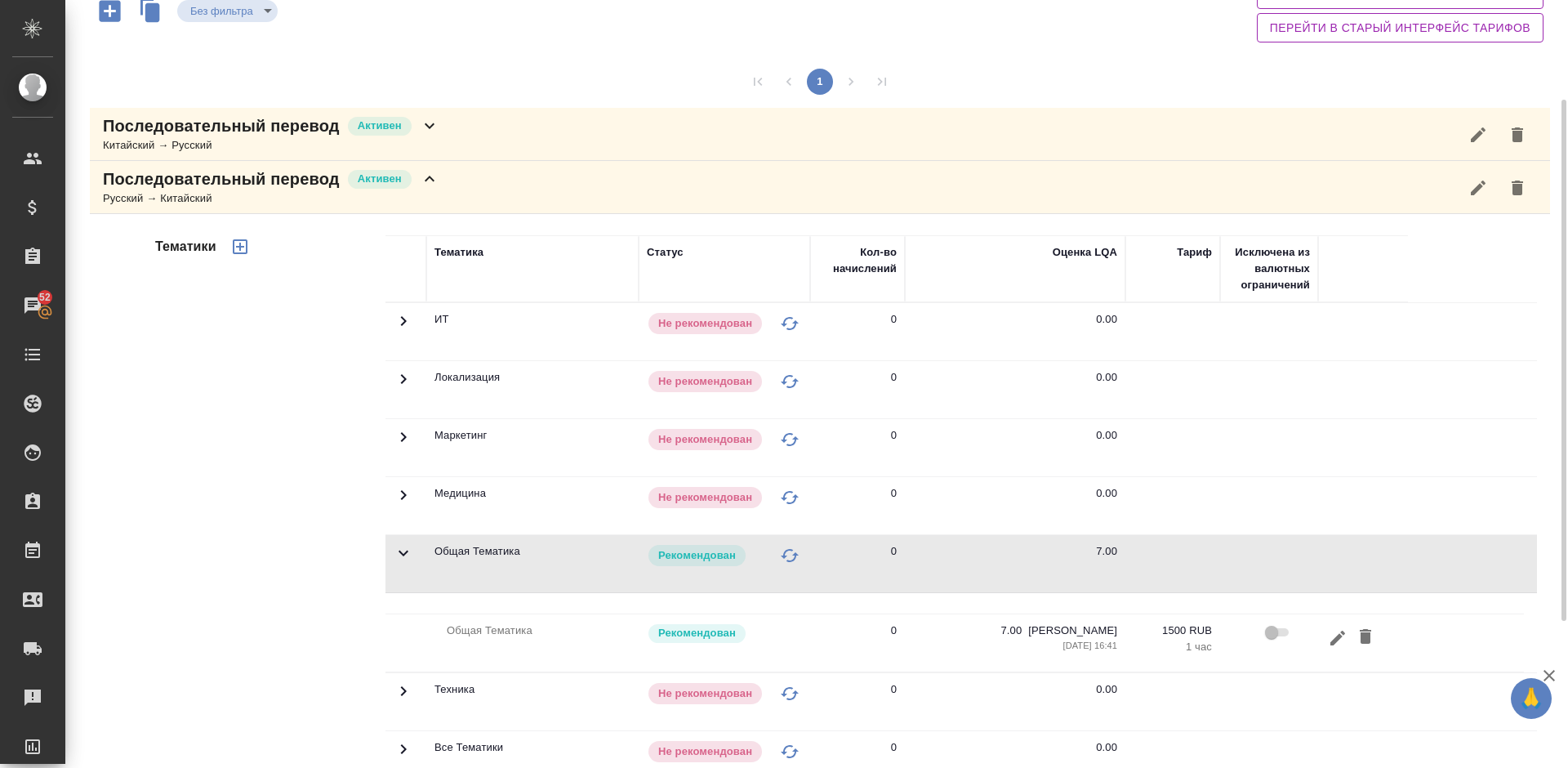
scroll to position [171, 0]
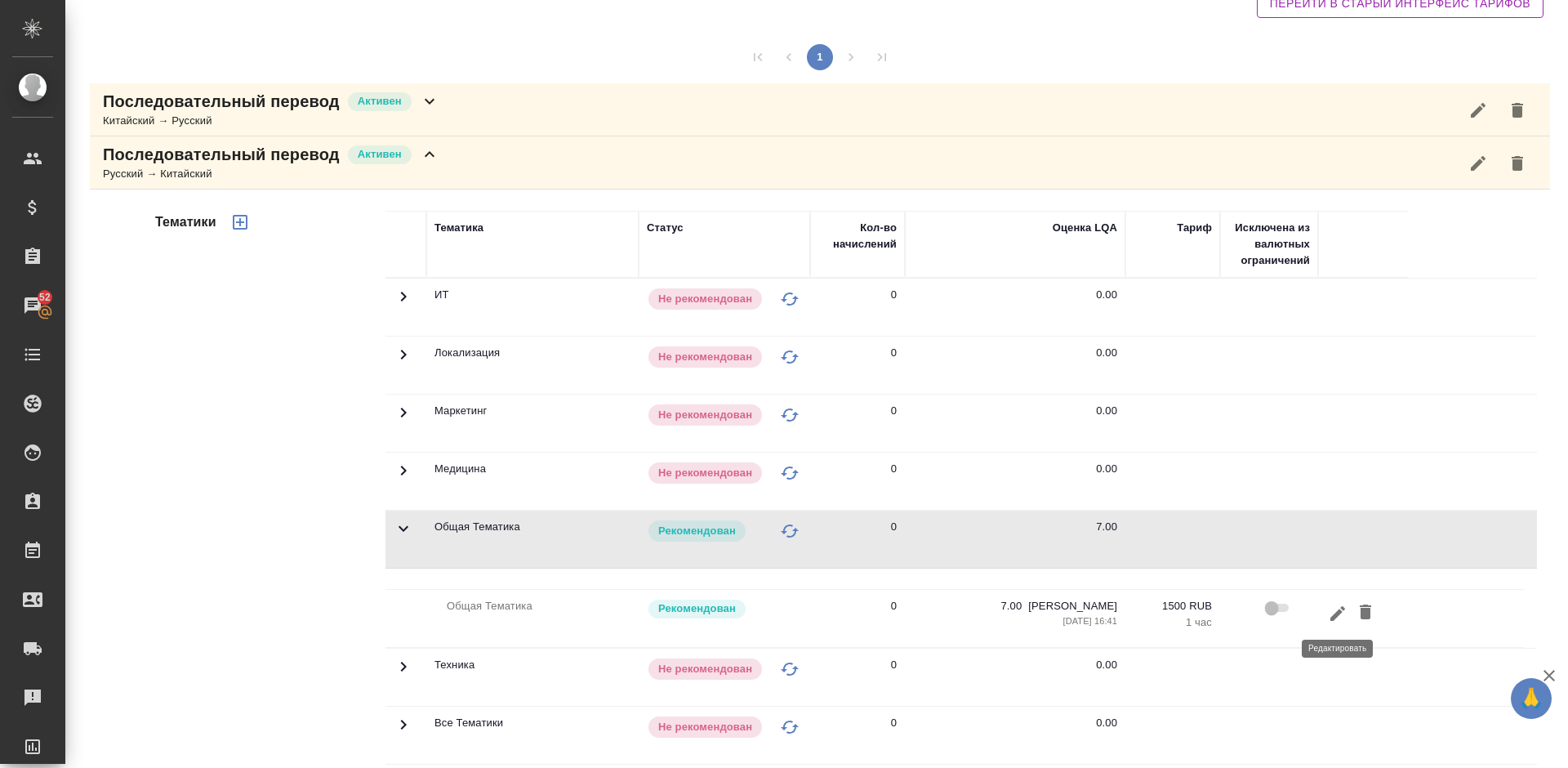
click at [1334, 613] on icon "button" at bounding box center [1338, 615] width 20 height 20
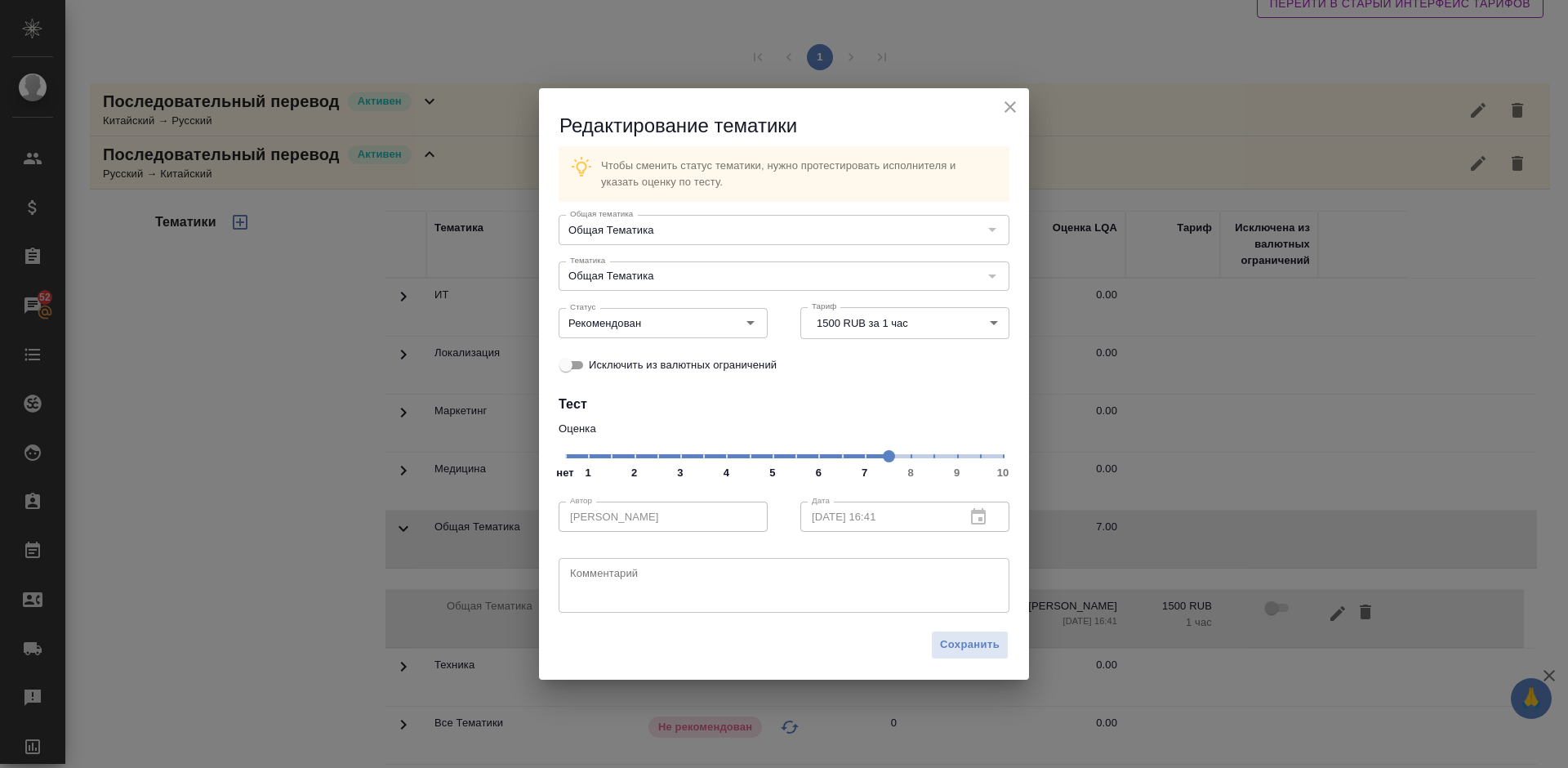
drag, startPoint x: 865, startPoint y: 459, endPoint x: 888, endPoint y: 459, distance: 23.0
click at [888, 459] on span at bounding box center [889, 455] width 12 height 12
click at [966, 644] on span "Сохранить" at bounding box center [970, 644] width 60 height 19
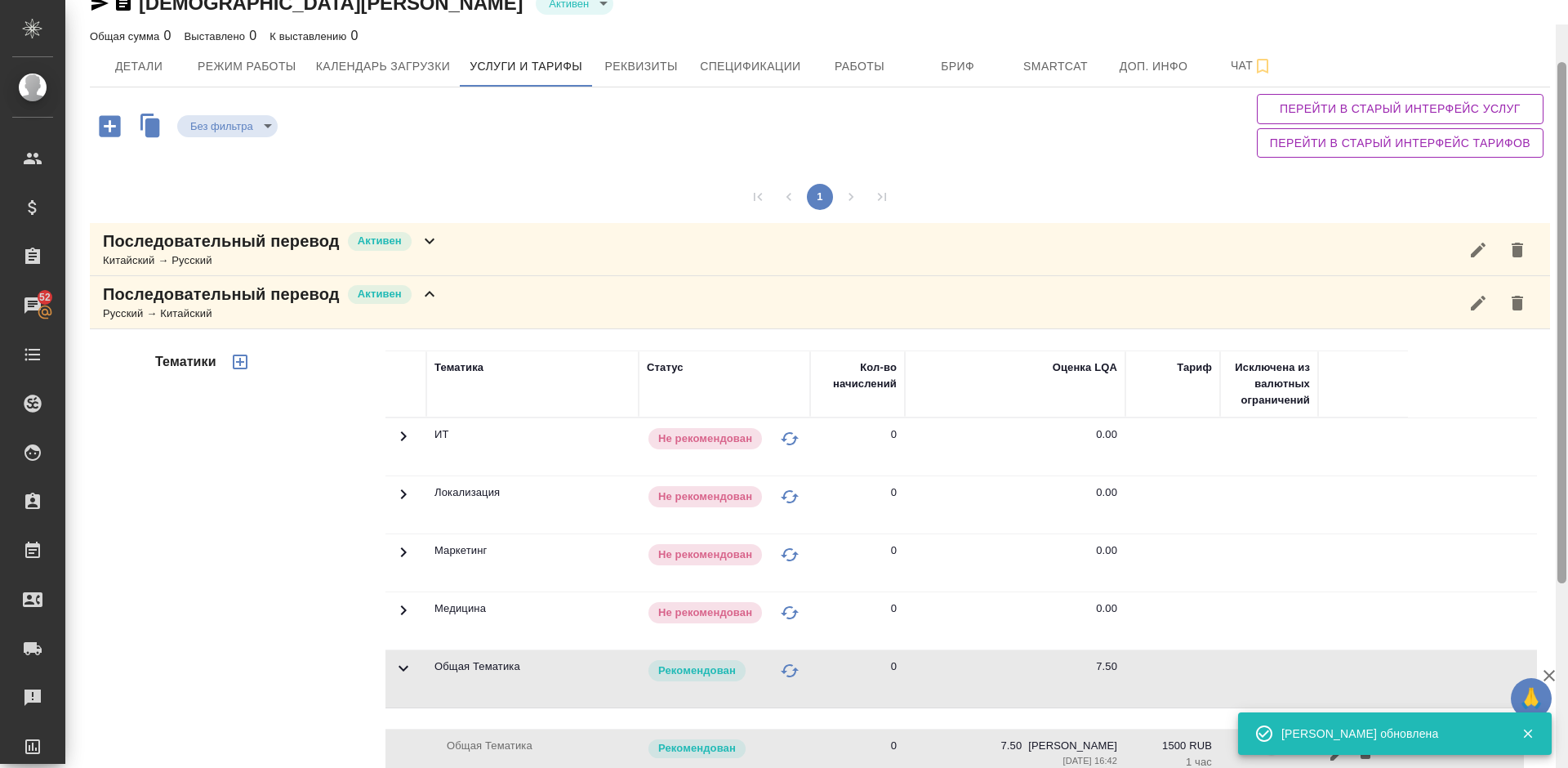
scroll to position [0, 0]
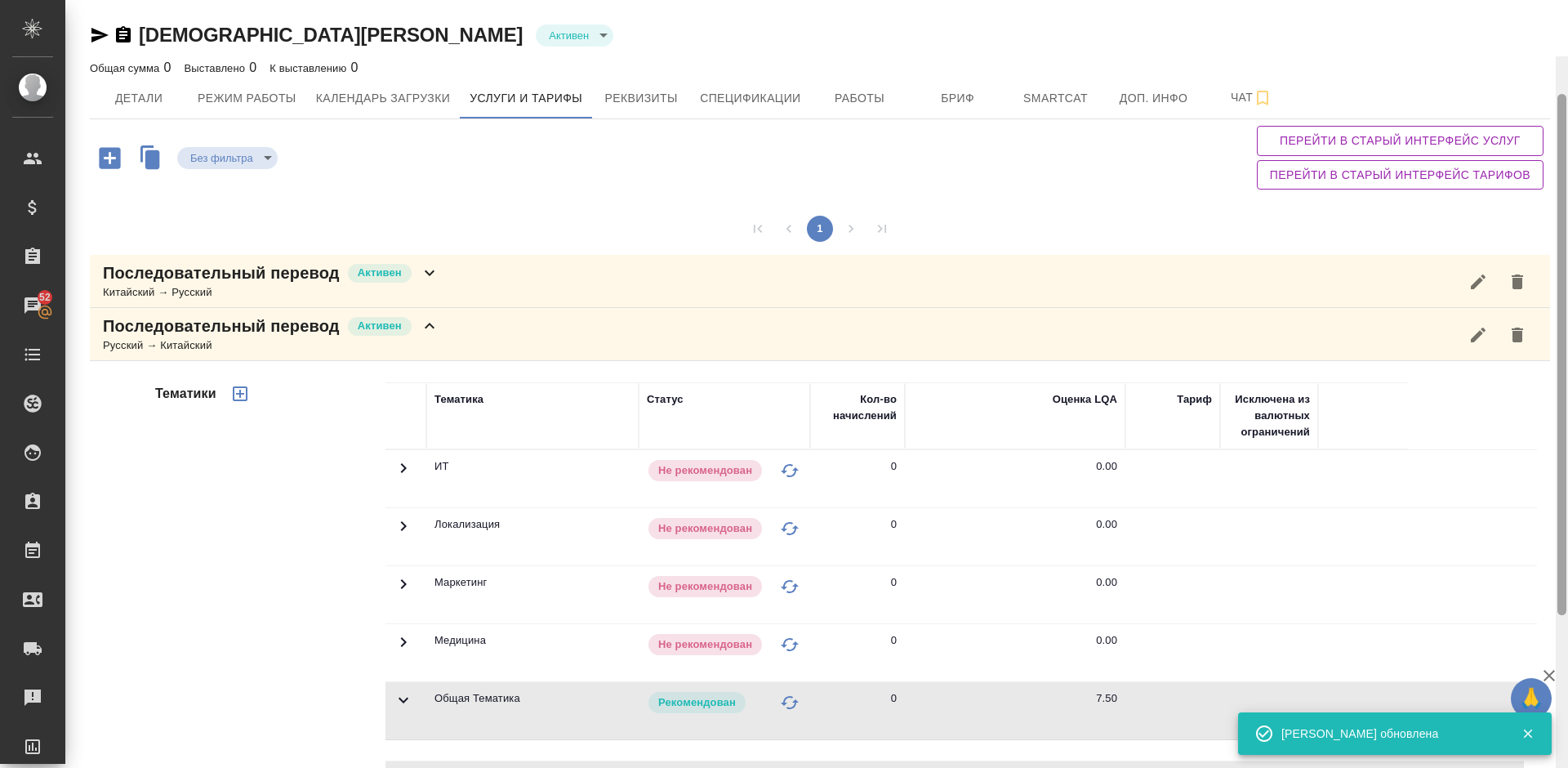
drag, startPoint x: 1562, startPoint y: 325, endPoint x: 1558, endPoint y: 145, distance: 180.0
click at [1558, 145] on div at bounding box center [1562, 354] width 9 height 521
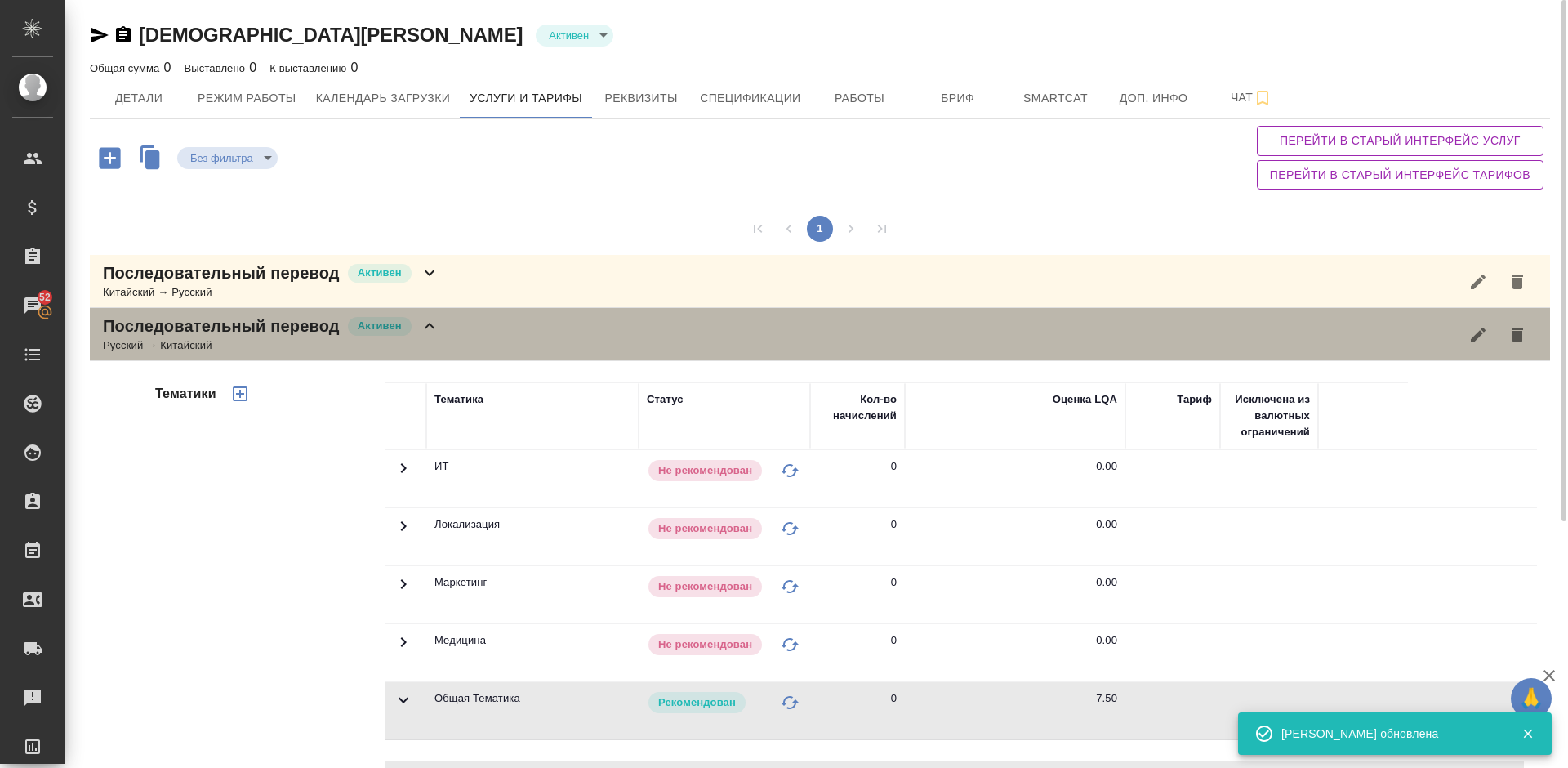
click at [481, 328] on div "Последовательный перевод Активен Русский → Китайский" at bounding box center [820, 334] width 1460 height 53
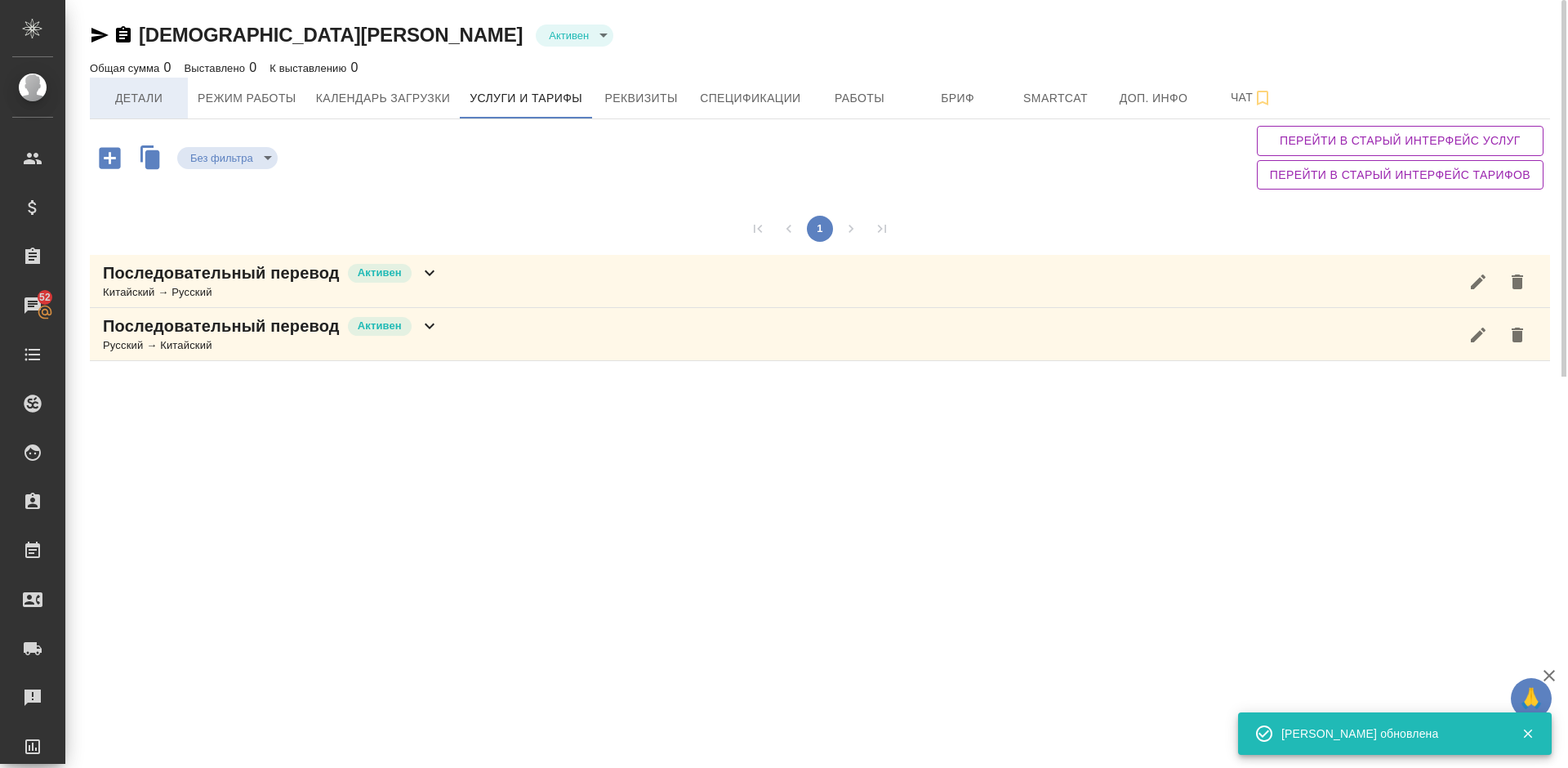
click at [137, 96] on span "Детали" at bounding box center [139, 98] width 79 height 21
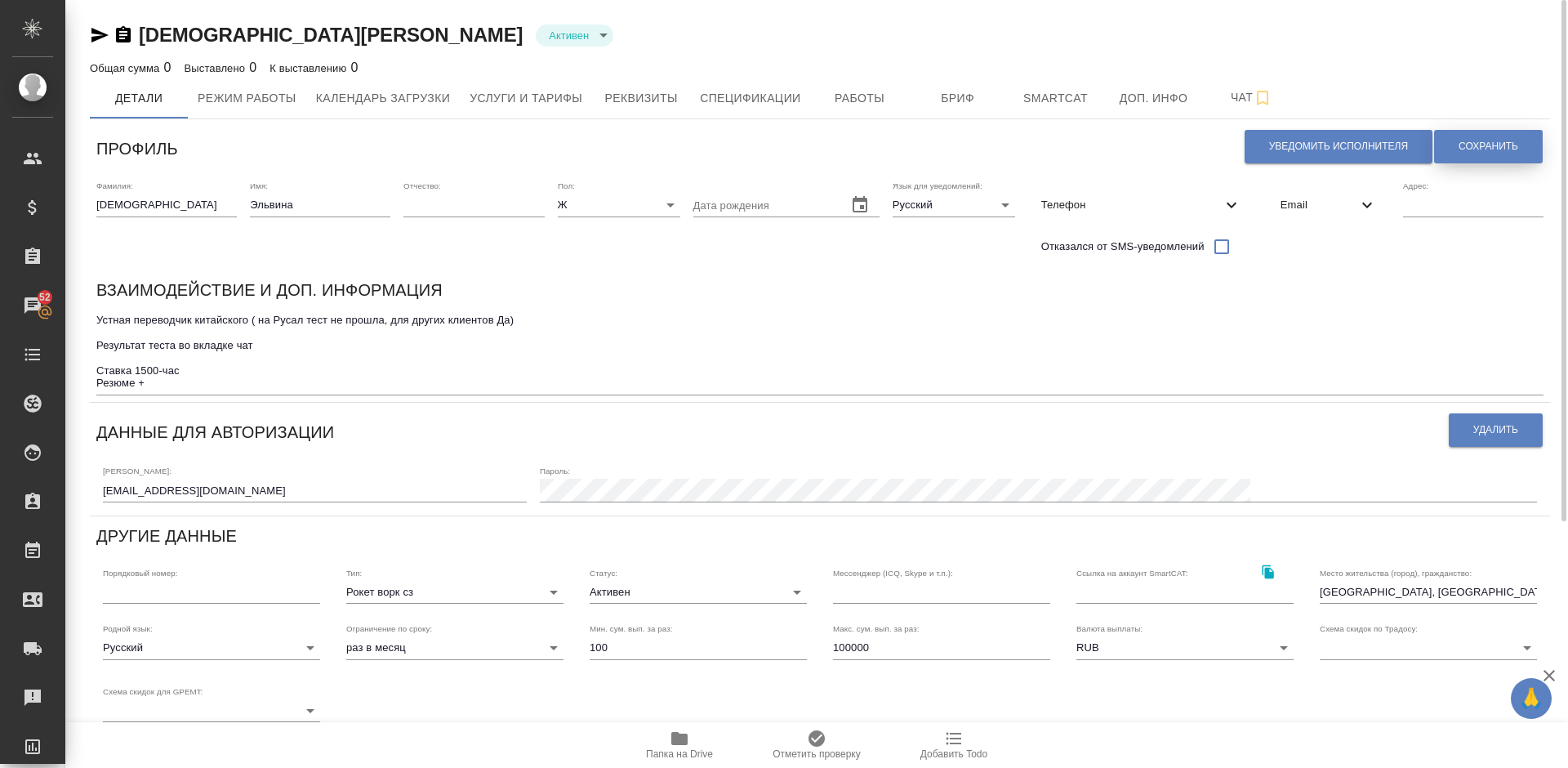
click at [1483, 151] on span "Сохранить" at bounding box center [1488, 146] width 60 height 14
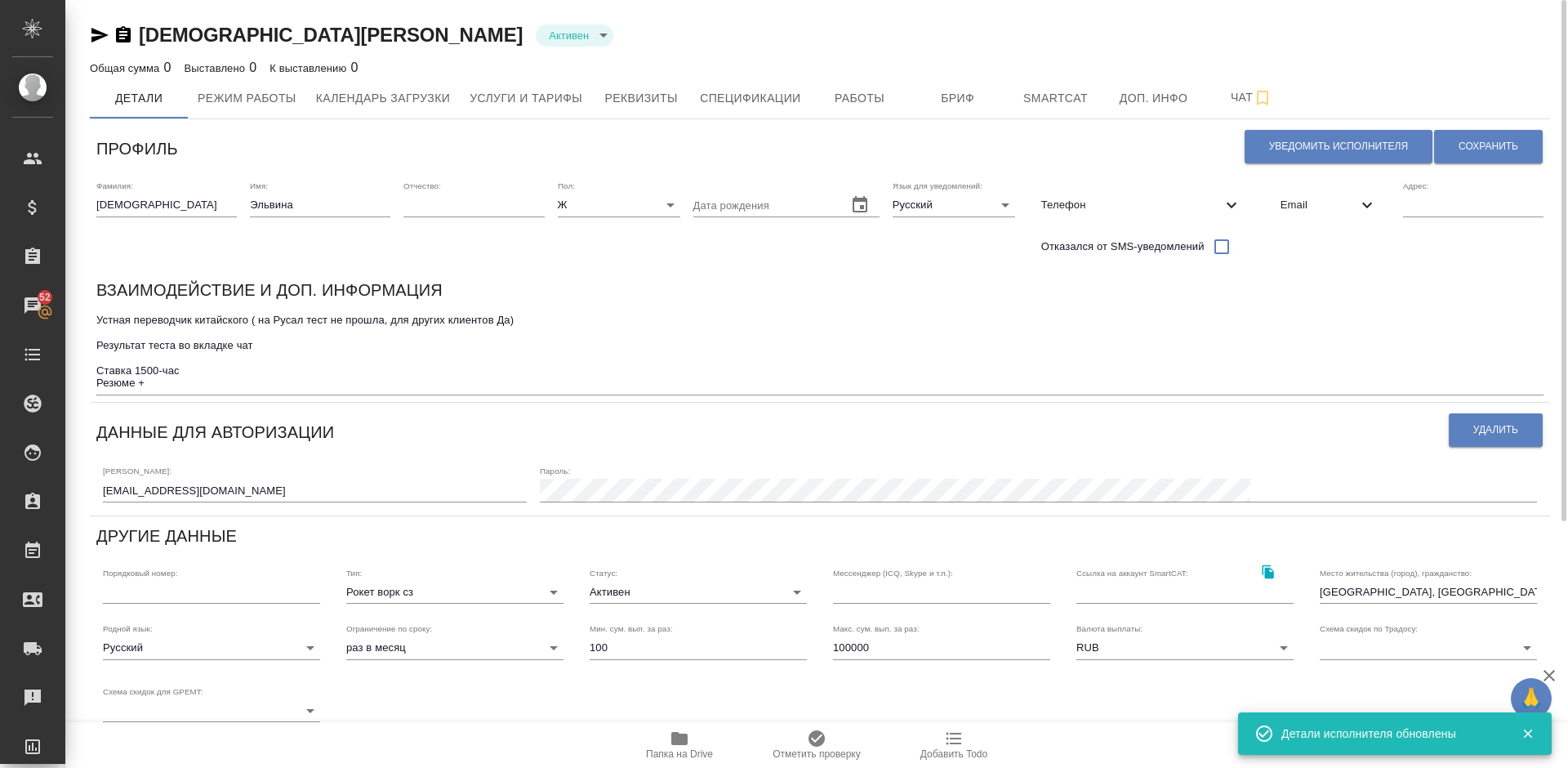
click at [676, 743] on icon "button" at bounding box center [679, 738] width 16 height 13
click at [1381, 135] on button "Уведомить исполнителя" at bounding box center [1339, 147] width 188 height 34
type textarea "Добрый день, Эльвина! Ознакомиться с подробной информацией по выполненным работ…"
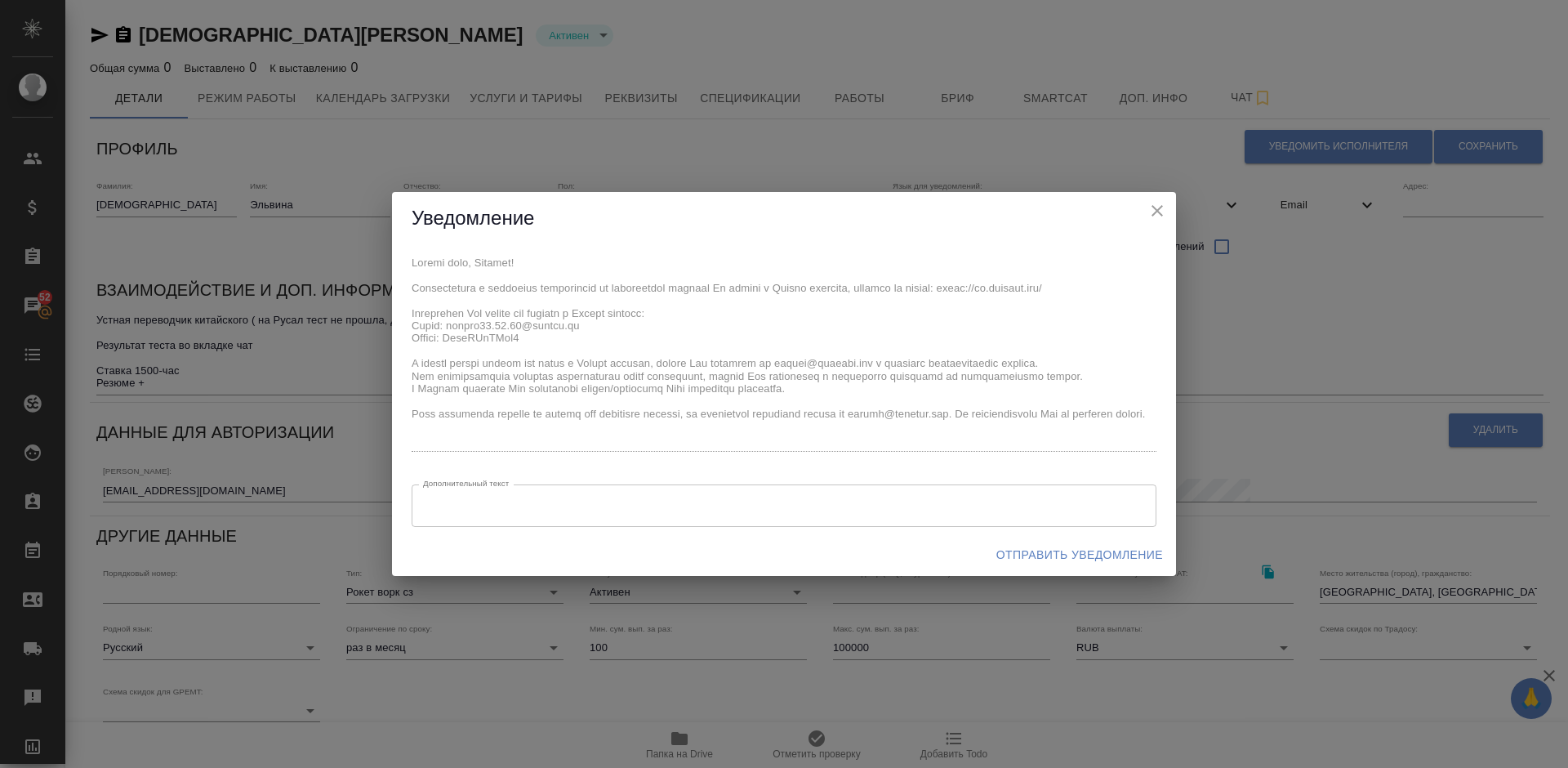
click at [1039, 554] on span "Отправить уведомление" at bounding box center [1080, 555] width 167 height 21
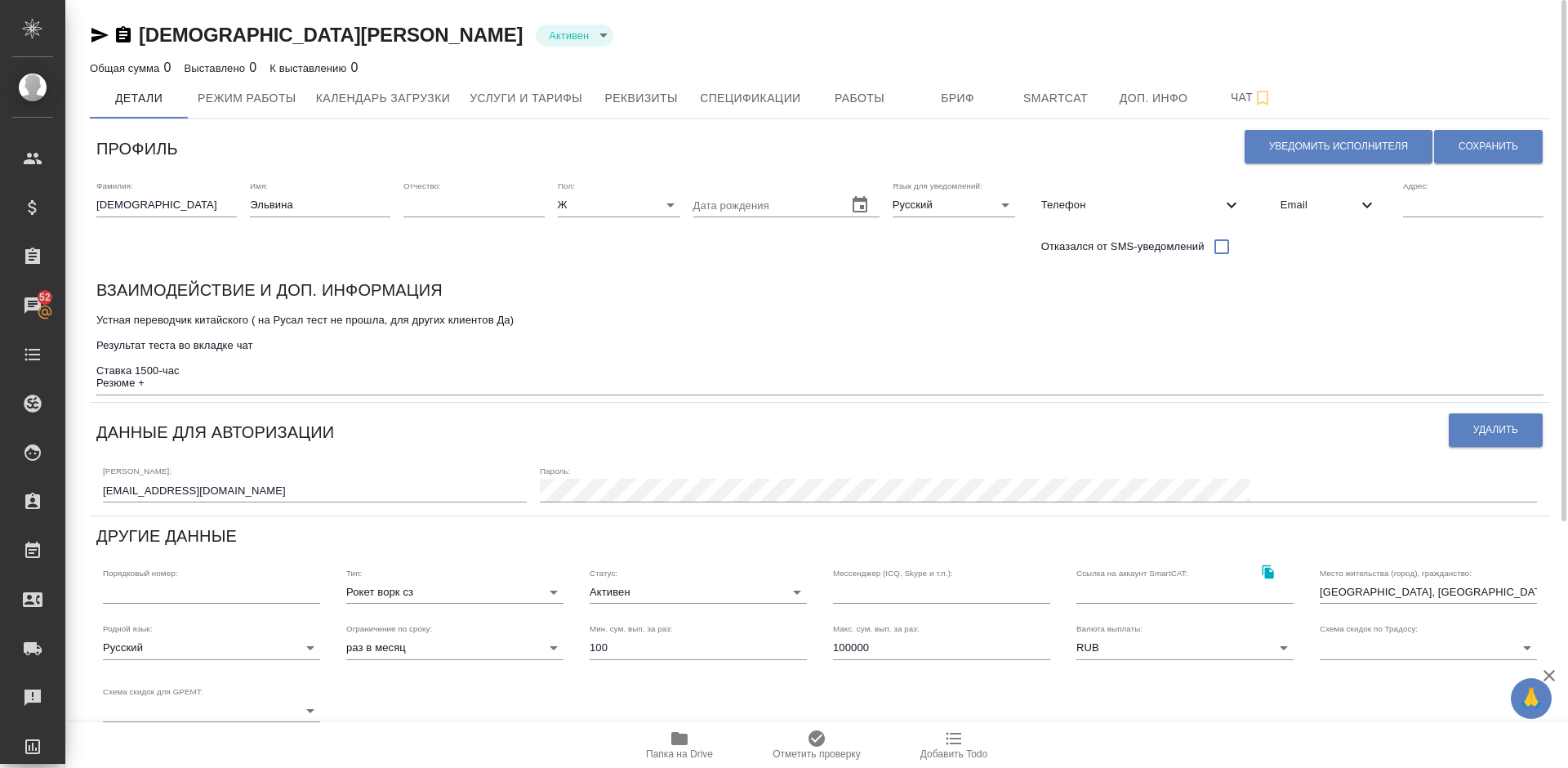
click at [93, 33] on icon "button" at bounding box center [100, 36] width 17 height 15
